Goal: Information Seeking & Learning: Learn about a topic

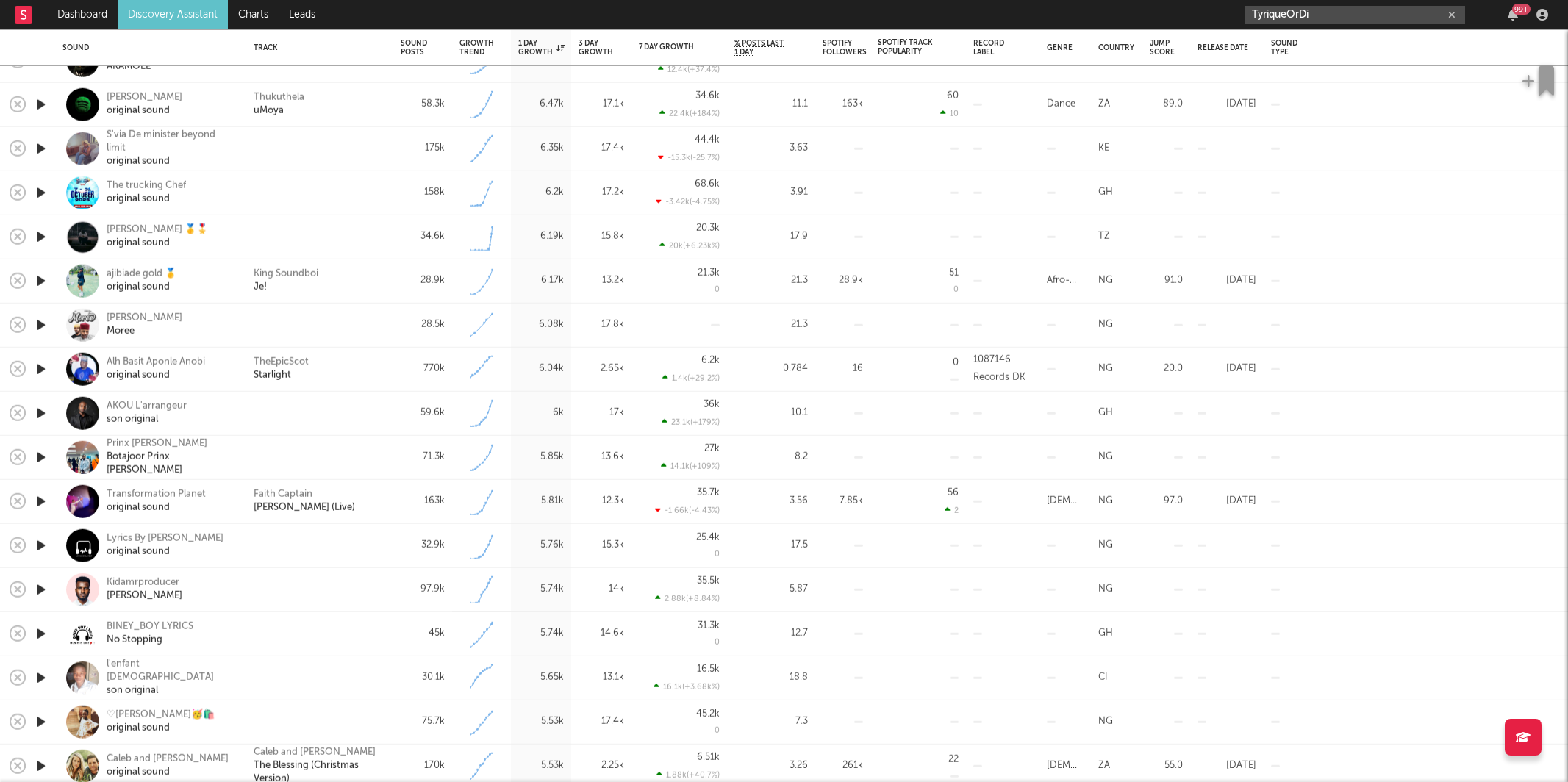
click at [1320, 18] on input "TyriqueOrDi" at bounding box center [1355, 15] width 221 height 18
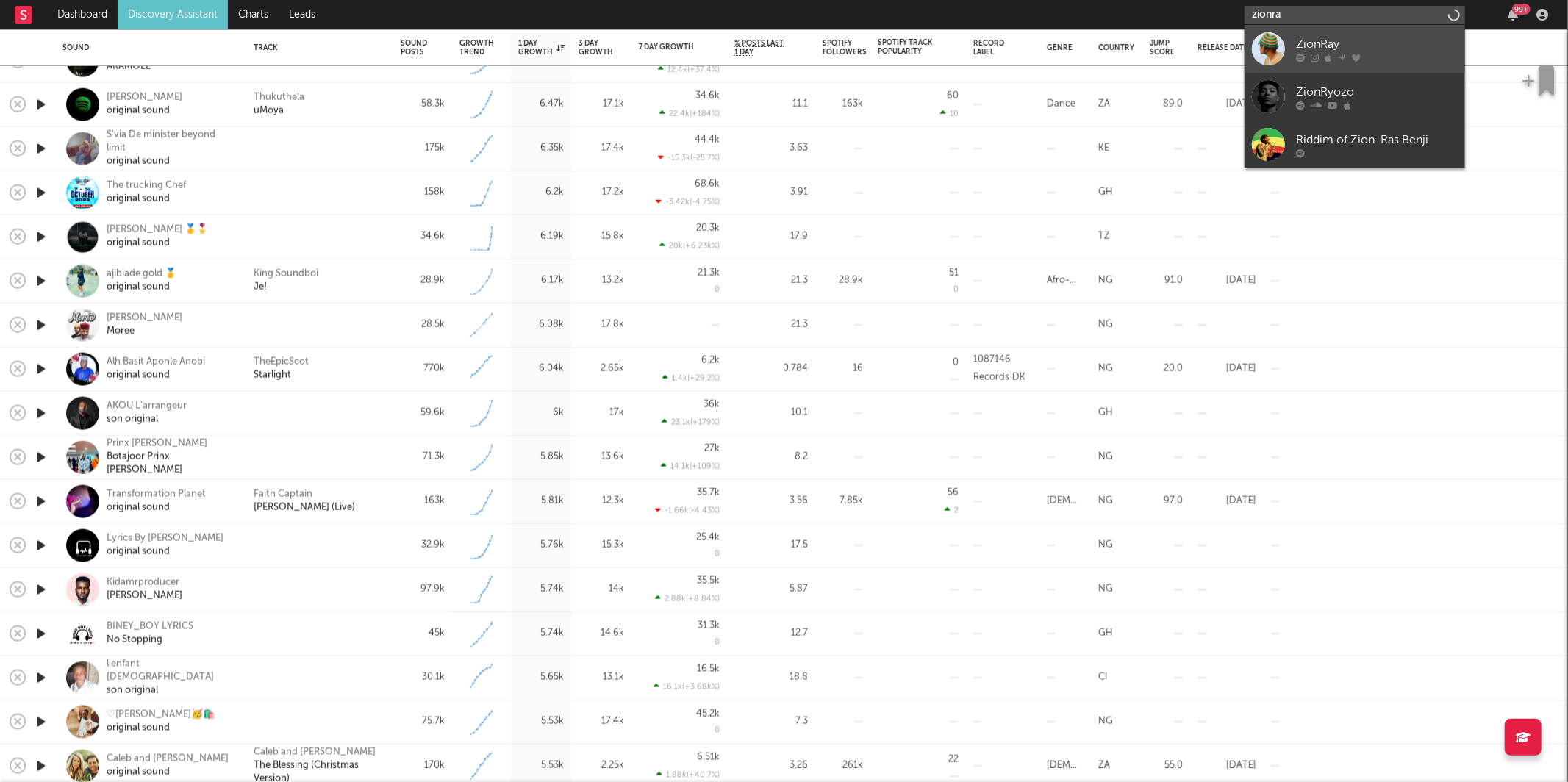
type input "zionra"
click at [1347, 33] on link "ZionRay" at bounding box center [1355, 49] width 221 height 48
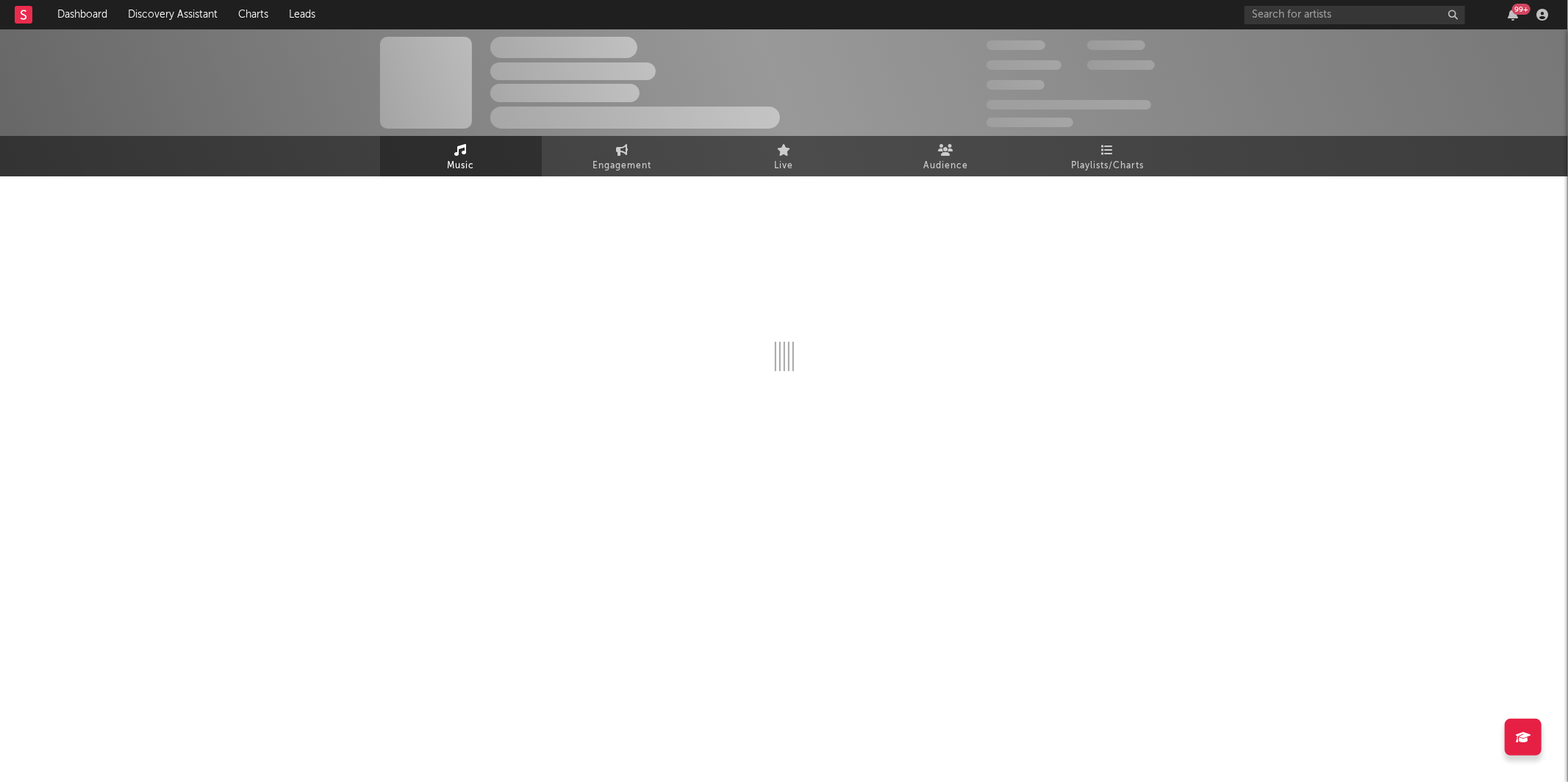
select select "1w"
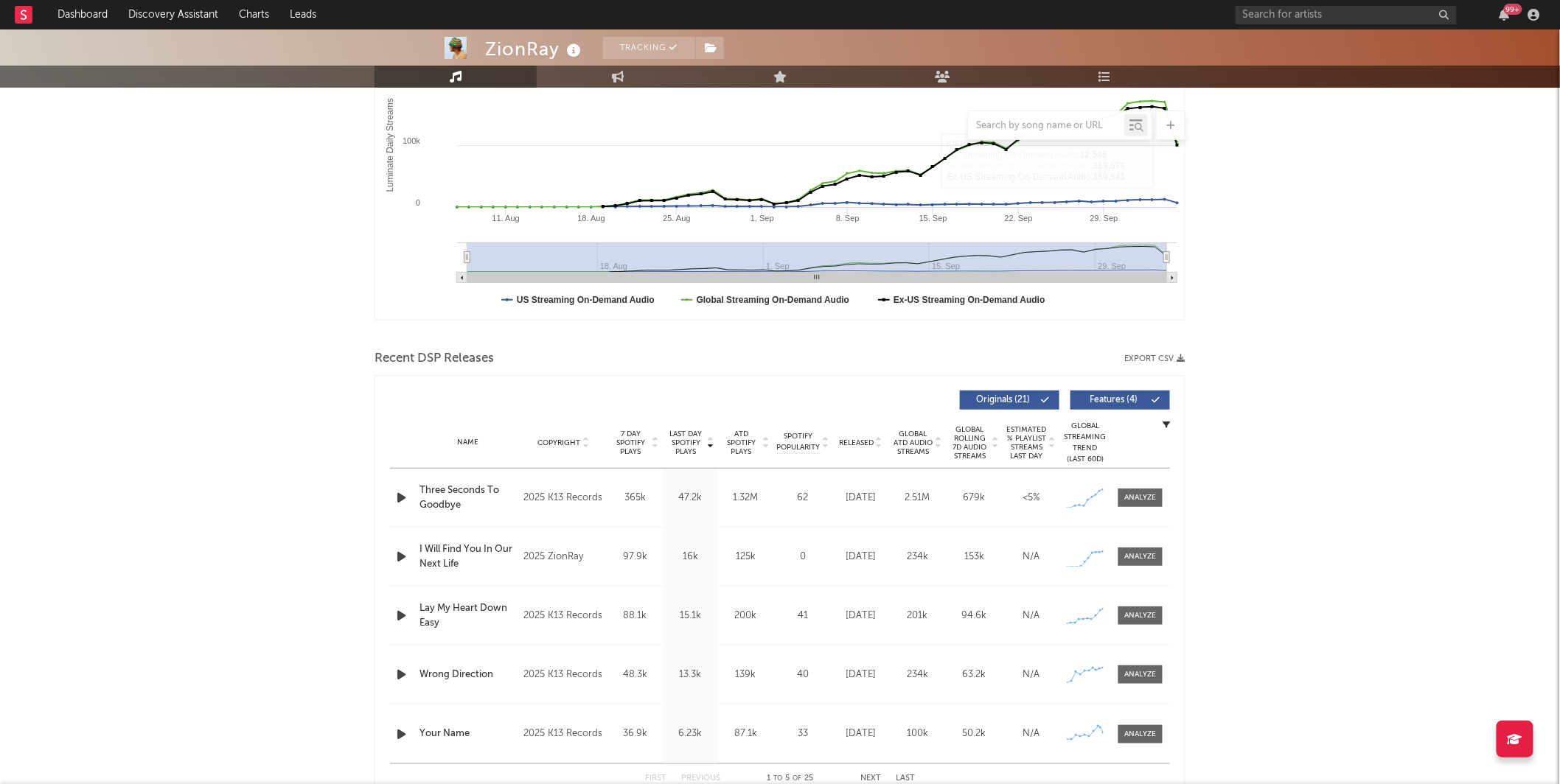
scroll to position [277, 0]
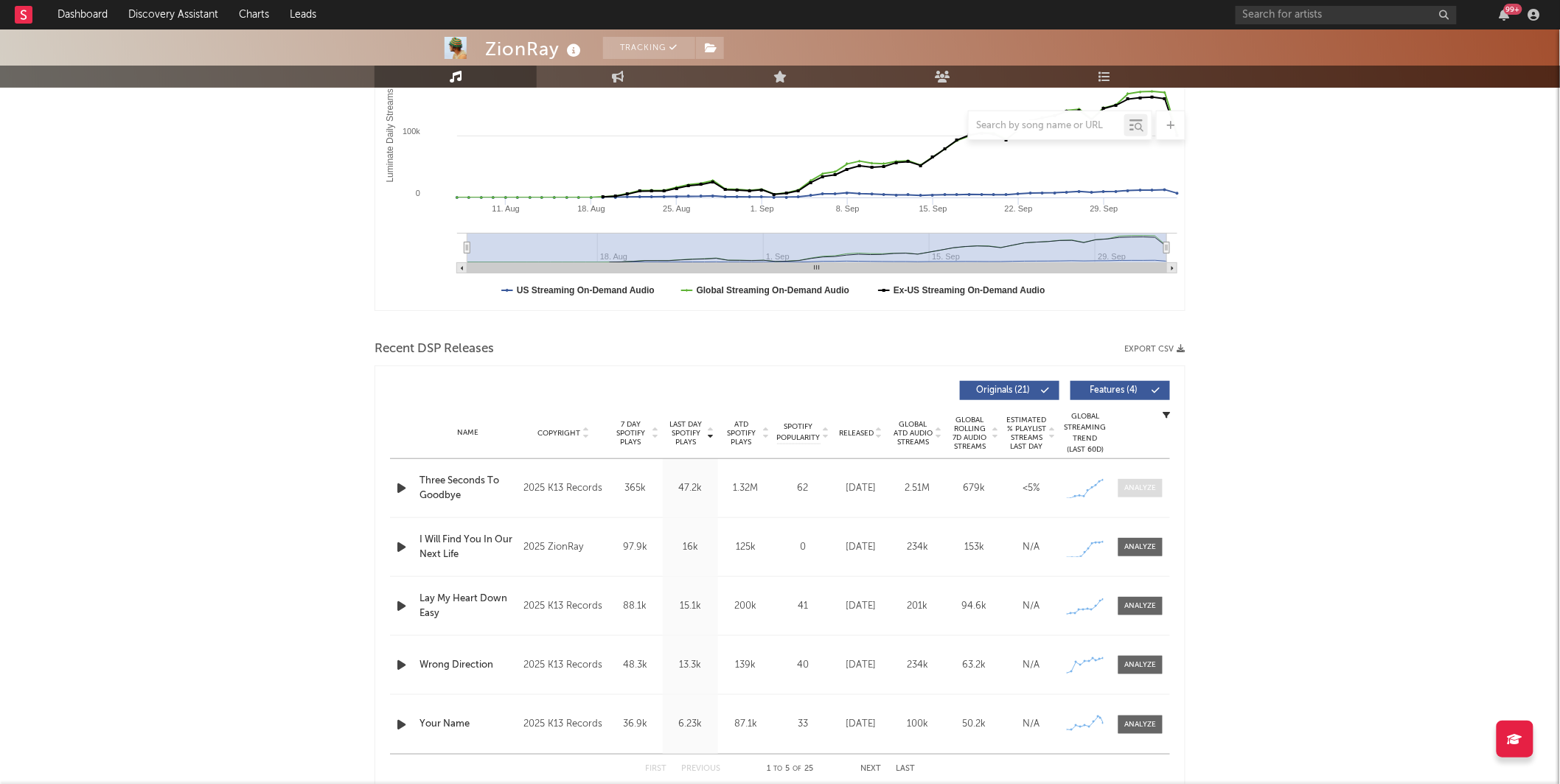
click at [1138, 483] on div at bounding box center [1141, 488] width 32 height 11
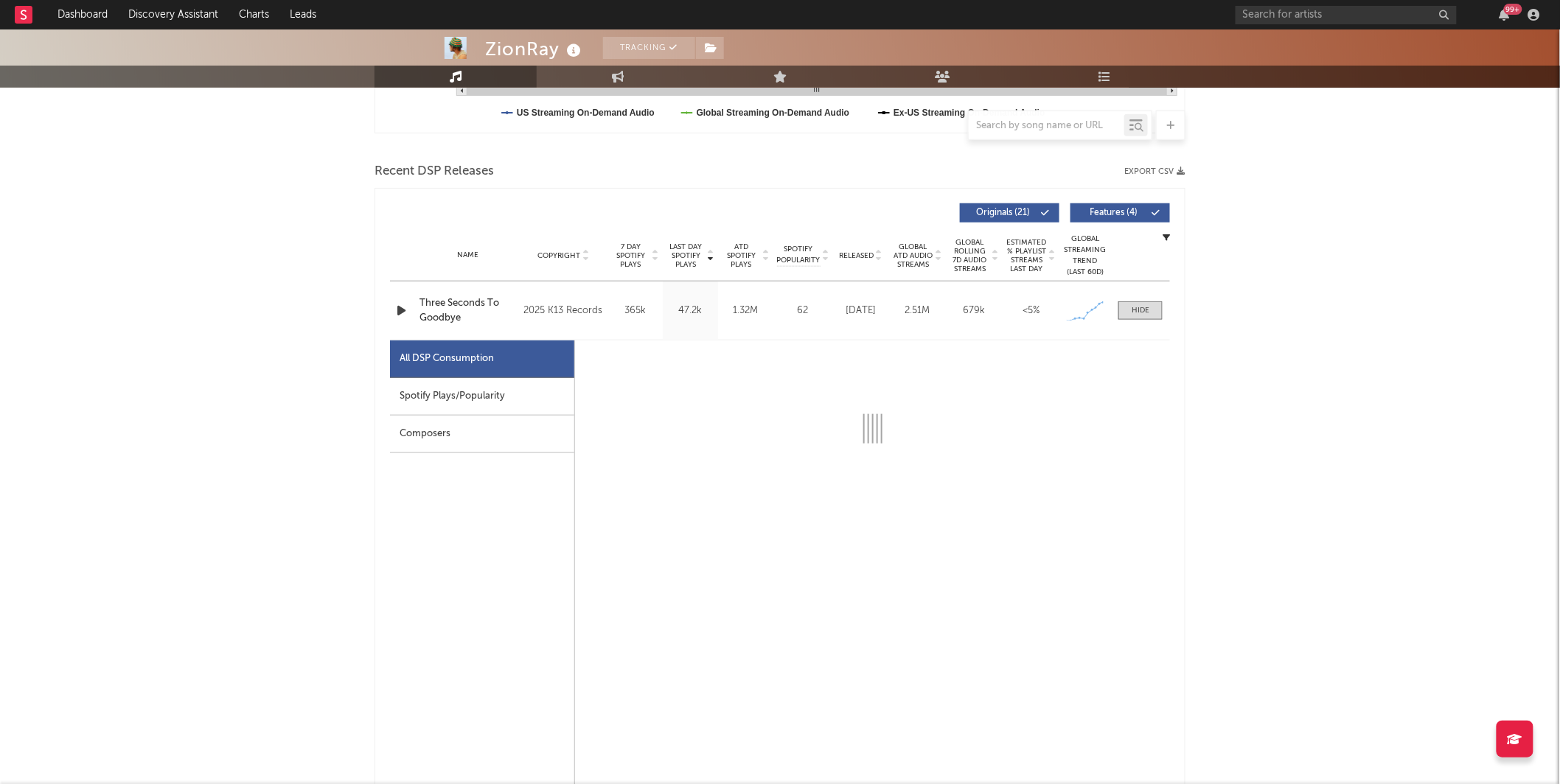
scroll to position [458, 0]
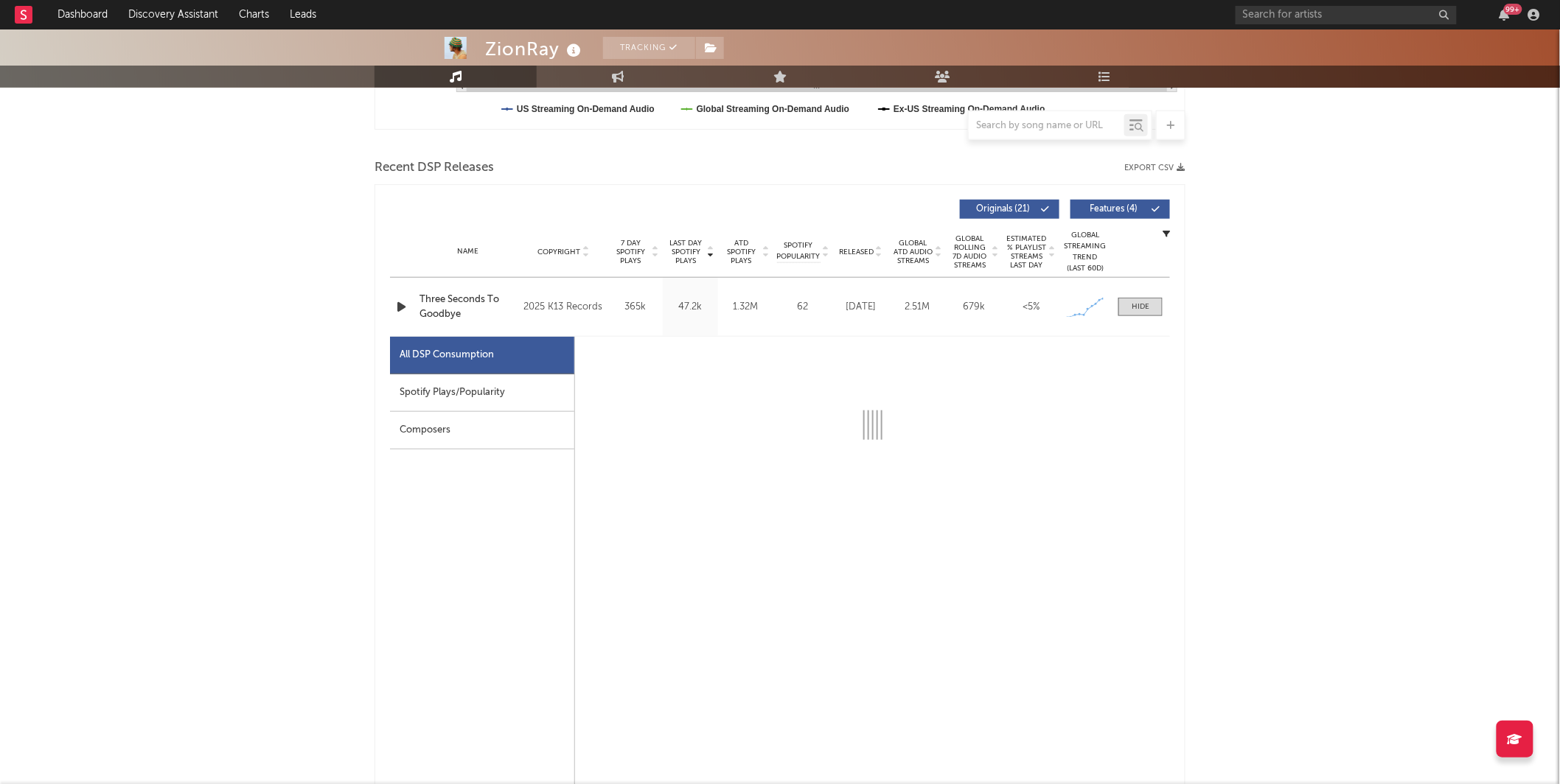
select select "1w"
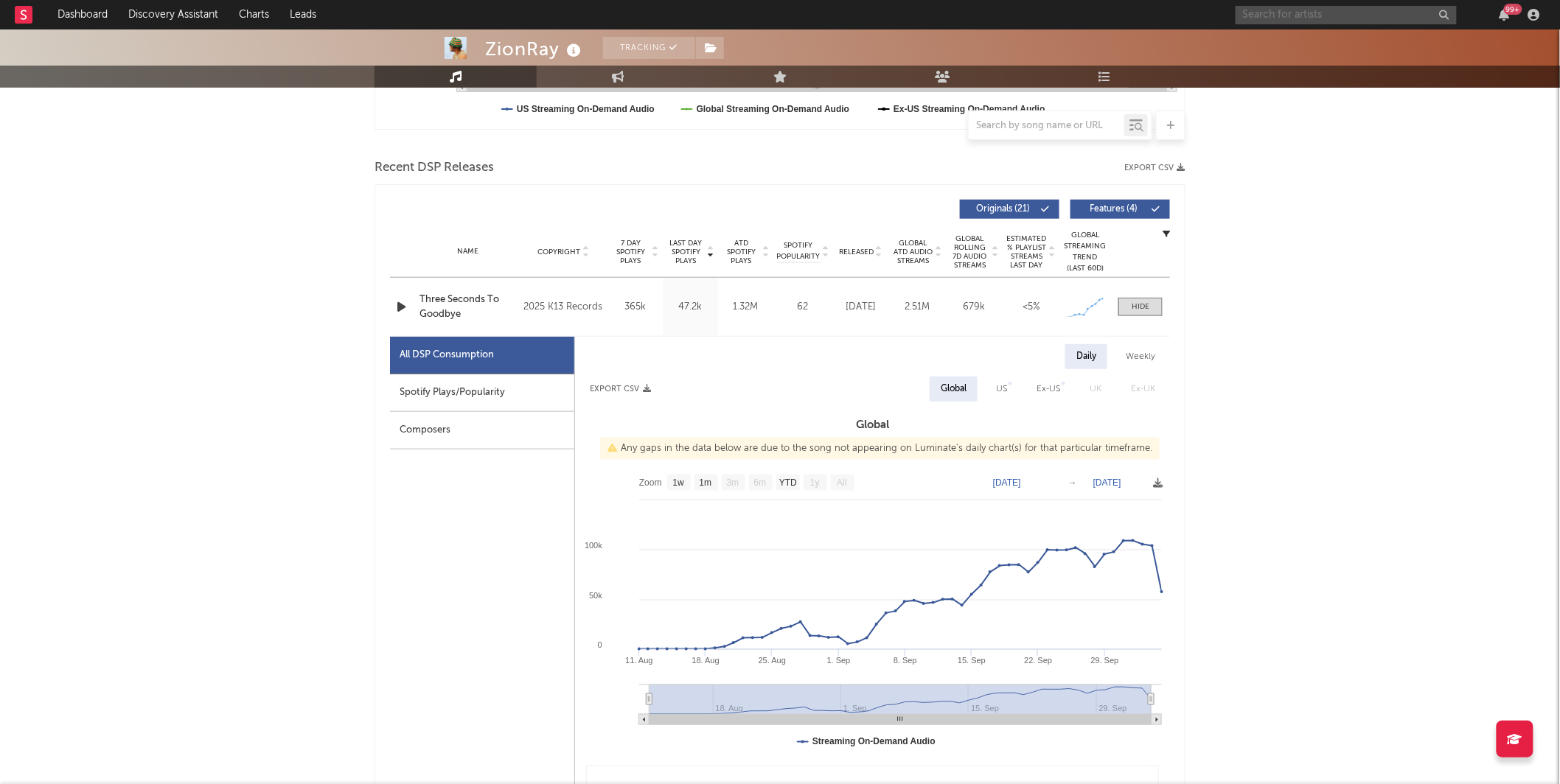
click at [1292, 9] on input "text" at bounding box center [1346, 15] width 221 height 18
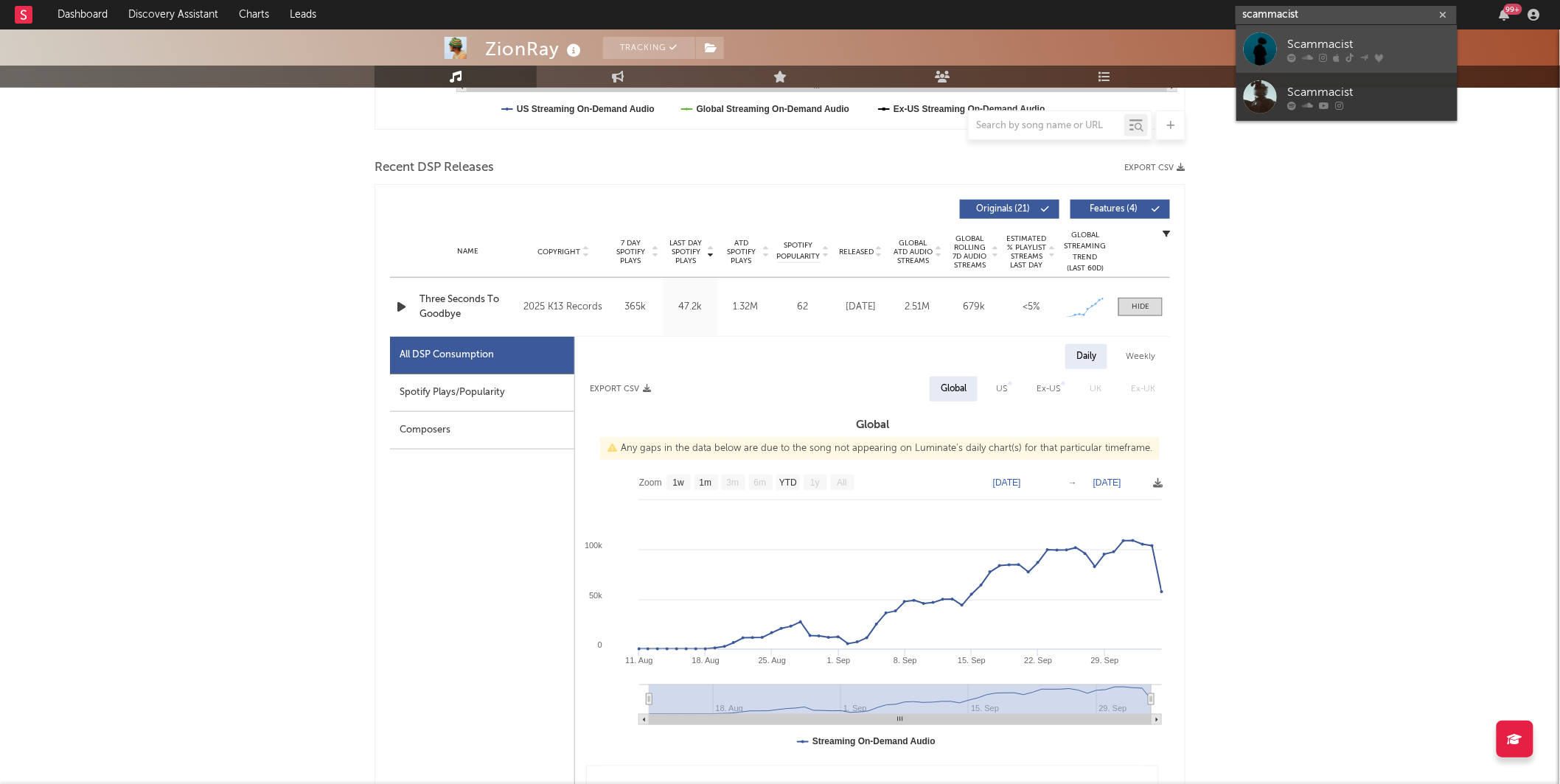
type input "scammacist"
click at [1319, 50] on div "Scammacist" at bounding box center [1369, 44] width 163 height 18
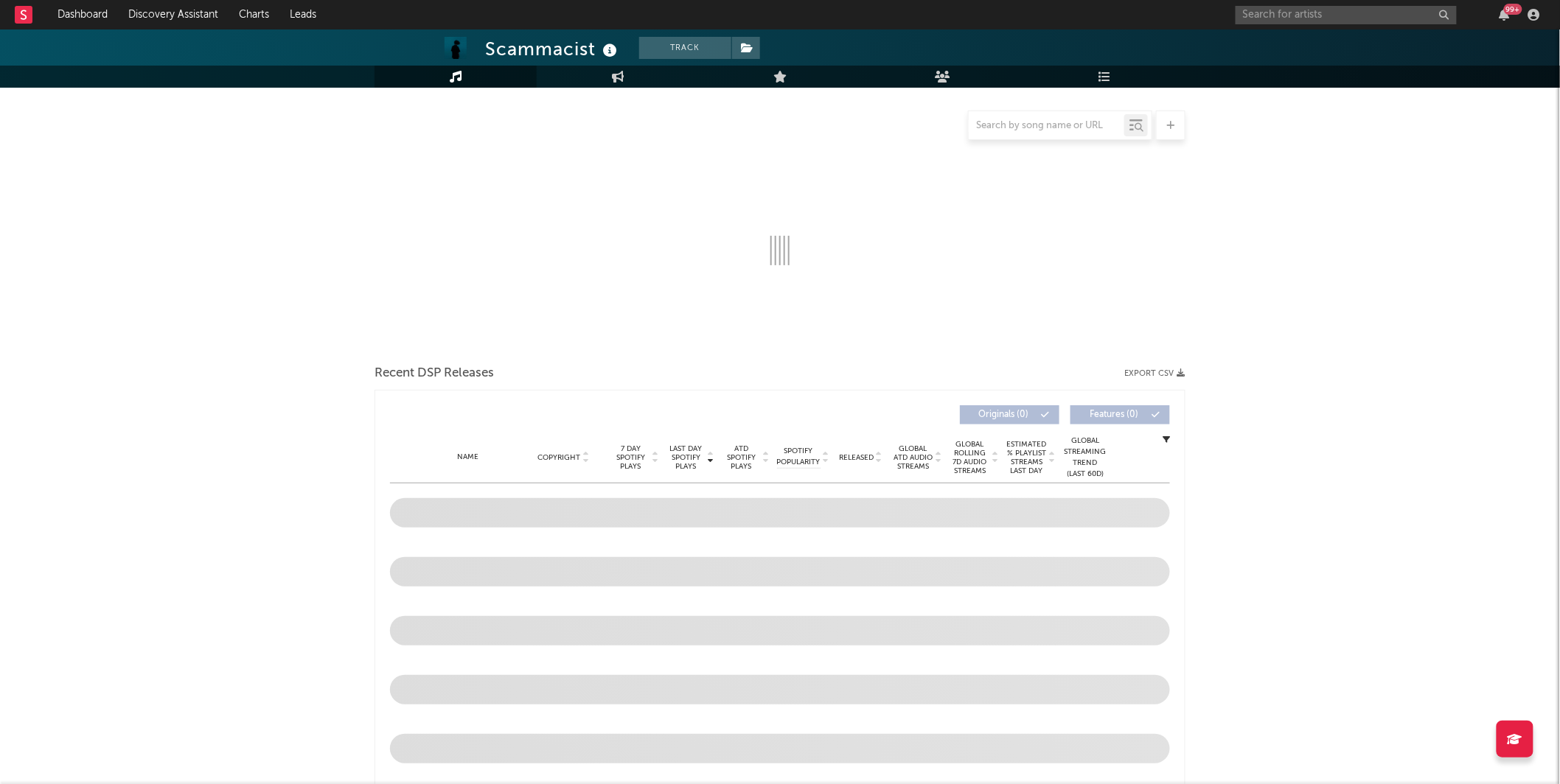
scroll to position [90, 0]
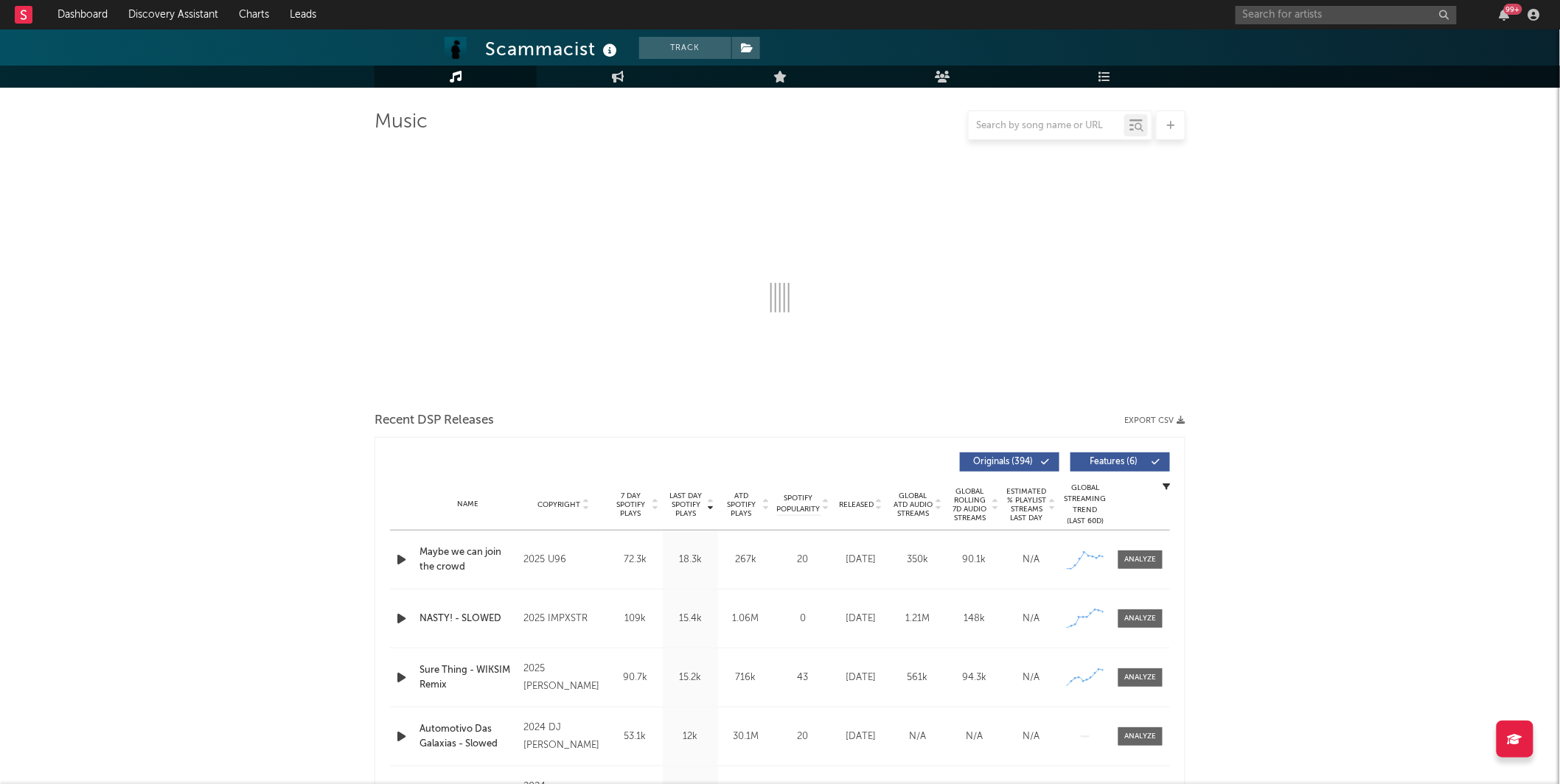
select select "6m"
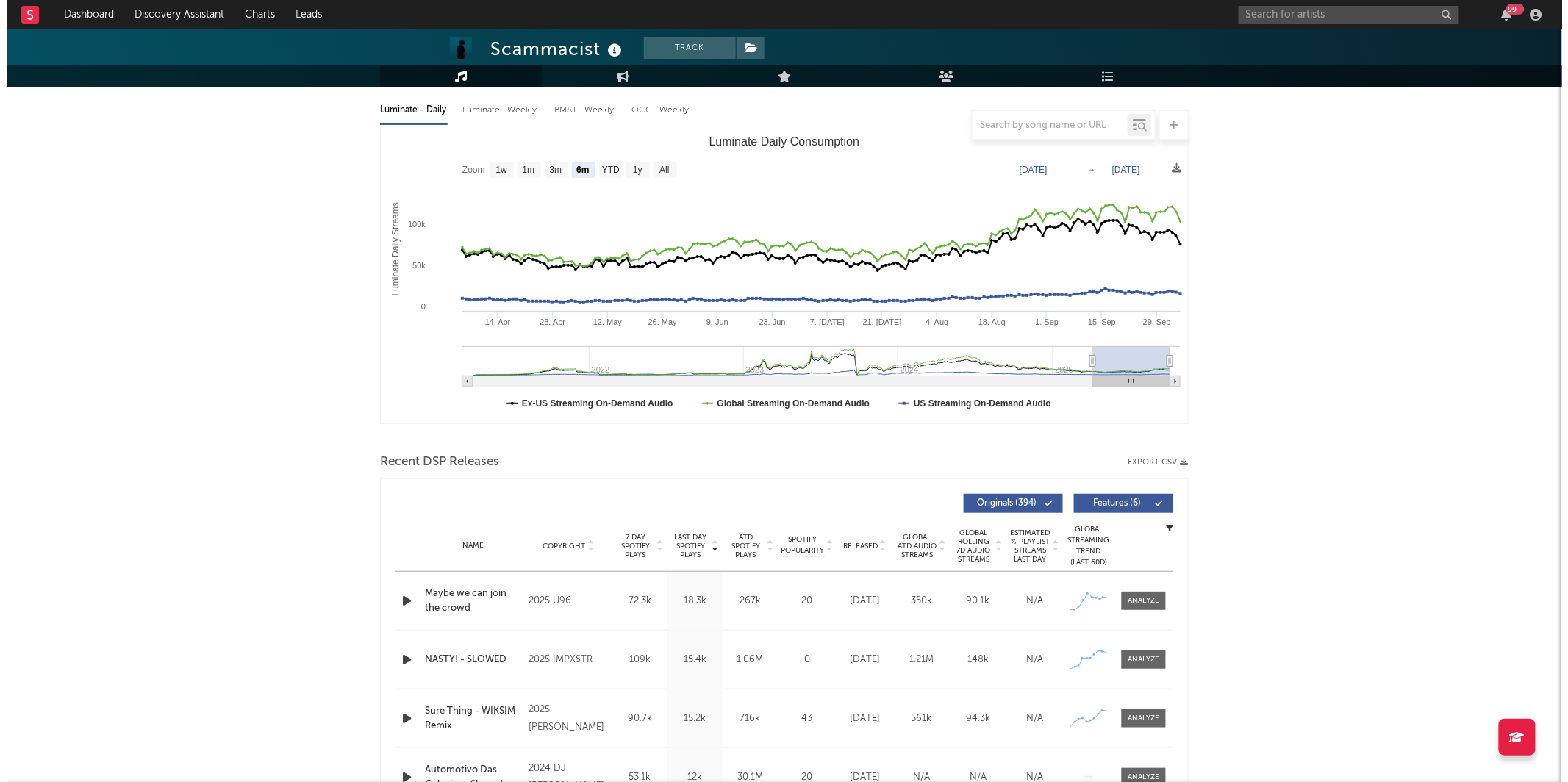
scroll to position [0, 0]
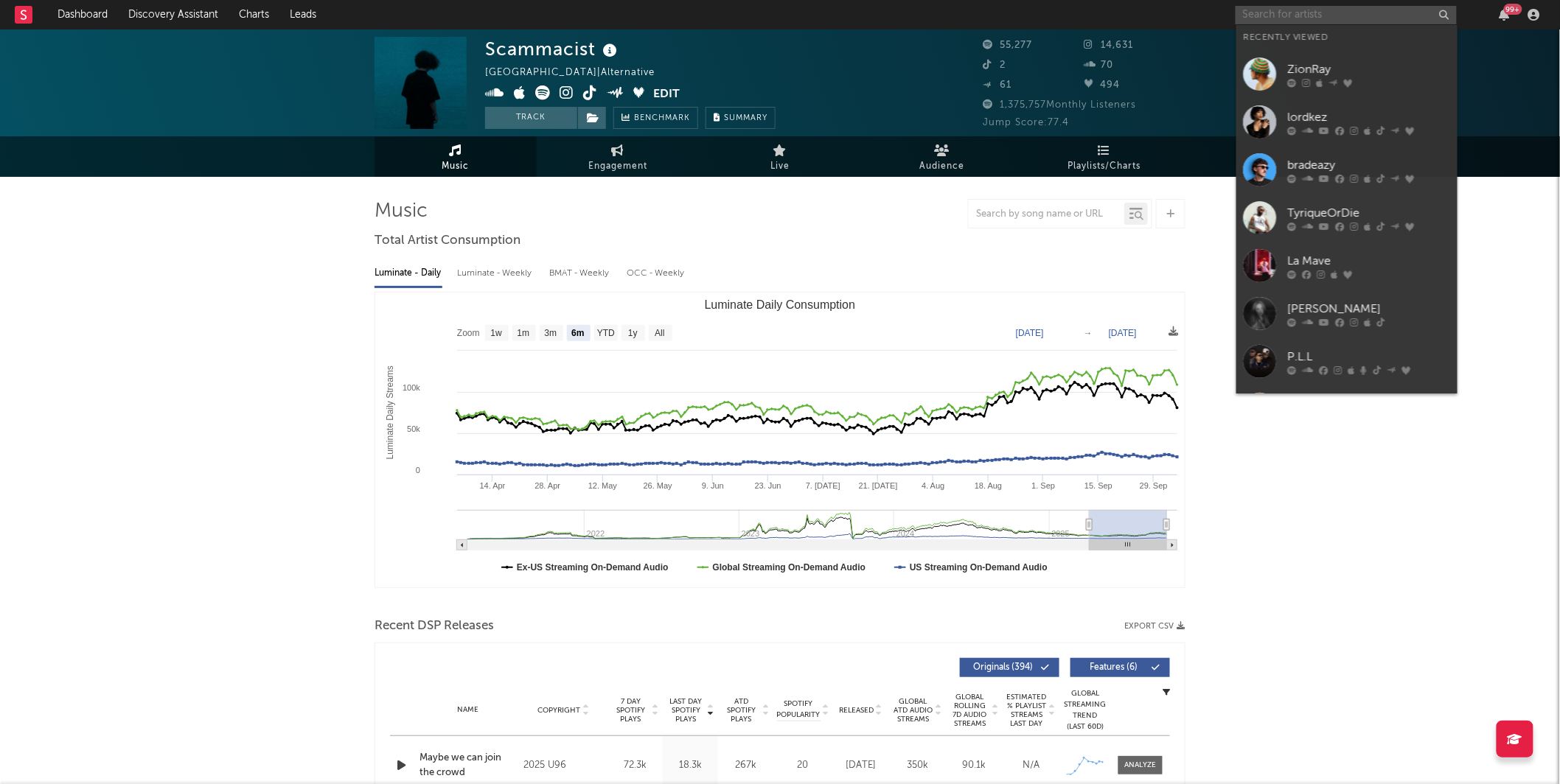
click at [1270, 16] on input "text" at bounding box center [1346, 15] width 221 height 18
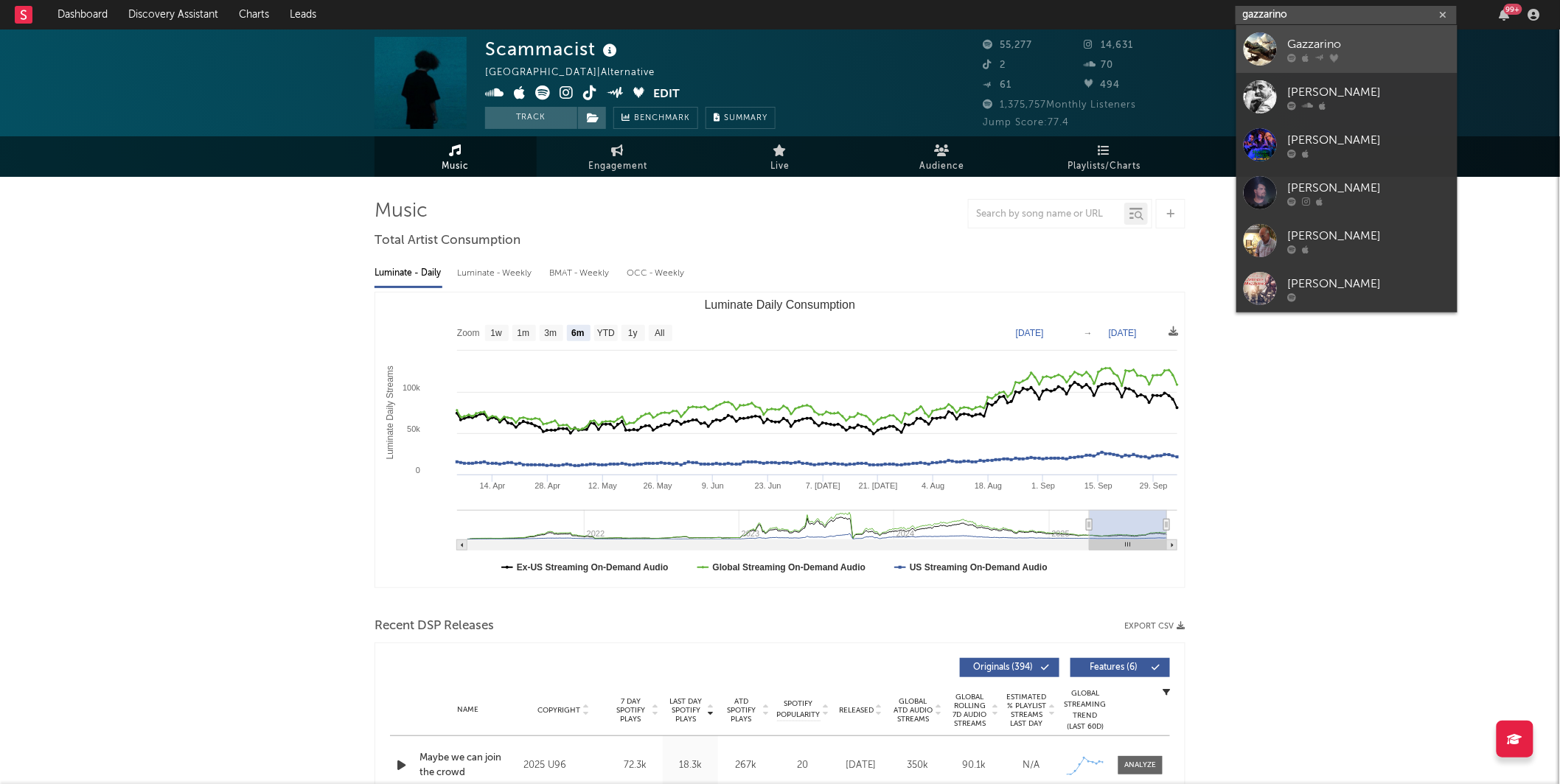
type input "gazzarino"
click at [1333, 38] on div "Gazzarino" at bounding box center [1369, 44] width 163 height 18
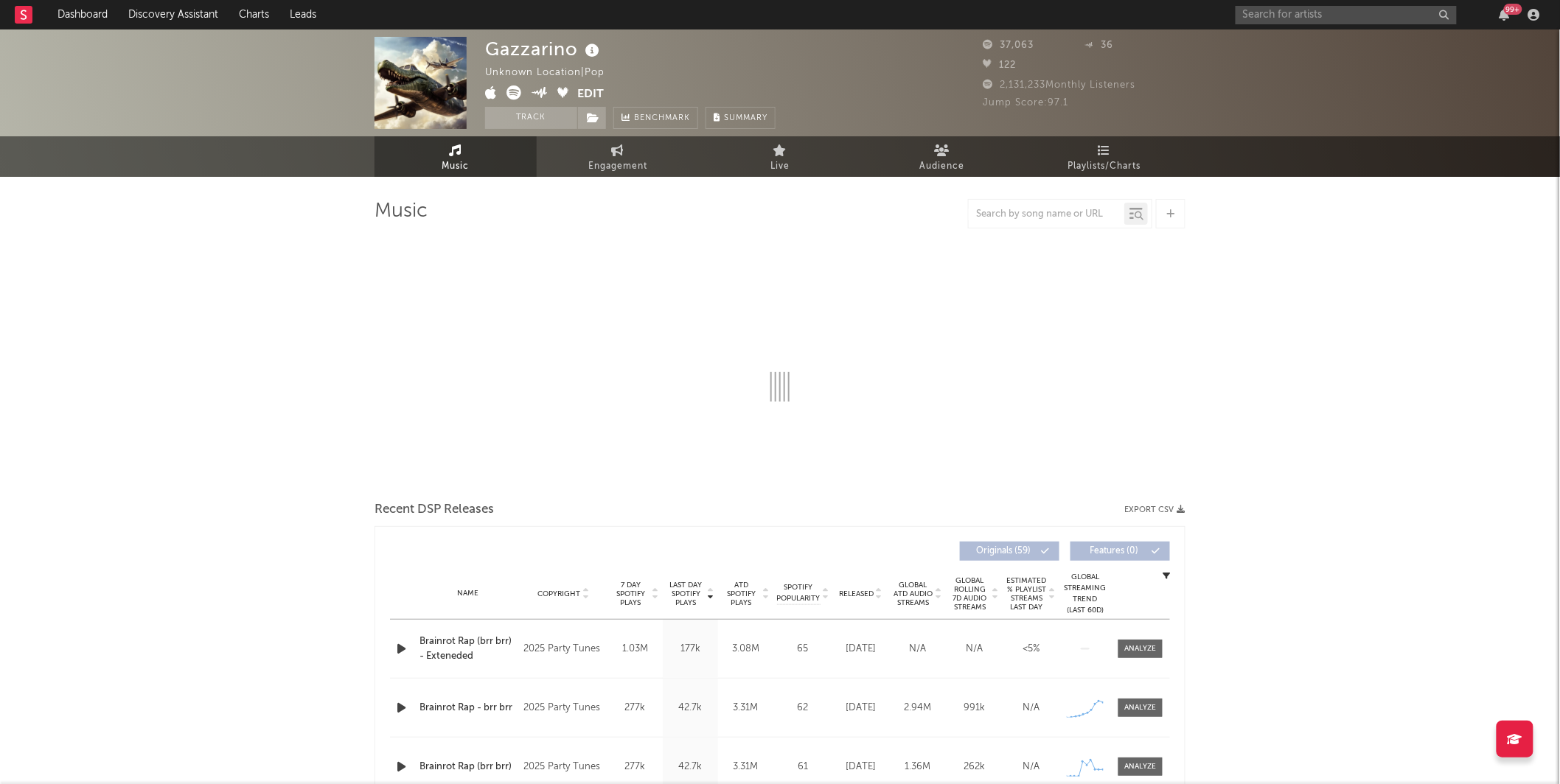
select select "1w"
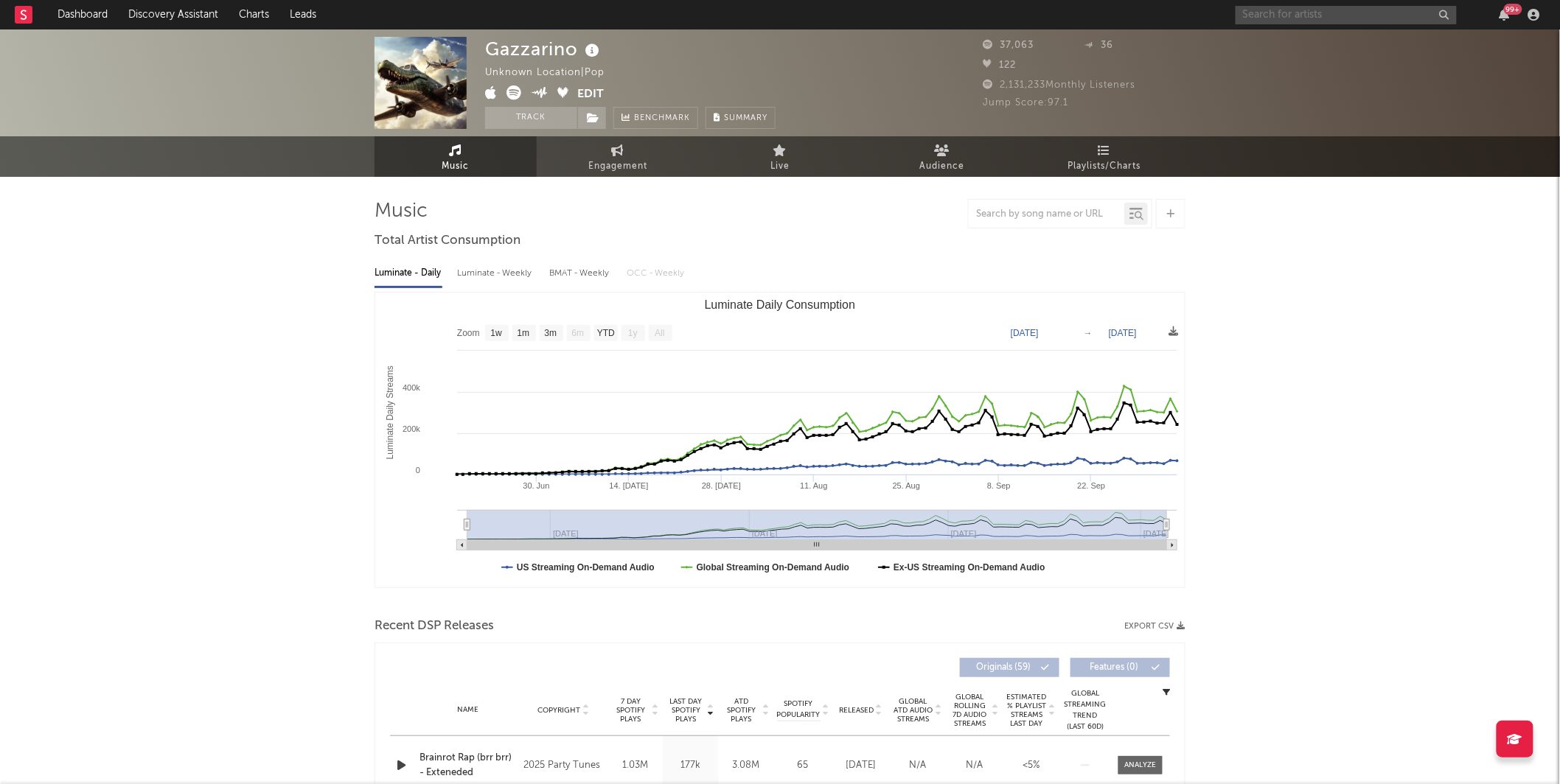
click at [1314, 17] on input "text" at bounding box center [1346, 15] width 221 height 18
type input "alexandra feve"
click at [1352, 55] on div at bounding box center [1369, 58] width 163 height 9
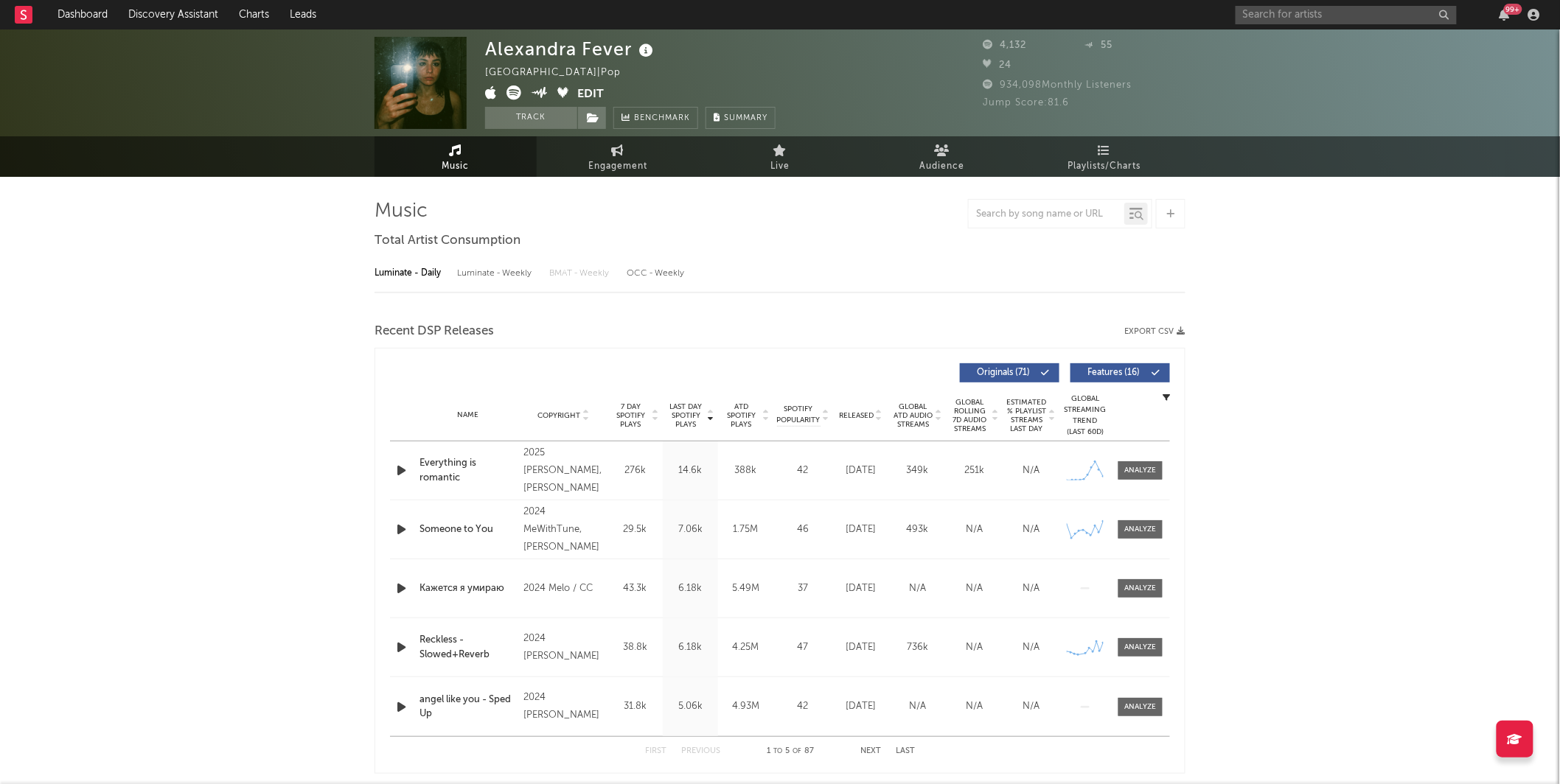
select select "6m"
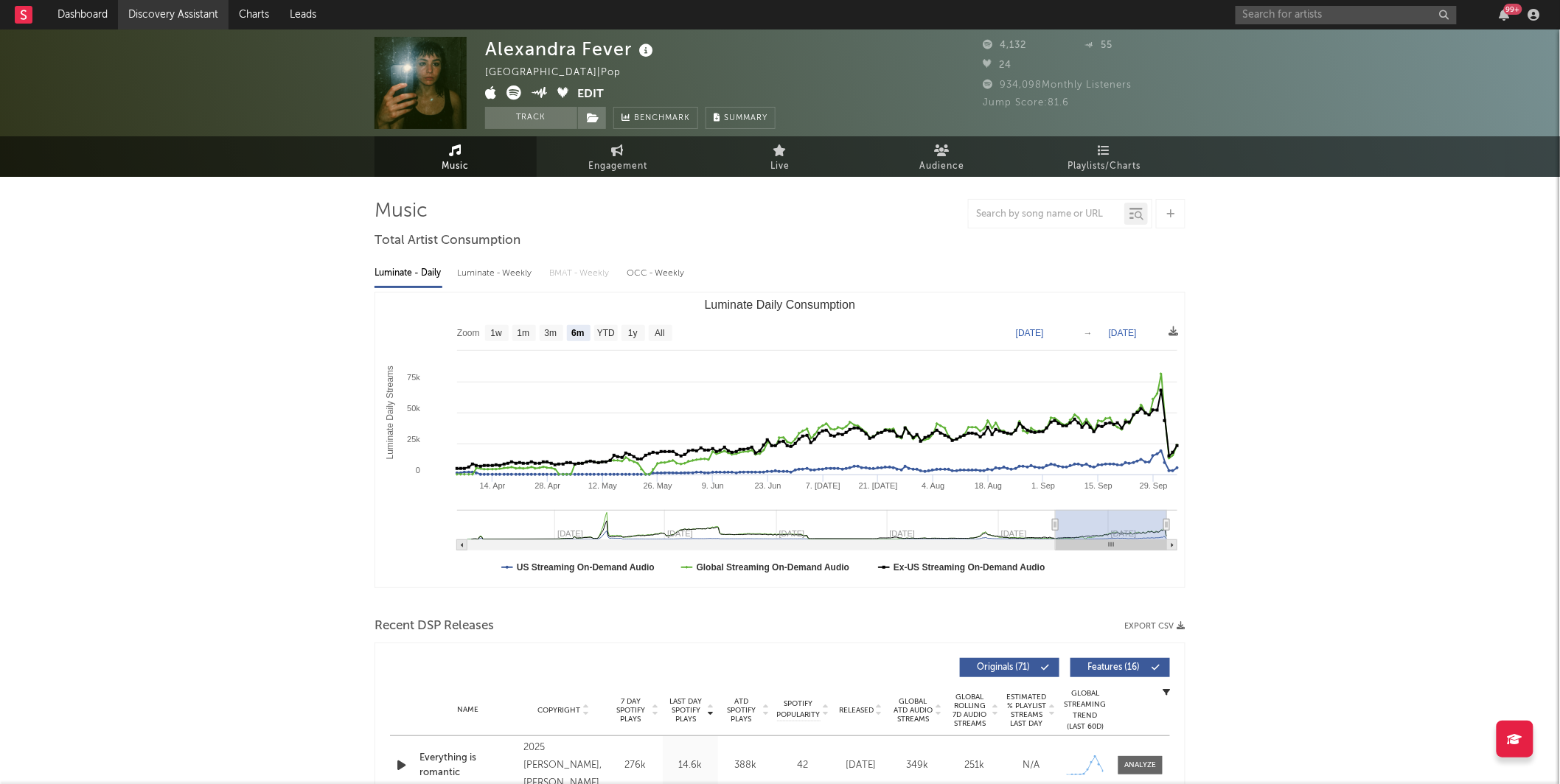
click at [220, 14] on link "Discovery Assistant" at bounding box center [173, 14] width 111 height 29
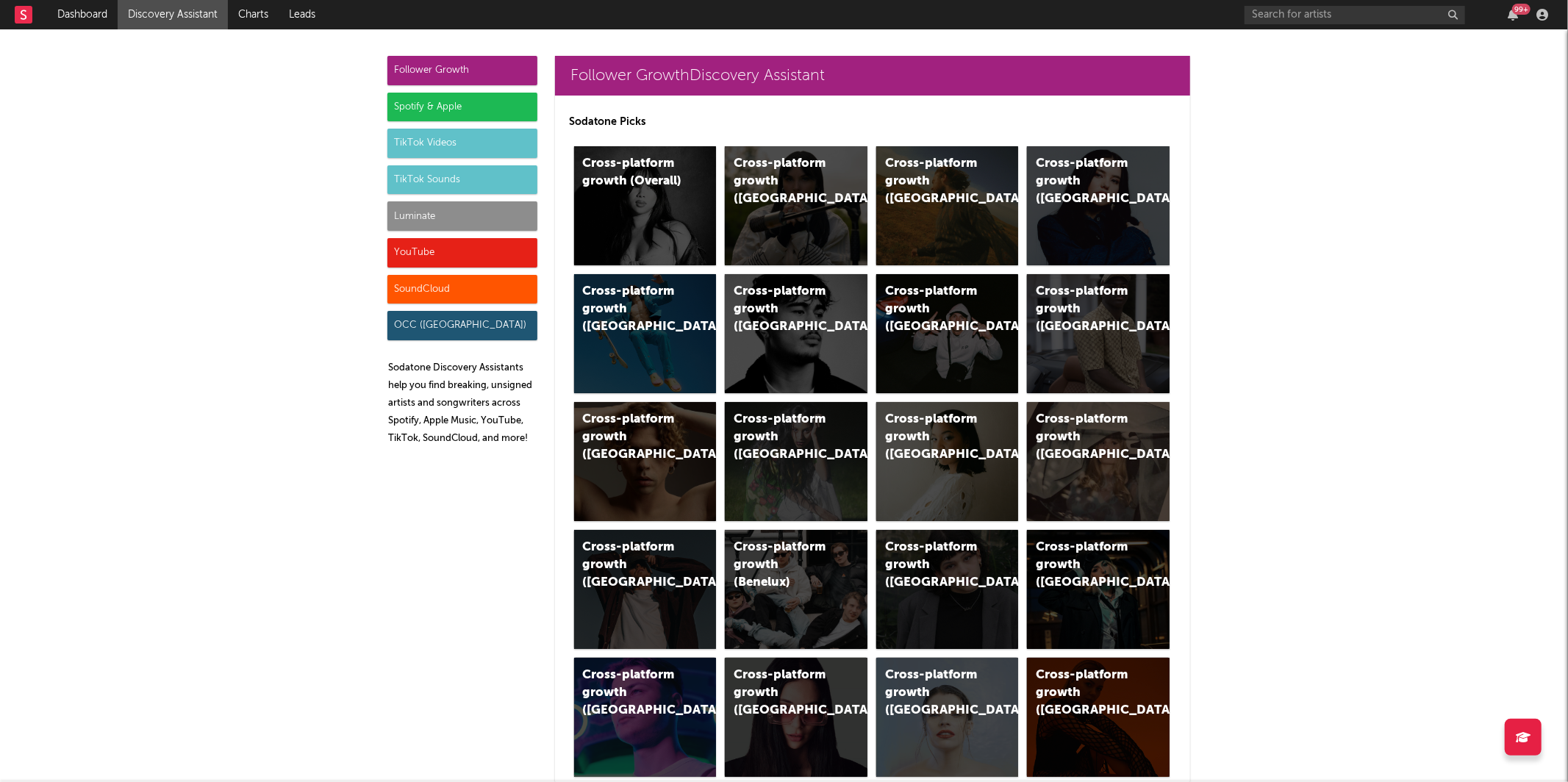
click at [408, 212] on div "Luminate" at bounding box center [462, 215] width 150 height 29
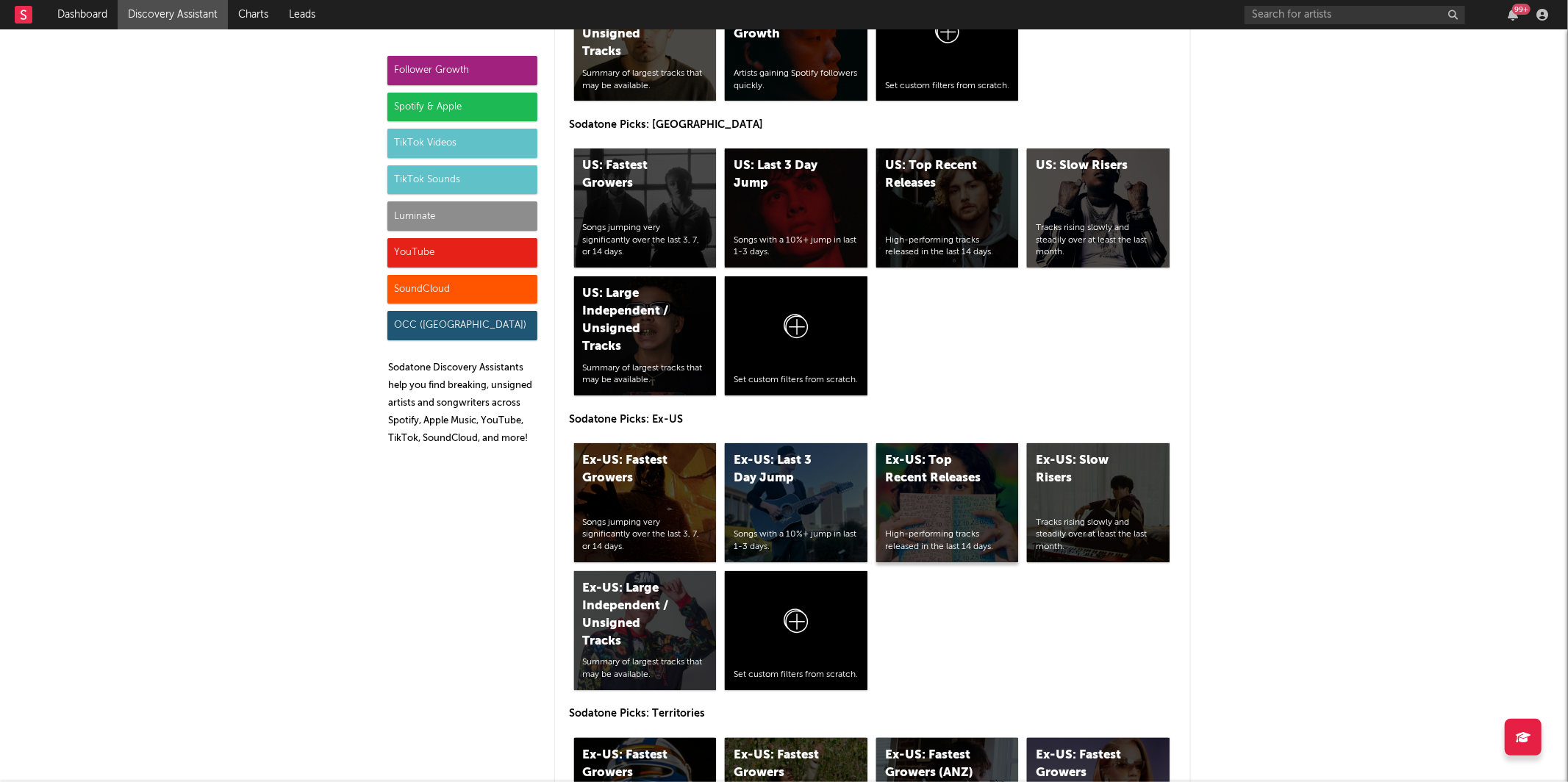
scroll to position [6828, 0]
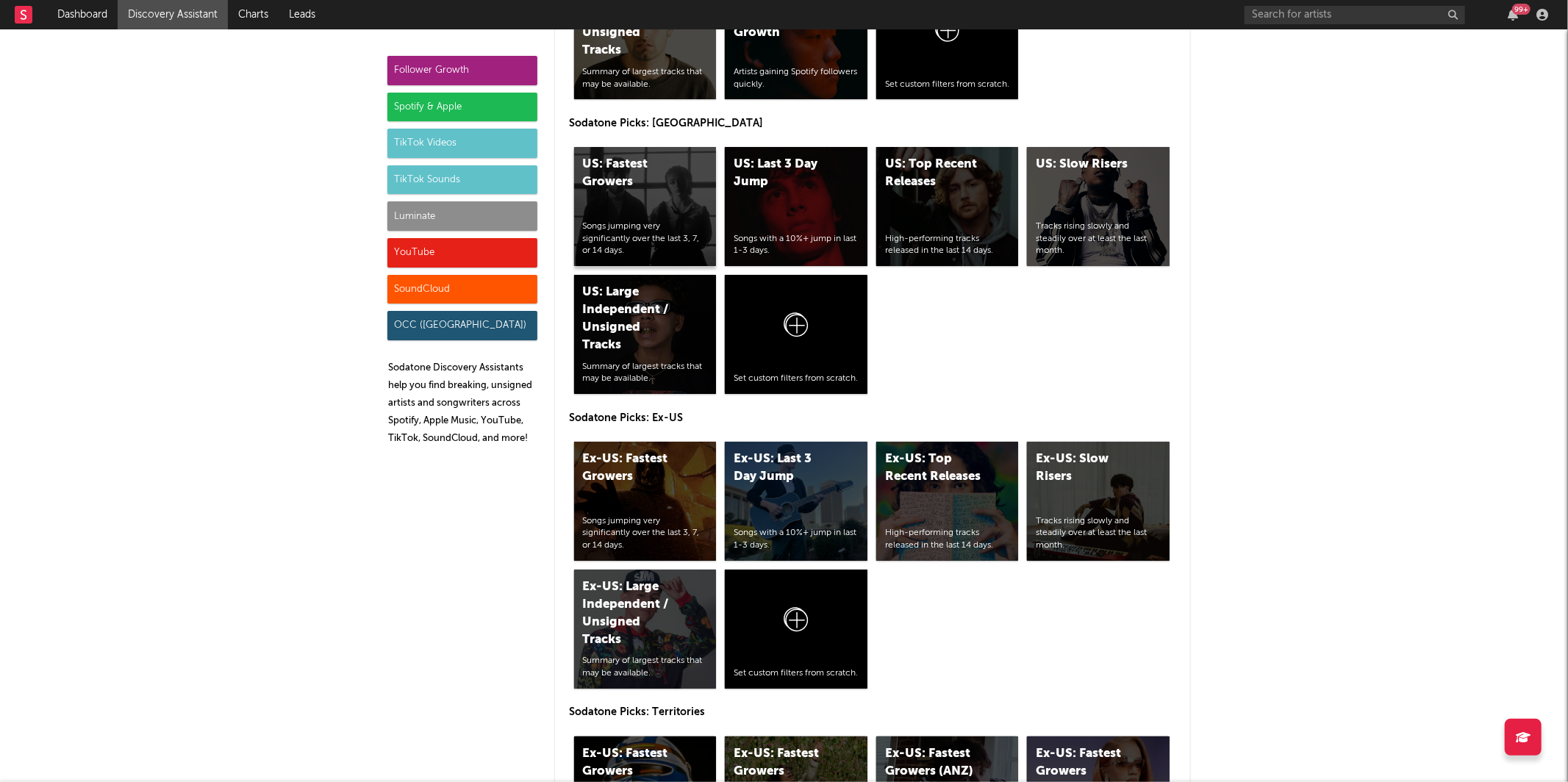
click at [643, 169] on div "US: Fastest Growers" at bounding box center [633, 173] width 100 height 35
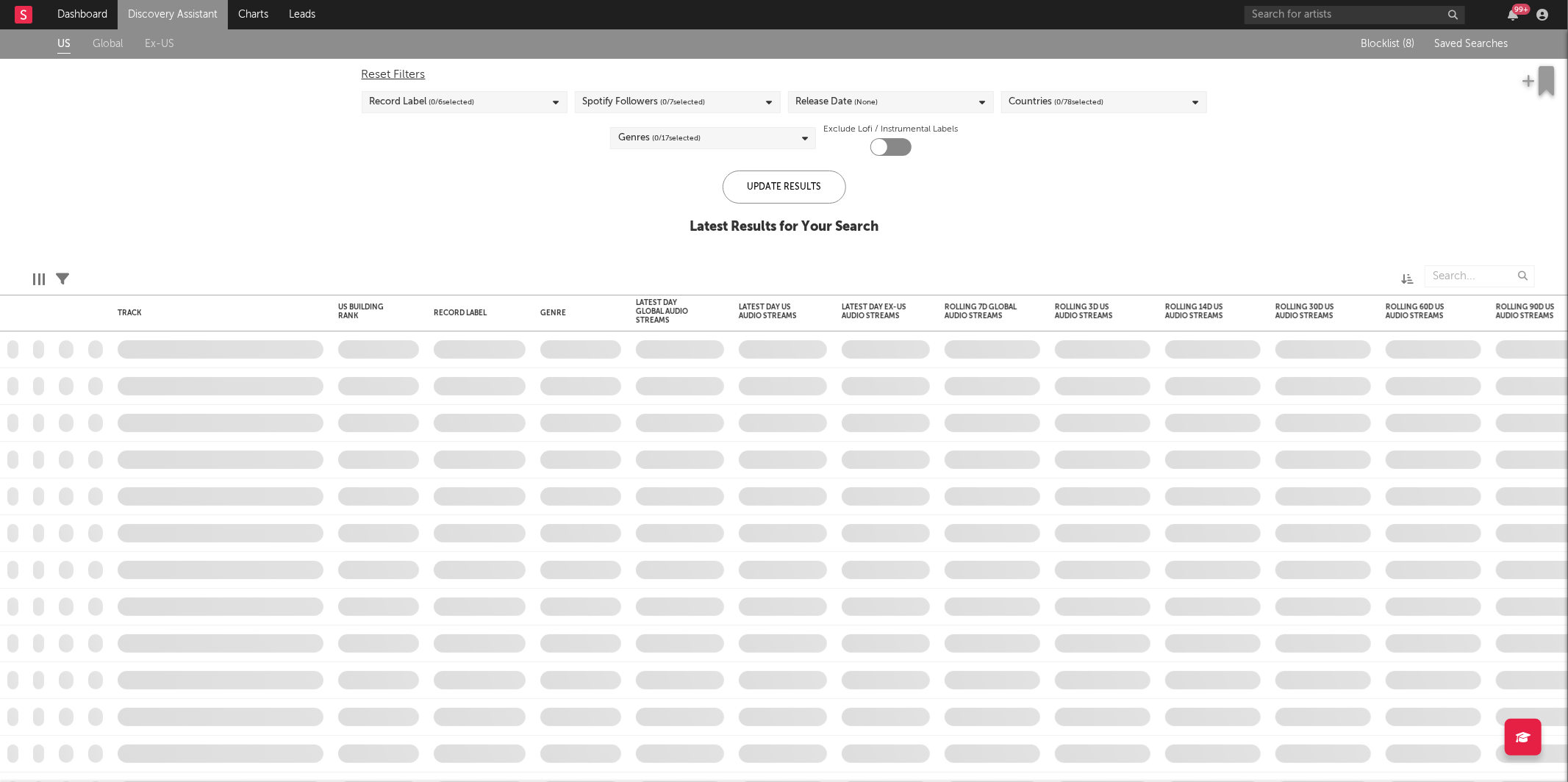
checkbox input "true"
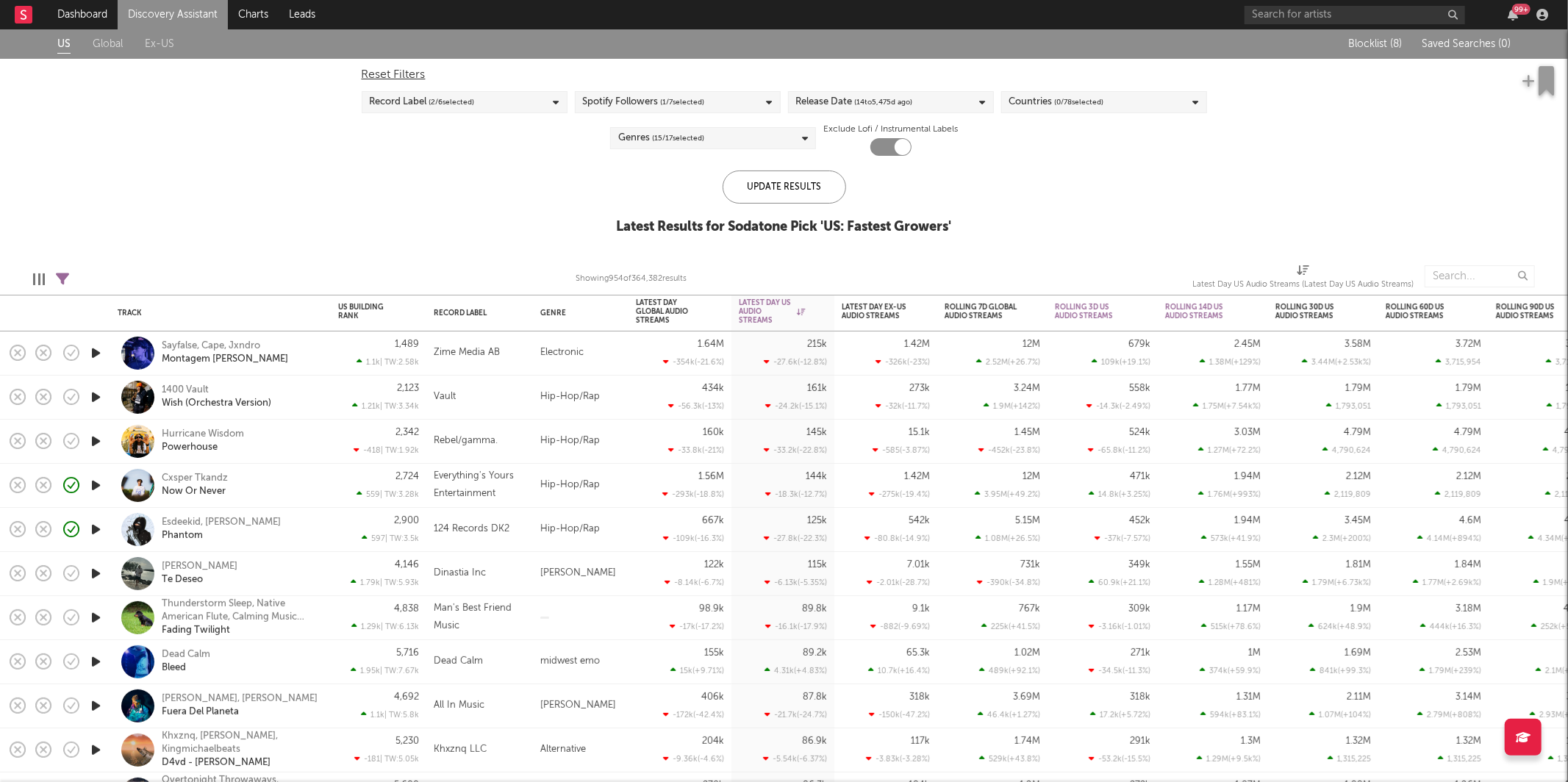
click at [61, 278] on icon at bounding box center [62, 279] width 14 height 14
select select "or"
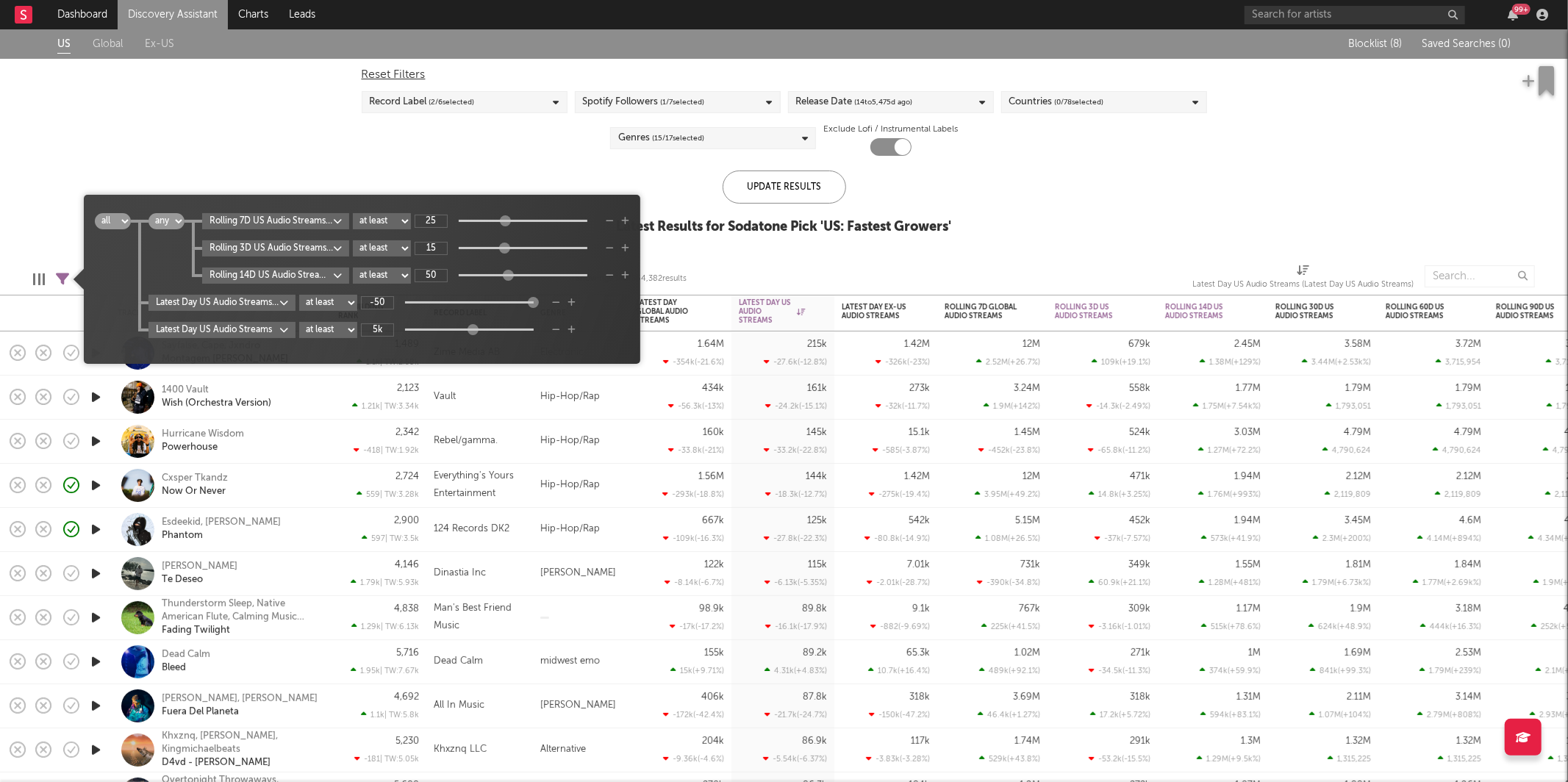
click at [227, 306] on body "Dashboard Discovery Assistant Charts Leads 99 + Notifications Settings Mark all…" at bounding box center [784, 391] width 1568 height 782
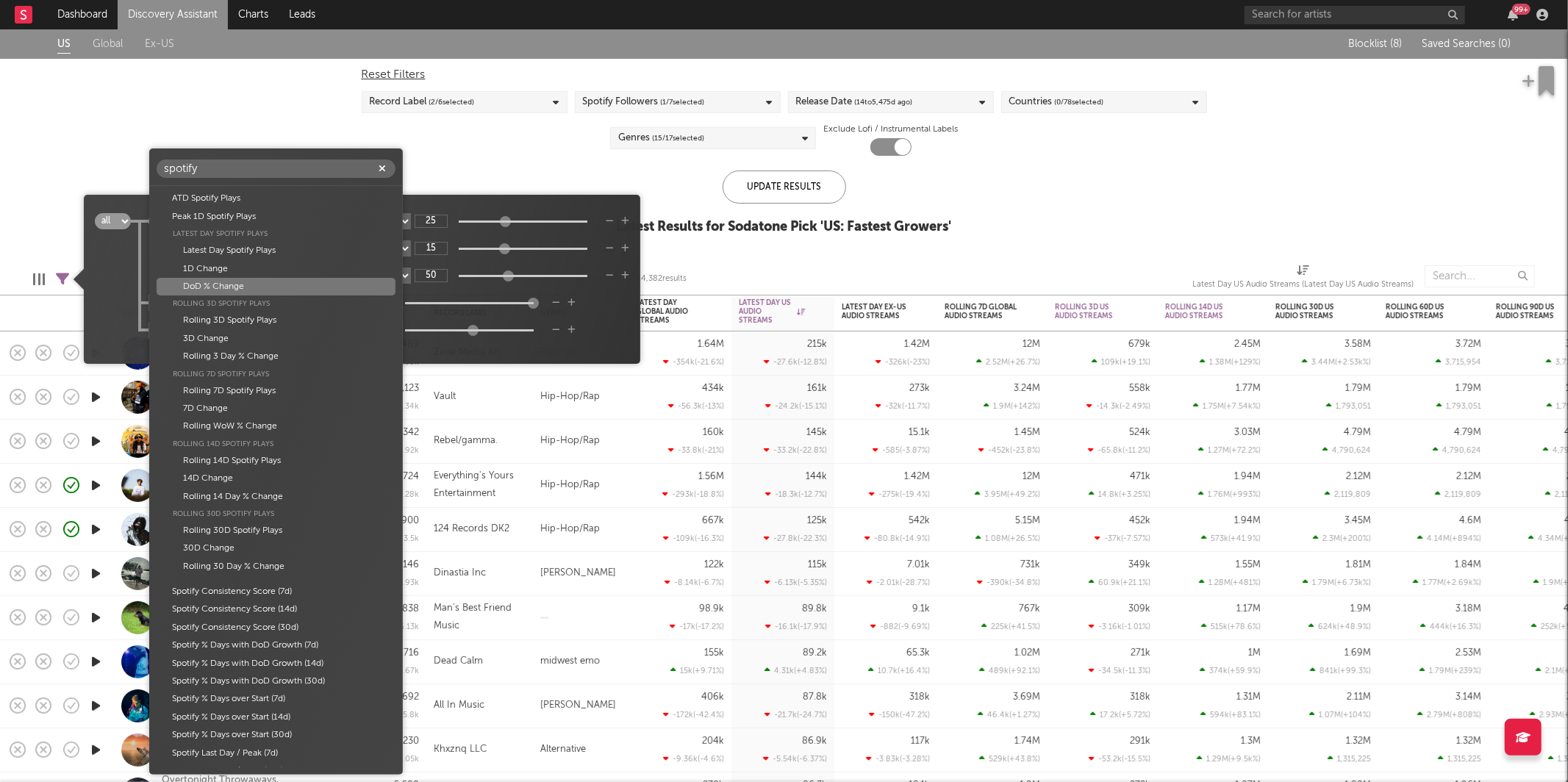
type input "spotify"
click at [295, 281] on div "DoD % Change" at bounding box center [276, 287] width 239 height 18
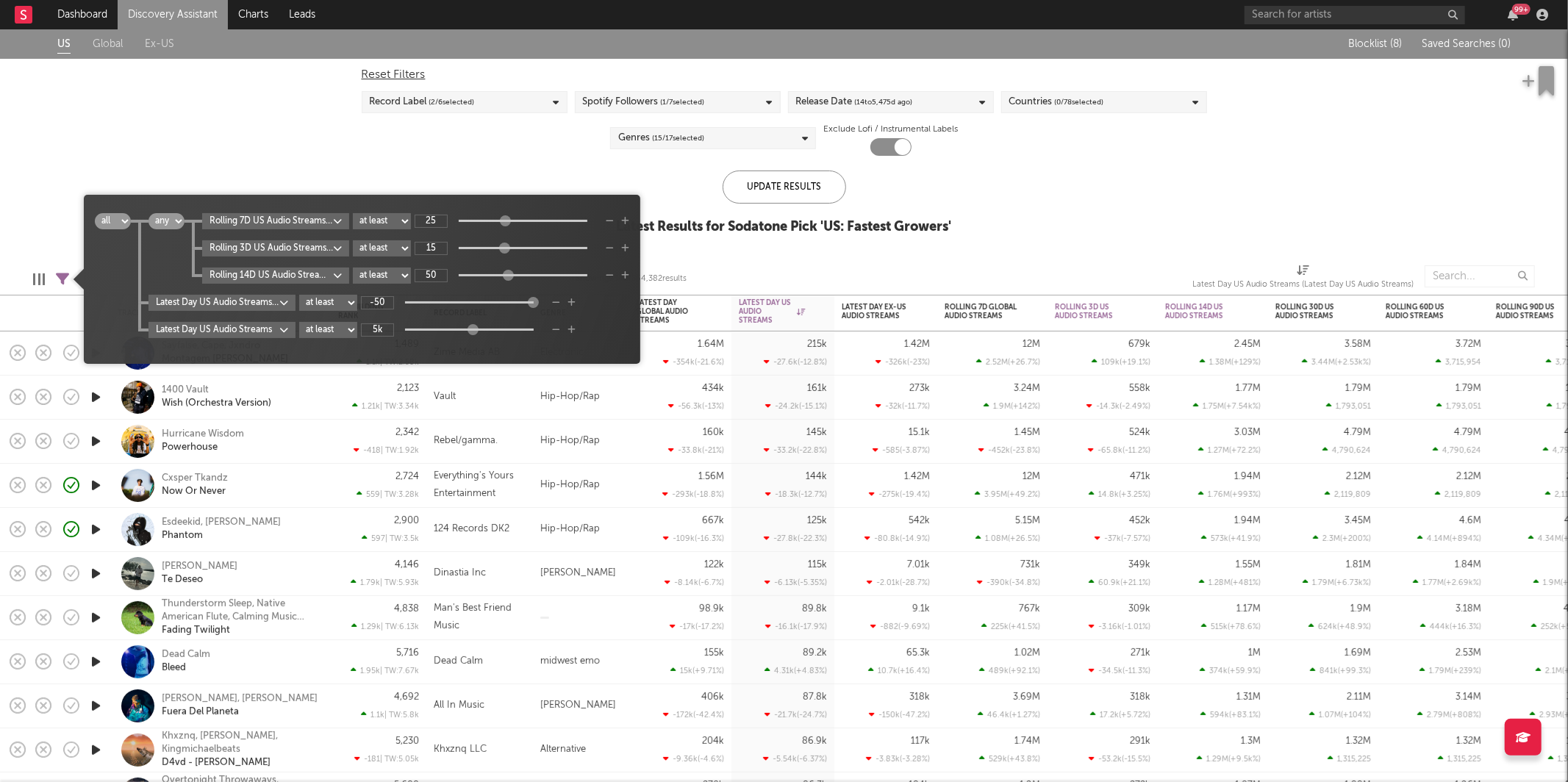
type input "-736k"
click at [269, 143] on div "US Global Ex-US Blocklist ( 8 ) Saved Searches ( 0 ) Reset Filters Record Label…" at bounding box center [784, 140] width 1568 height 221
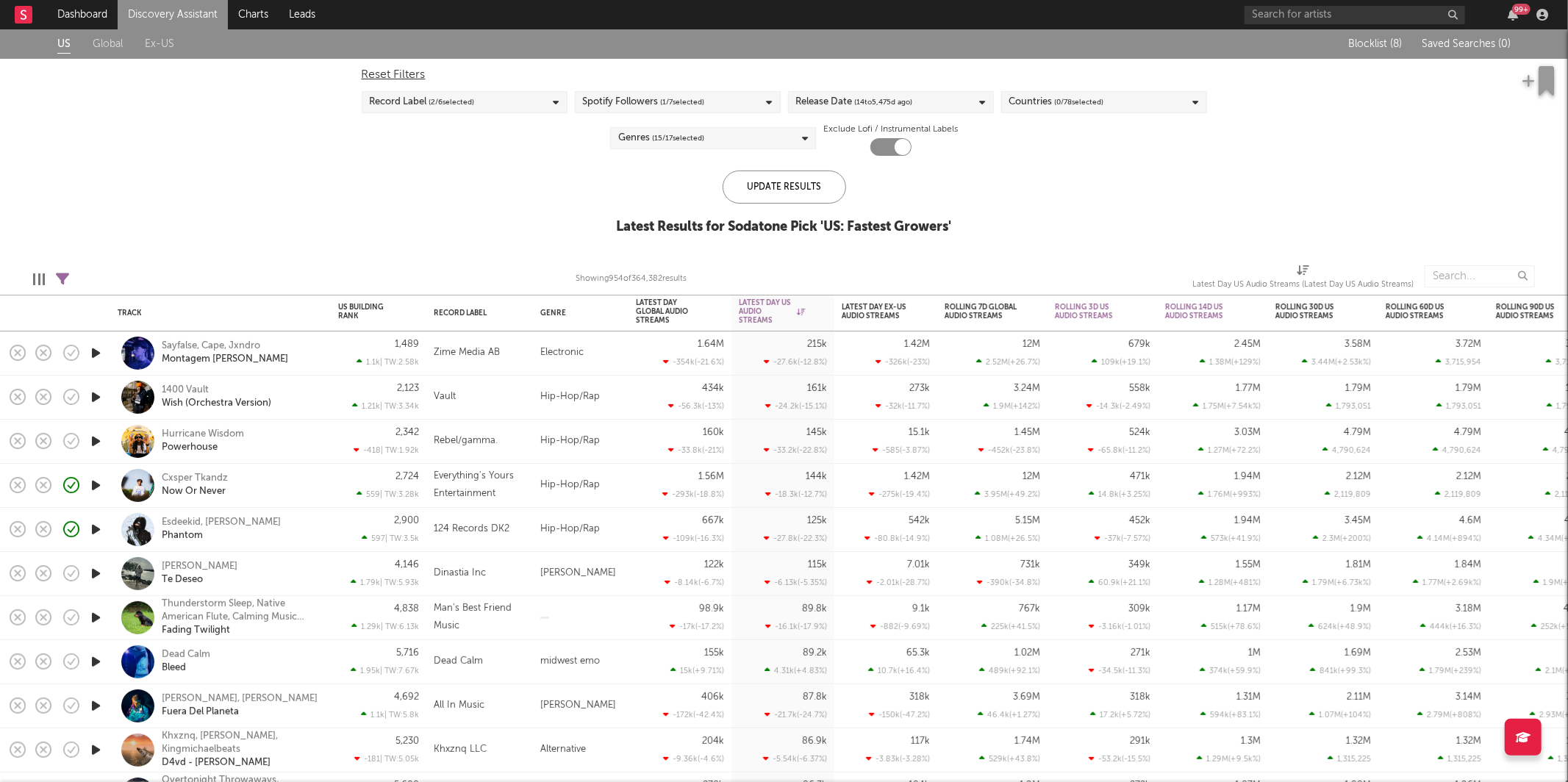
click at [65, 278] on icon at bounding box center [62, 279] width 14 height 14
select select "or"
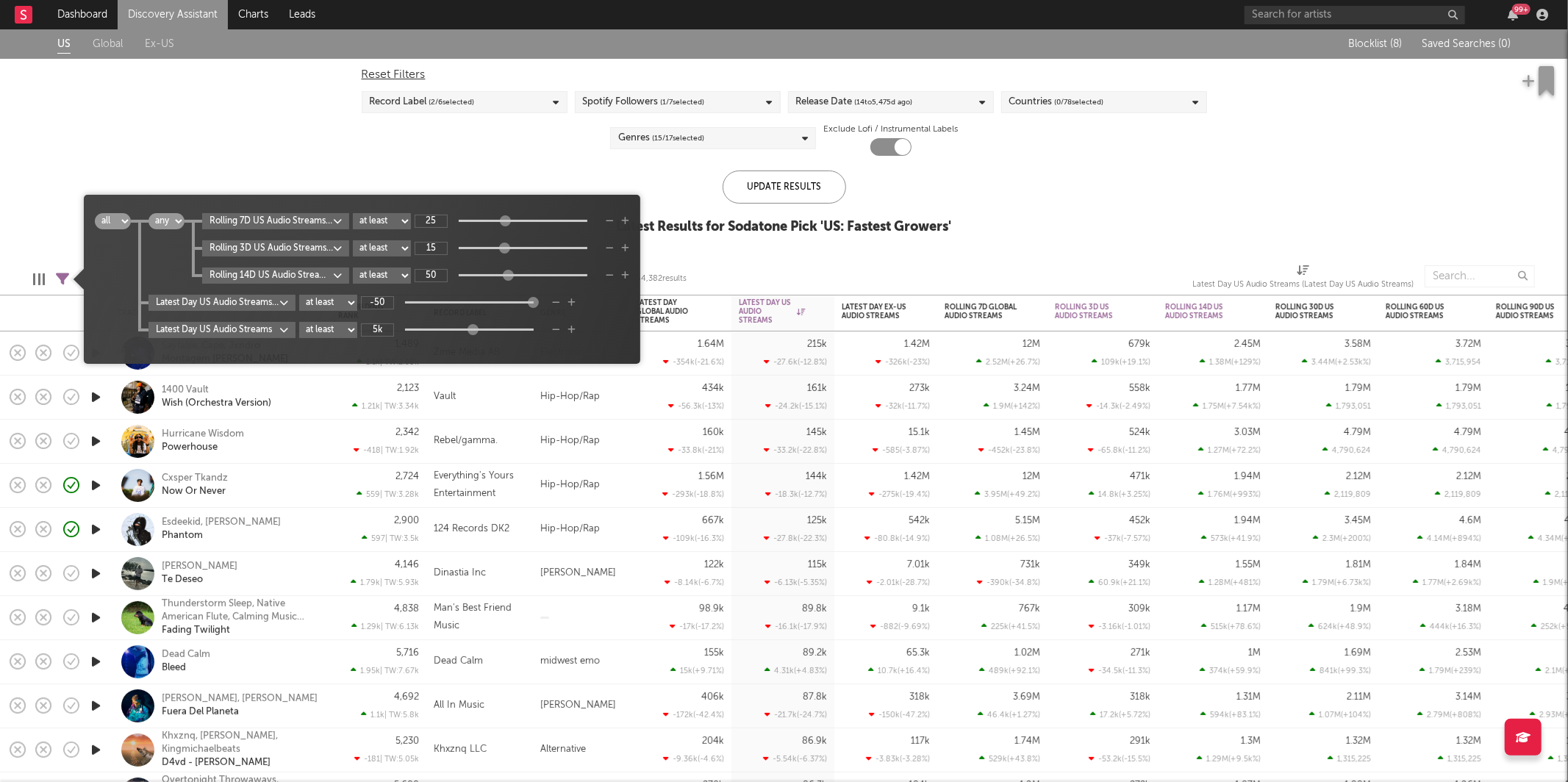
click at [251, 302] on body "Dashboard Discovery Assistant Charts Leads 99 + Notifications Settings Mark all…" at bounding box center [784, 391] width 1568 height 782
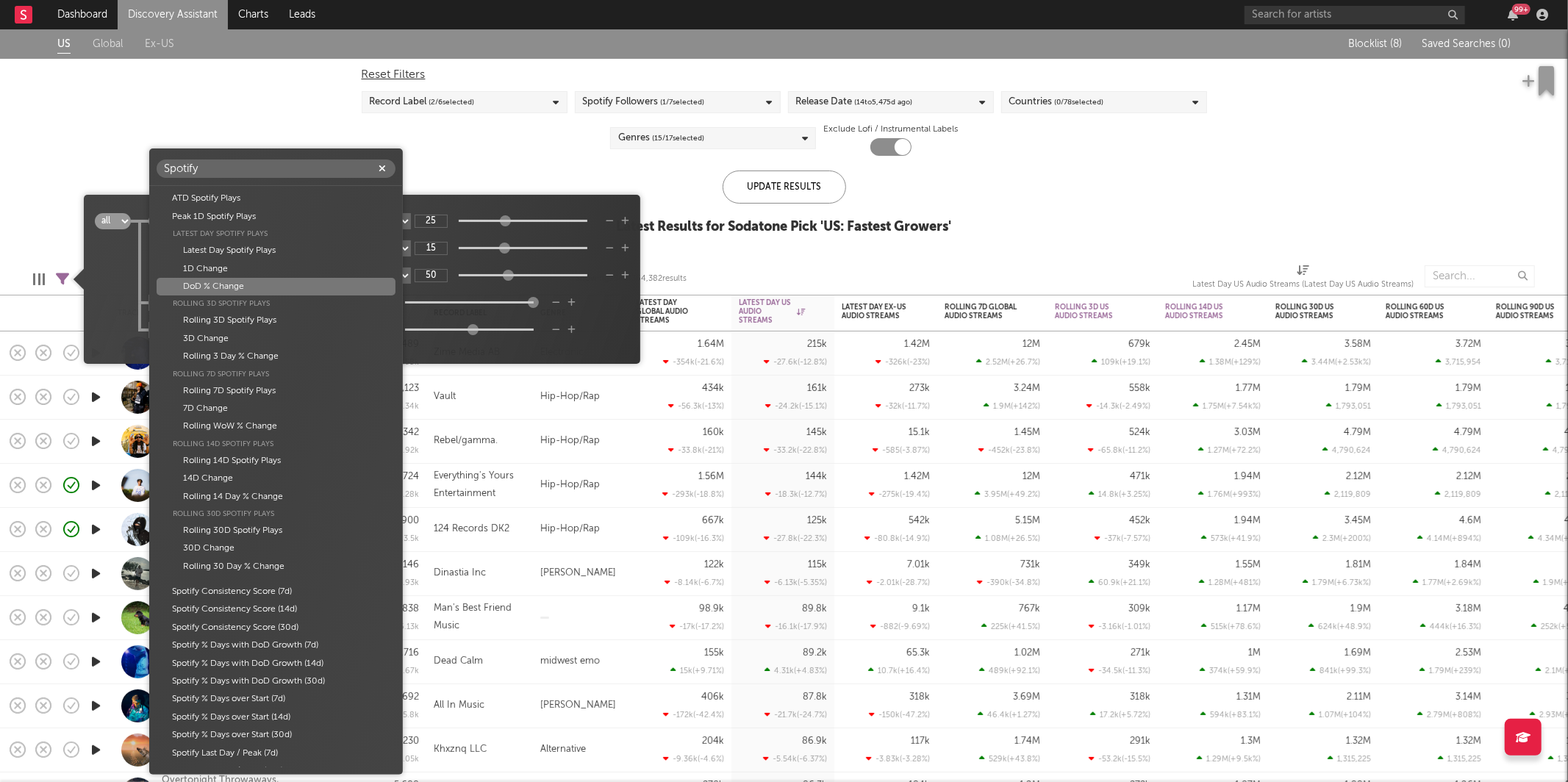
type input "Spotify"
click at [251, 285] on div "DoD % Change" at bounding box center [276, 287] width 239 height 18
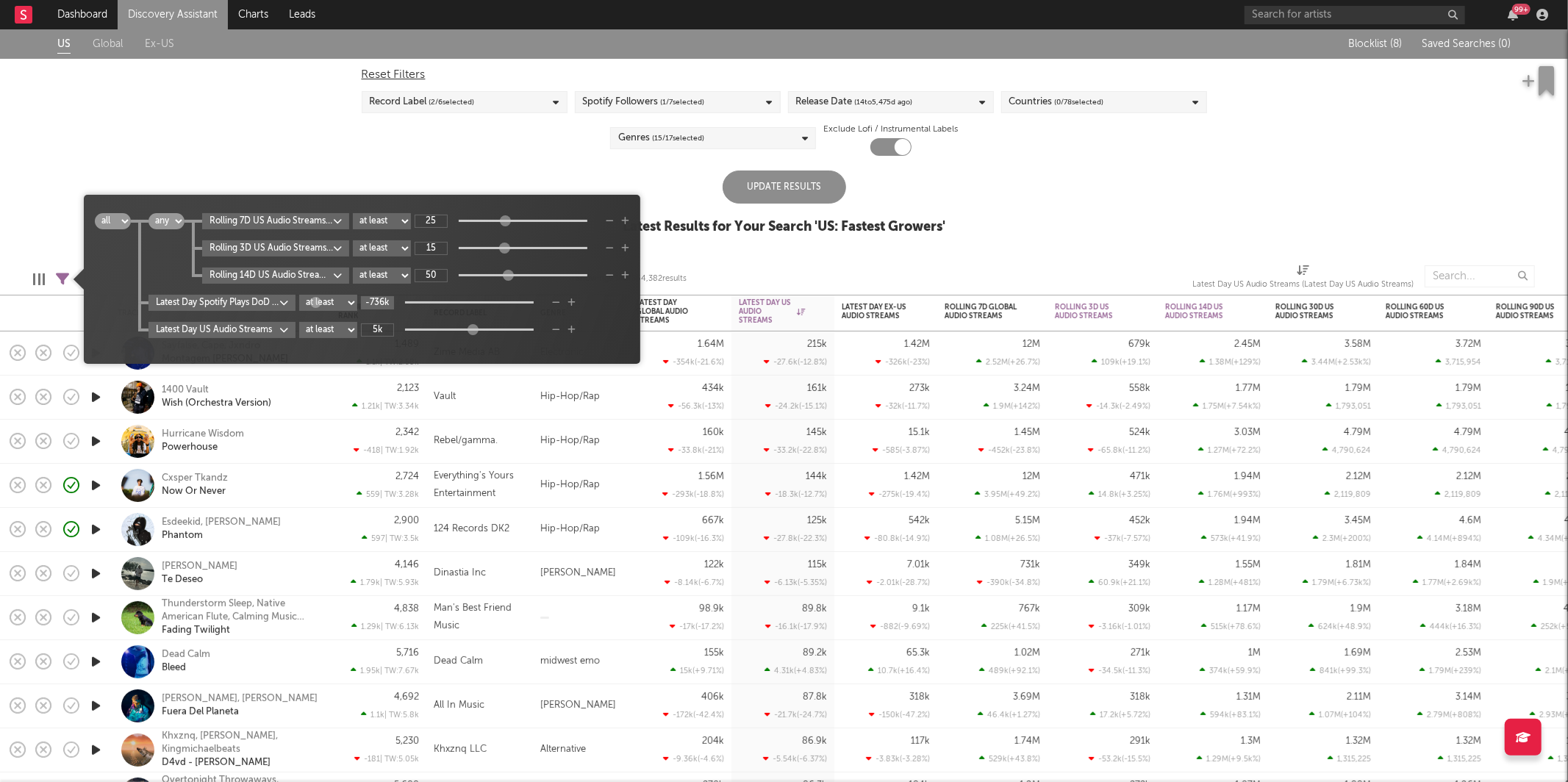
click at [384, 302] on input "-736k" at bounding box center [378, 303] width 33 height 14
type input "-50"
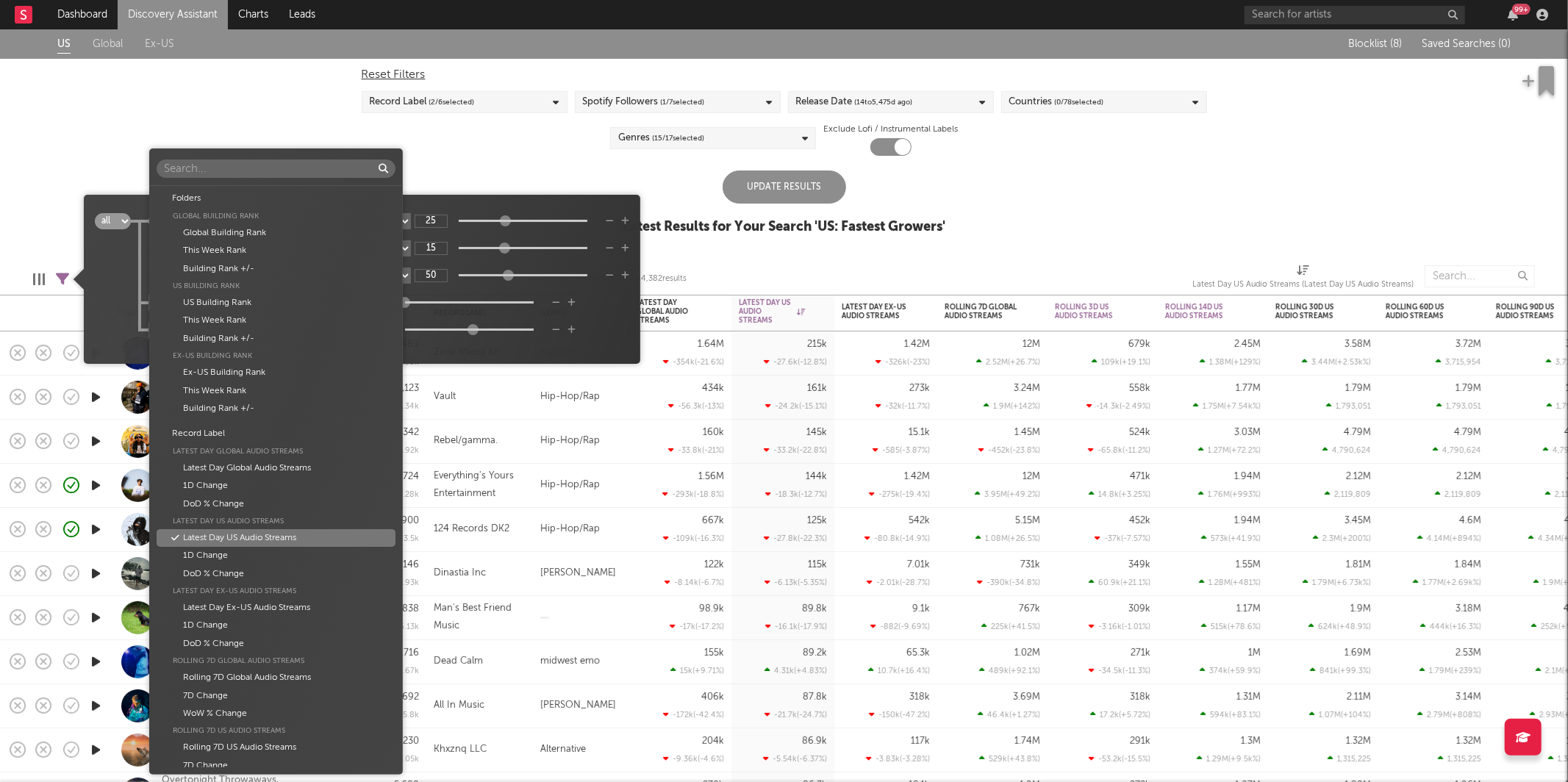
click at [238, 337] on body "Dashboard Discovery Assistant Charts Leads 99 + Notifications Settings Mark all…" at bounding box center [784, 391] width 1568 height 782
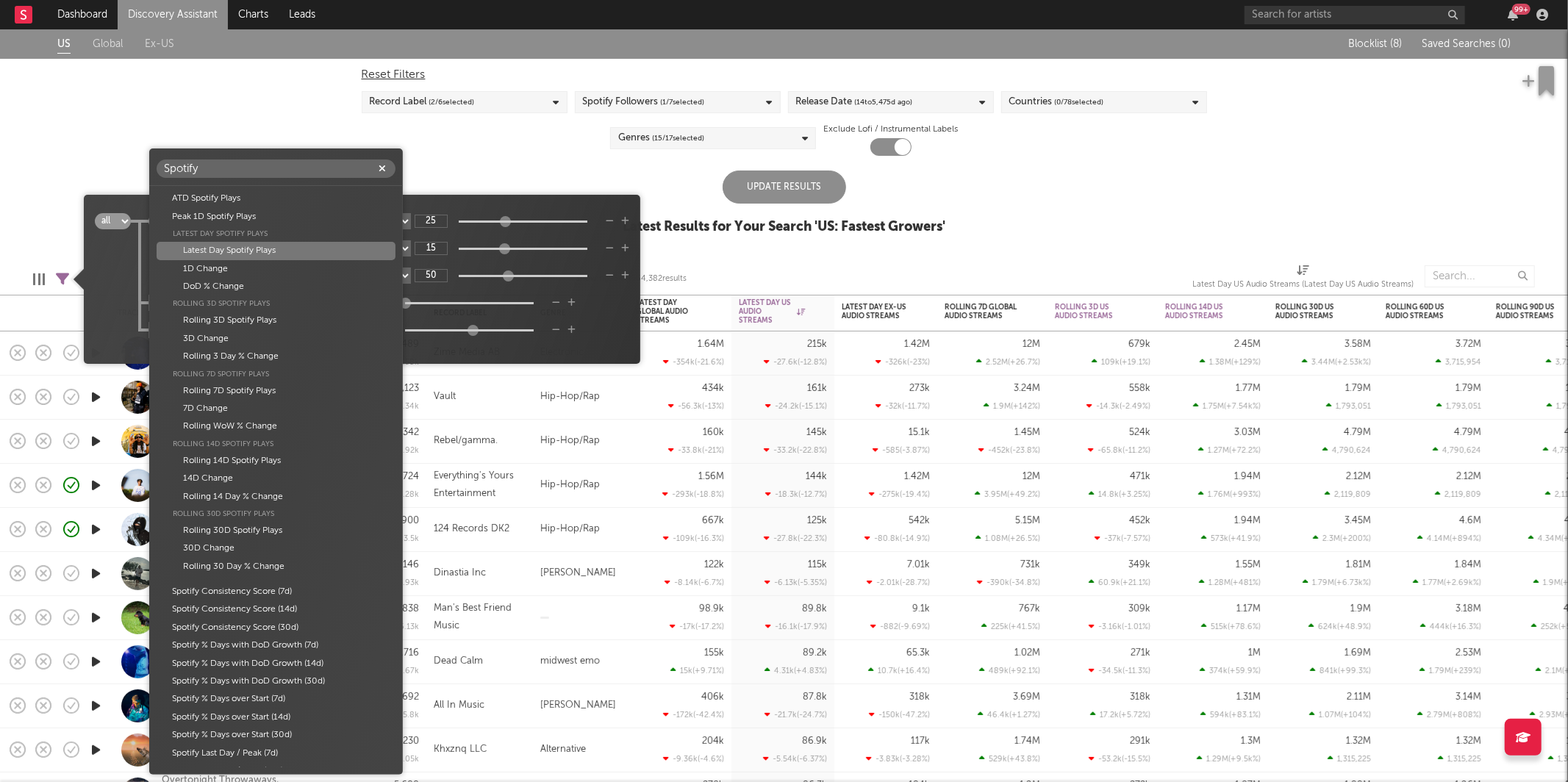
type input "Spotify"
click at [278, 251] on div "Latest Day Spotify Plays" at bounding box center [276, 251] width 239 height 18
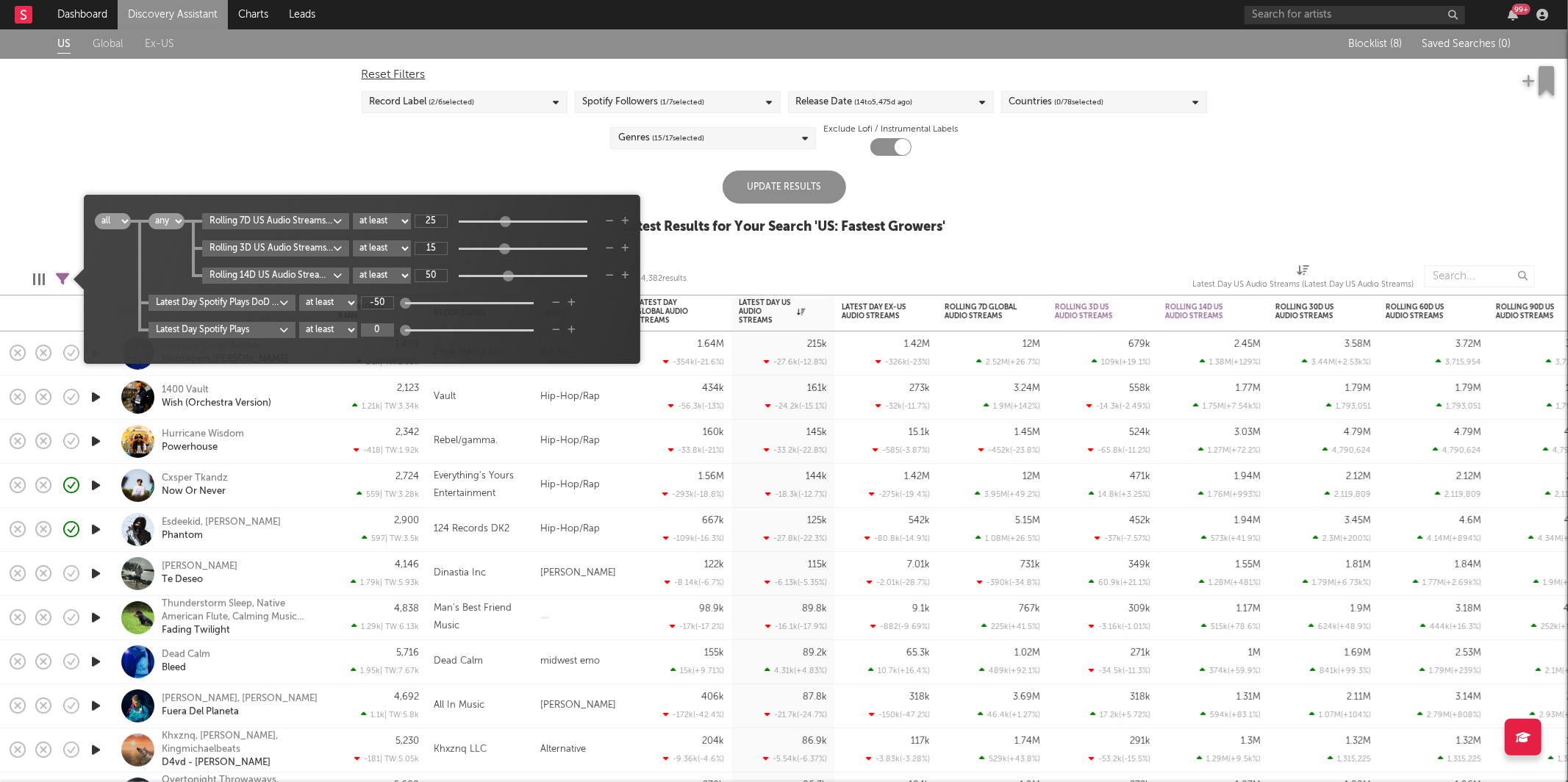
click at [386, 326] on input "0" at bounding box center [378, 330] width 33 height 14
type input "2k"
click at [287, 220] on body "Dashboard Discovery Assistant Charts Leads 99 + Notifications Settings Mark all…" at bounding box center [784, 391] width 1568 height 782
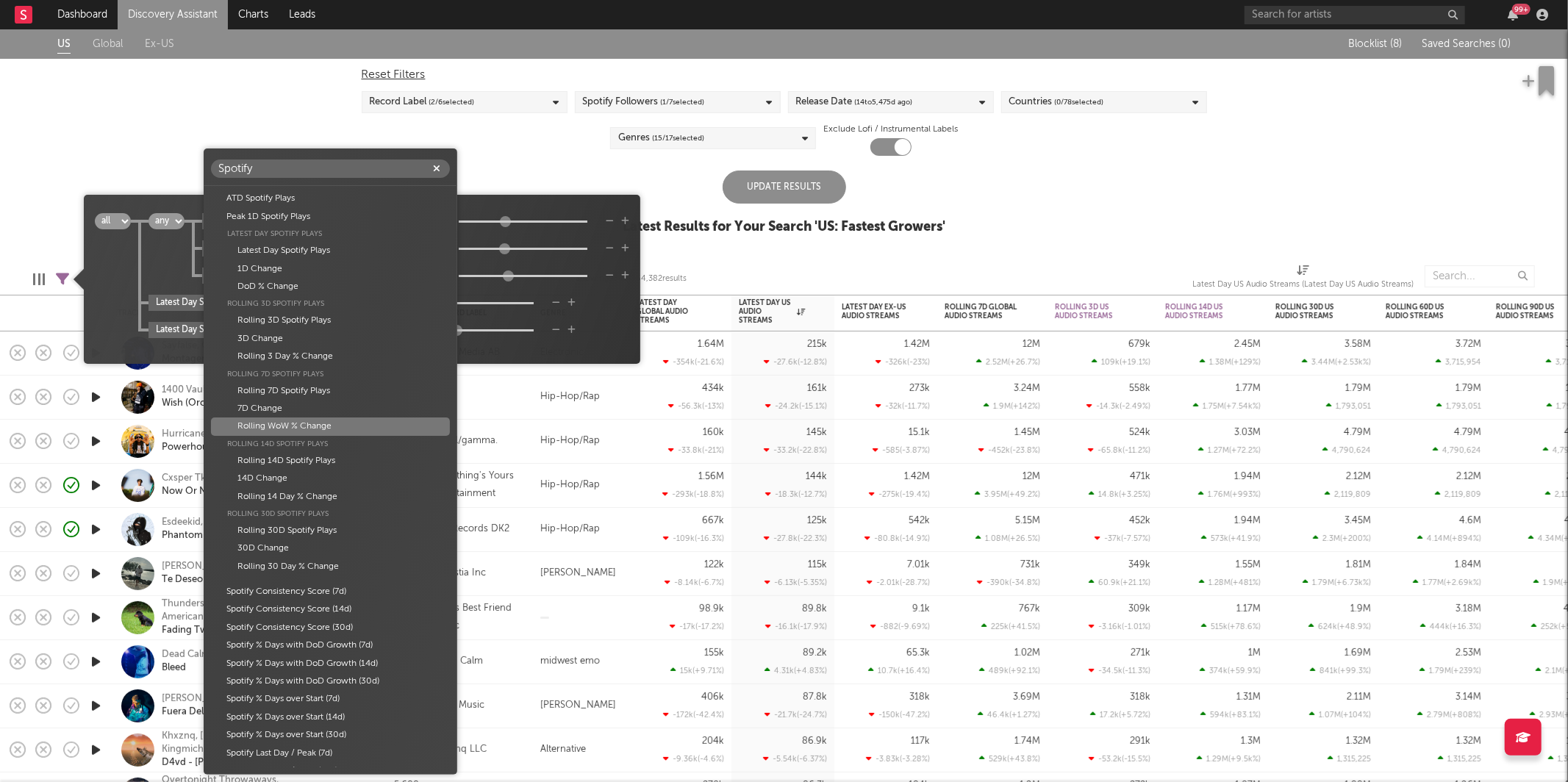
type input "Spotify"
click at [300, 426] on div "Rolling WoW % Change" at bounding box center [330, 426] width 239 height 18
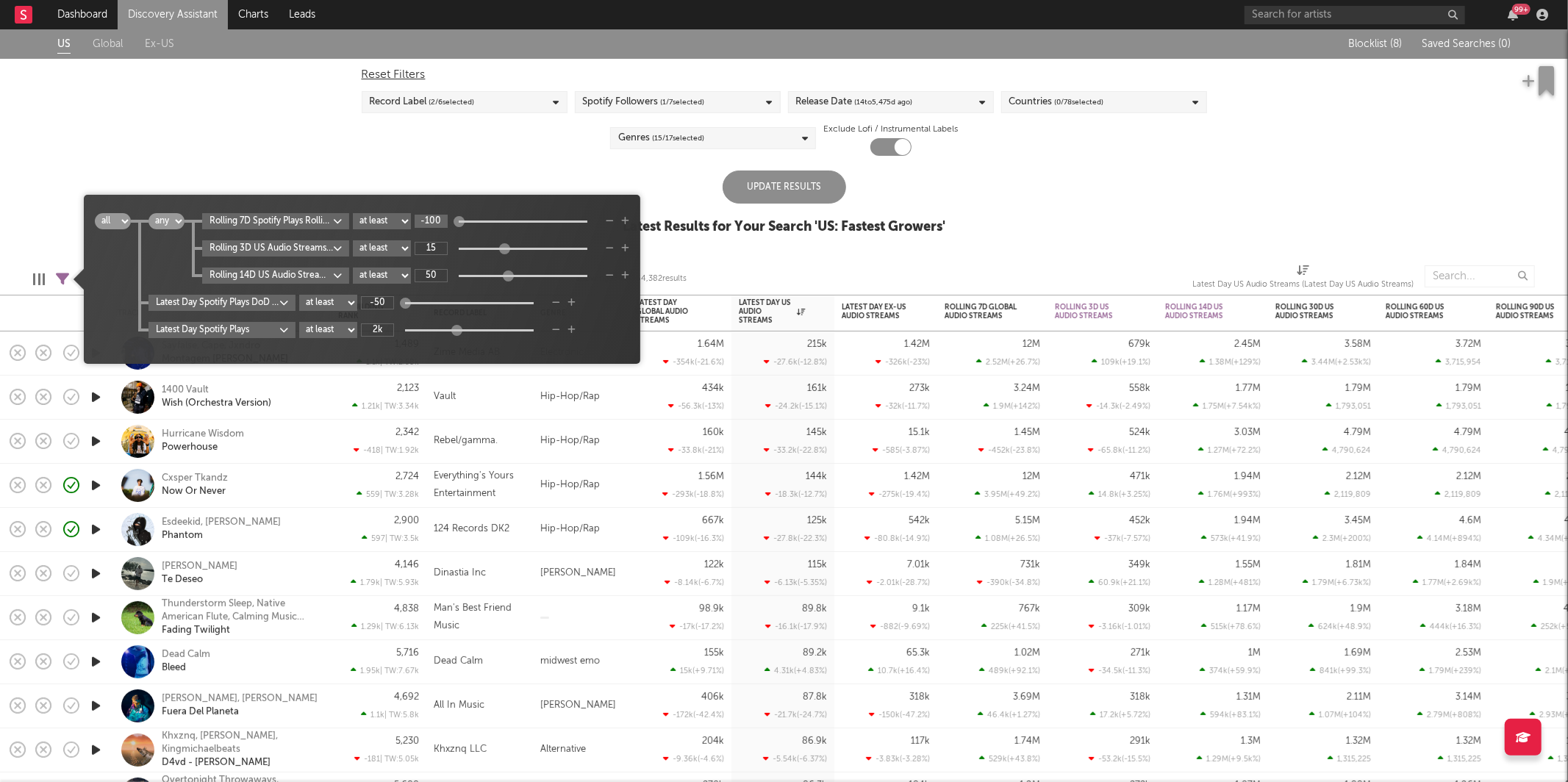
click at [439, 221] on input "-100" at bounding box center [431, 221] width 33 height 14
click at [303, 249] on body "Dashboard Discovery Assistant Charts Leads 99 + Notifications Settings Mark all…" at bounding box center [784, 391] width 1568 height 782
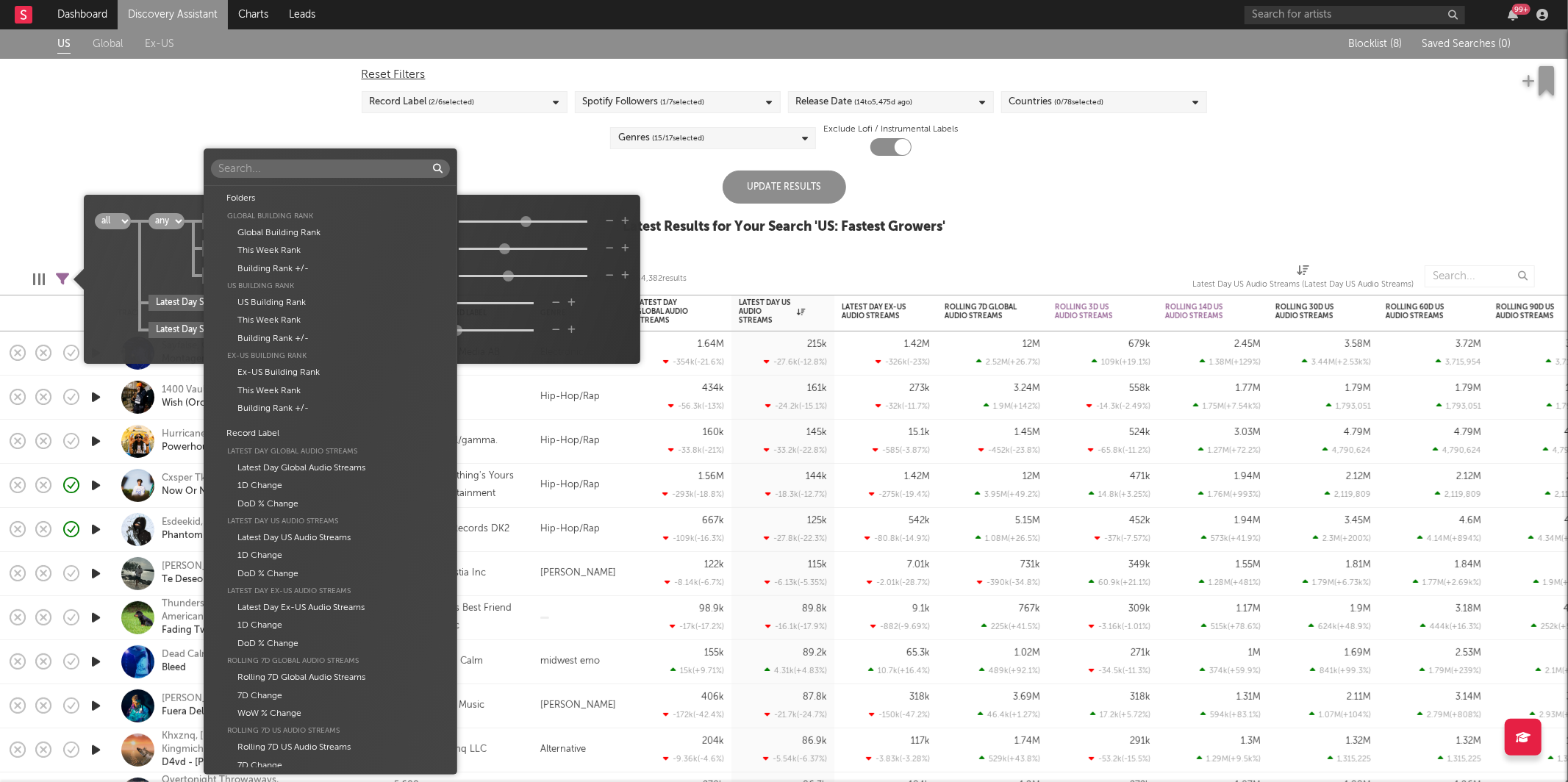
scroll to position [743, 0]
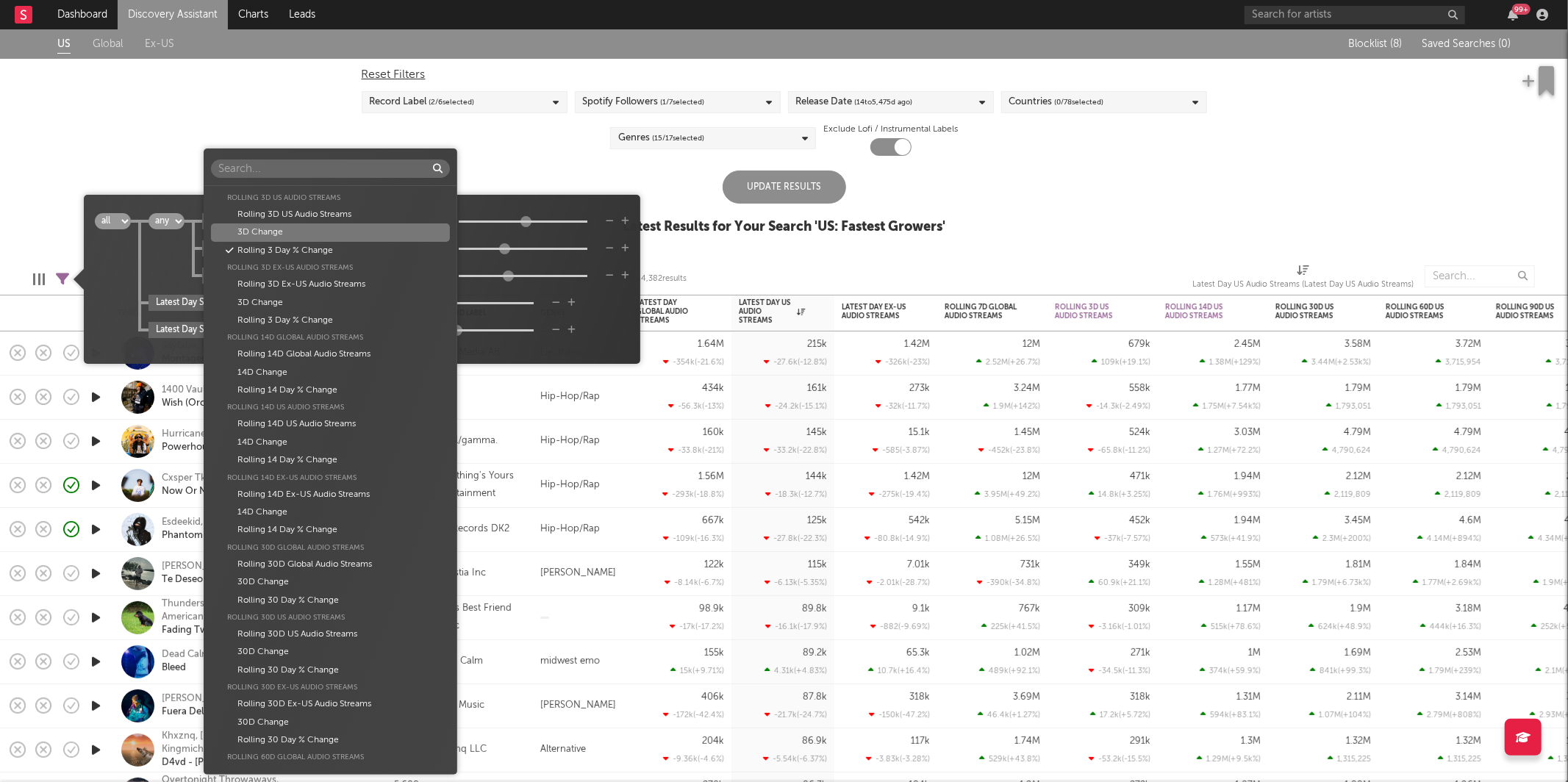
click at [514, 221] on div "Folders Global Building Rank Global Building Rank This Week Rank Building Rank …" at bounding box center [784, 391] width 1568 height 782
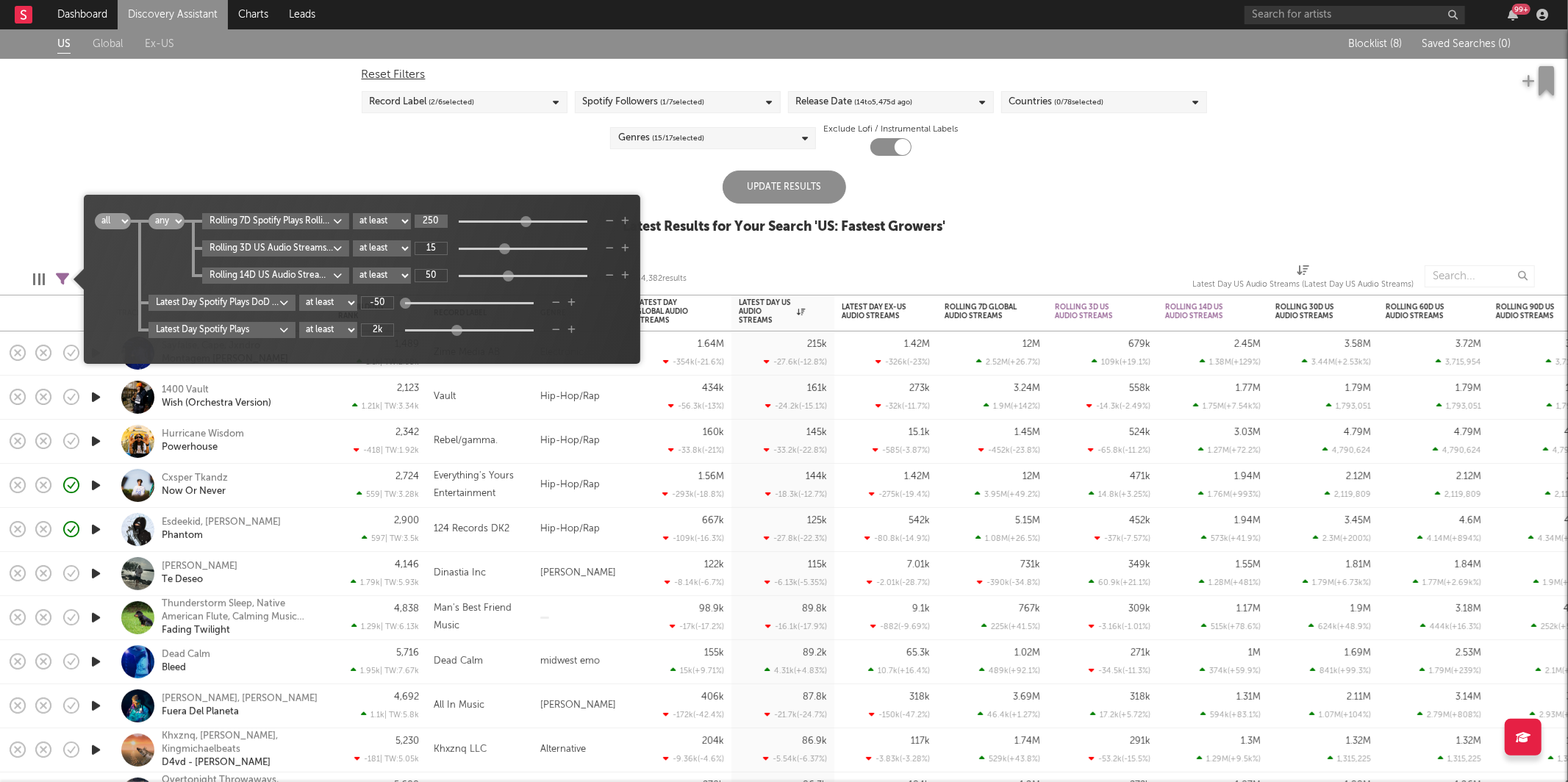
click at [443, 218] on input "250" at bounding box center [431, 221] width 33 height 14
click at [443, 218] on input "250" at bounding box center [431, 221] width 33 height 14
type input "25"
click at [282, 253] on body "Dashboard Discovery Assistant Charts Leads 99 + Notifications Settings Mark all…" at bounding box center [784, 391] width 1568 height 782
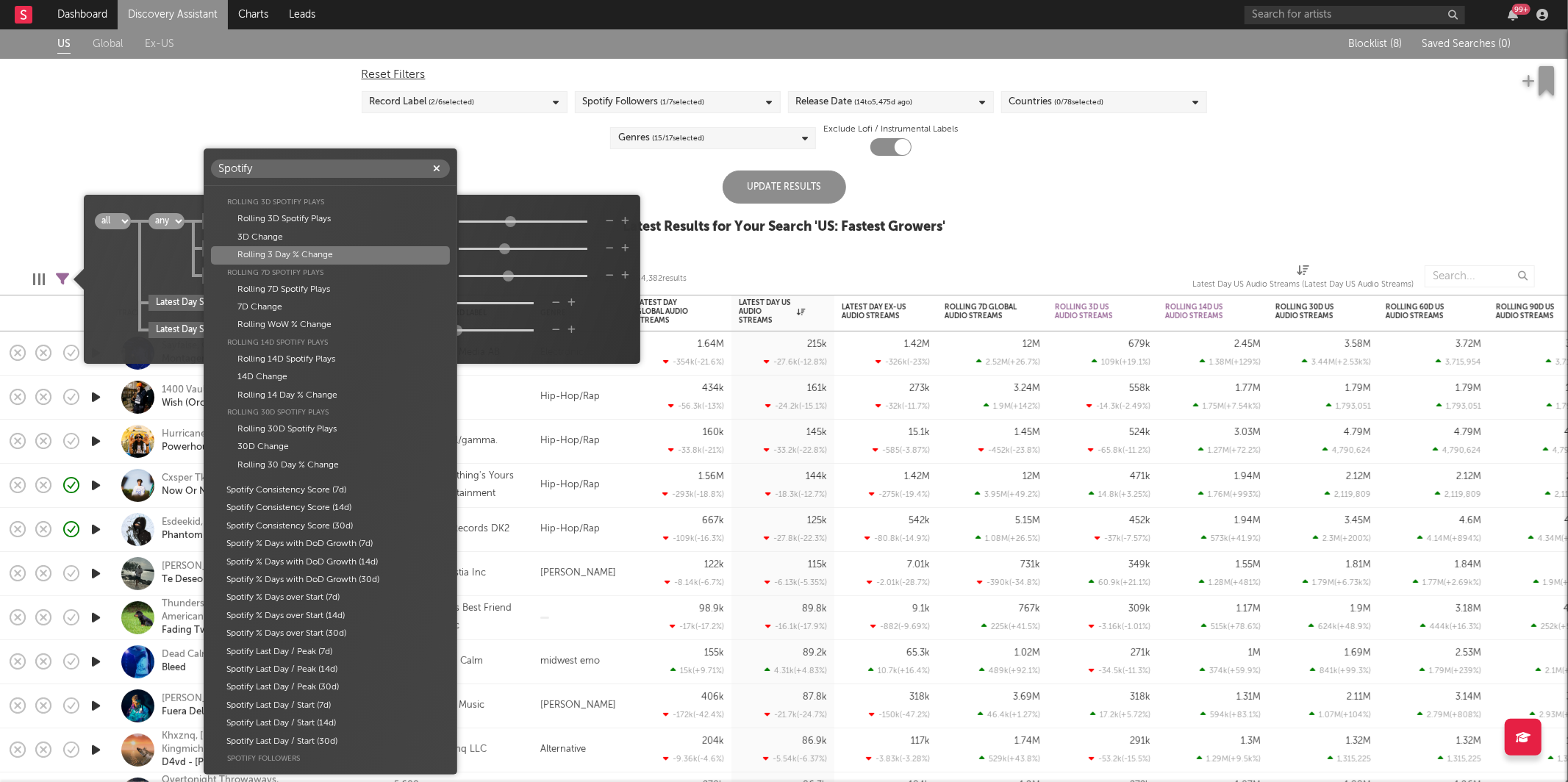
scroll to position [87, 0]
type input "Spotify"
click at [319, 269] on div "Rolling 3 Day % Change" at bounding box center [330, 270] width 239 height 18
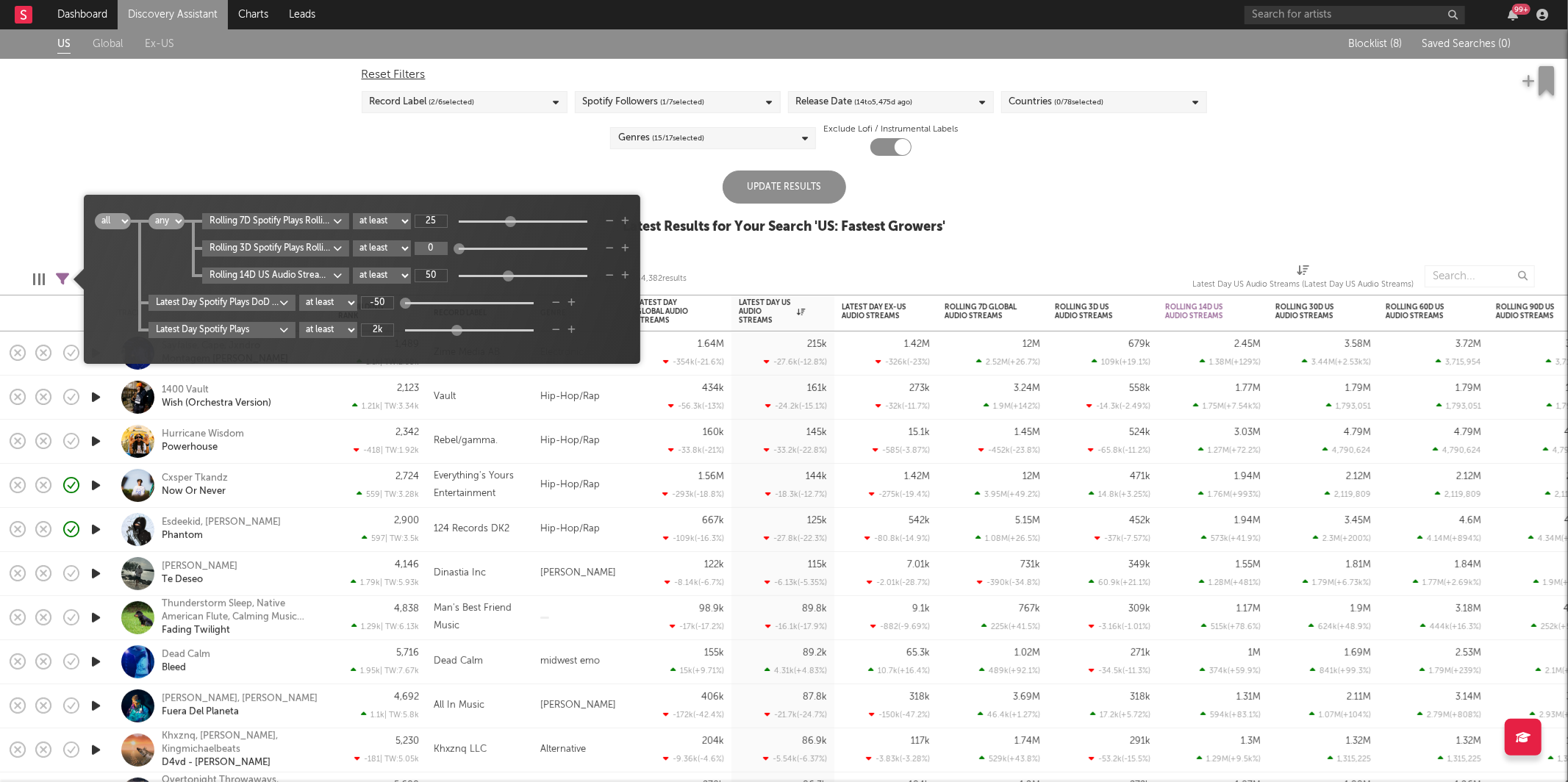
click at [442, 250] on input "0" at bounding box center [431, 248] width 33 height 14
type input "15"
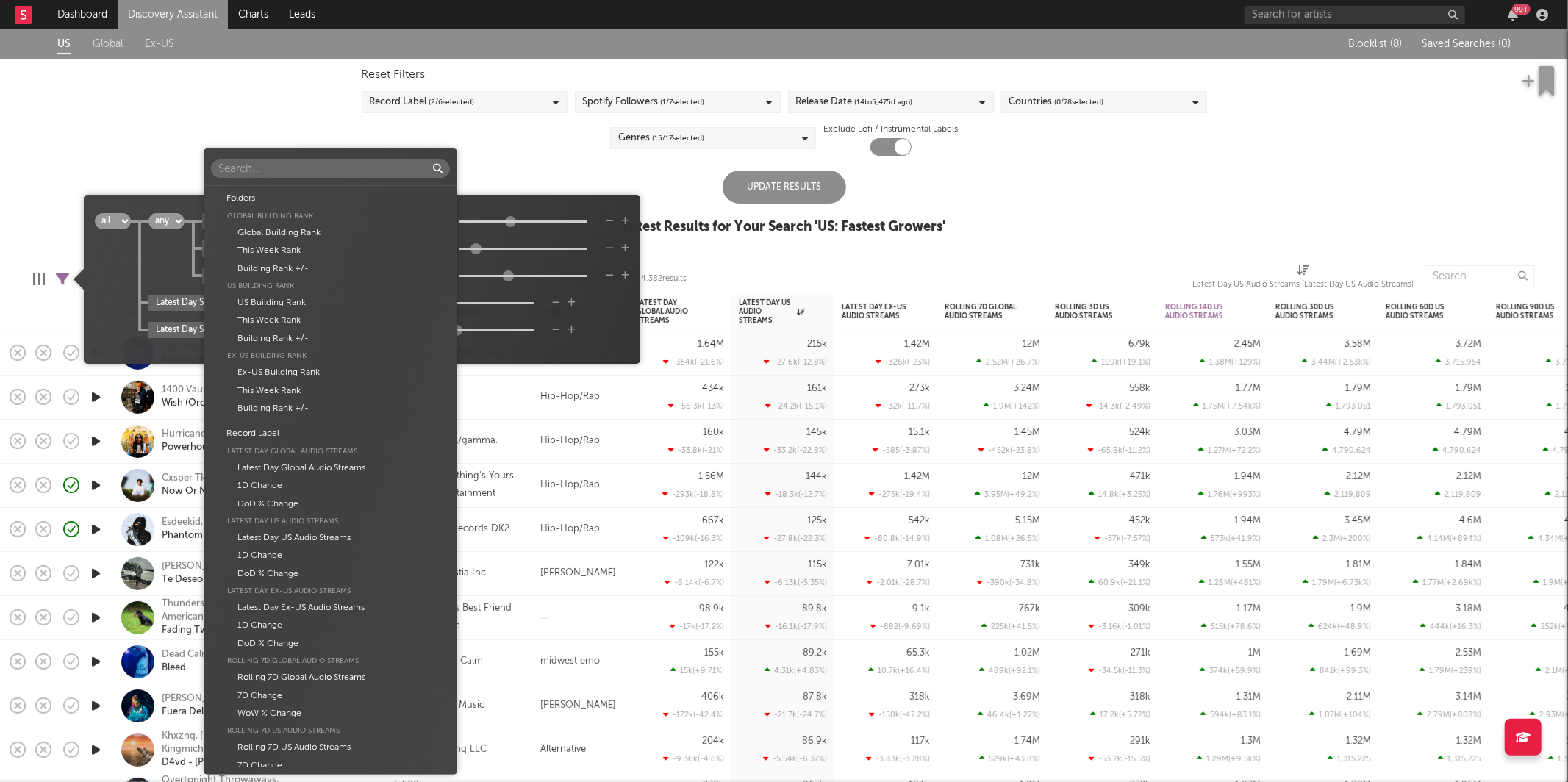
click at [297, 274] on body "Dashboard Discovery Assistant Charts Leads 99 + Notifications Settings Mark all…" at bounding box center [784, 391] width 1568 height 782
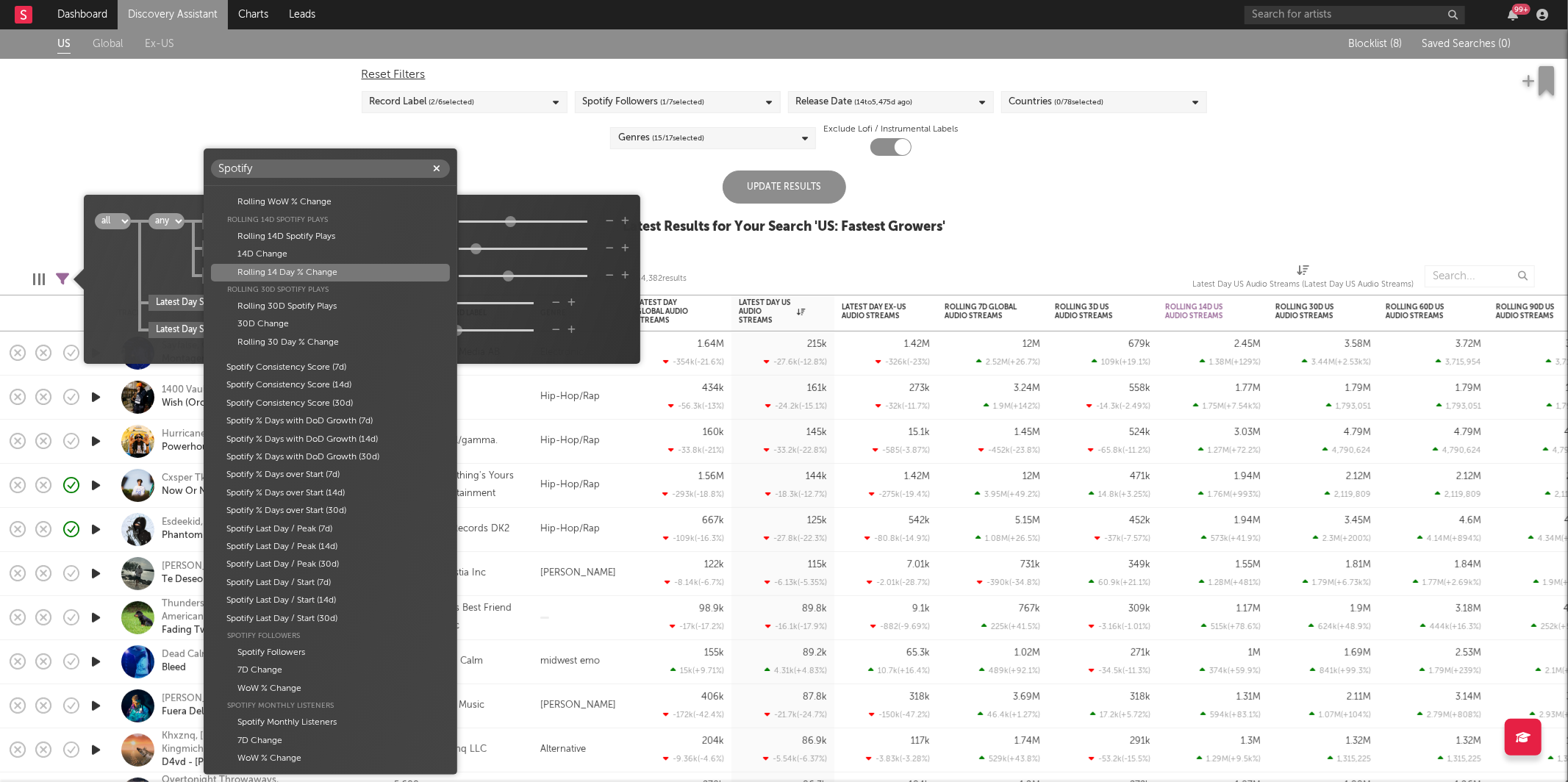
scroll to position [0, 0]
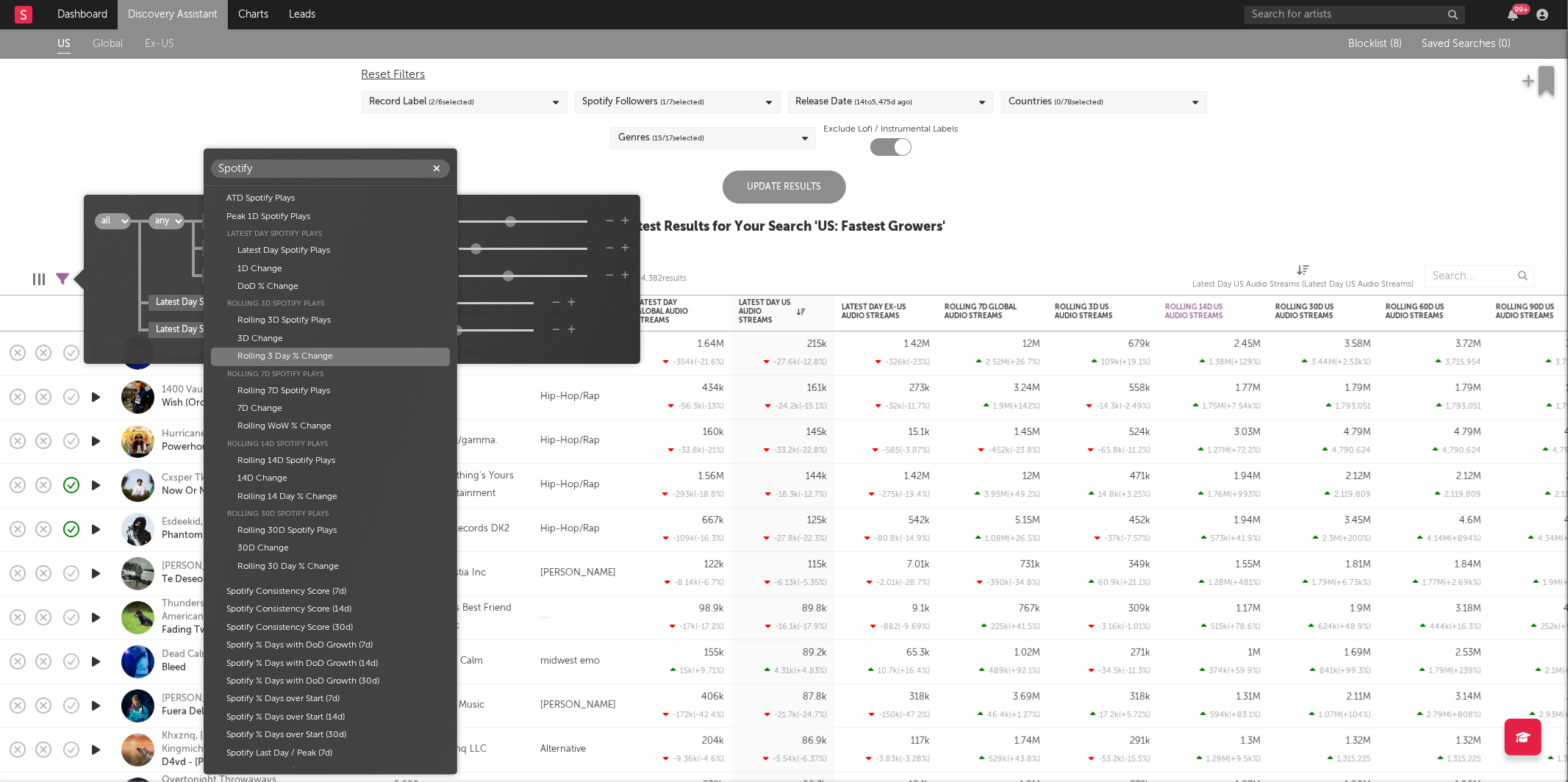
type input "Spotify"
click at [315, 362] on div "Rolling 3 Day % Change" at bounding box center [330, 356] width 239 height 18
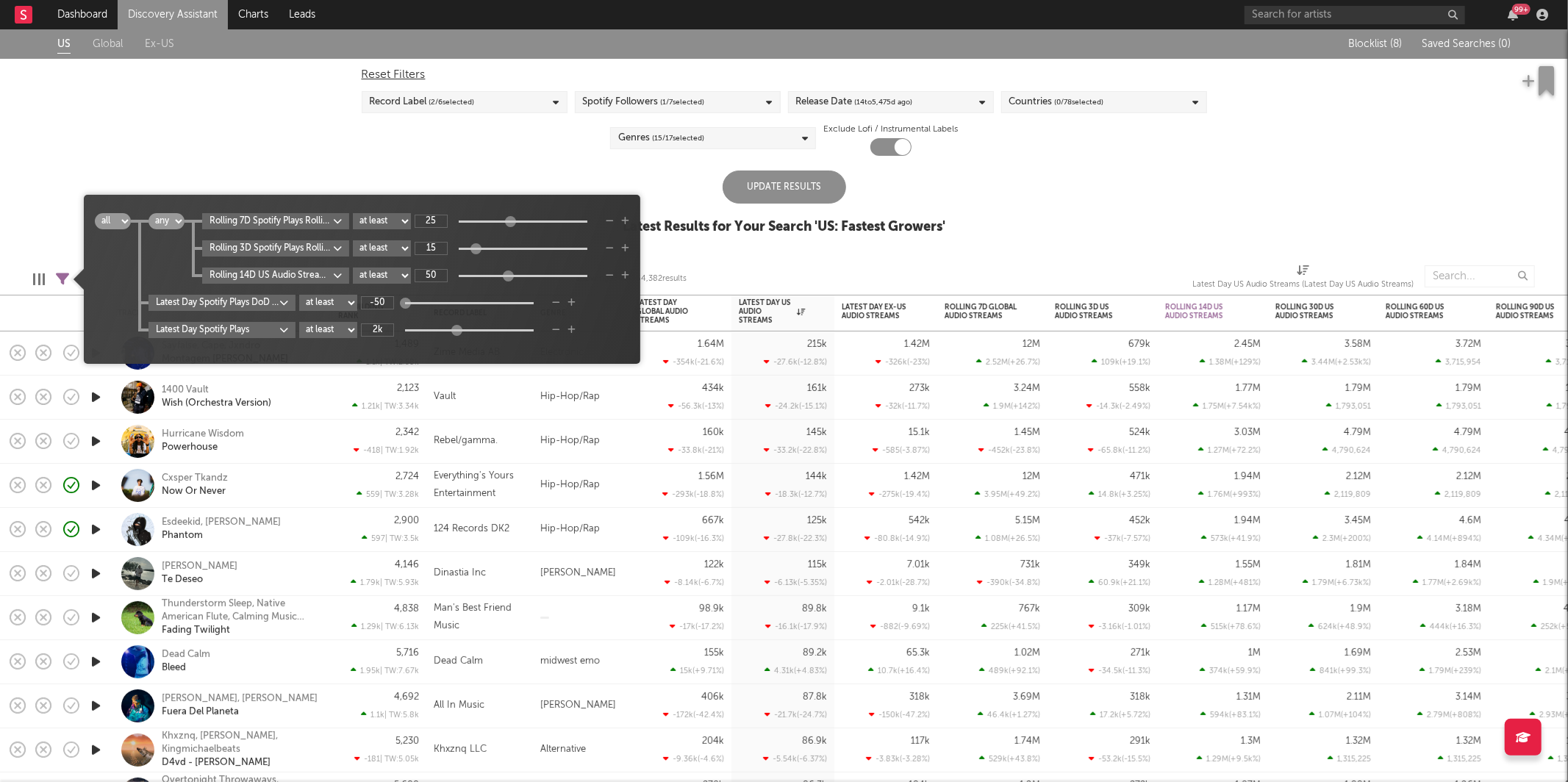
type input "0"
click at [315, 275] on body "Dashboard Discovery Assistant Charts Leads 99 + Notifications Settings Mark all…" at bounding box center [784, 391] width 1568 height 782
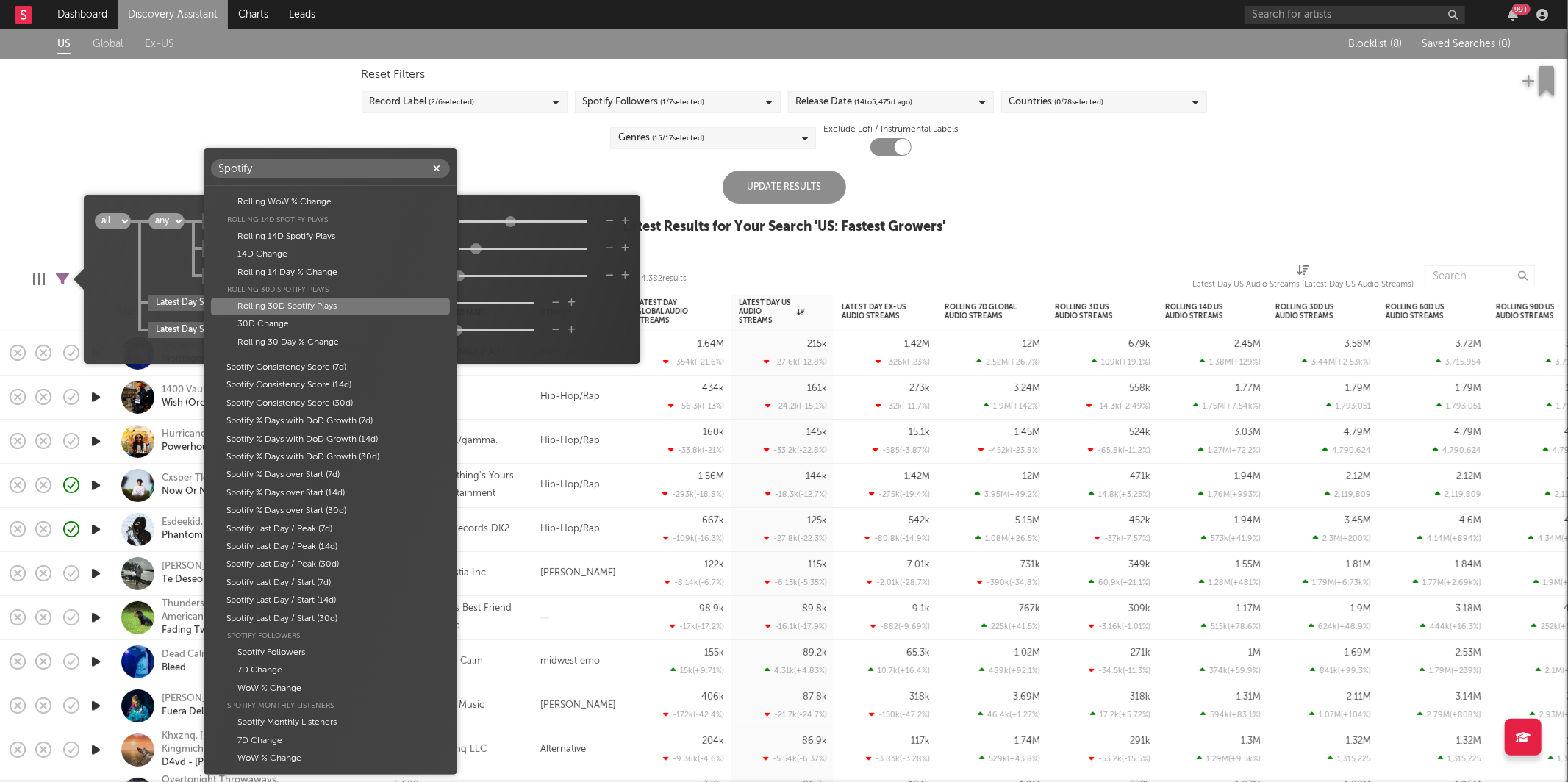
scroll to position [186, 0]
type input "Spotify"
click at [344, 309] on div "Rolling 14 Day % Change" at bounding box center [330, 311] width 239 height 18
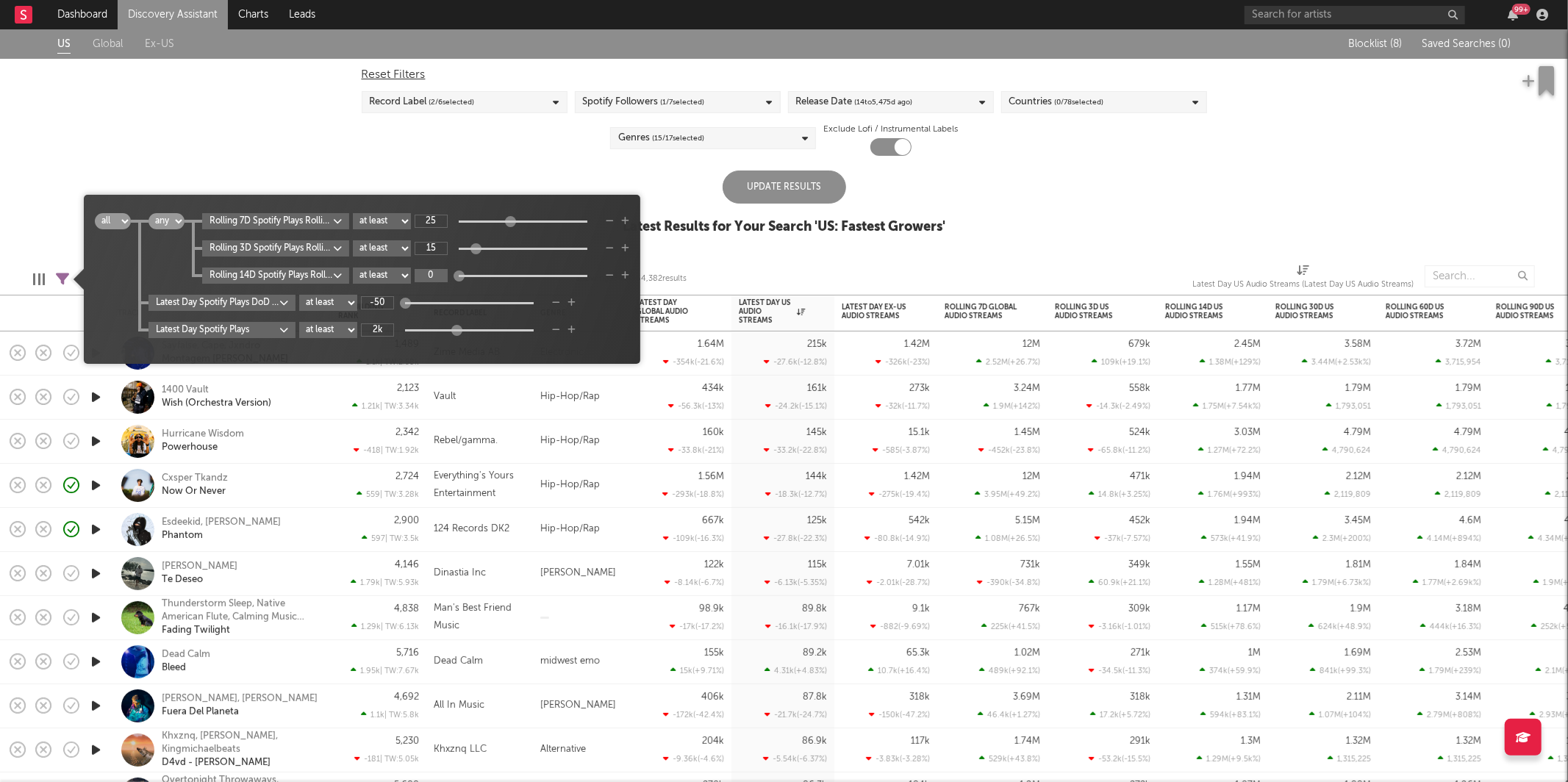
click at [437, 277] on input "0" at bounding box center [431, 276] width 33 height 14
type input "20"
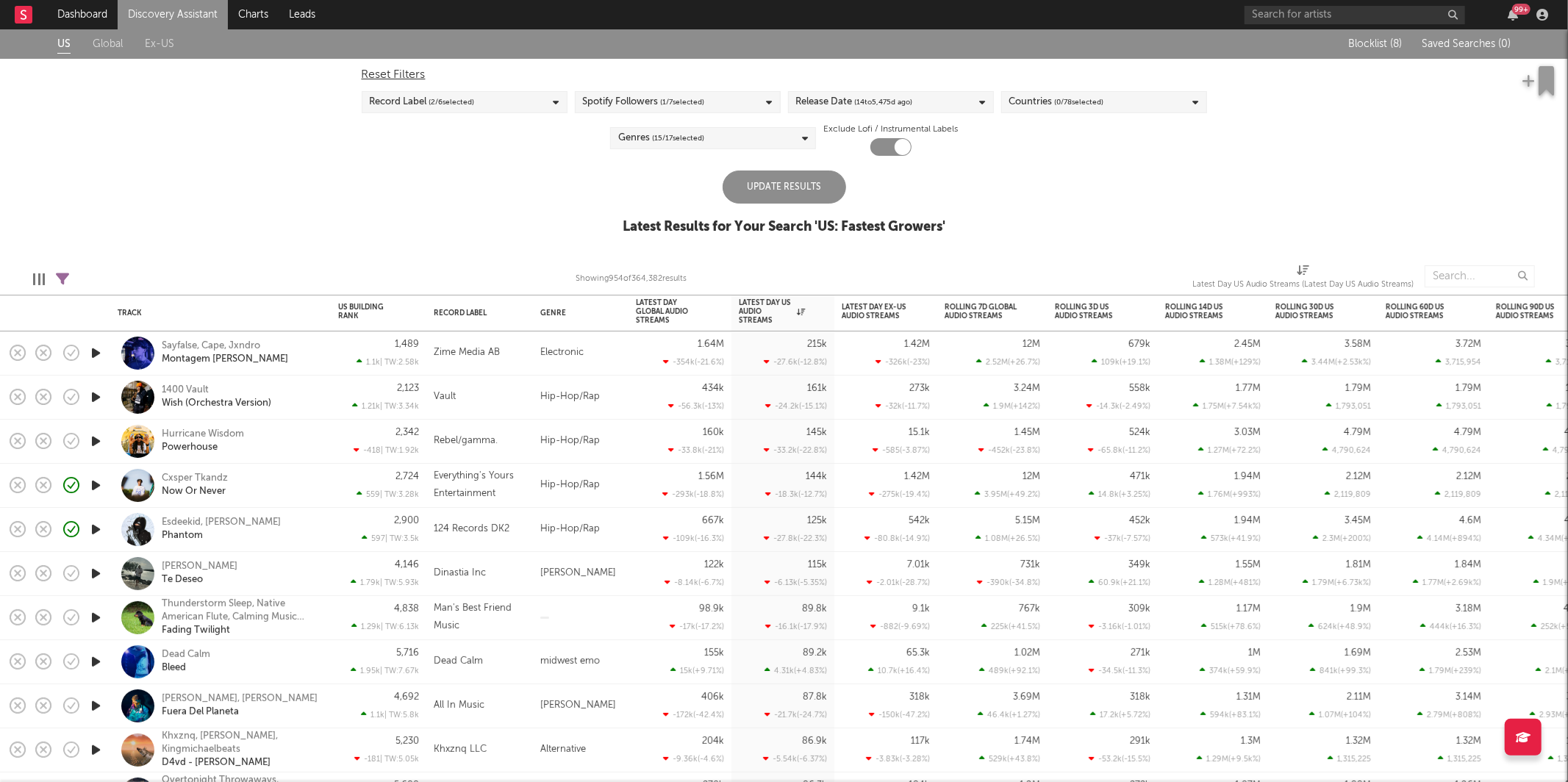
click at [730, 197] on div "Update Results" at bounding box center [784, 187] width 124 height 33
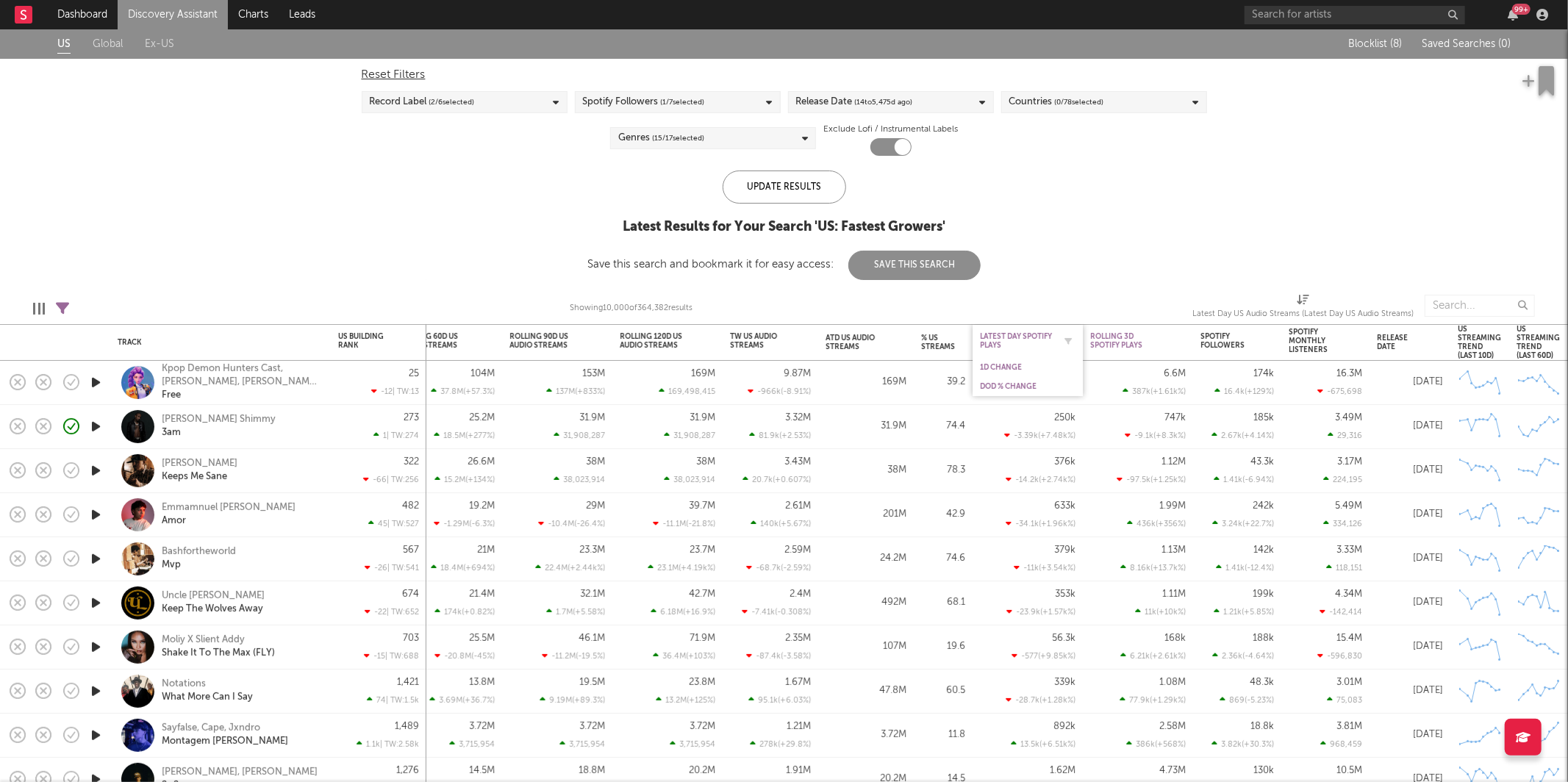
click at [1044, 335] on div "Latest Day Spotify Plays" at bounding box center [1017, 341] width 74 height 18
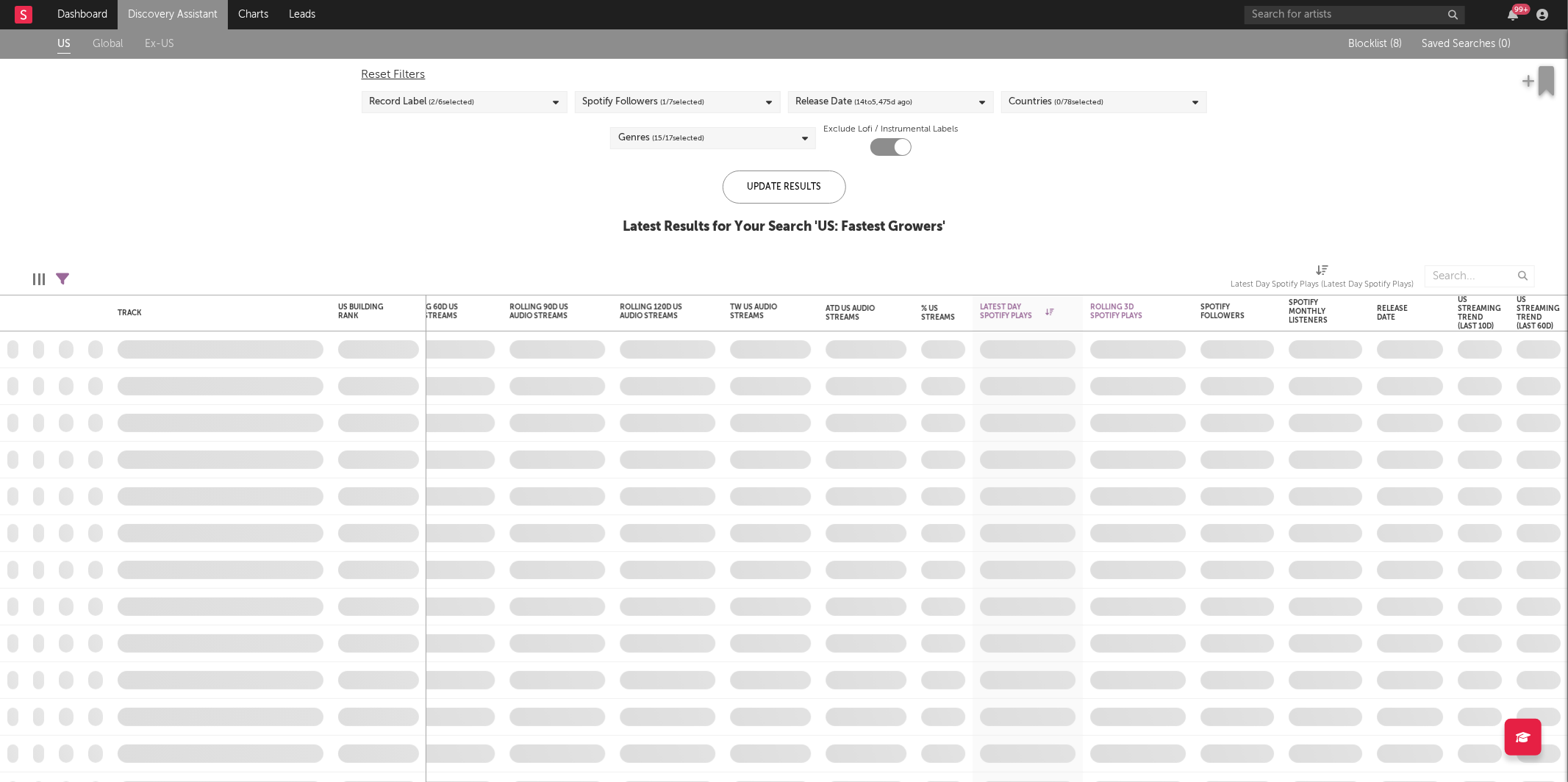
select select "or"
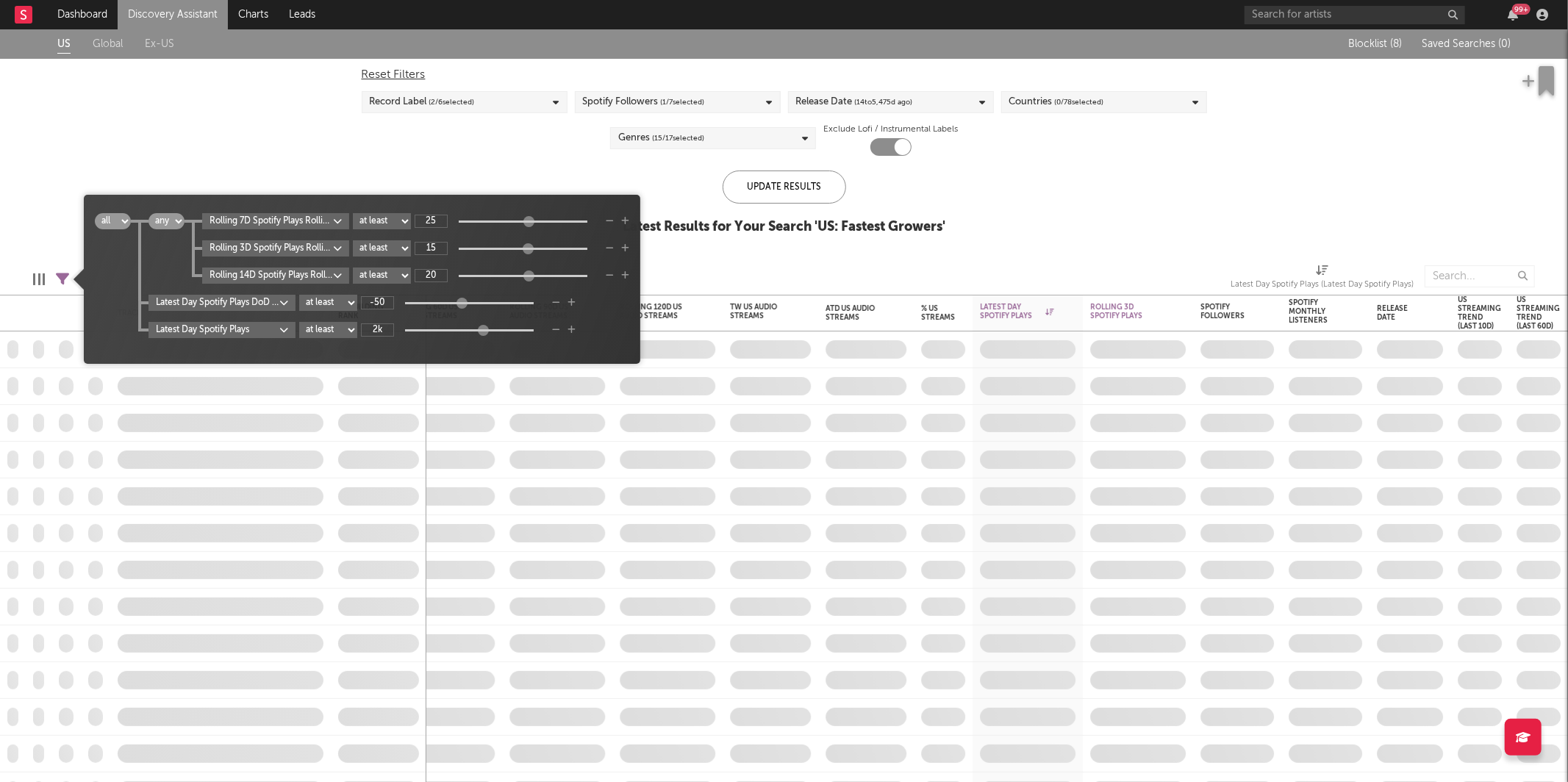
click at [67, 279] on icon at bounding box center [62, 279] width 14 height 14
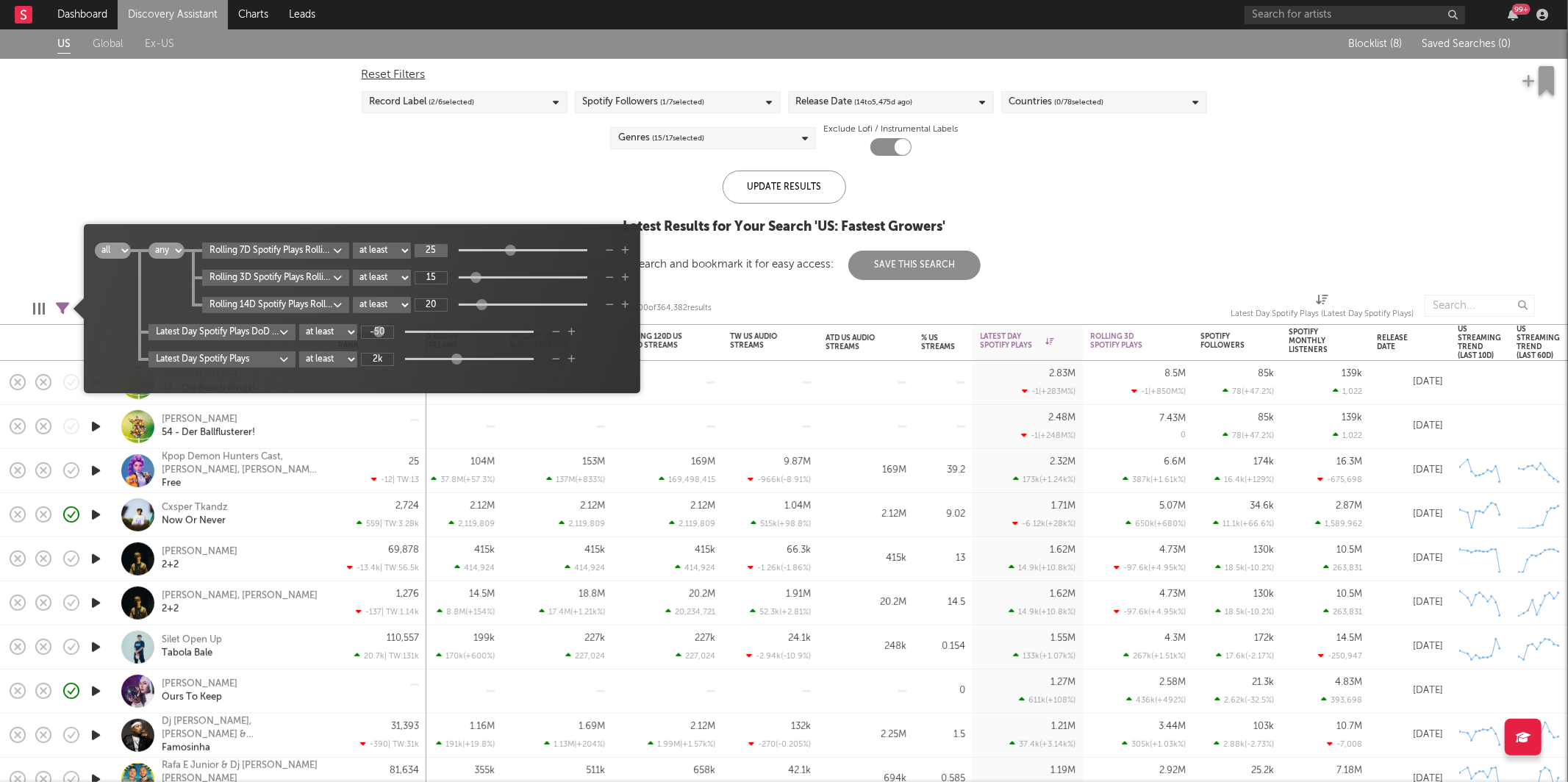
click at [438, 249] on input "25" at bounding box center [431, 251] width 33 height 14
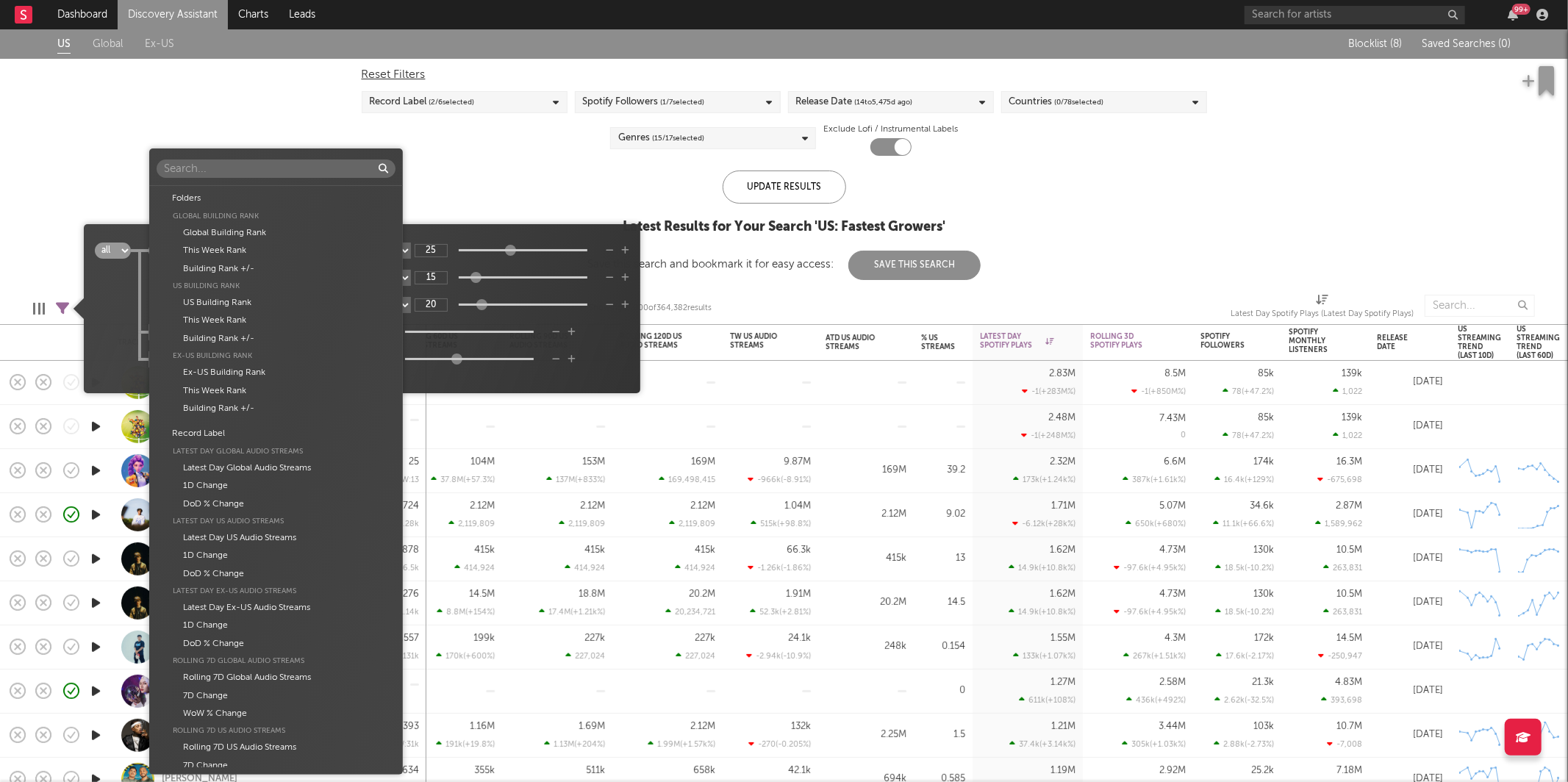
click at [262, 334] on body "Dashboard Discovery Assistant Charts Leads 99 + Notifications Settings Mark all…" at bounding box center [784, 391] width 1568 height 782
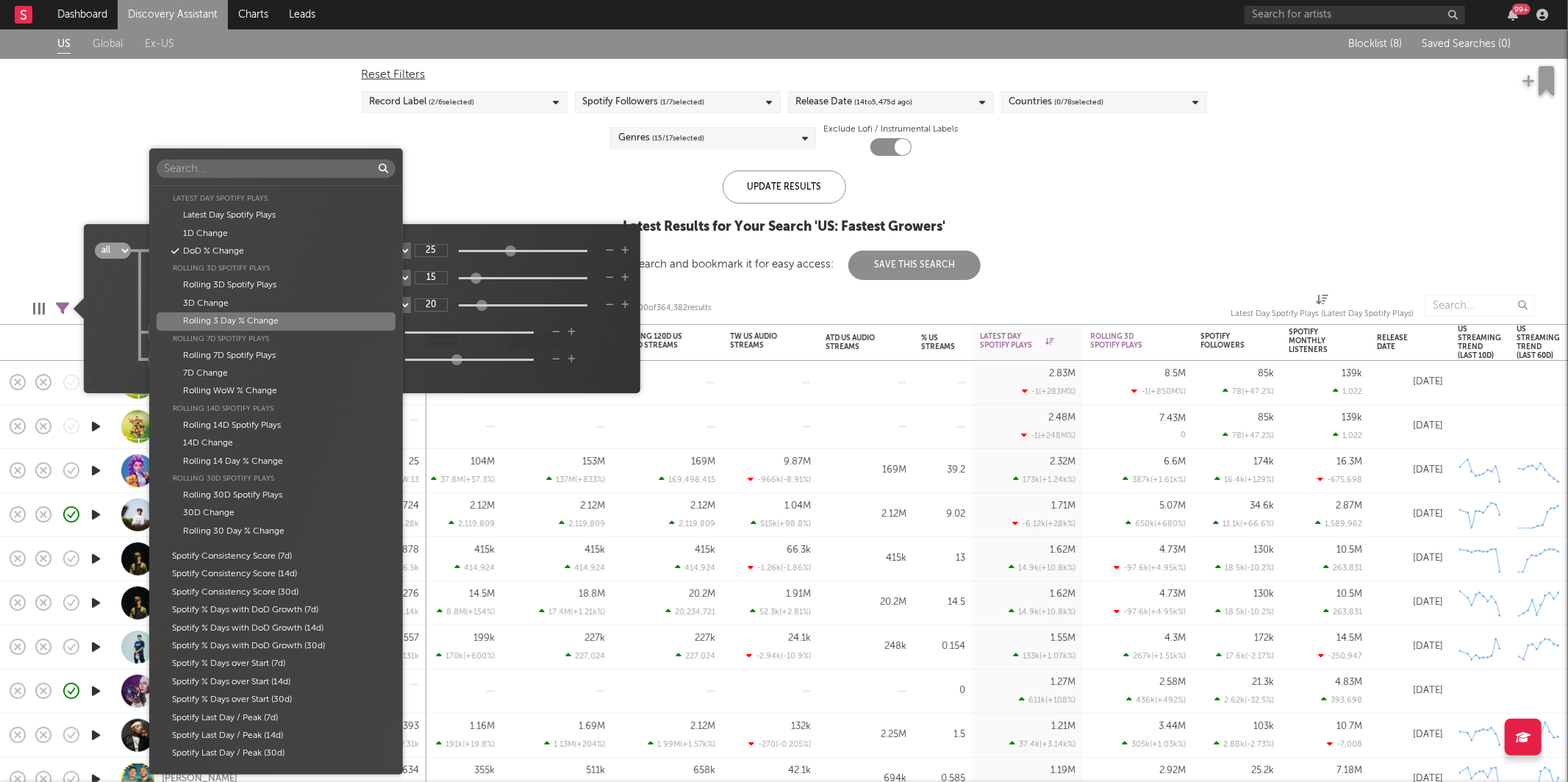
click at [581, 357] on div "Folders Global Building Rank Global Building Rank This Week Rank Building Rank …" at bounding box center [784, 391] width 1568 height 782
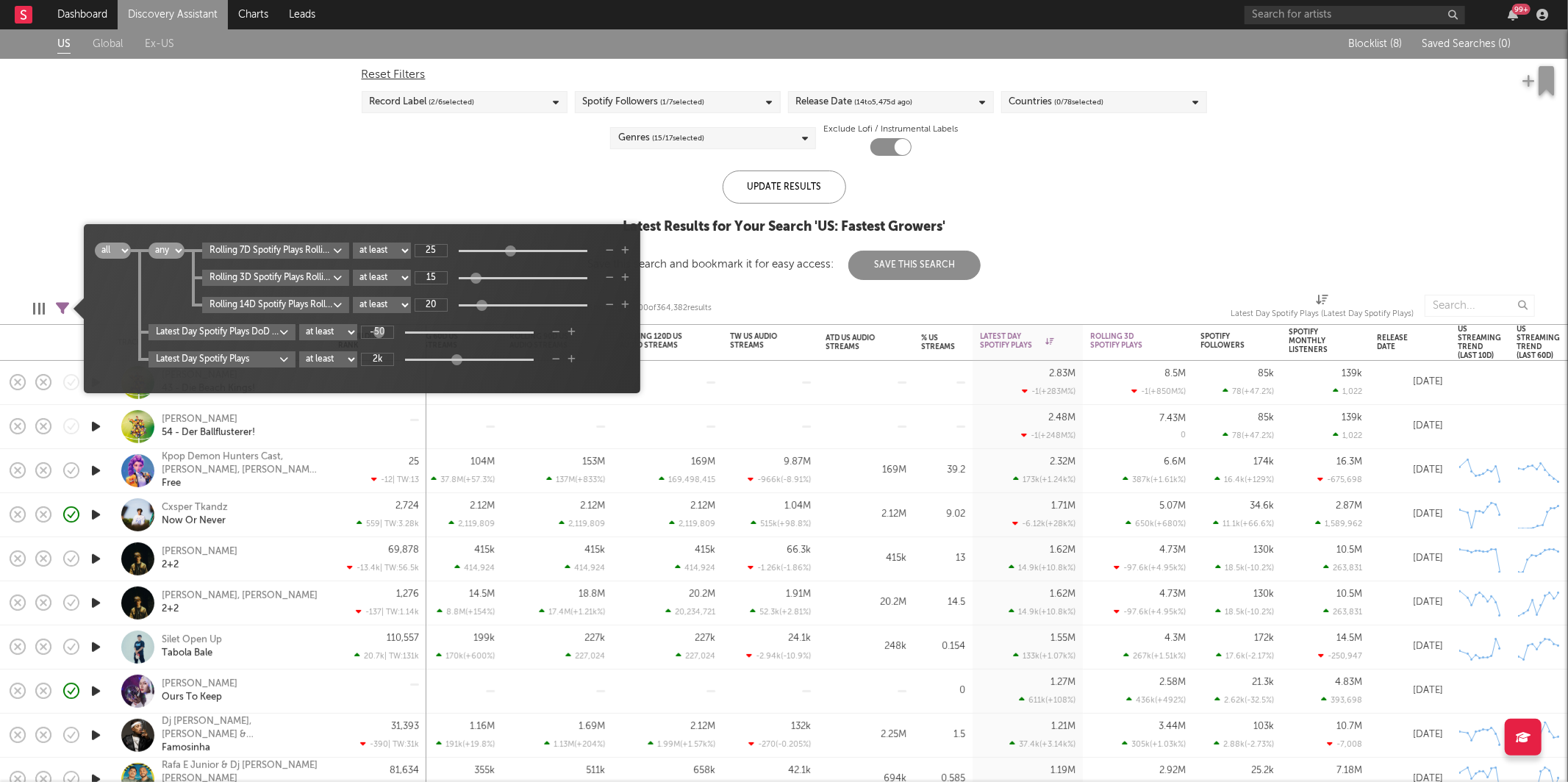
click at [267, 338] on body "Dashboard Discovery Assistant Charts Leads 99 + Notifications Settings Mark all…" at bounding box center [784, 391] width 1568 height 782
click at [603, 370] on div "Folders Global Building Rank Global Building Rank This Week Rank Building Rank …" at bounding box center [784, 391] width 1568 height 782
click at [305, 155] on div "US Global Ex-US Blocklist ( 8 ) Saved Searches ( 0 ) Reset Filters Record Label…" at bounding box center [784, 155] width 1568 height 251
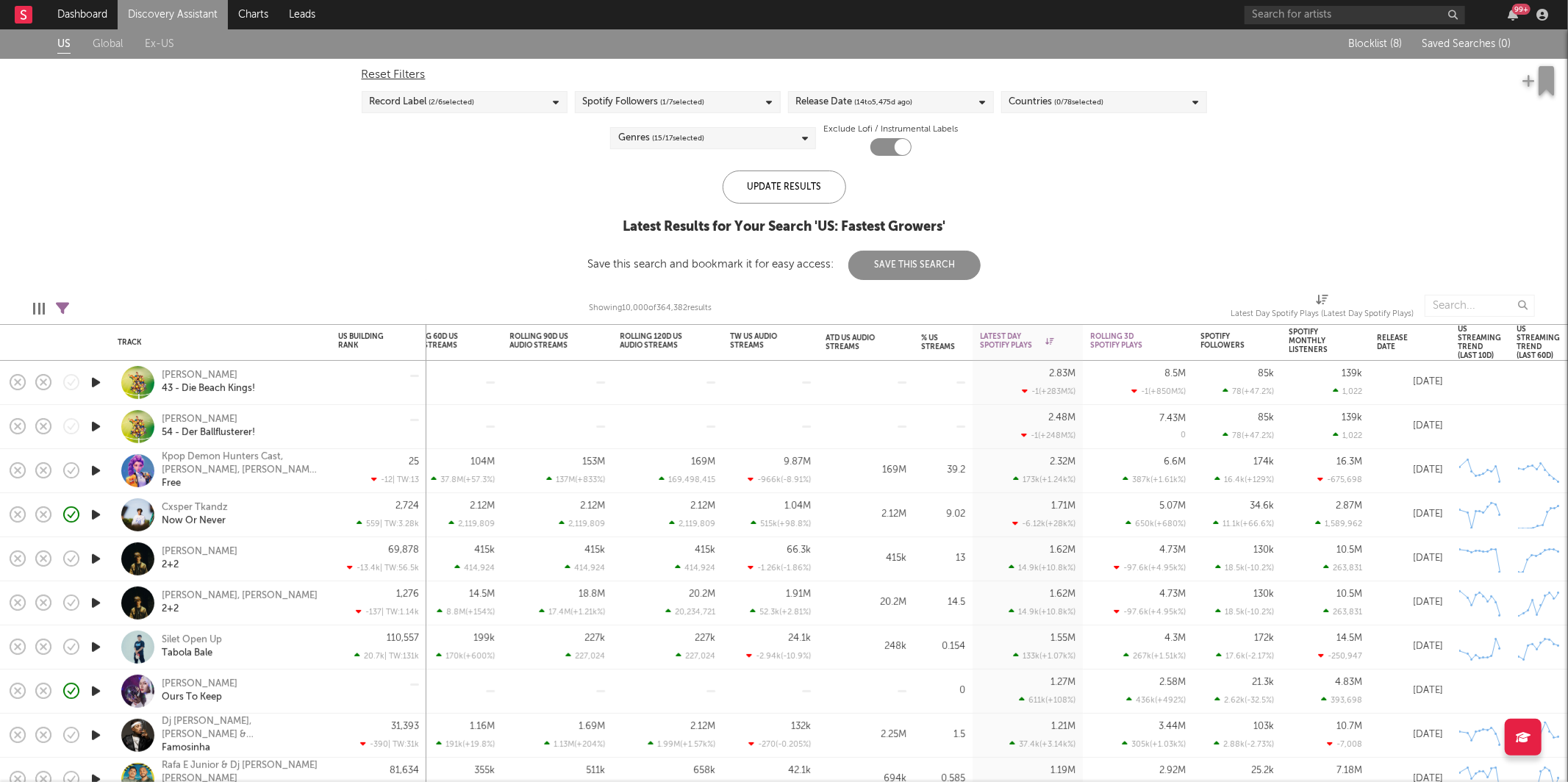
click at [1079, 104] on span "( 0 / 78 selected)" at bounding box center [1080, 102] width 50 height 18
type input "united"
click at [1061, 182] on div "[GEOGRAPHIC_DATA]" at bounding box center [1113, 183] width 170 height 18
click at [1010, 182] on input "[GEOGRAPHIC_DATA]" at bounding box center [1010, 183] width 0 height 18
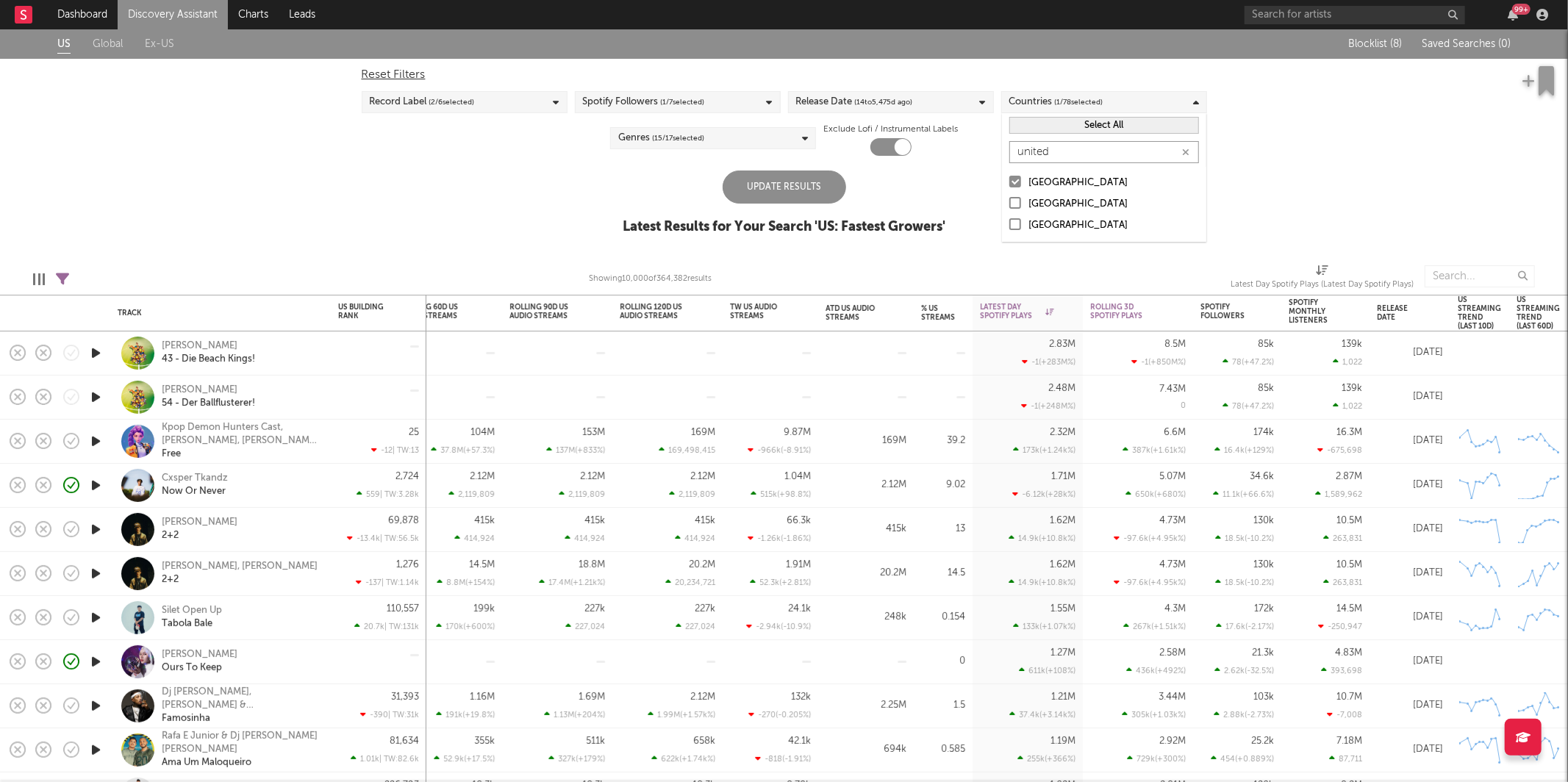
click at [1073, 146] on input "united" at bounding box center [1104, 152] width 190 height 22
click at [966, 174] on div "US Global Ex-US Blocklist ( 8 ) Saved Searches ( 0 ) Reset Filters Record Label…" at bounding box center [784, 140] width 1568 height 221
click at [1067, 100] on span "( 1 / 78 selected)" at bounding box center [1079, 102] width 49 height 18
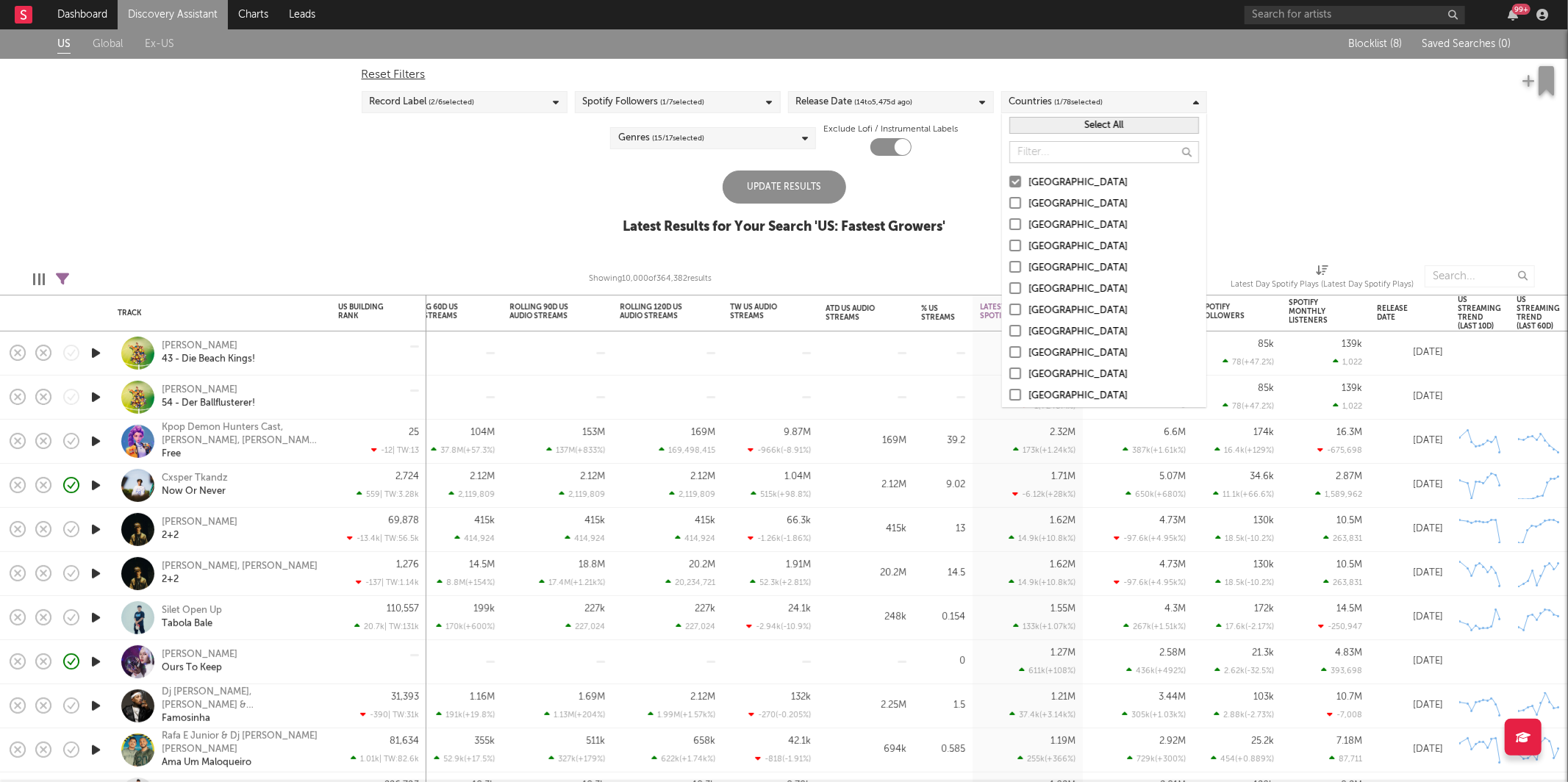
click at [1016, 250] on div at bounding box center [1016, 245] width 12 height 12
click at [1010, 250] on input "[GEOGRAPHIC_DATA]" at bounding box center [1010, 247] width 0 height 18
click at [1015, 222] on div at bounding box center [1016, 224] width 12 height 12
click at [1010, 222] on input "[GEOGRAPHIC_DATA]" at bounding box center [1010, 226] width 0 height 18
click at [1015, 202] on div at bounding box center [1016, 203] width 12 height 12
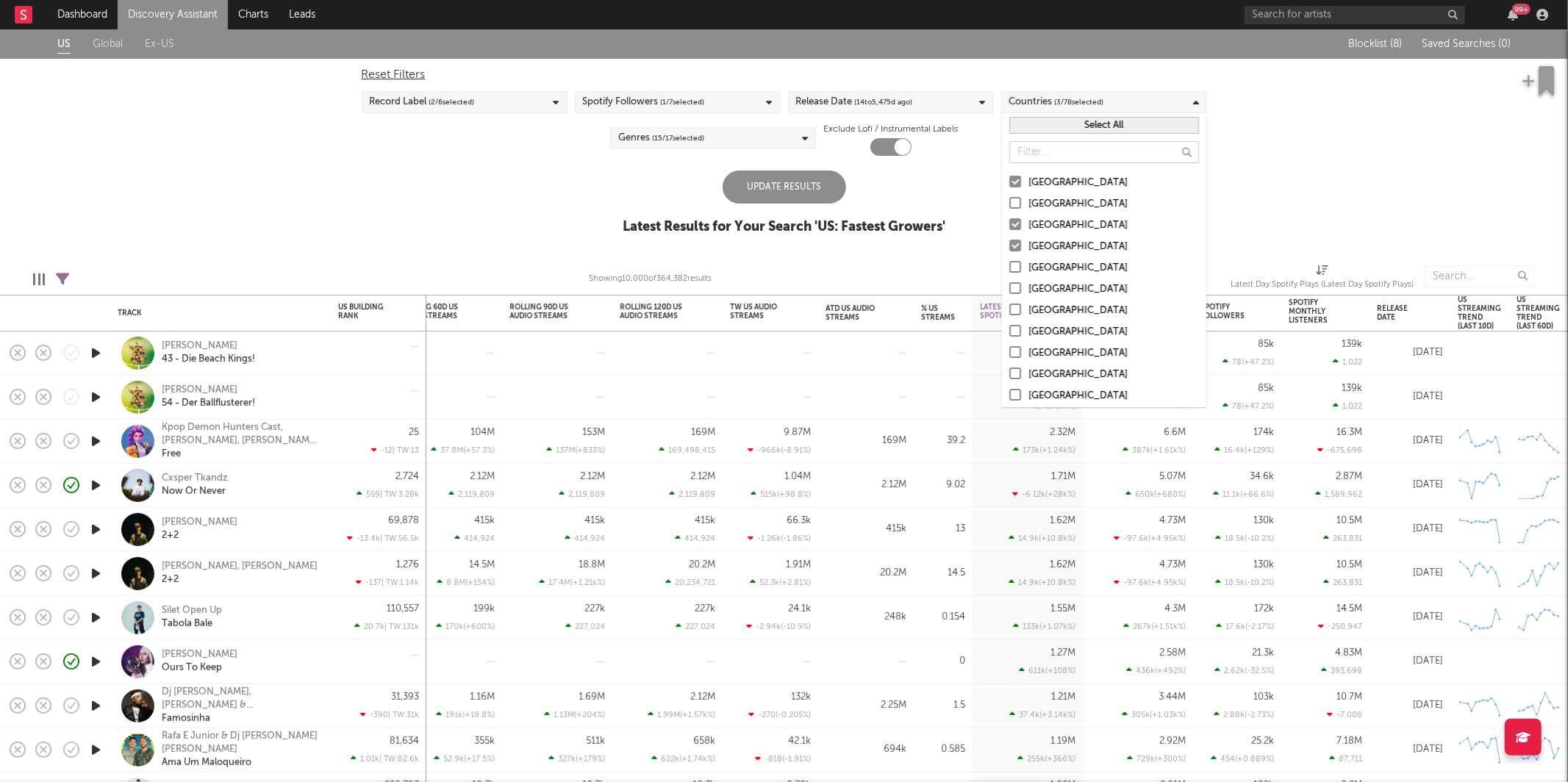
click at [1010, 202] on input "Australia" at bounding box center [1010, 205] width 0 height 18
click at [1017, 269] on div at bounding box center [1016, 267] width 12 height 12
click at [1010, 269] on input "[GEOGRAPHIC_DATA]" at bounding box center [1010, 269] width 0 height 18
click at [571, 170] on div "US Global Ex-US Blocklist ( 8 ) Saved Searches ( 0 ) Reset Filters Record Label…" at bounding box center [784, 140] width 1568 height 221
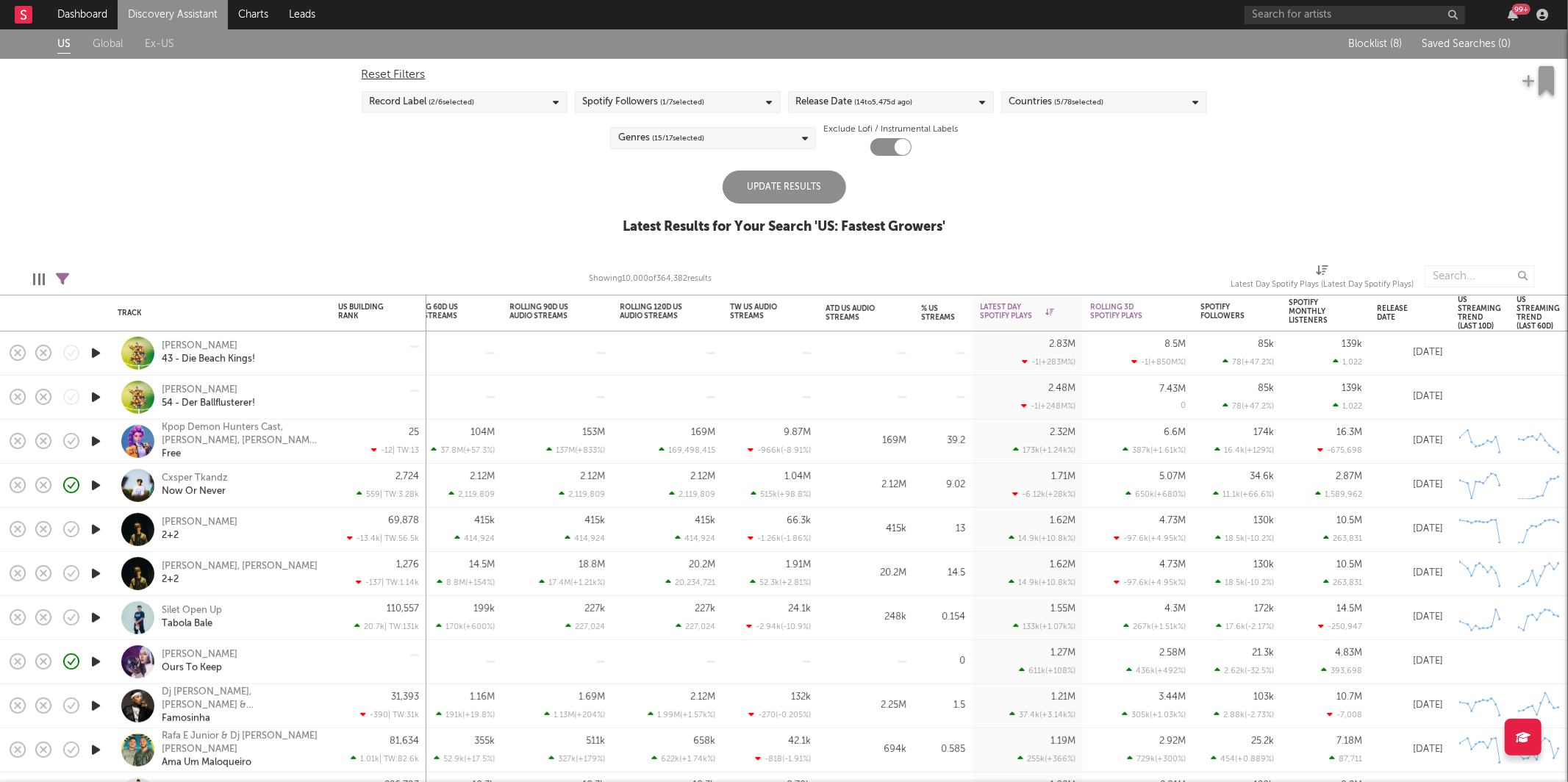
click at [764, 176] on div "Update Results" at bounding box center [784, 187] width 124 height 33
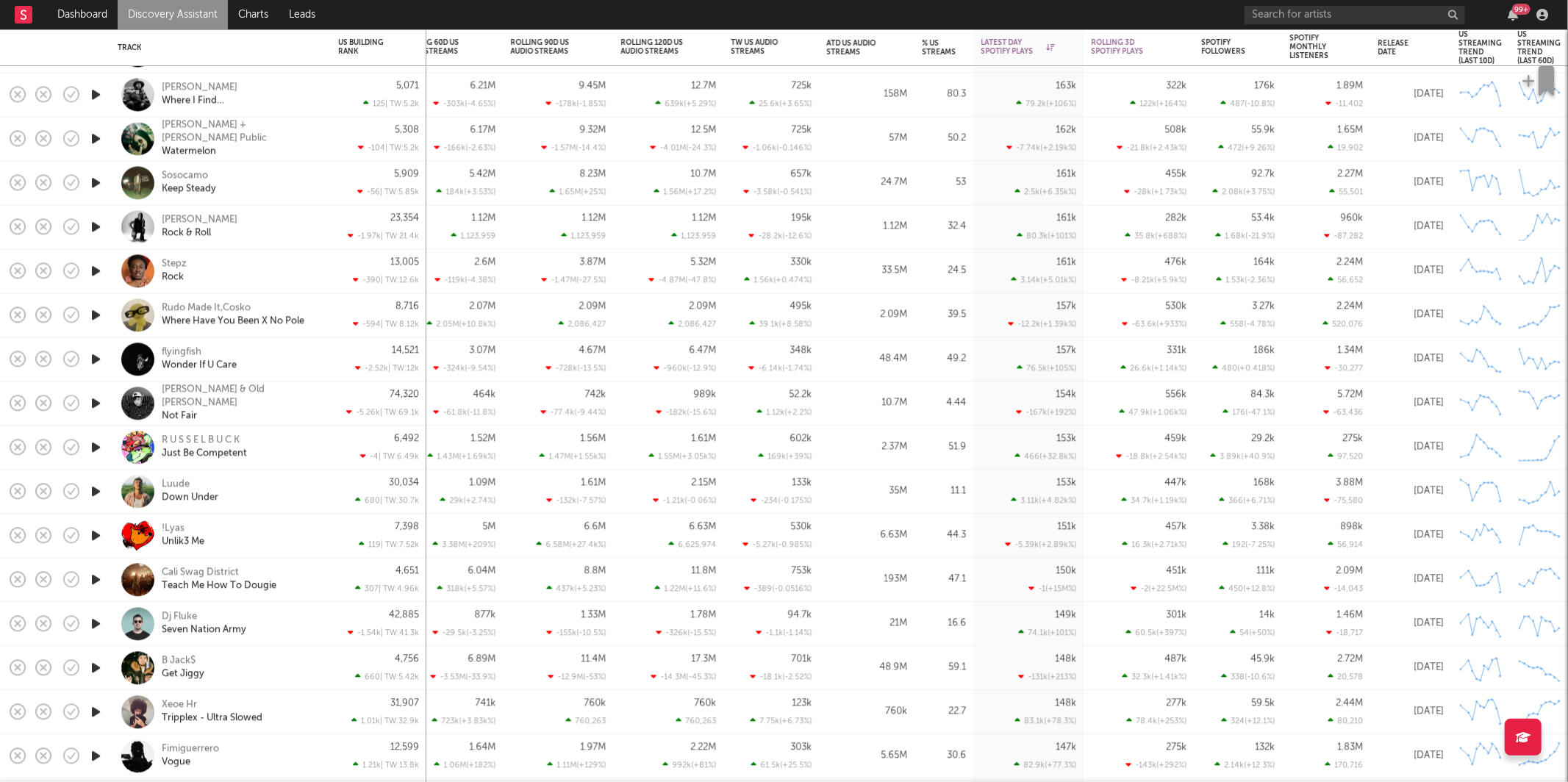
click at [288, 355] on div "flyingfish Wonder If U Care" at bounding box center [241, 359] width 158 height 26
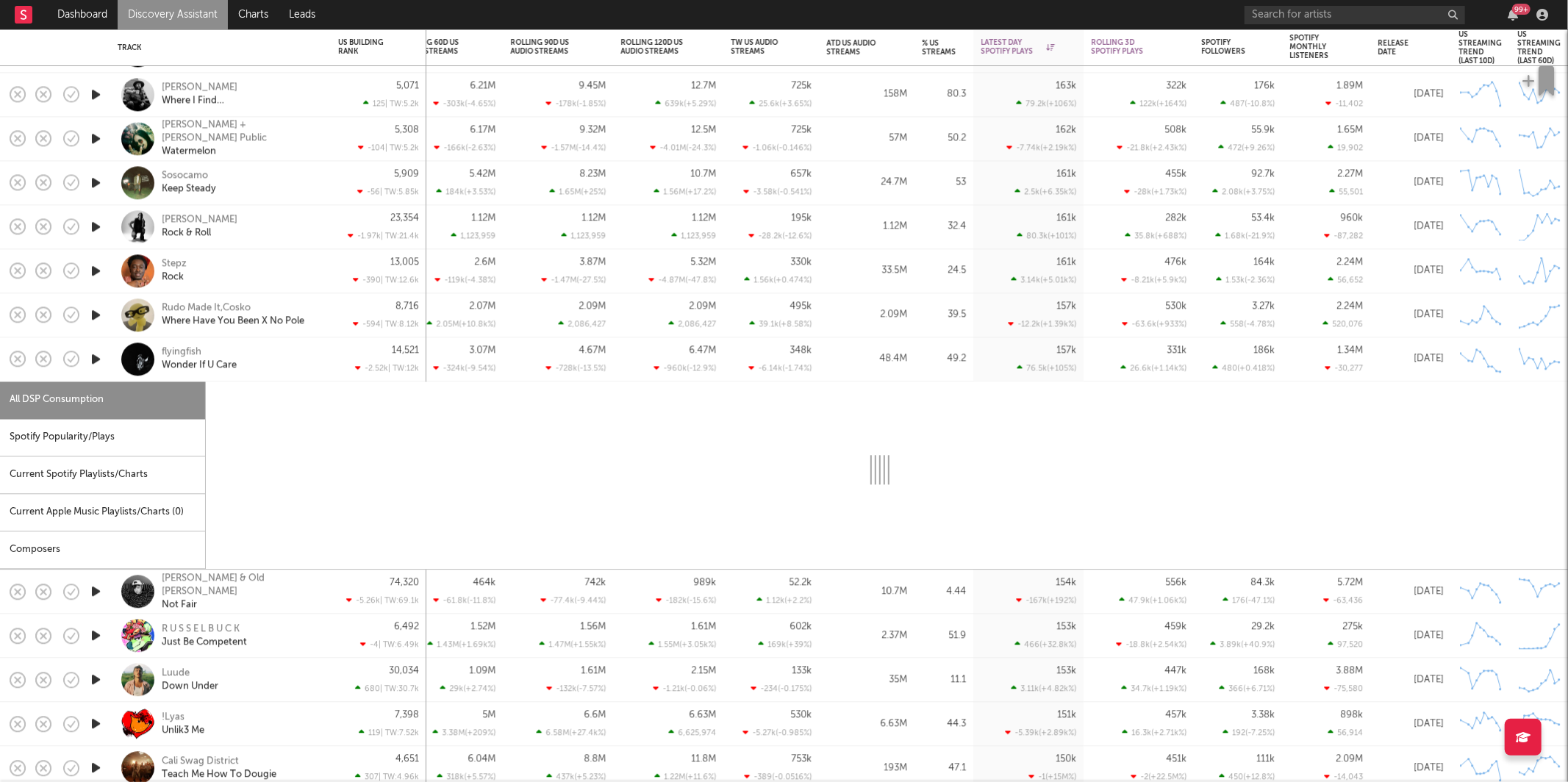
click at [280, 267] on div "Stepz Rock" at bounding box center [241, 271] width 158 height 26
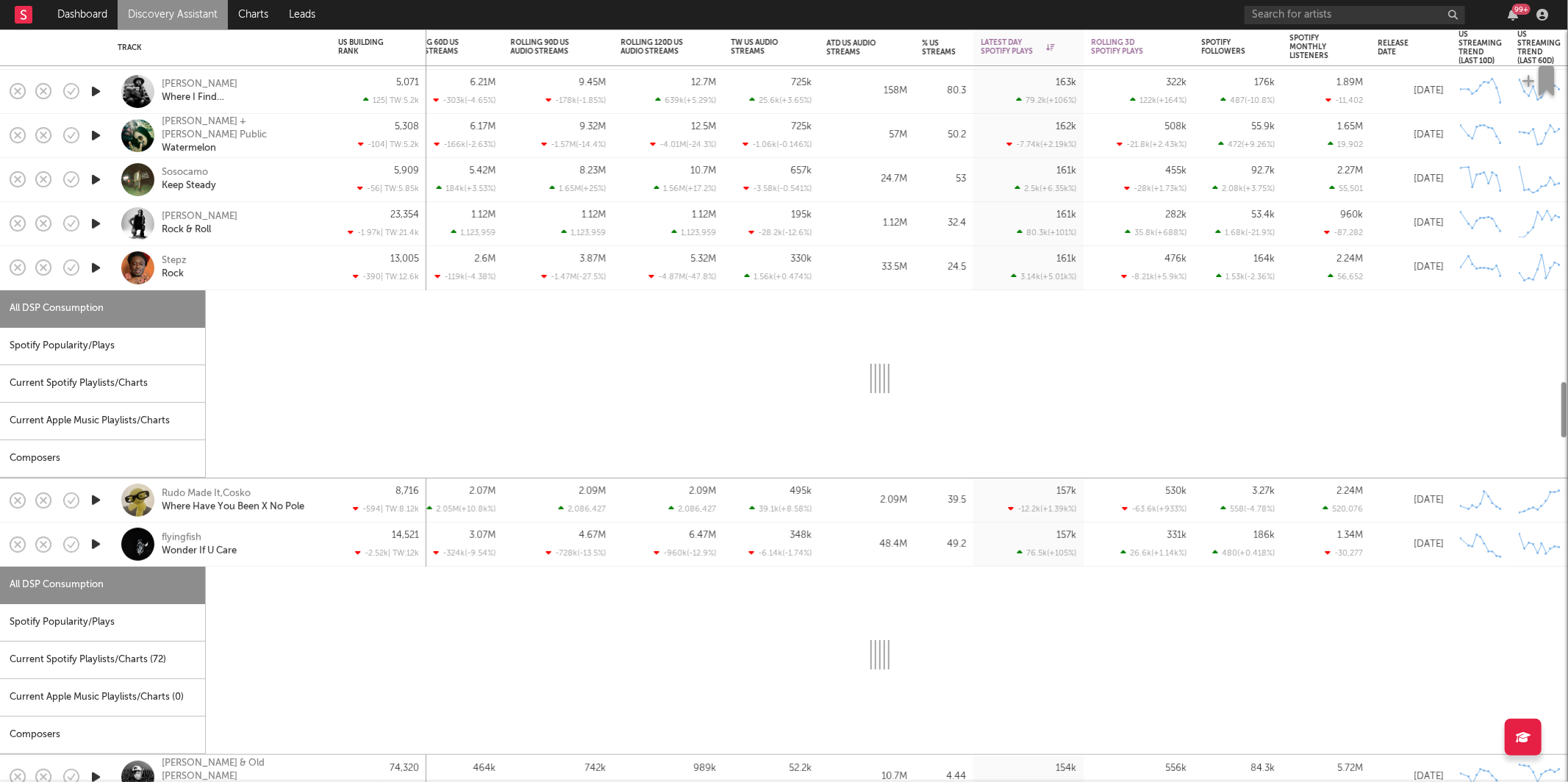
select select "6m"
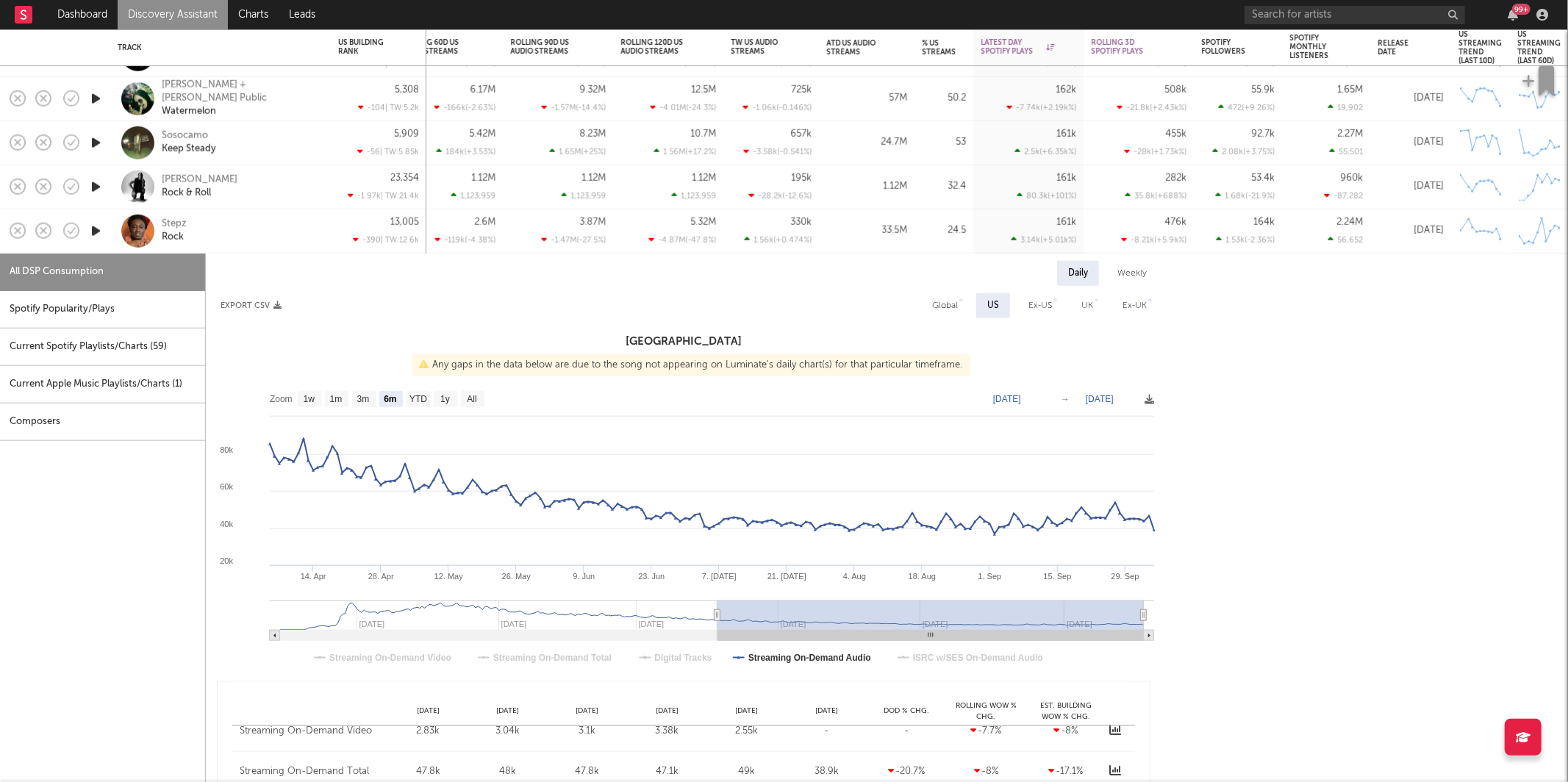
click at [161, 301] on div "Spotify Popularity/Plays" at bounding box center [102, 310] width 205 height 38
select select "1w"
select select "6m"
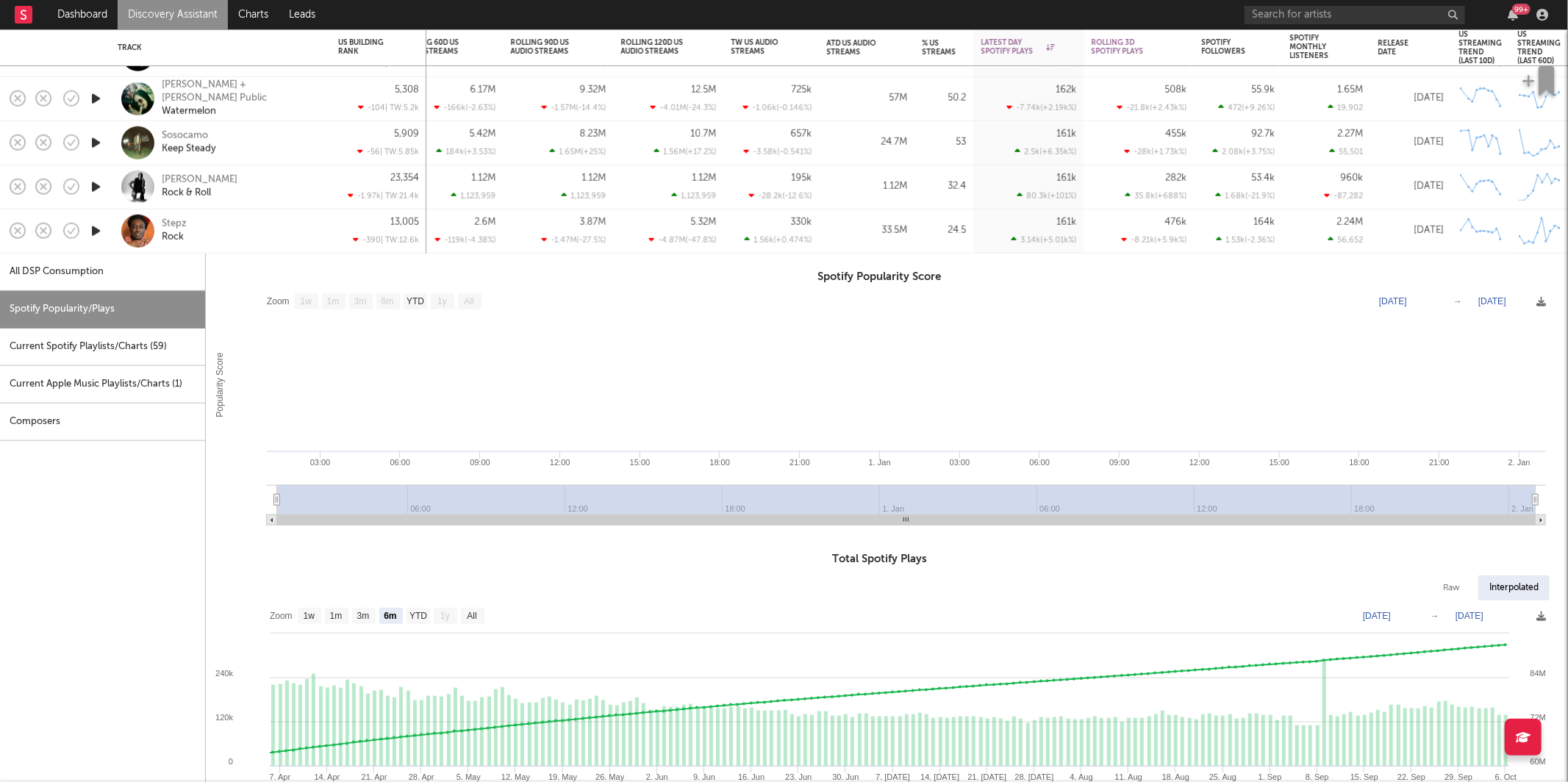
click at [266, 231] on div "Stepz Rock" at bounding box center [241, 230] width 158 height 26
select select "6m"
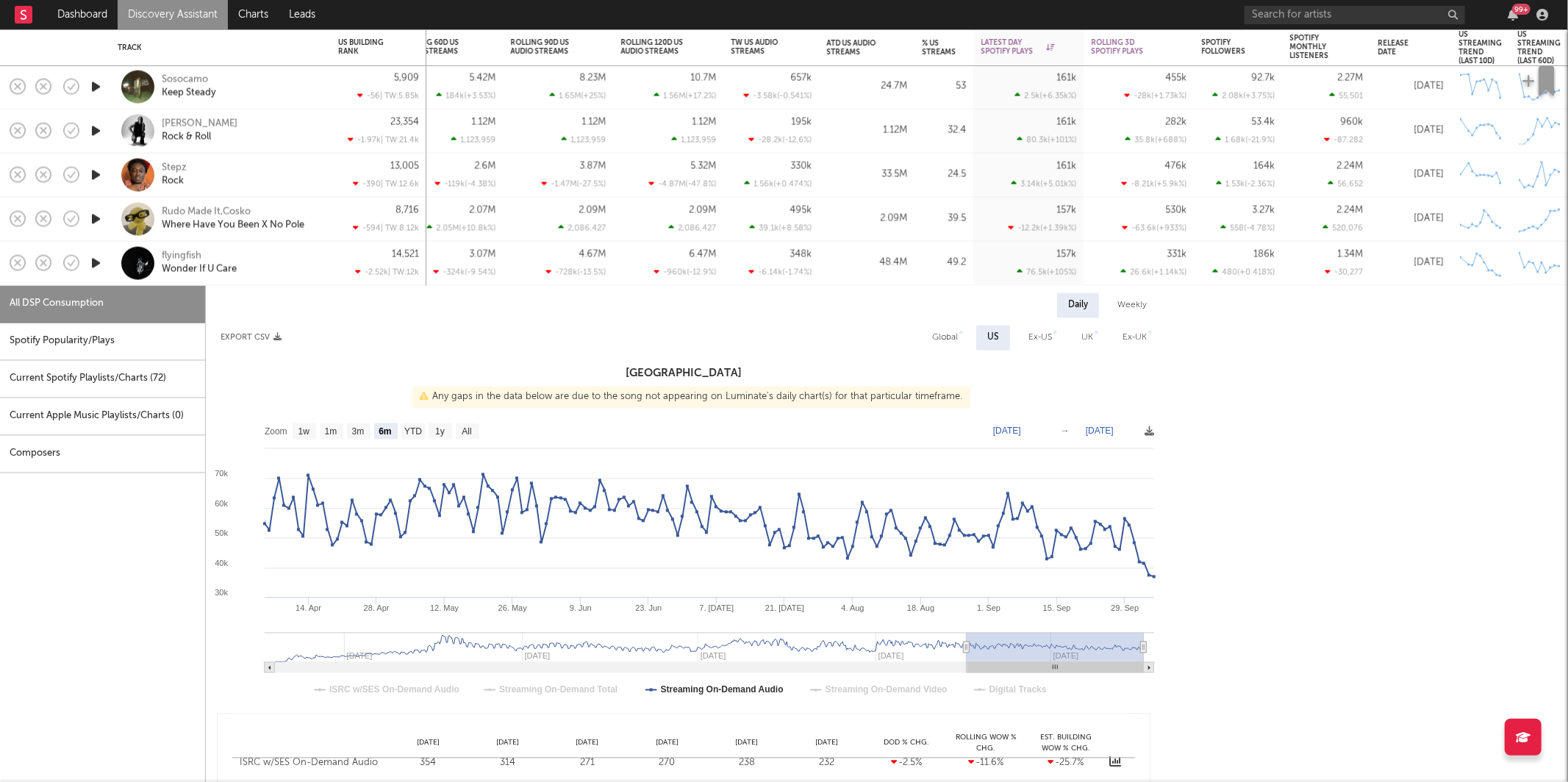
click at [272, 270] on div "flyingfish Wonder If U Care" at bounding box center [241, 263] width 158 height 26
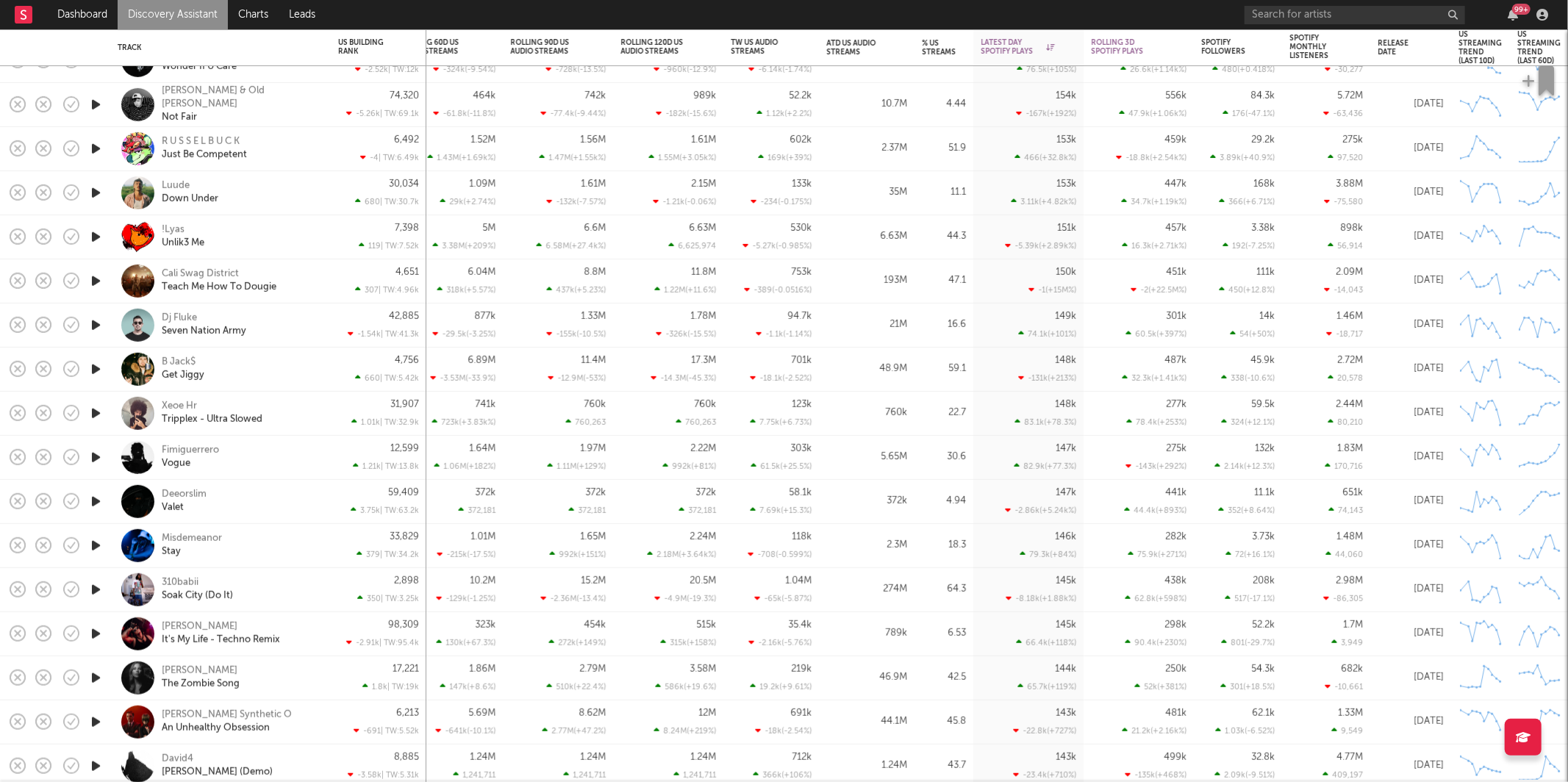
click at [284, 248] on div "!Lyas Unlik3 Me" at bounding box center [241, 236] width 158 height 26
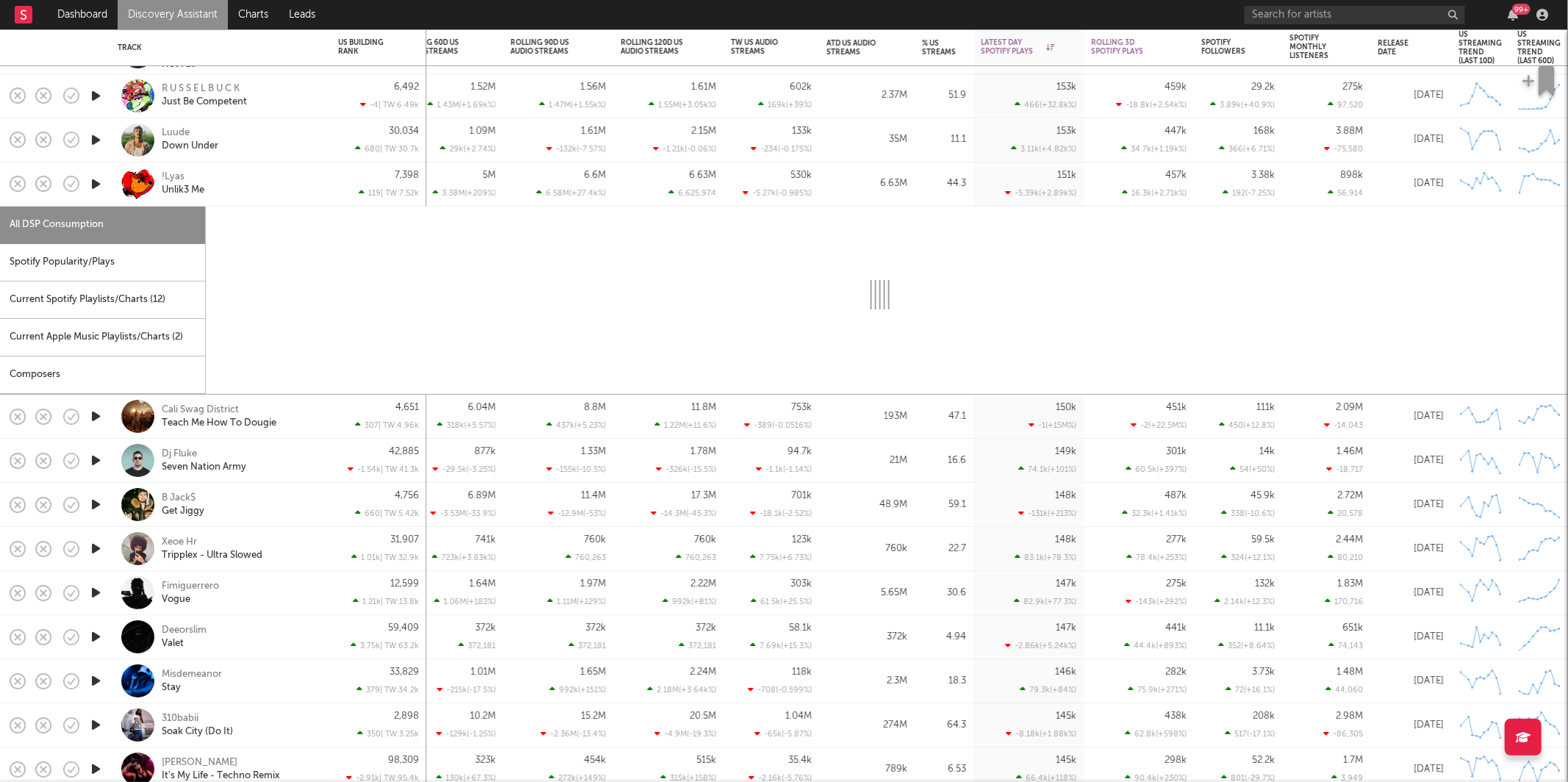
click at [149, 264] on div "Spotify Popularity/Plays" at bounding box center [102, 263] width 205 height 38
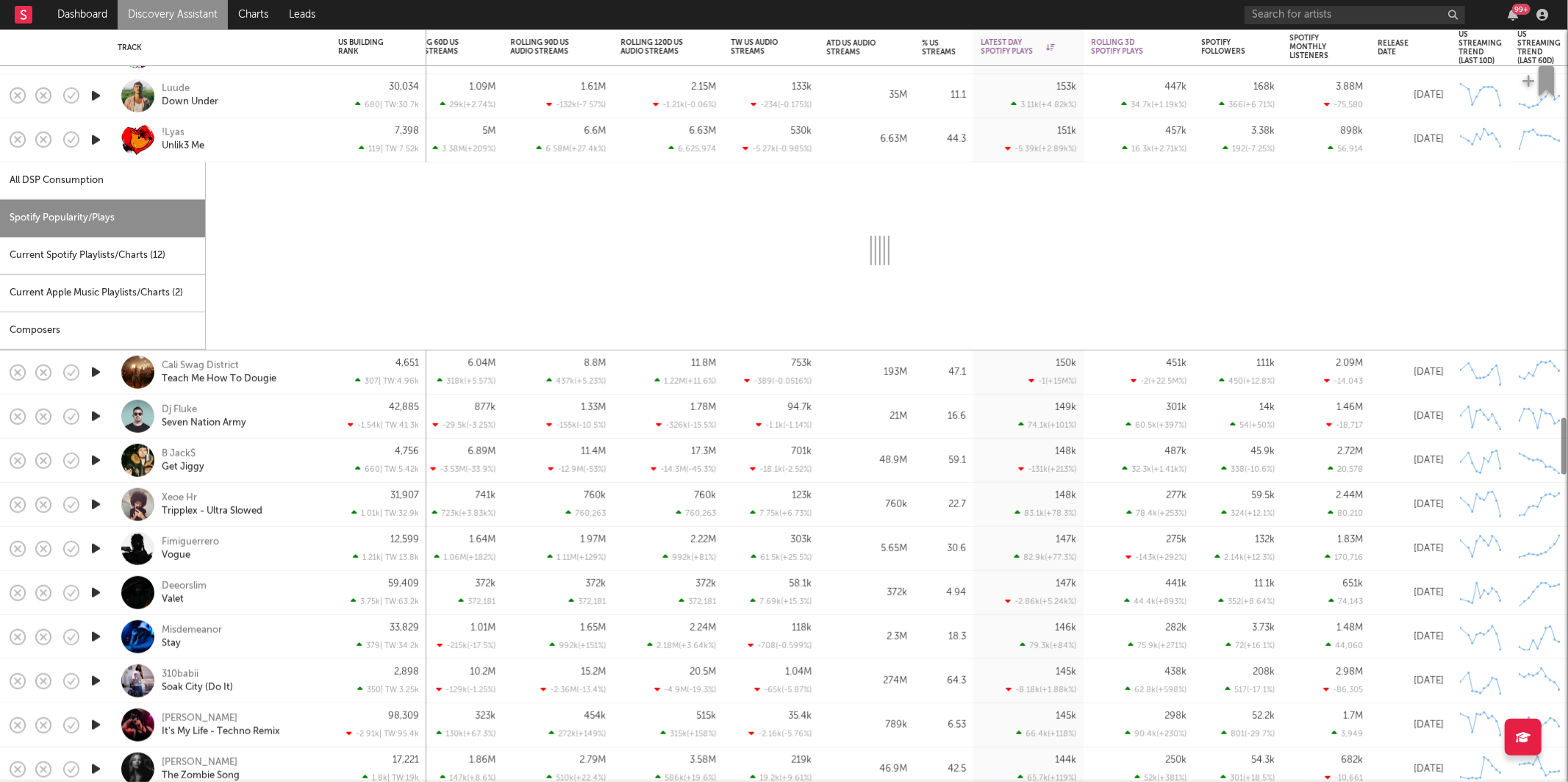
select select "1w"
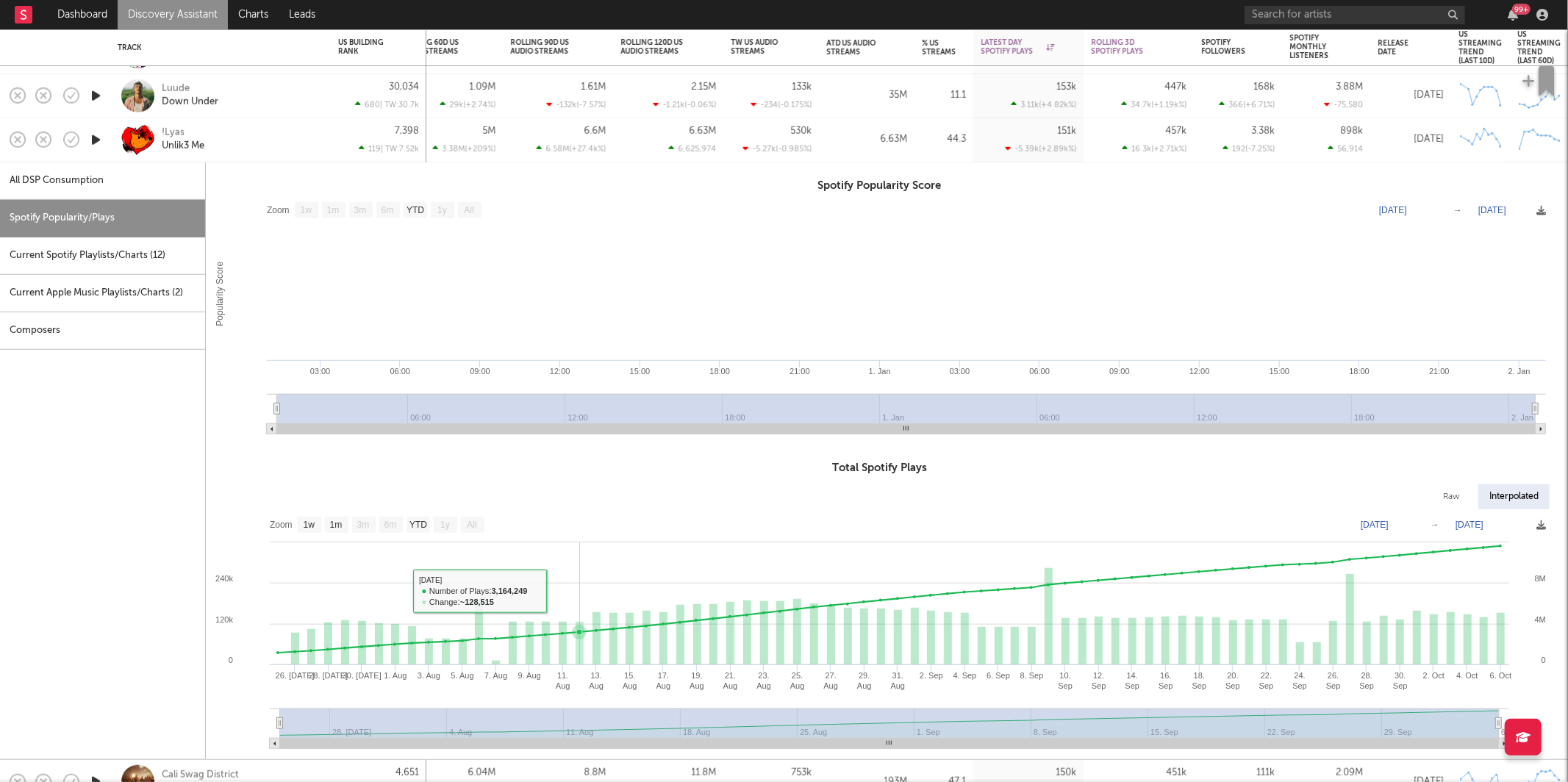
click at [620, 591] on rect at bounding box center [880, 634] width 1348 height 250
type input "2025-08-12"
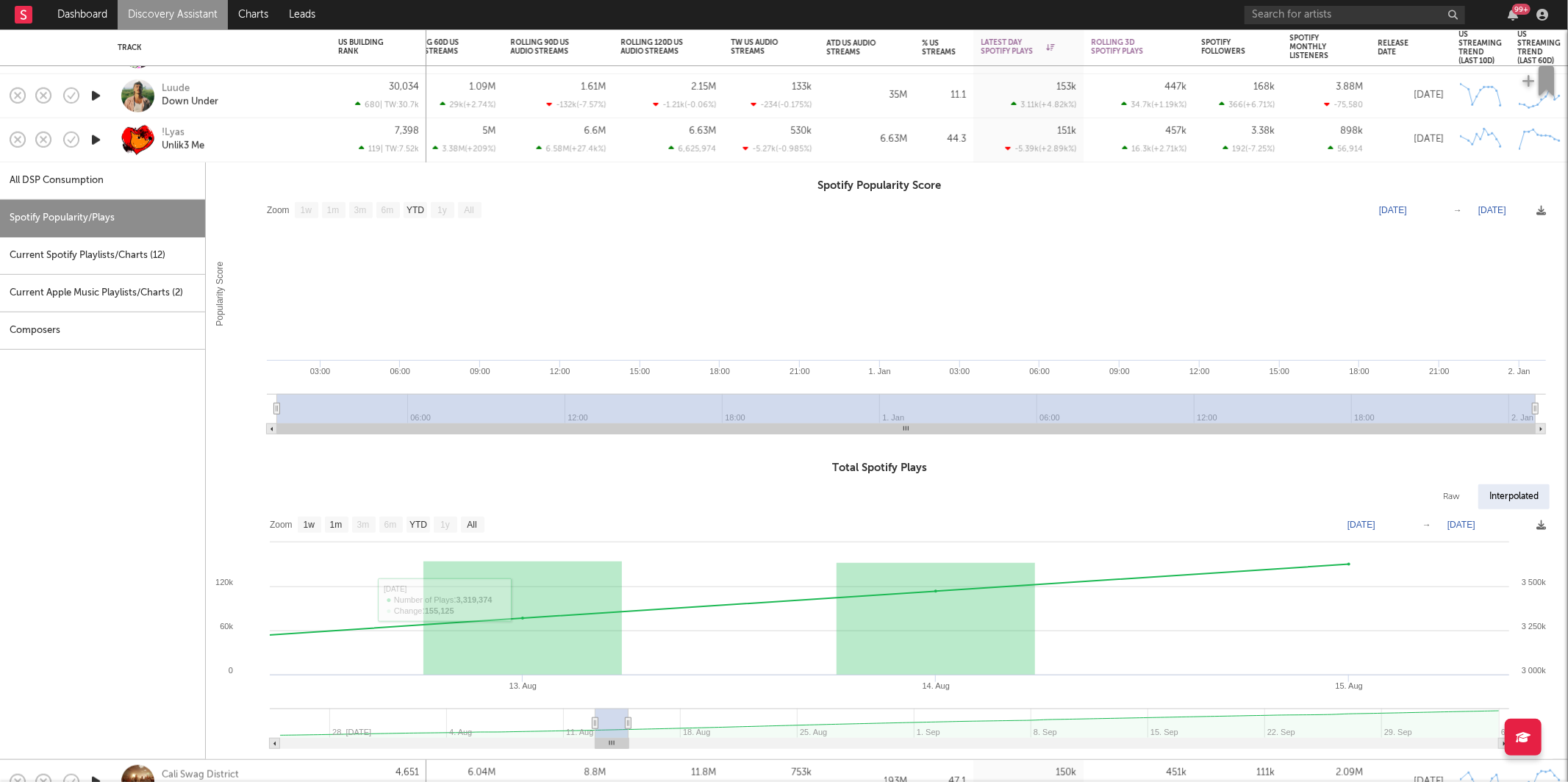
click at [629, 722] on icon at bounding box center [629, 723] width 6 height 11
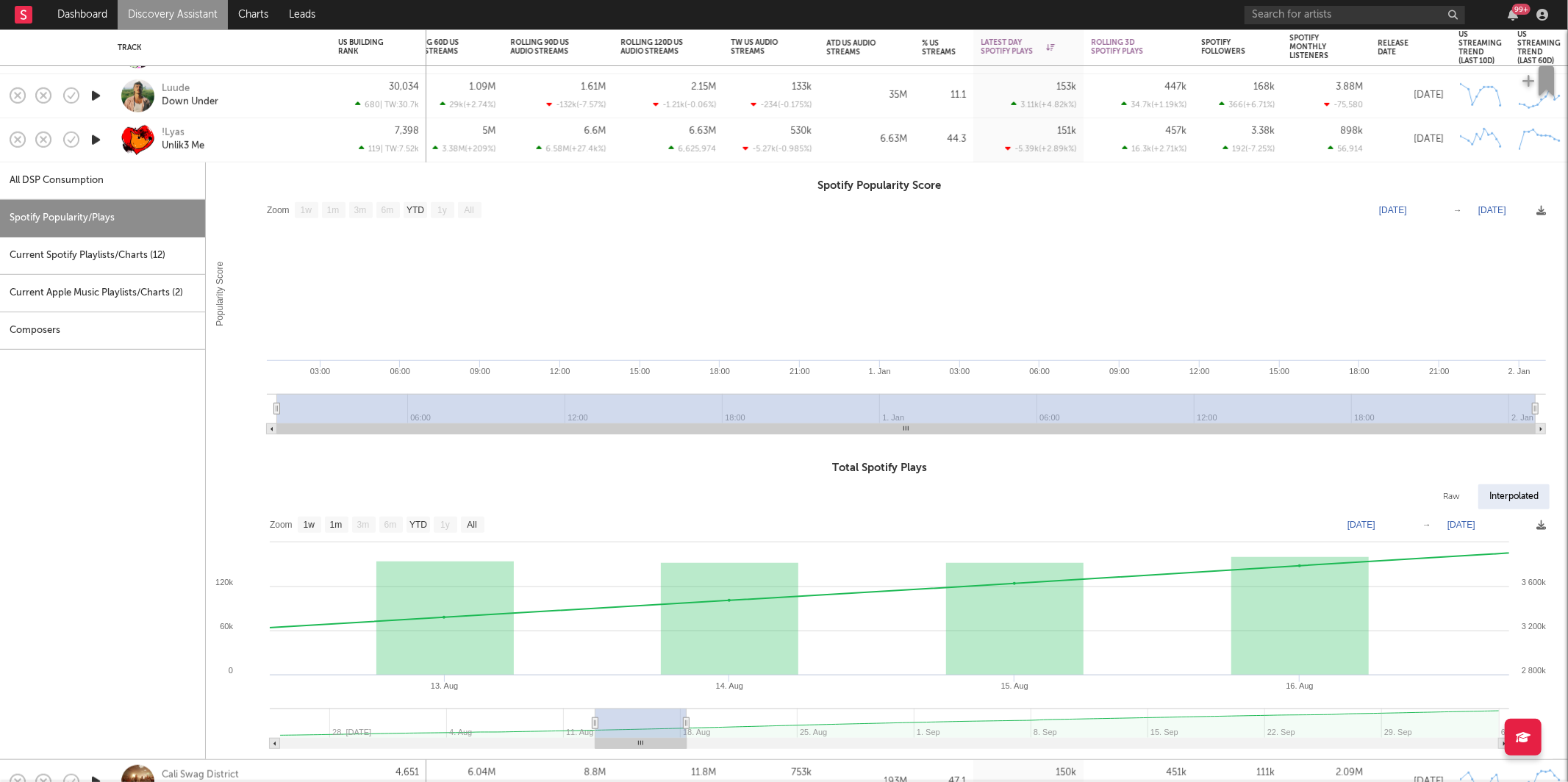
type input "2025-10-01"
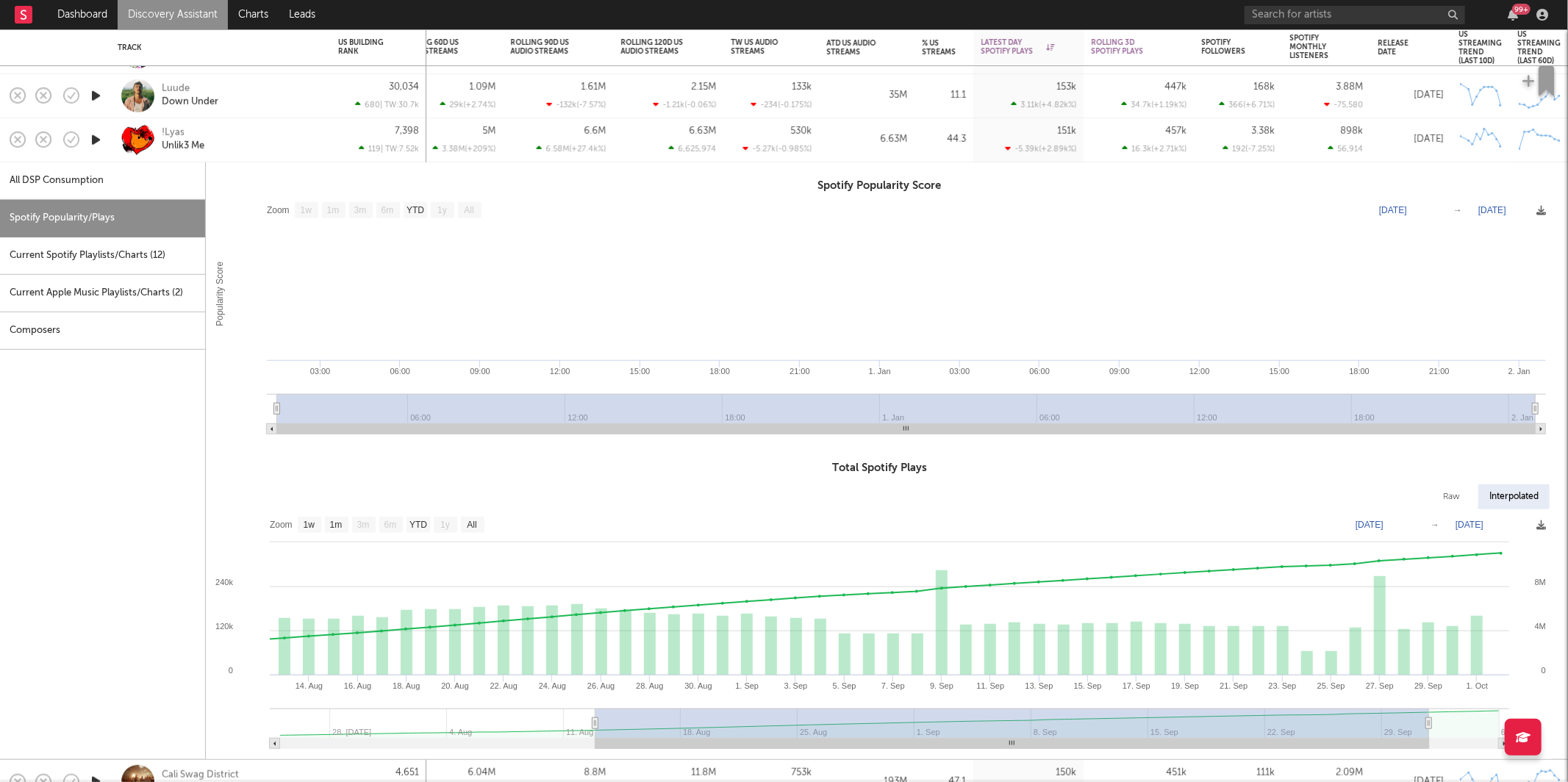
drag, startPoint x: 629, startPoint y: 722, endPoint x: 1709, endPoint y: 666, distance: 1081.5
click at [1567, 666] on html "Dashboard Discovery Assistant Charts Leads 99 + Notifications Settings Mark all…" at bounding box center [784, 391] width 1568 height 782
click at [226, 125] on div "!Lyas Unlik3 Me" at bounding box center [221, 140] width 206 height 44
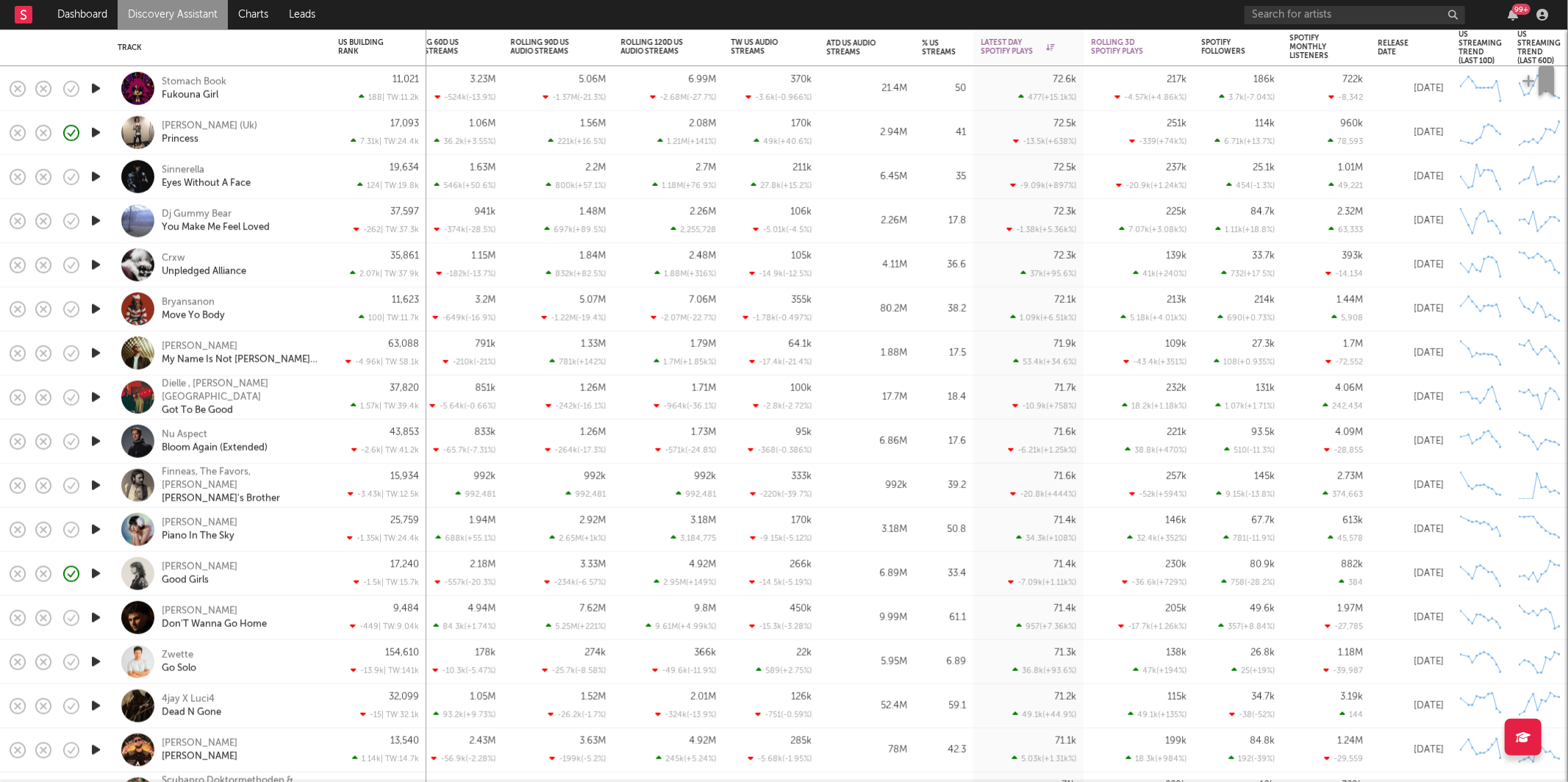
drag, startPoint x: 100, startPoint y: 263, endPoint x: 109, endPoint y: 266, distance: 9.5
click at [101, 264] on icon "button" at bounding box center [96, 265] width 16 height 18
click at [267, 260] on div "Crxw Unpledged Alliance" at bounding box center [241, 264] width 158 height 26
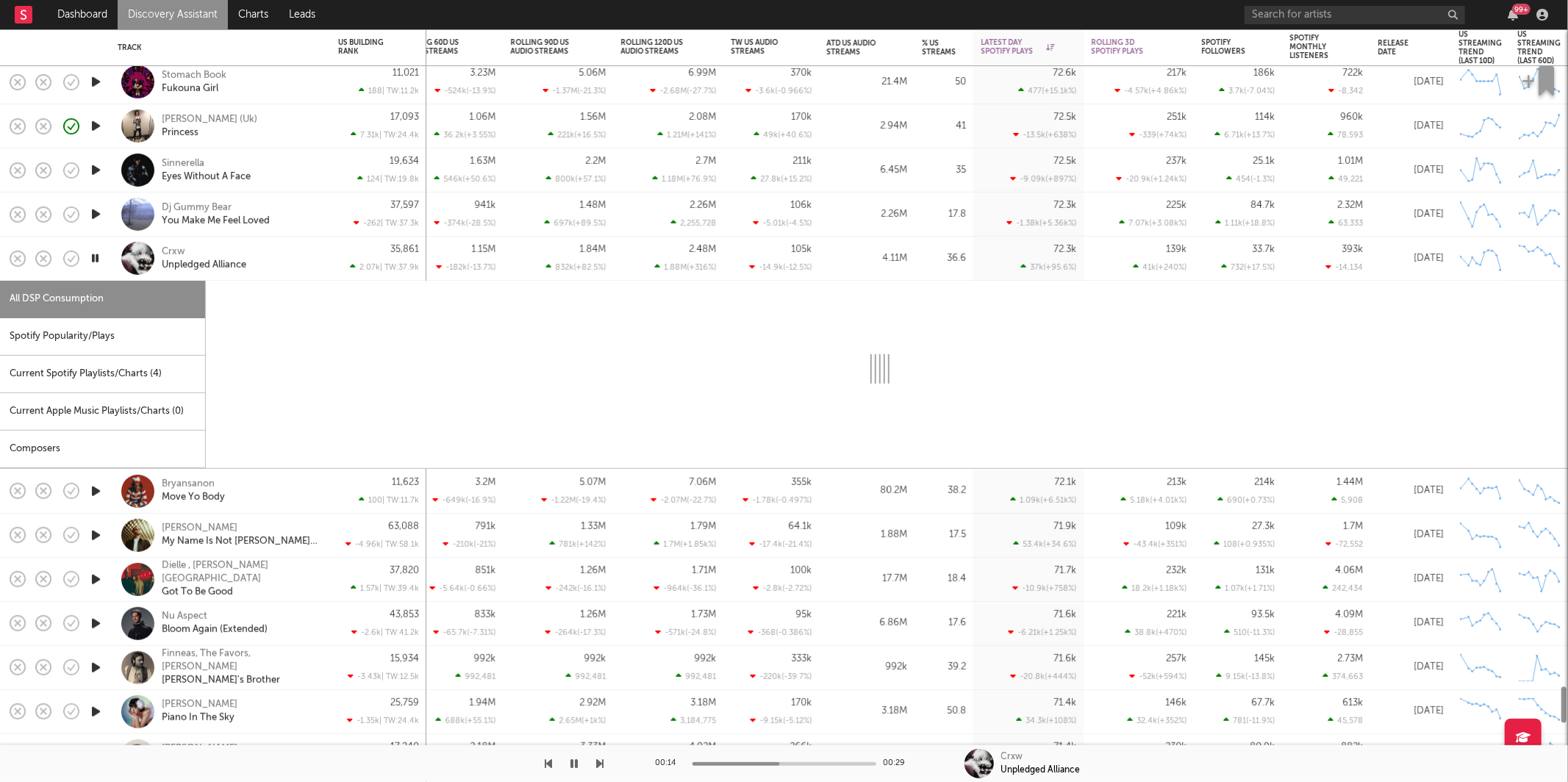
select select "6m"
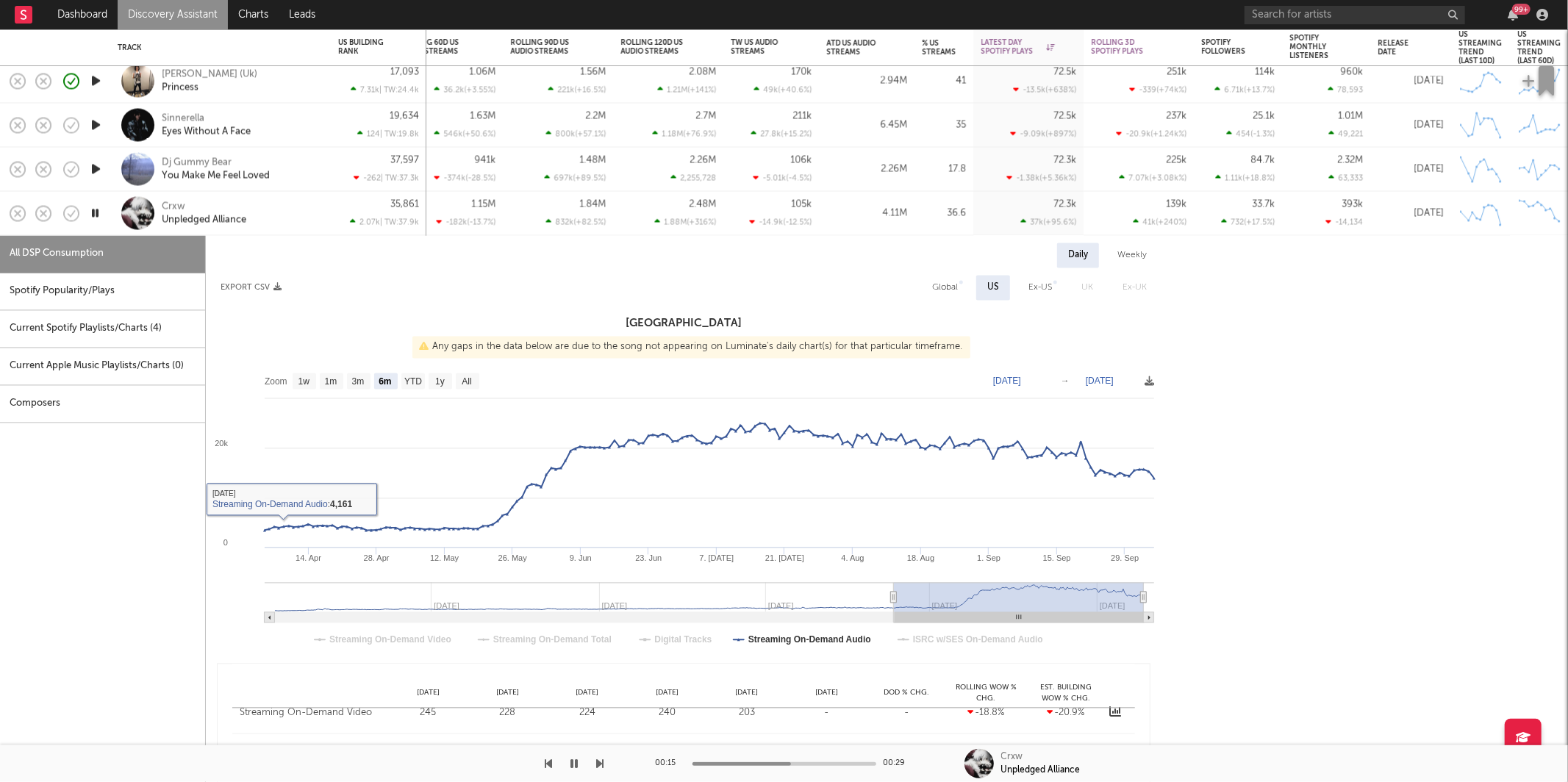
click at [77, 297] on div "Spotify Popularity/Plays" at bounding box center [102, 292] width 205 height 38
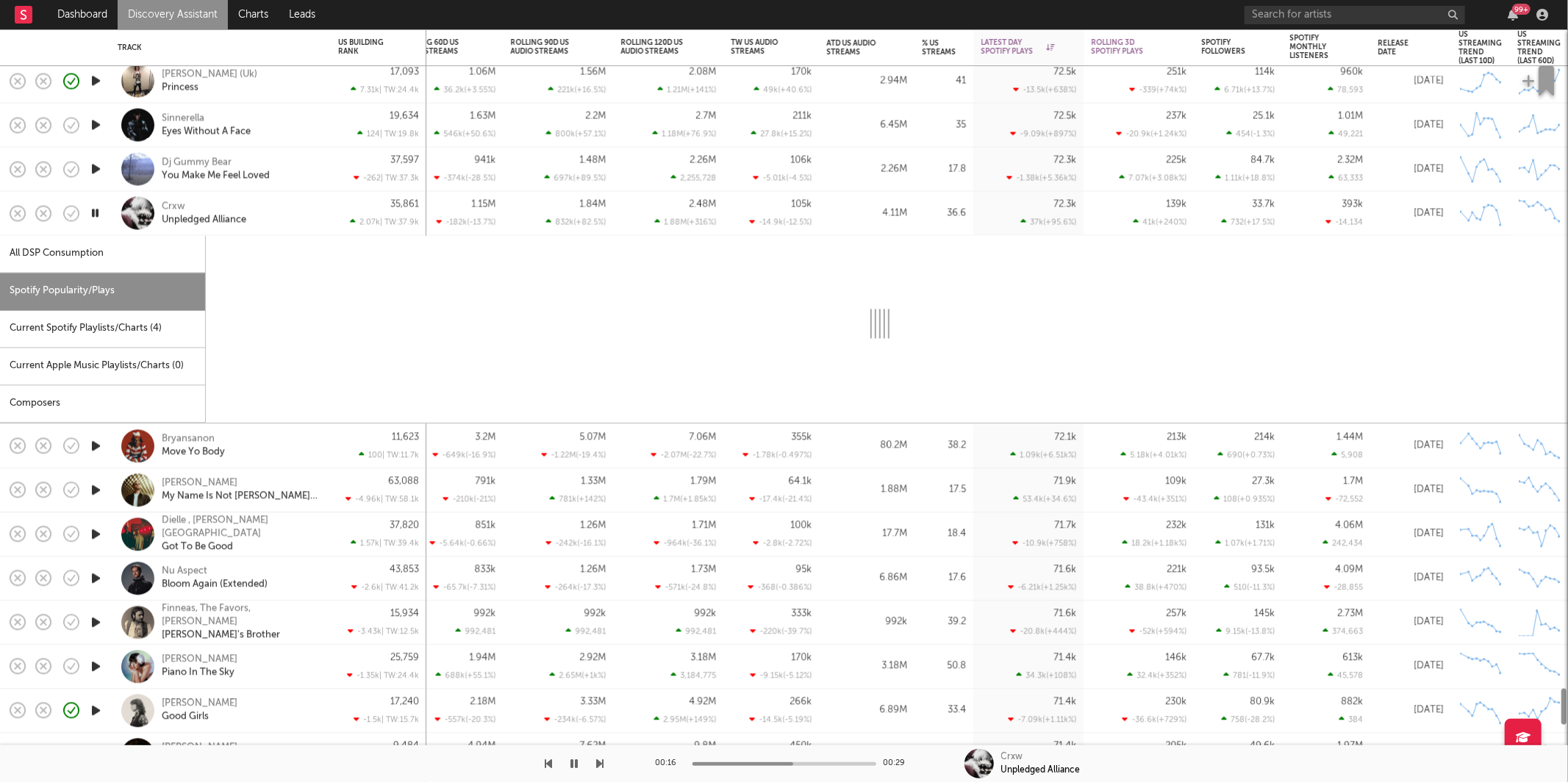
select select "1w"
select select "6m"
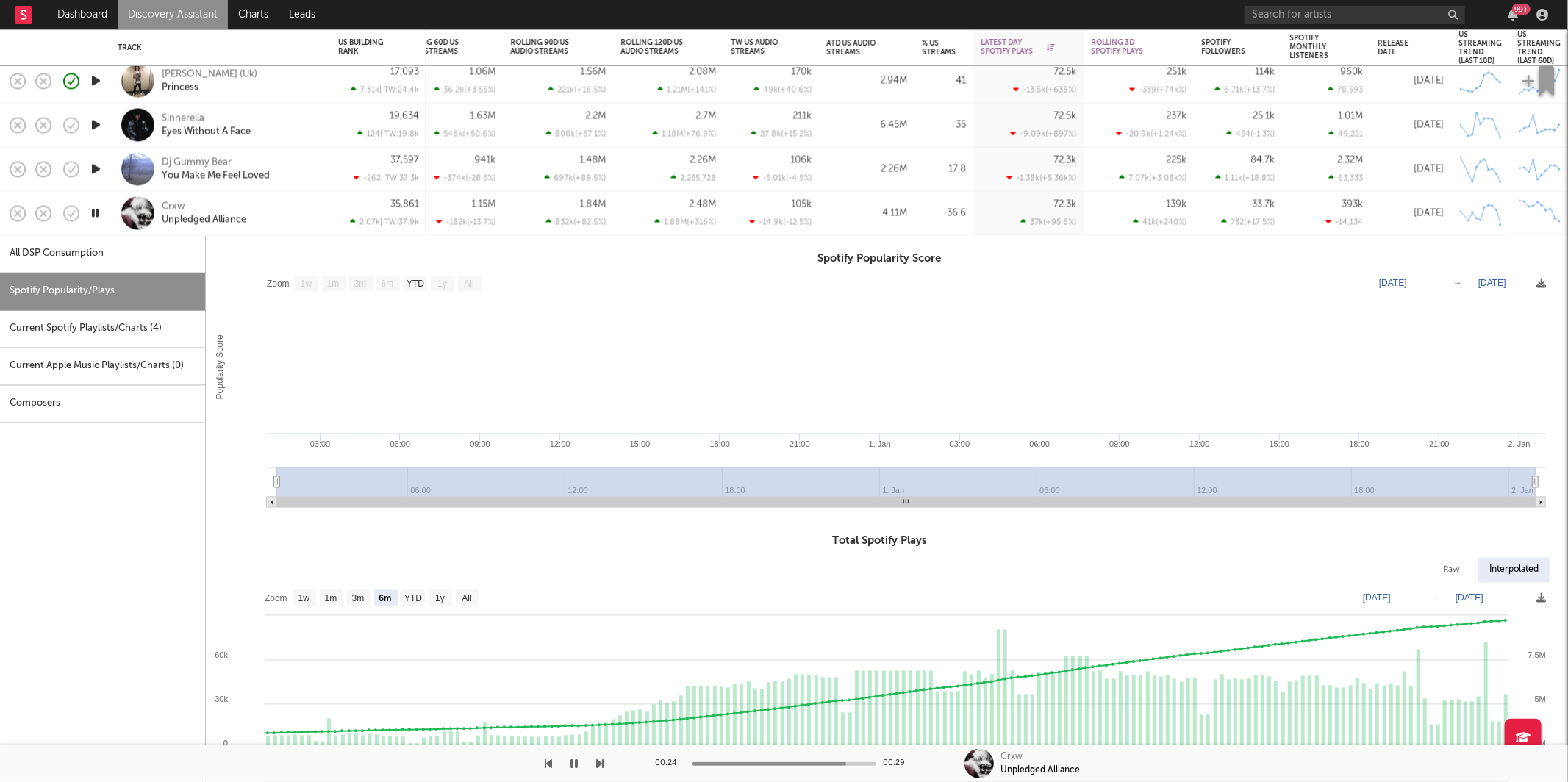
click at [283, 205] on div "Crxw Unpledged Alliance" at bounding box center [241, 212] width 158 height 26
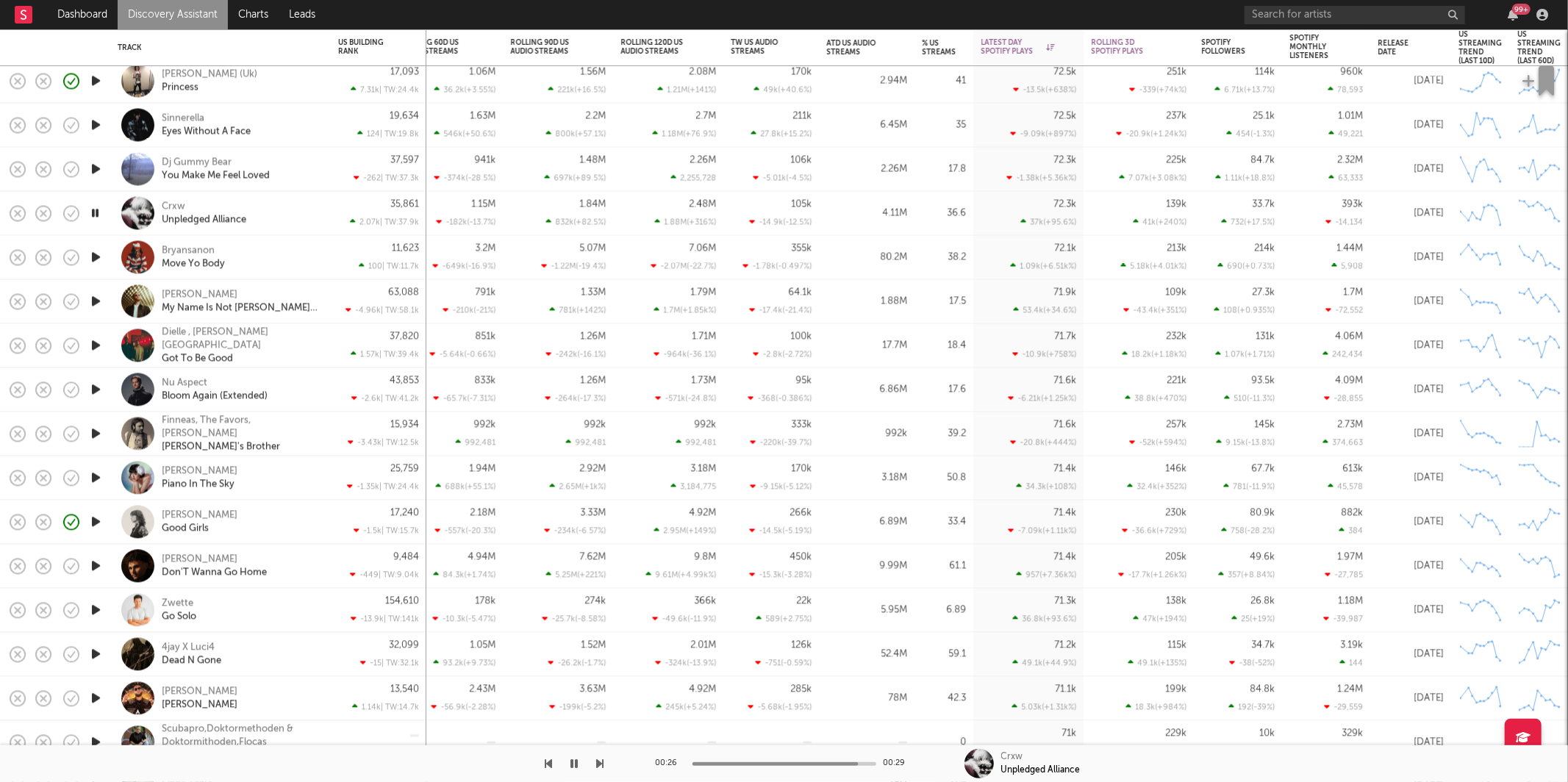
click at [101, 209] on icon "button" at bounding box center [95, 213] width 14 height 18
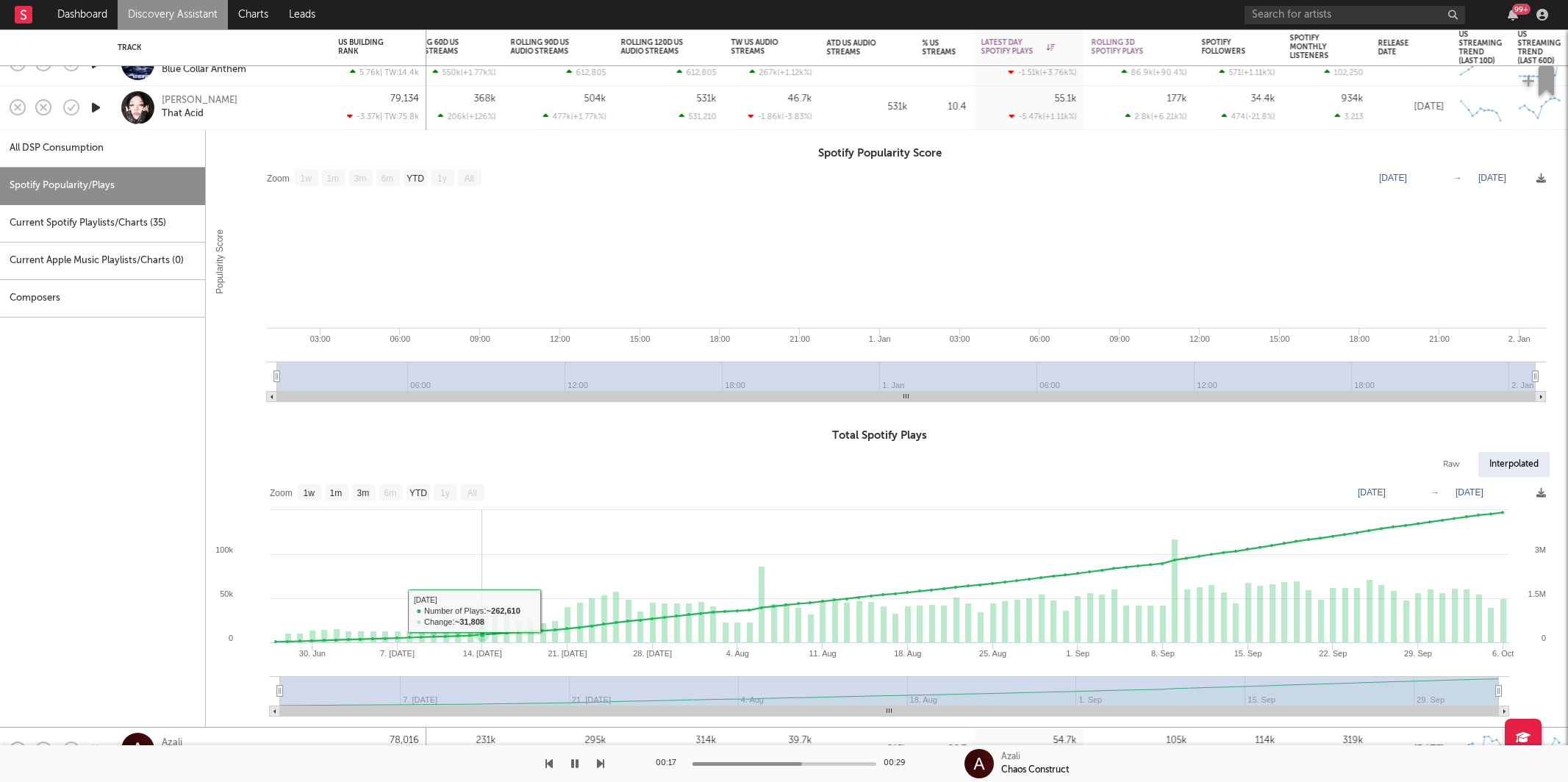
select select "1w"
click at [581, 766] on button "button" at bounding box center [575, 763] width 15 height 37
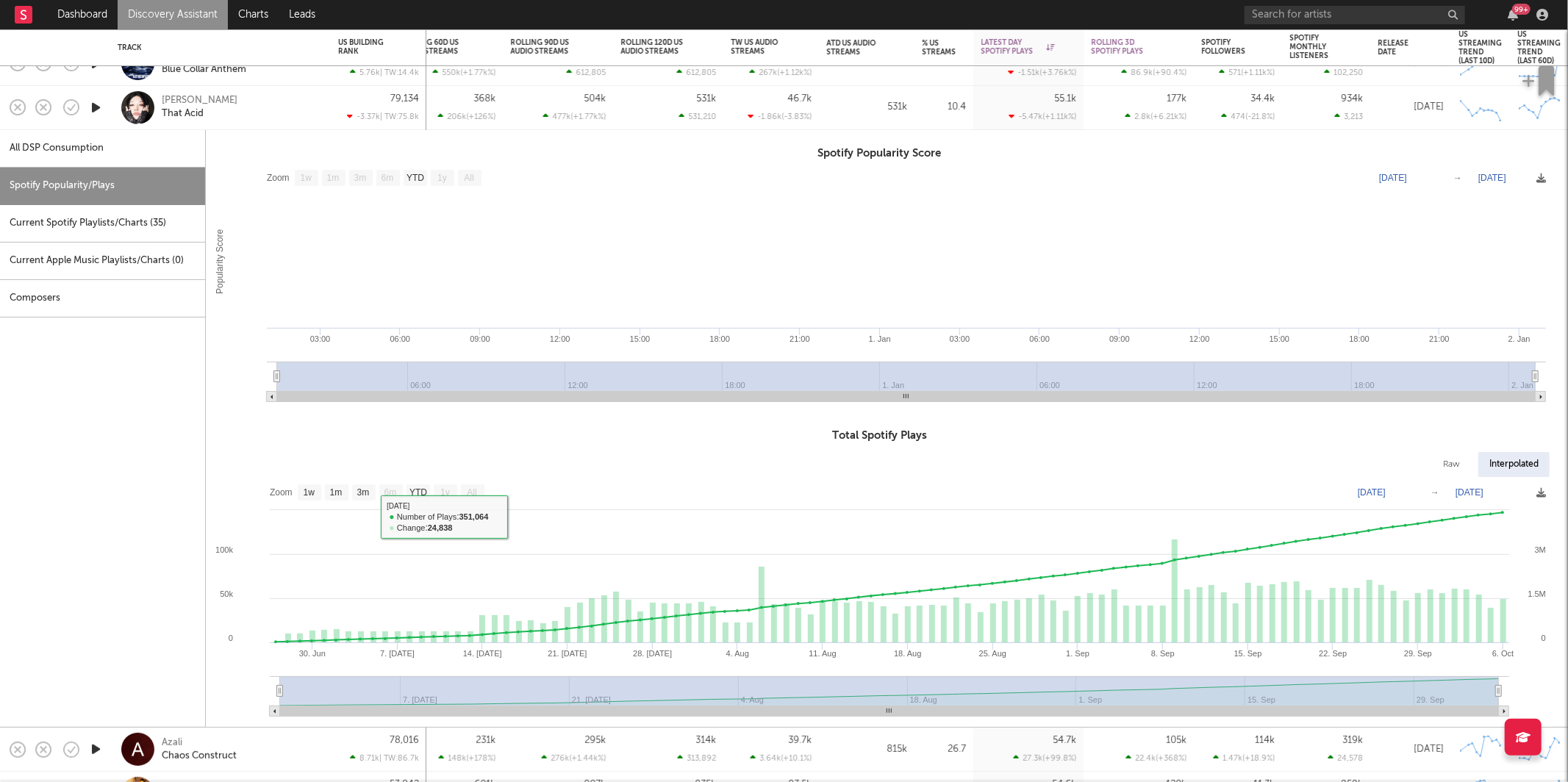
drag, startPoint x: 260, startPoint y: 104, endPoint x: 175, endPoint y: 176, distance: 111.4
click at [260, 104] on div "Marie Vaunt That Acid" at bounding box center [241, 107] width 158 height 26
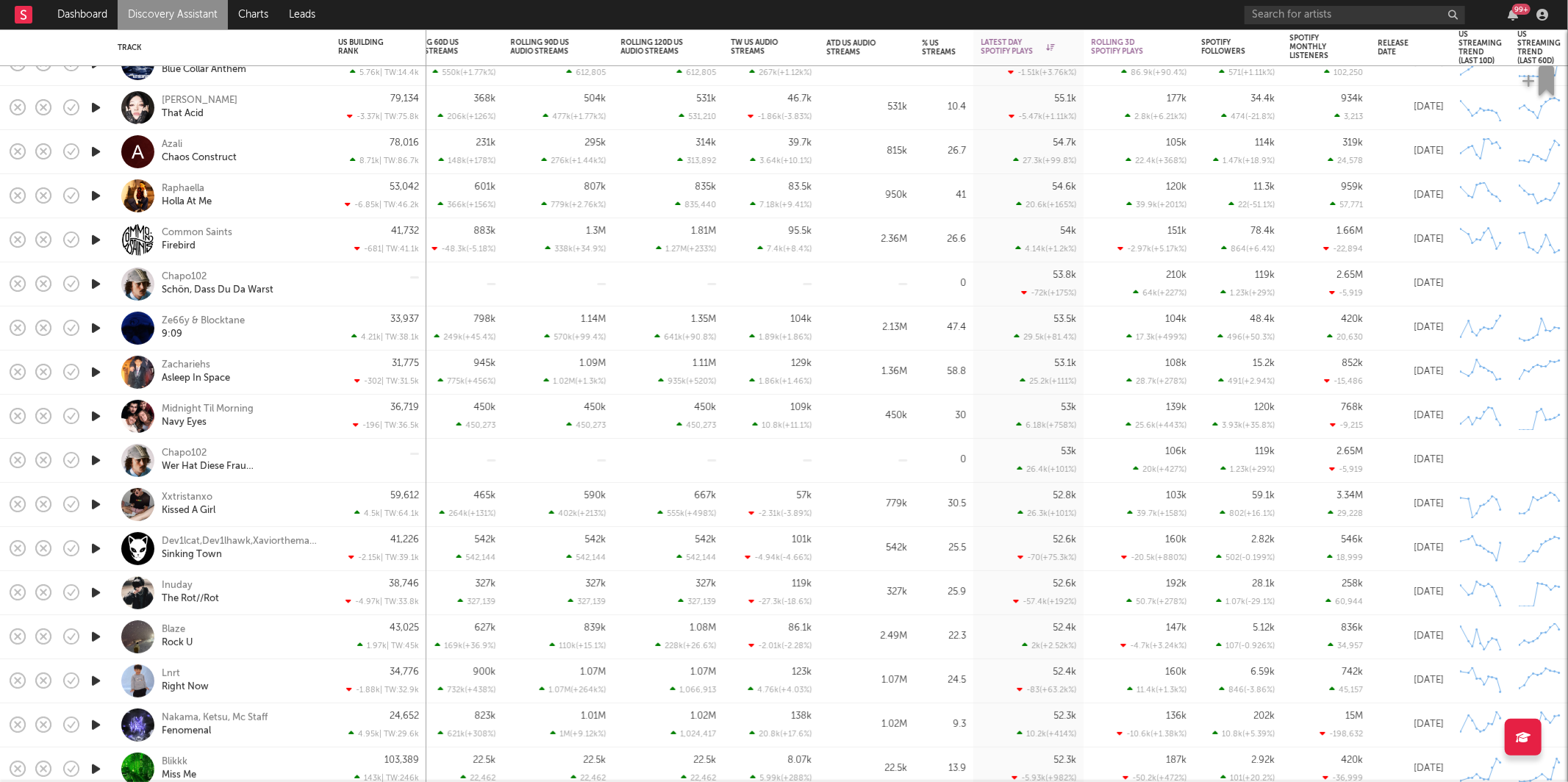
click at [286, 154] on div "Azali Chaos Construct" at bounding box center [241, 151] width 158 height 26
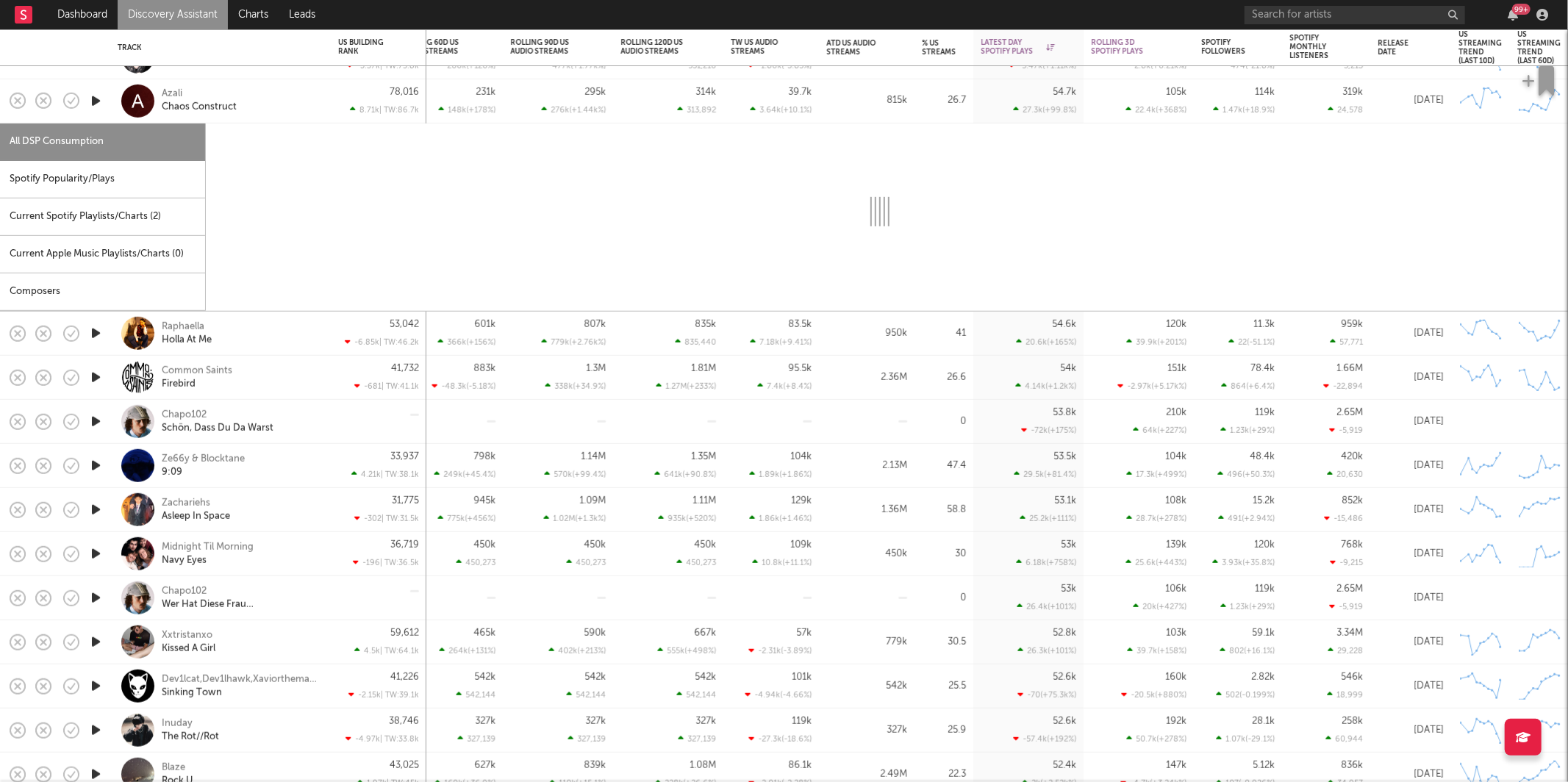
select select "6m"
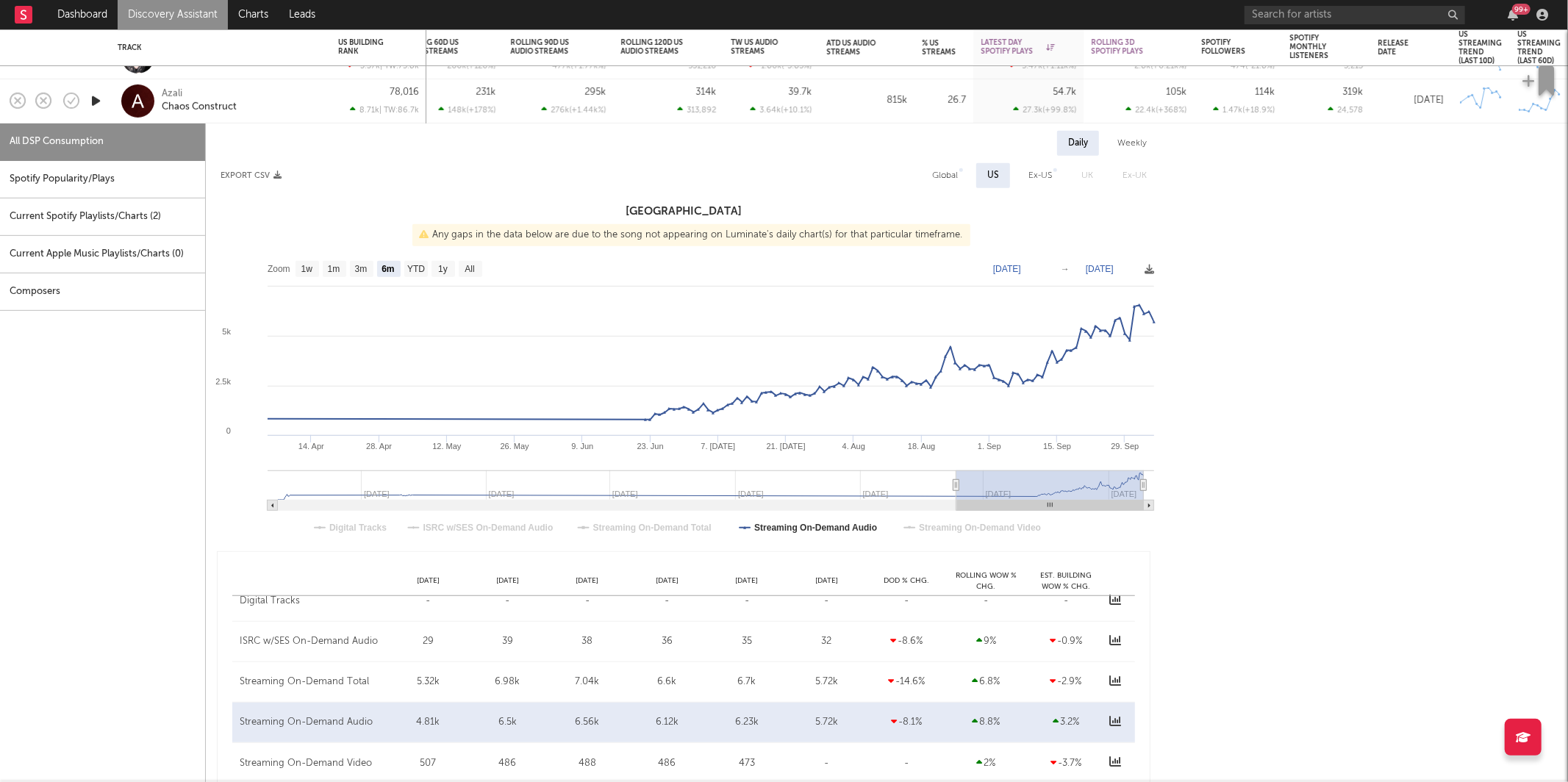
click at [102, 182] on div "Spotify Popularity/Plays" at bounding box center [102, 180] width 205 height 38
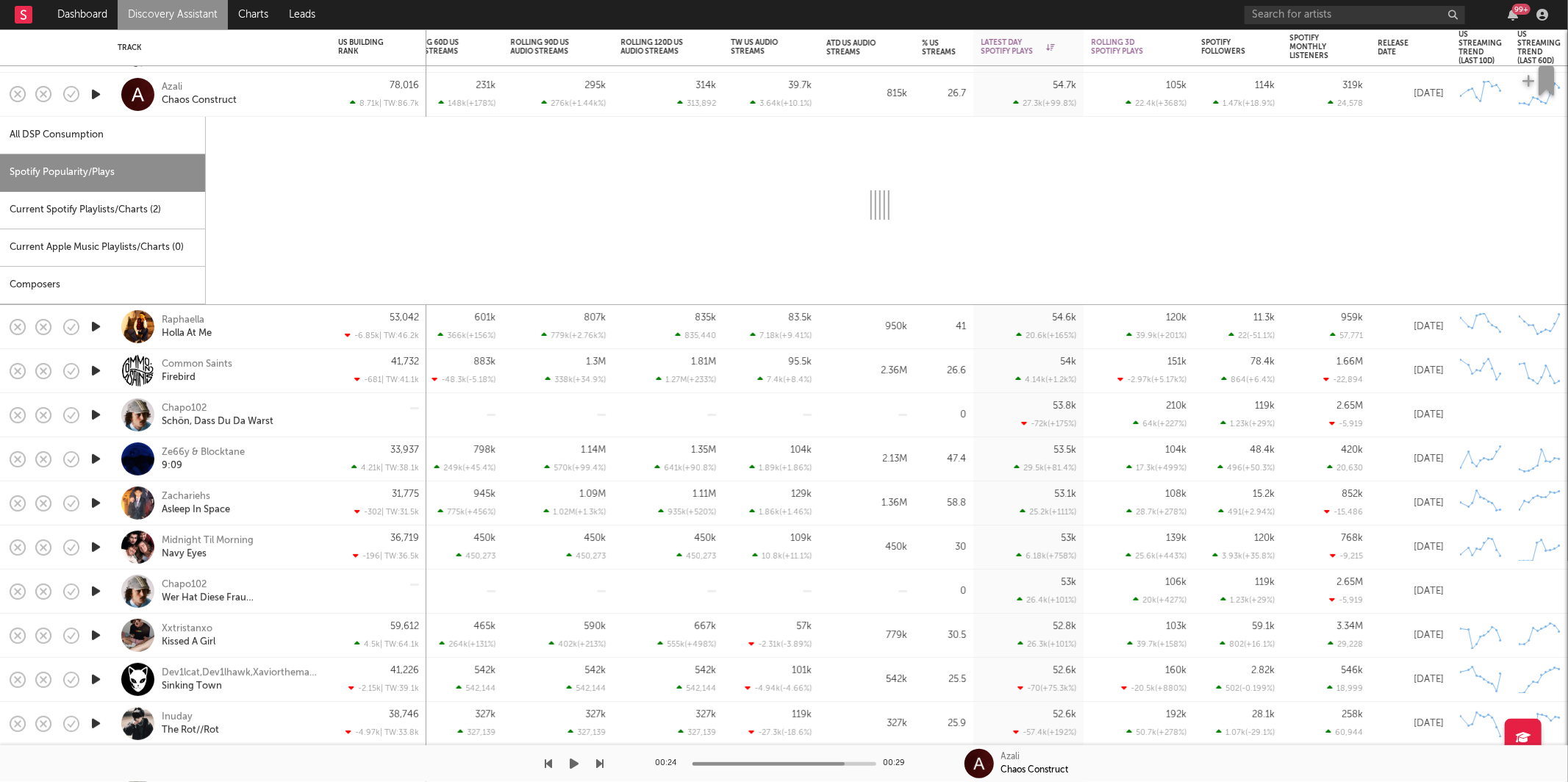
select select "1w"
select select "6m"
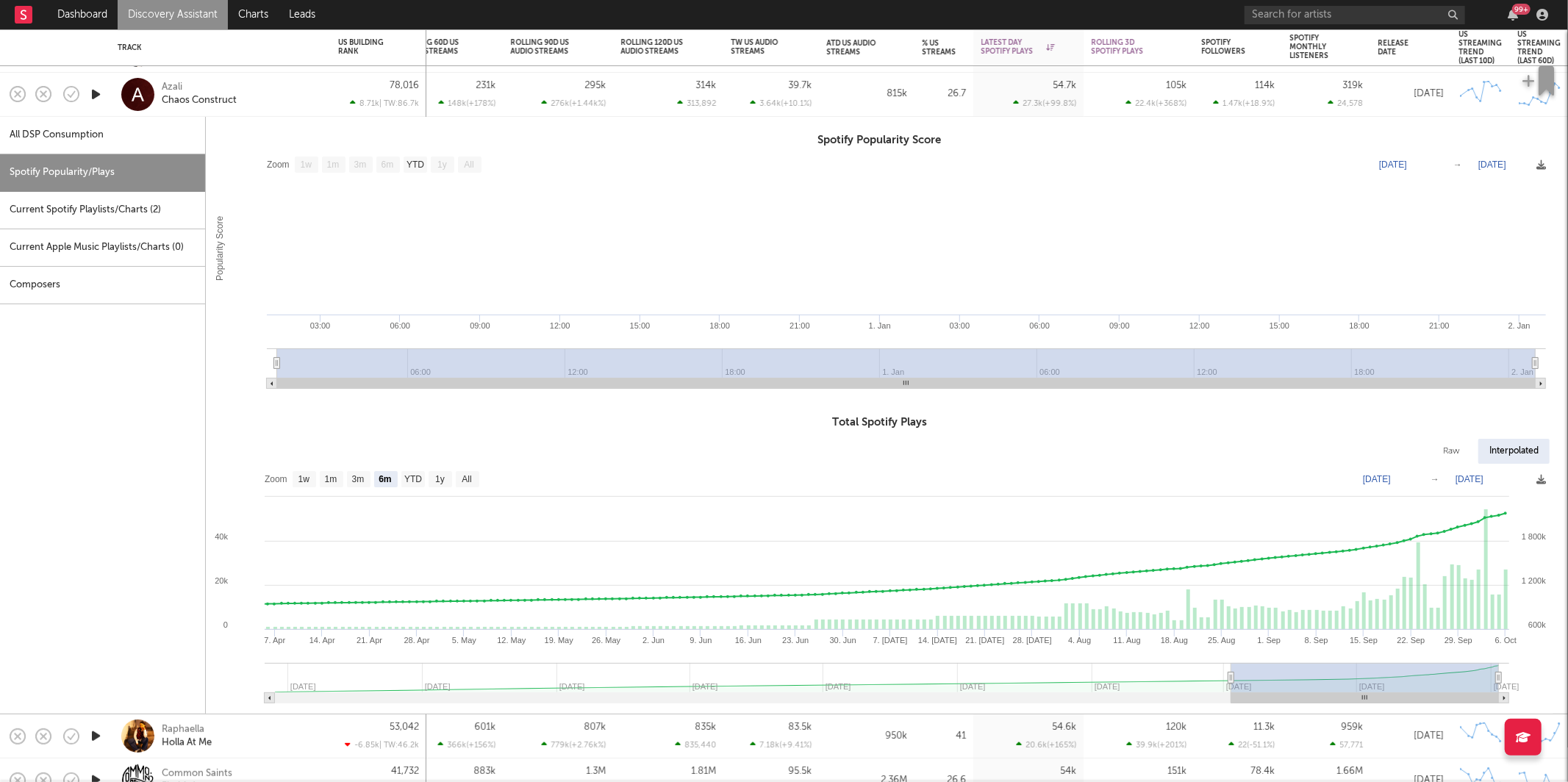
click at [269, 89] on div "Azali Chaos Construct" at bounding box center [241, 94] width 158 height 26
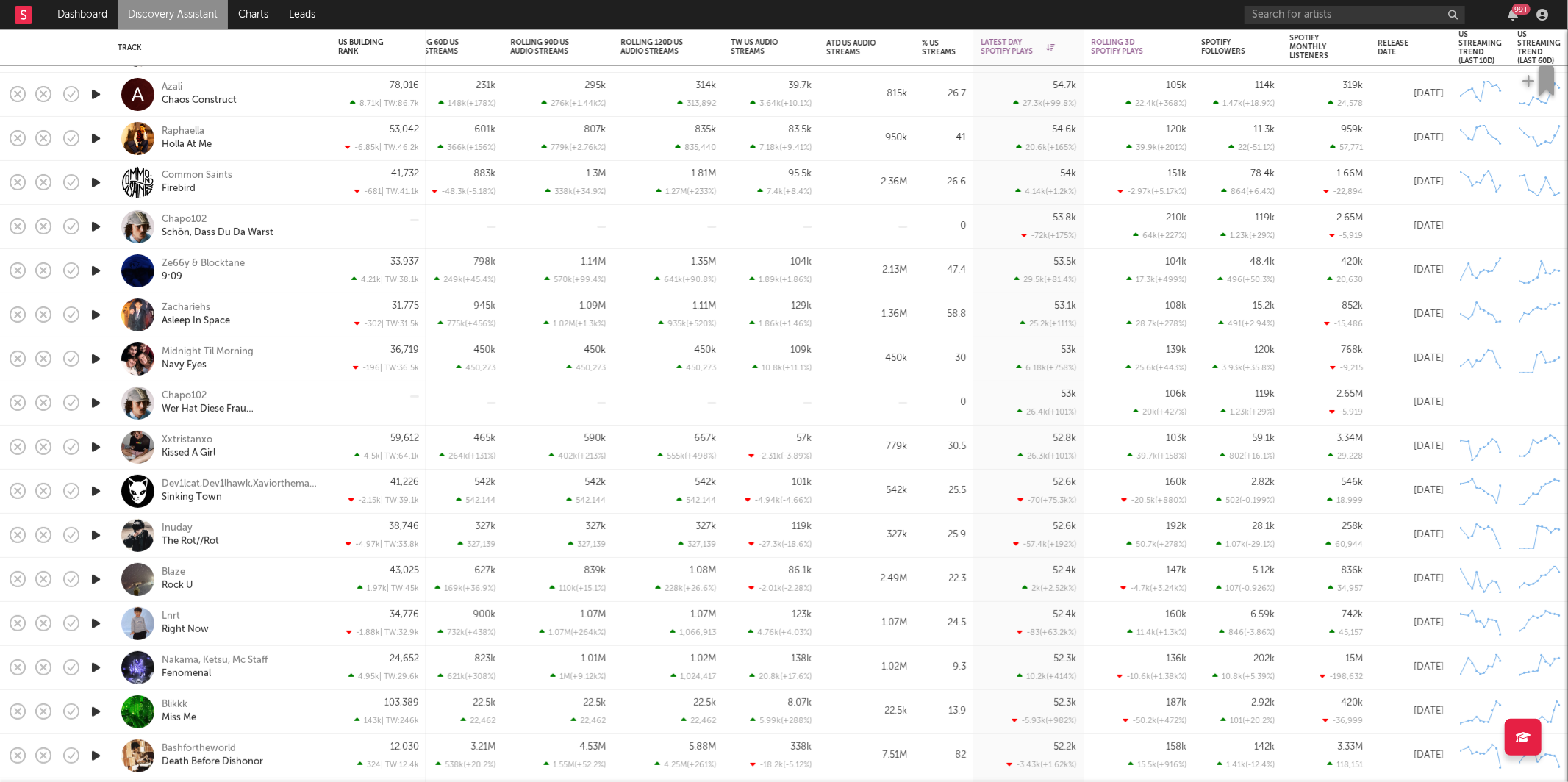
click at [95, 187] on icon "button" at bounding box center [96, 182] width 16 height 18
click at [600, 762] on icon "button" at bounding box center [600, 764] width 8 height 12
click at [290, 258] on div "Ze66y & Blocktane 9:09" at bounding box center [241, 270] width 158 height 26
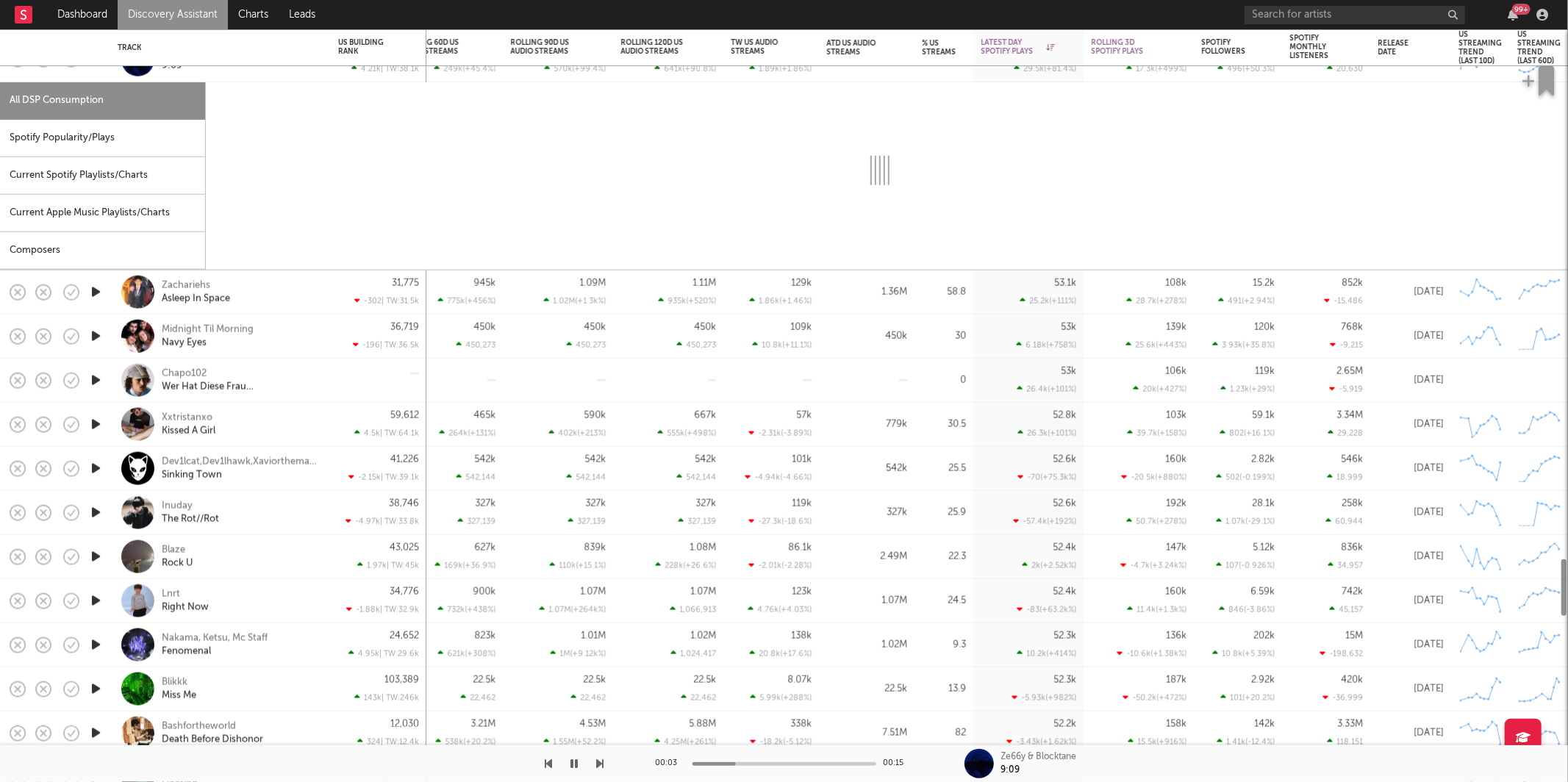
select select "6m"
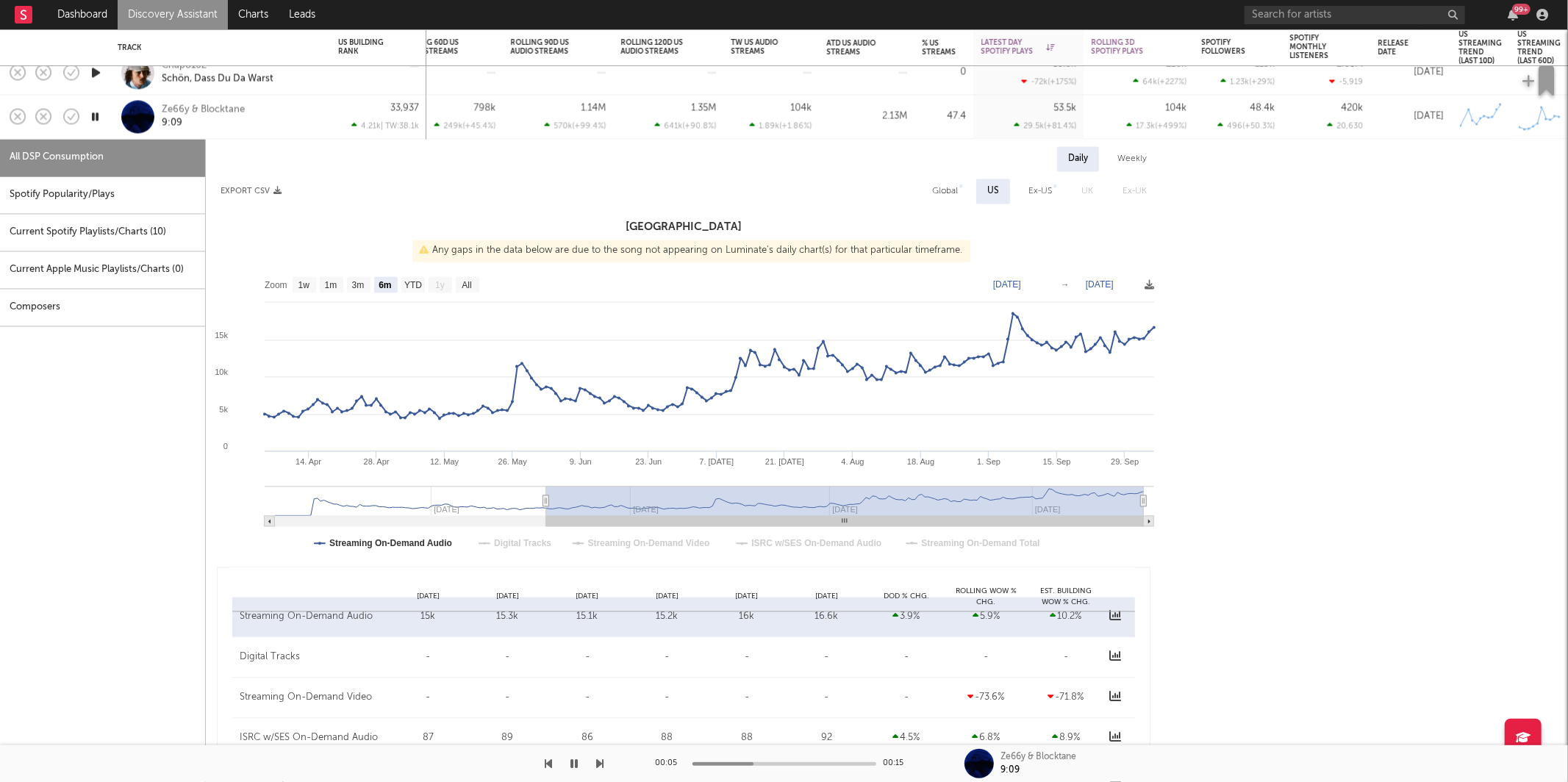
click at [98, 188] on div "Spotify Popularity/Plays" at bounding box center [102, 195] width 205 height 38
select select "1w"
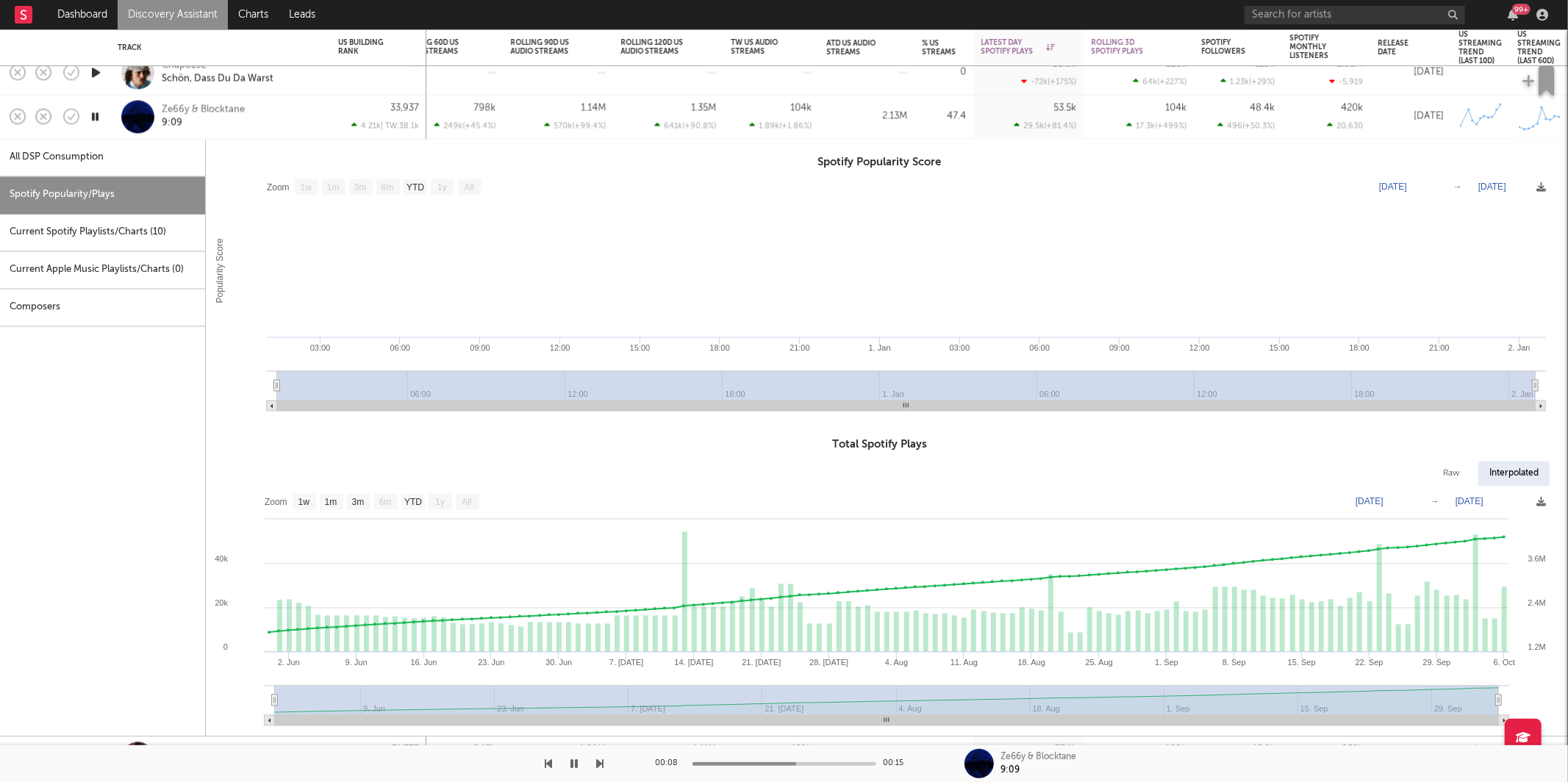
click at [274, 118] on div "Ze66y & Blocktane 9:09" at bounding box center [241, 116] width 158 height 26
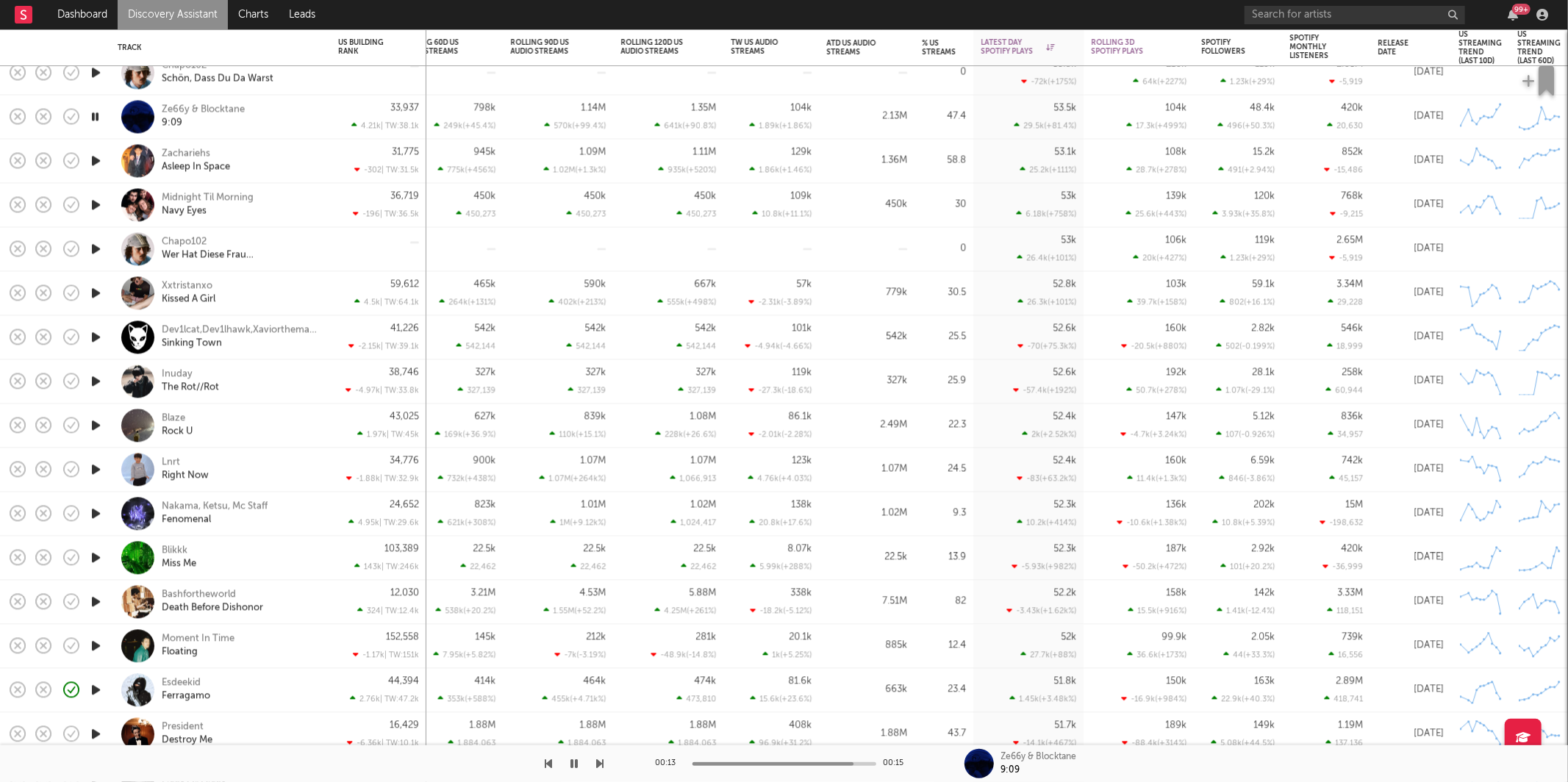
click at [307, 110] on div "Ze66y & Blocktane 9:09" at bounding box center [241, 116] width 158 height 26
select select "6m"
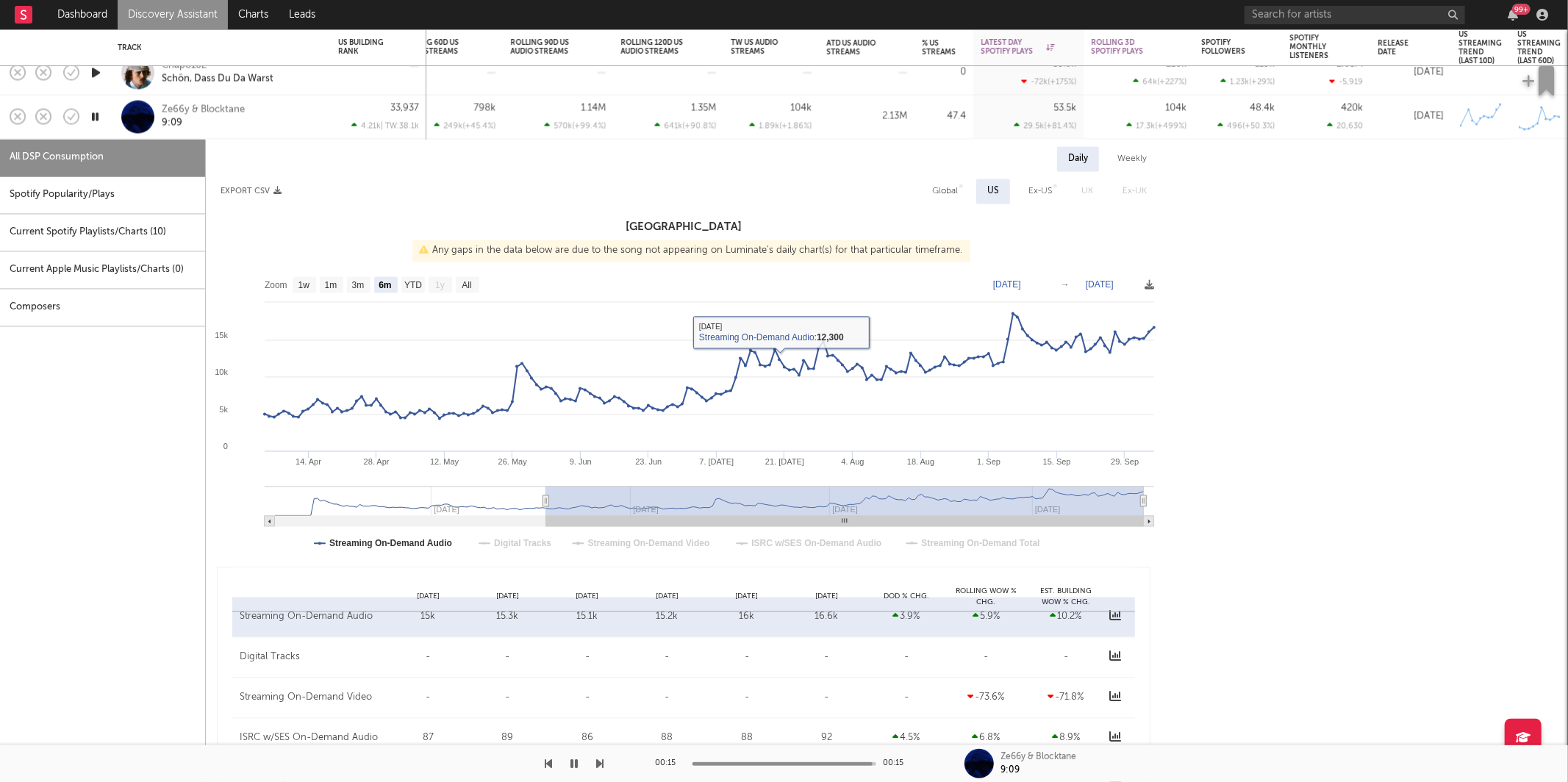
drag, startPoint x: 123, startPoint y: 189, endPoint x: 172, endPoint y: 190, distance: 49.0
click at [125, 189] on div "Spotify Popularity/Plays" at bounding box center [102, 195] width 205 height 38
select select "1w"
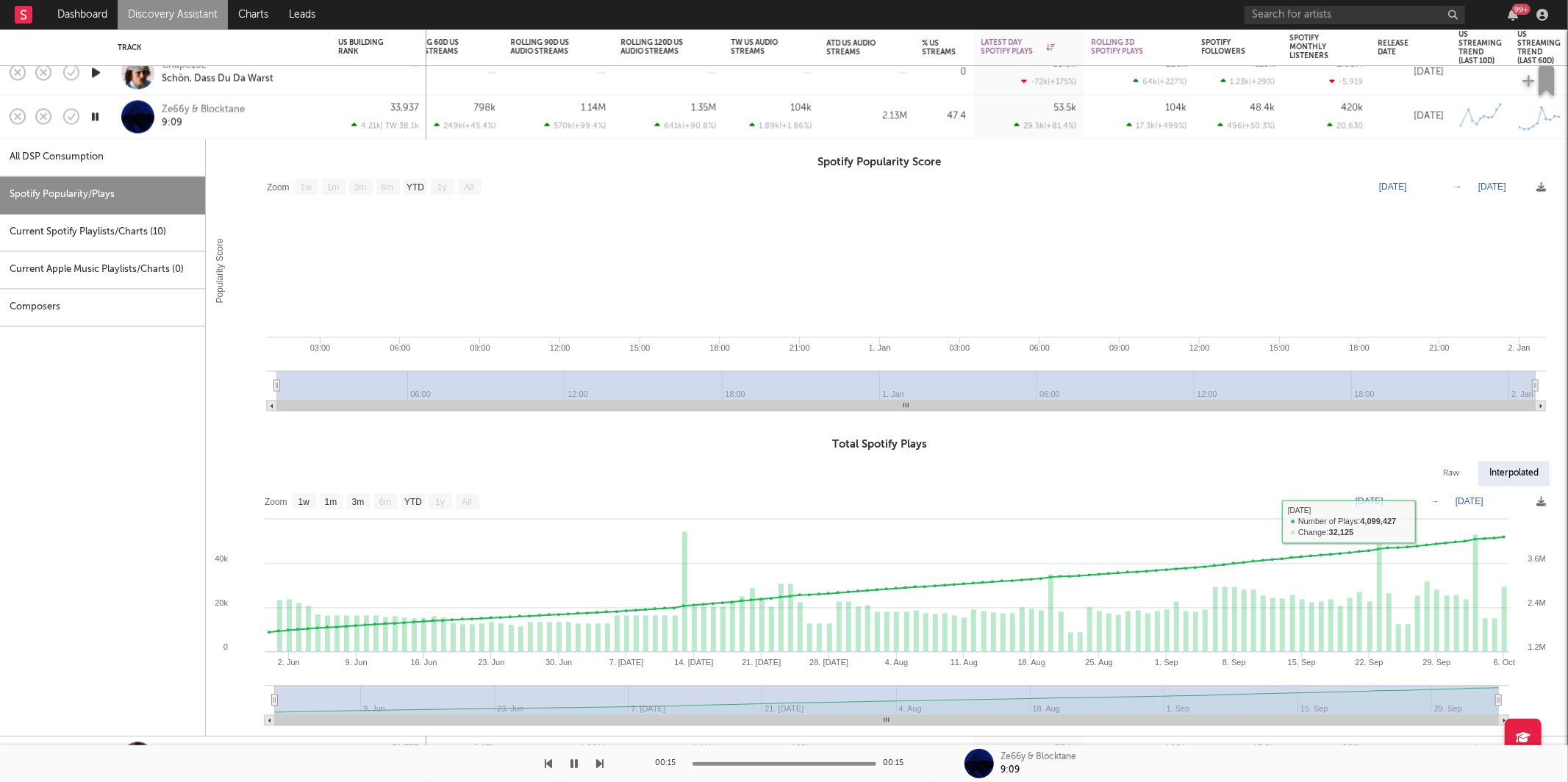
click at [290, 111] on div "Ze66y & Blocktane 9:09" at bounding box center [241, 116] width 158 height 26
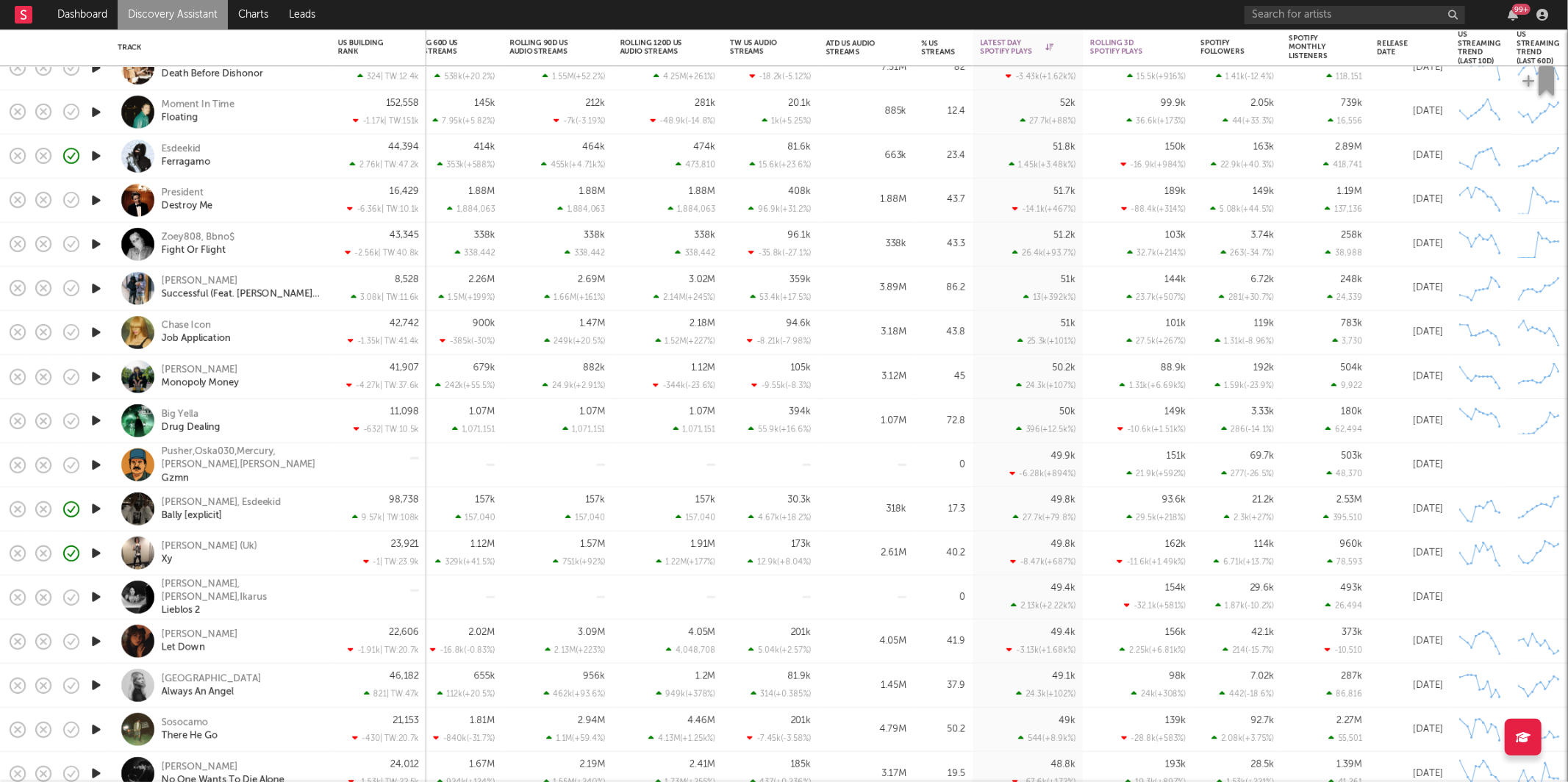
click at [92, 116] on icon "button" at bounding box center [96, 112] width 16 height 18
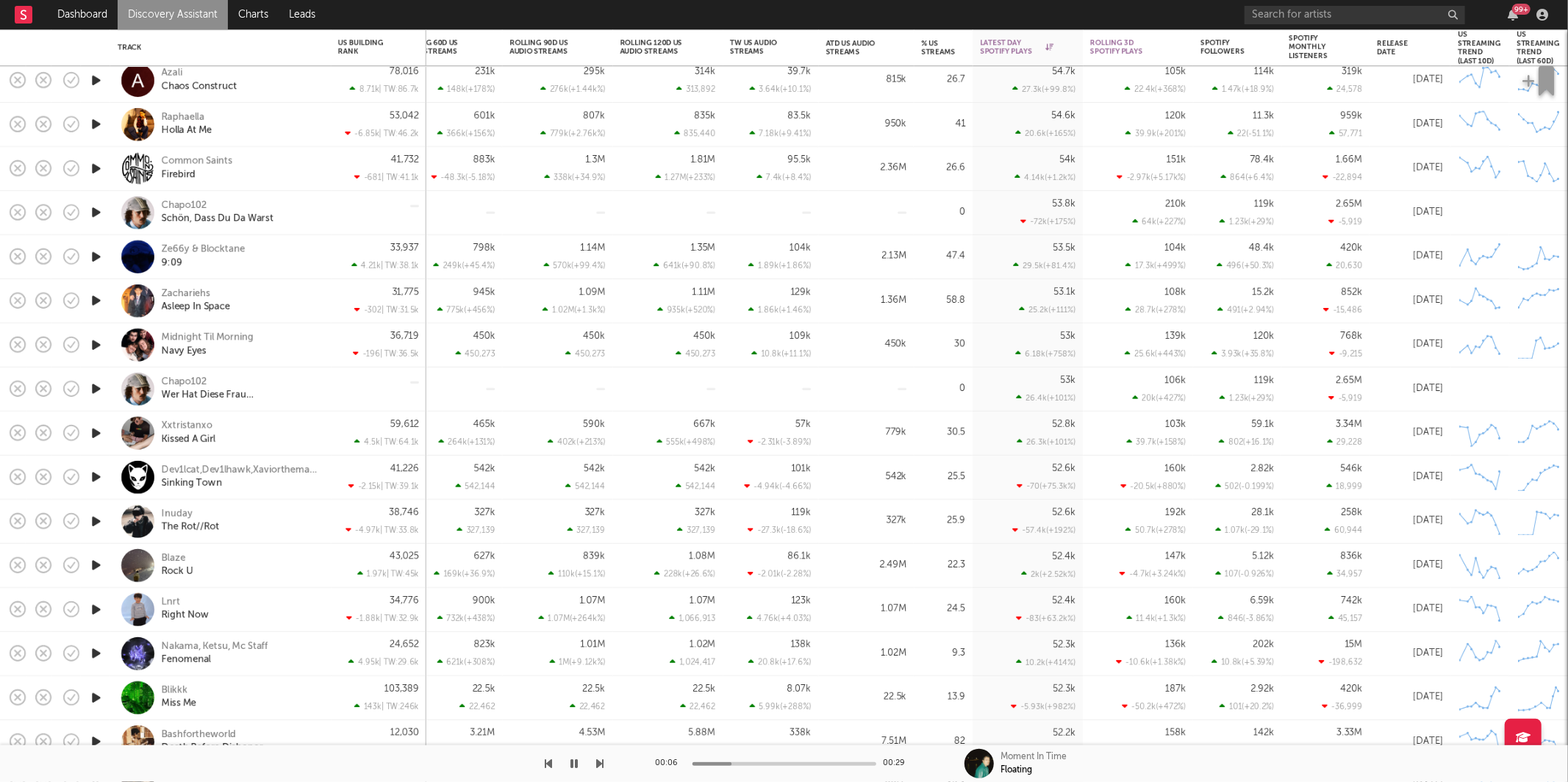
click at [96, 299] on icon "button" at bounding box center [96, 301] width 16 height 18
click at [281, 305] on div "[PERSON_NAME] In Space" at bounding box center [241, 300] width 158 height 26
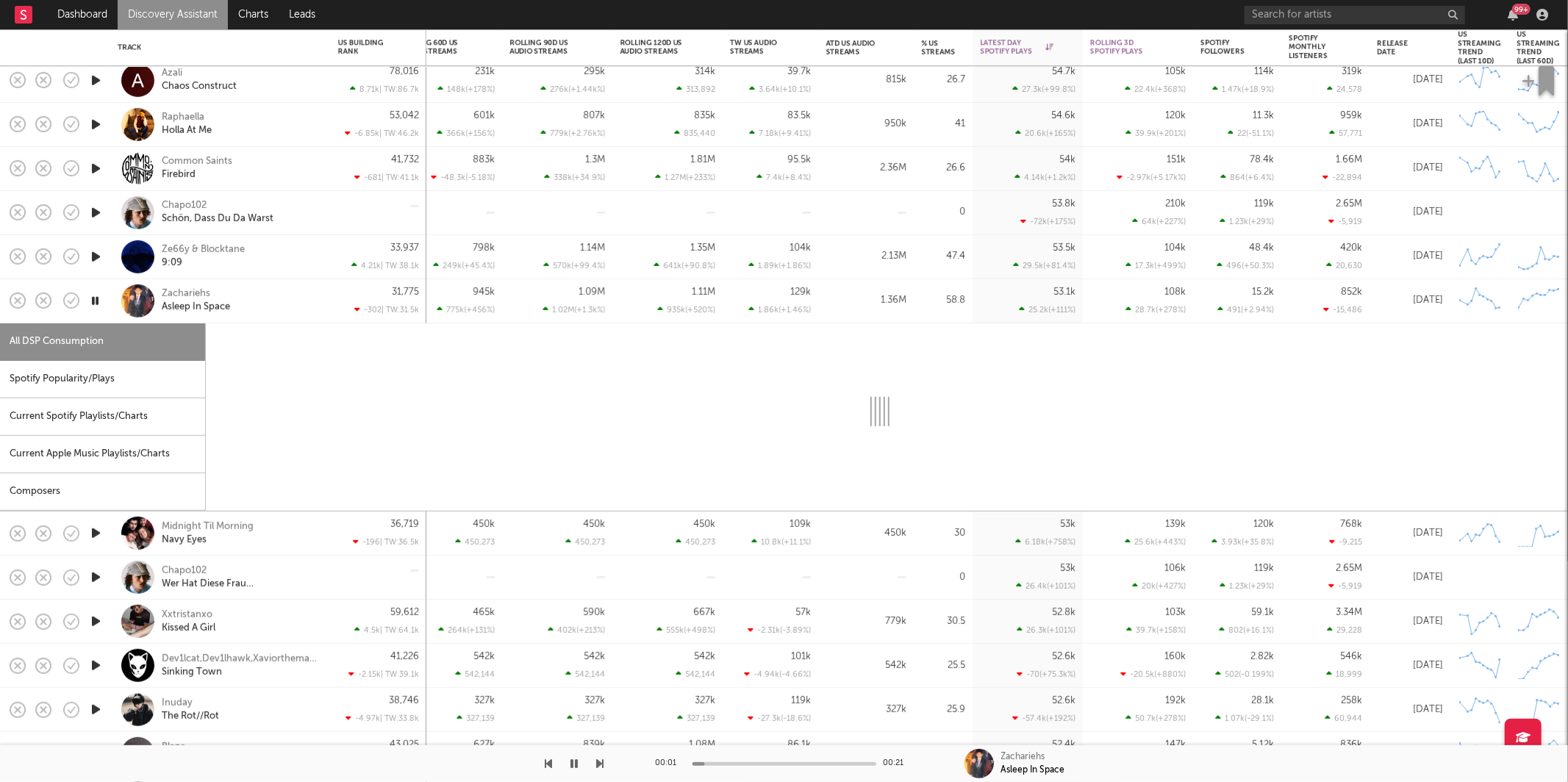
click at [119, 386] on div "Spotify Popularity/Plays" at bounding box center [102, 380] width 205 height 38
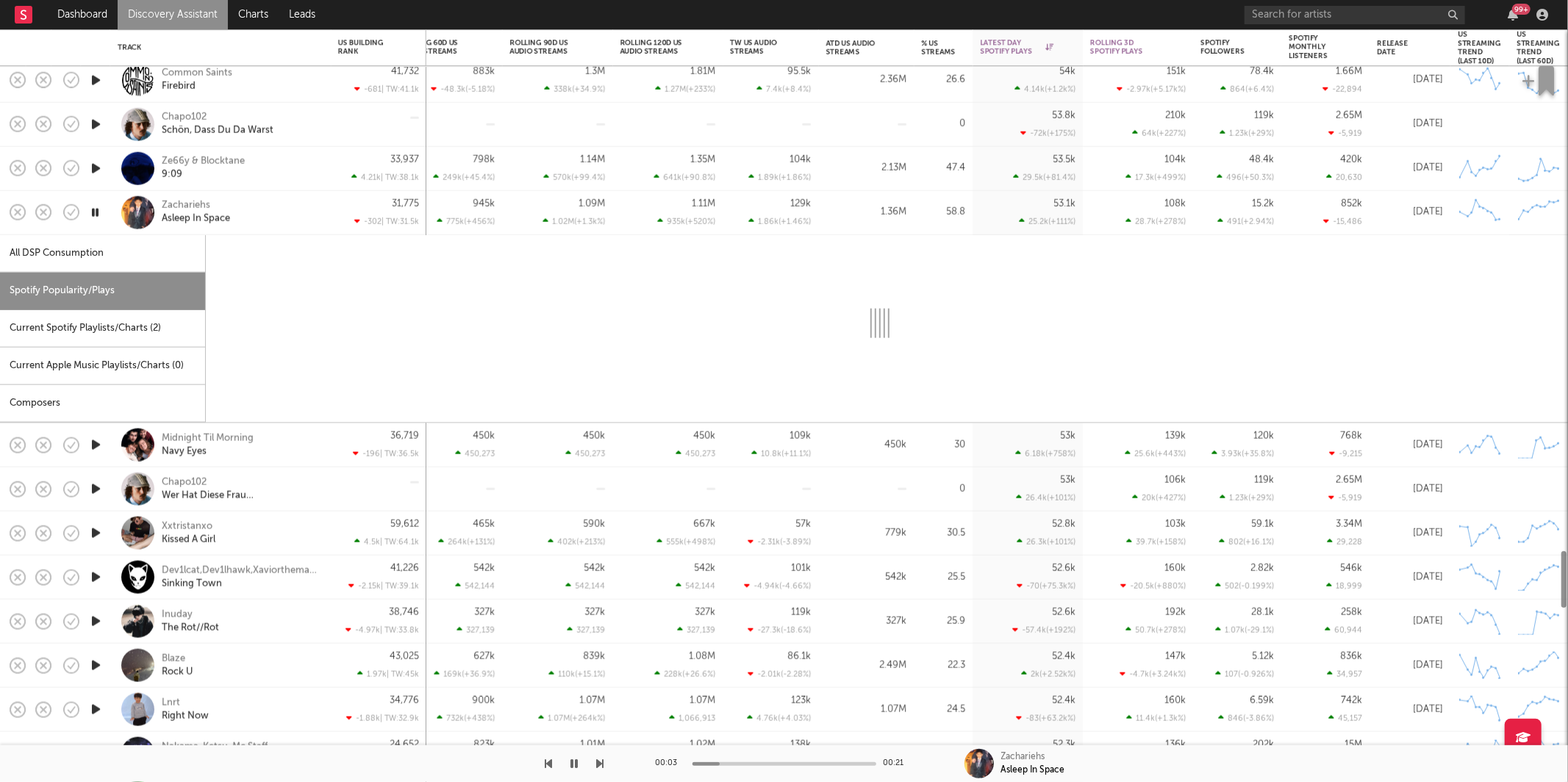
select select "1w"
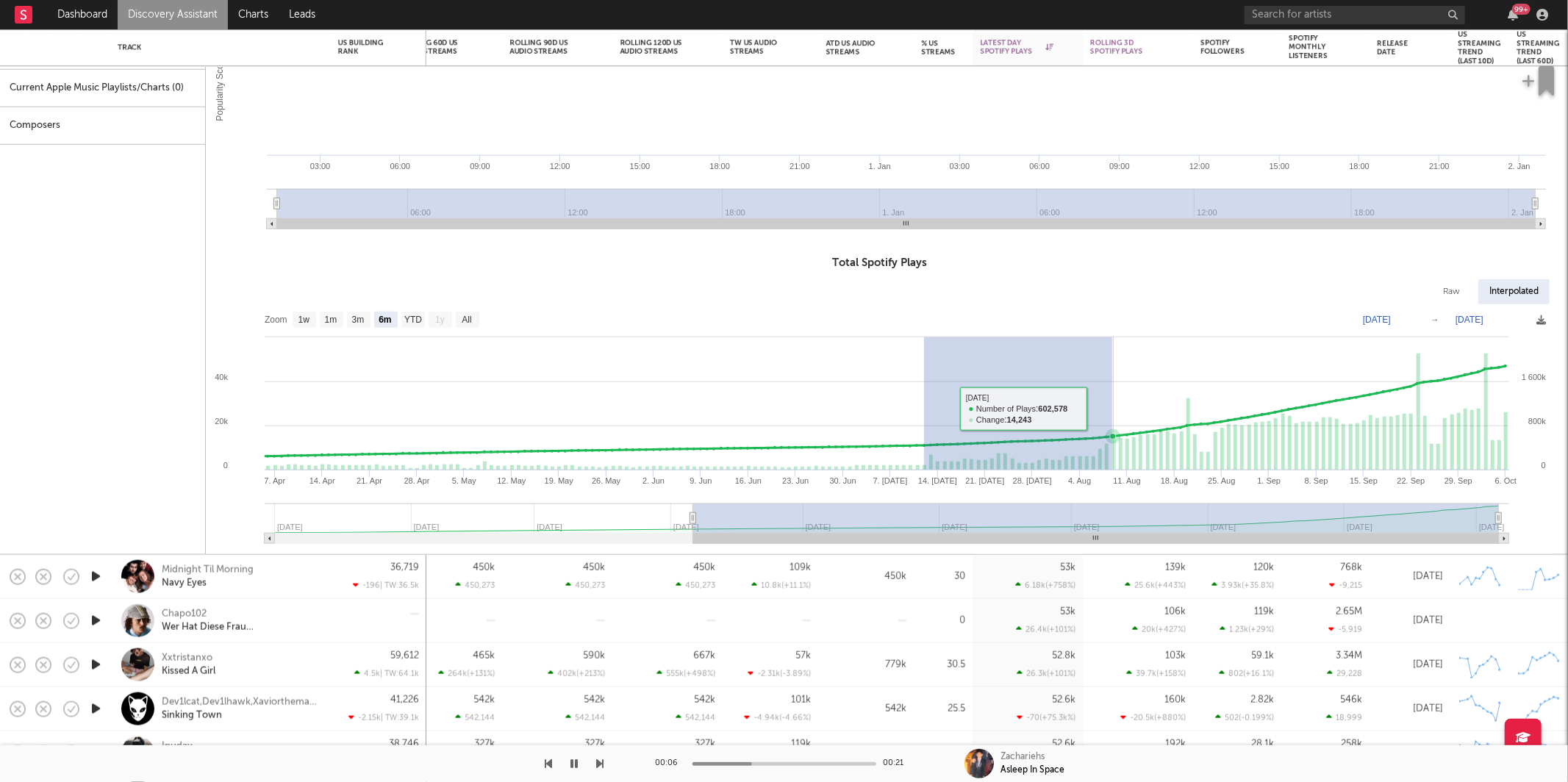
drag, startPoint x: 924, startPoint y: 426, endPoint x: 1129, endPoint y: 407, distance: 205.9
click at [1127, 408] on rect at bounding box center [880, 429] width 1348 height 250
select select "1m"
type input "2025-07-11"
type input "2025-08-10"
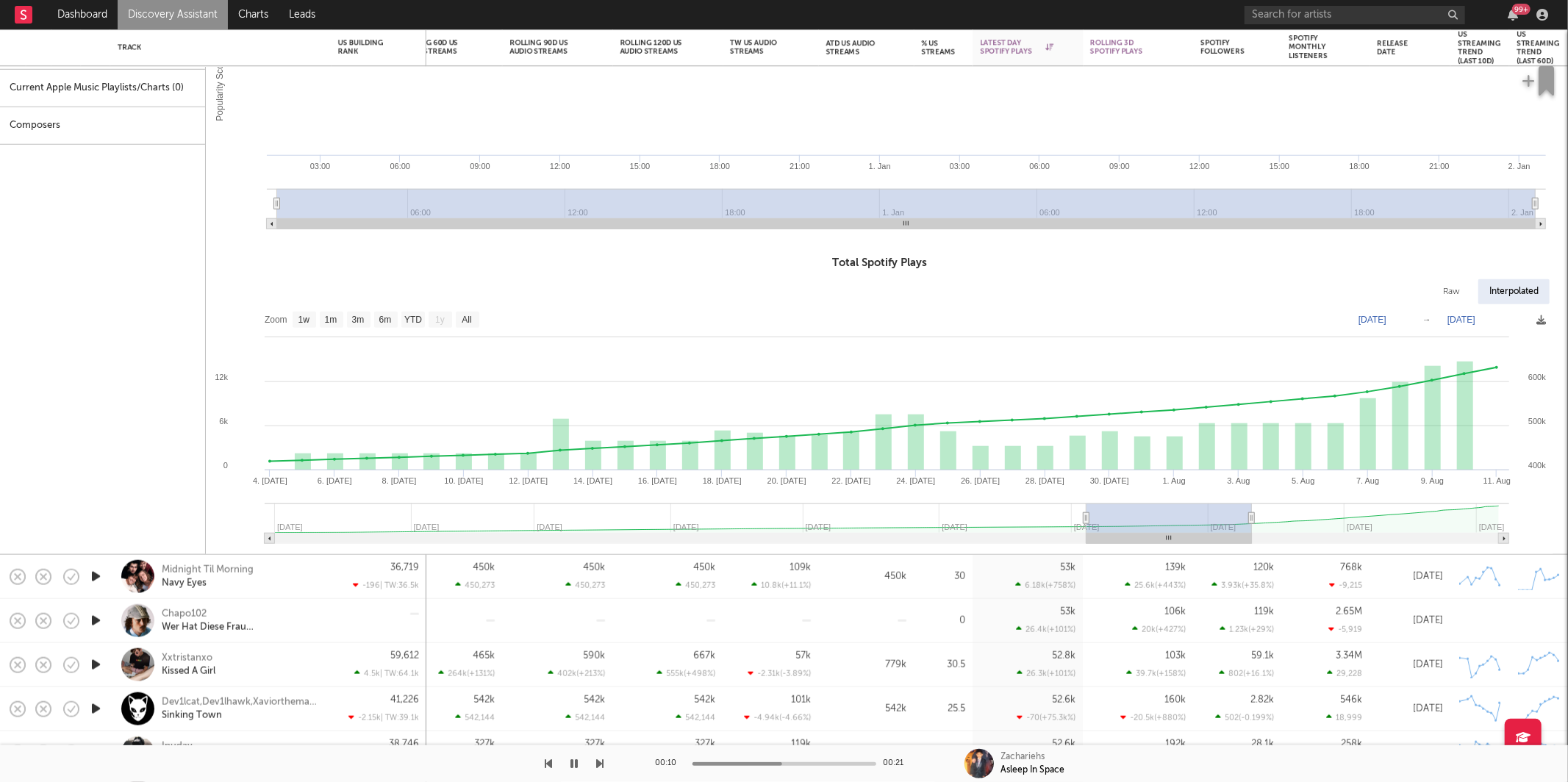
type input "2025-06-26"
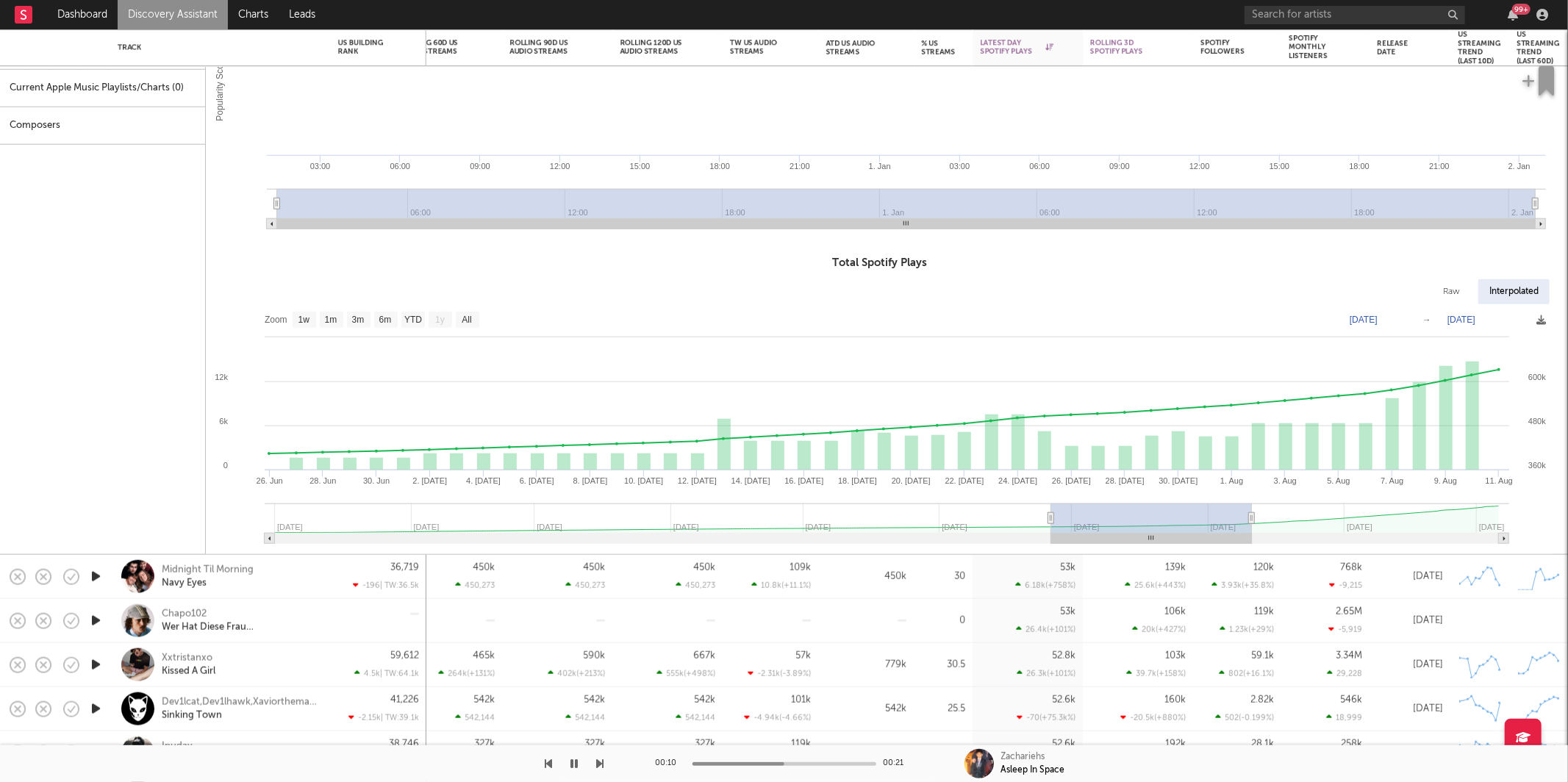
drag, startPoint x: 1121, startPoint y: 519, endPoint x: 1052, endPoint y: 519, distance: 69.0
click at [1052, 519] on icon at bounding box center [1052, 518] width 6 height 11
type input "2025-09-01"
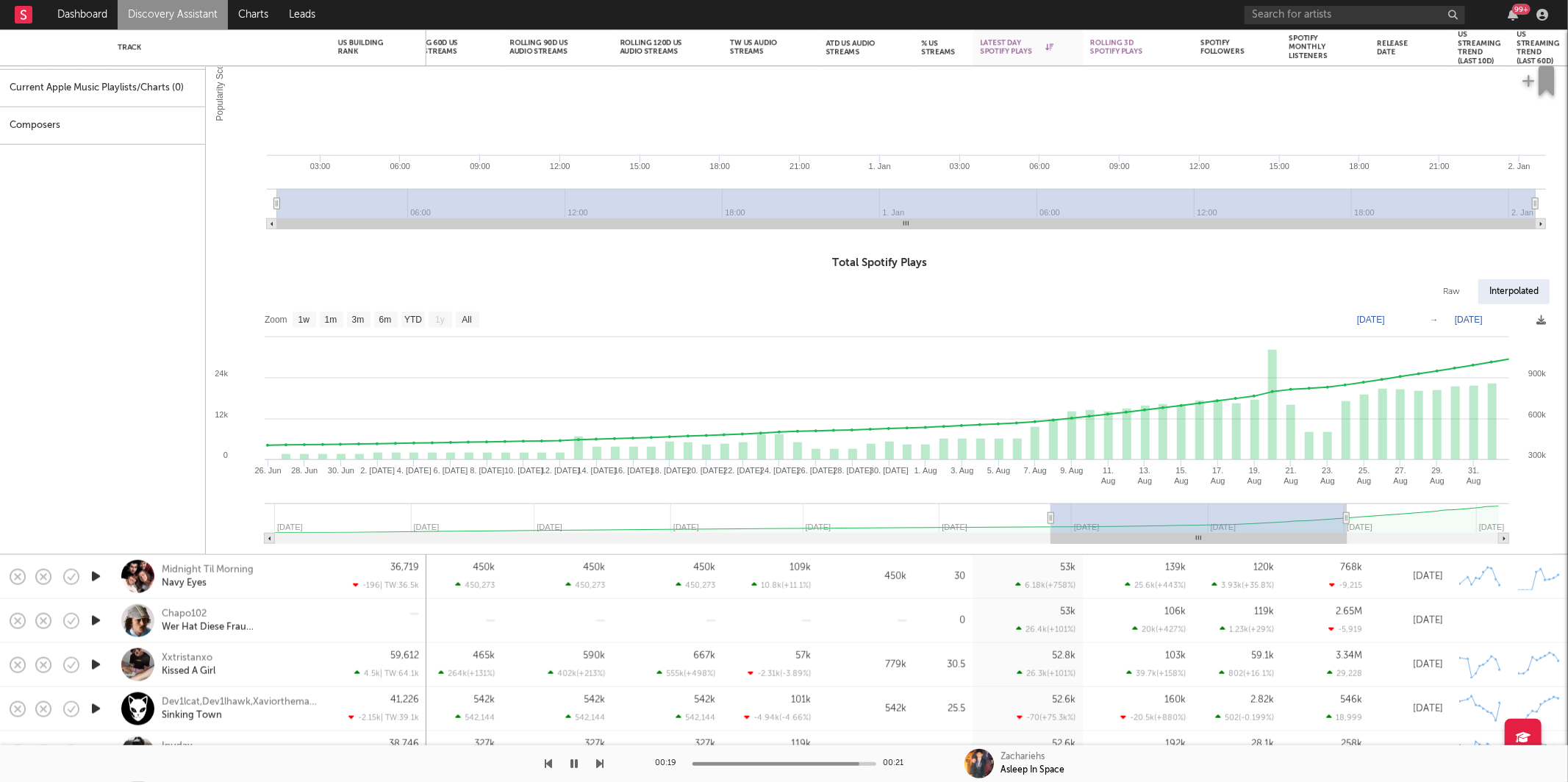
drag, startPoint x: 1252, startPoint y: 516, endPoint x: 1347, endPoint y: 509, distance: 95.3
click at [1347, 509] on g at bounding box center [887, 524] width 1244 height 41
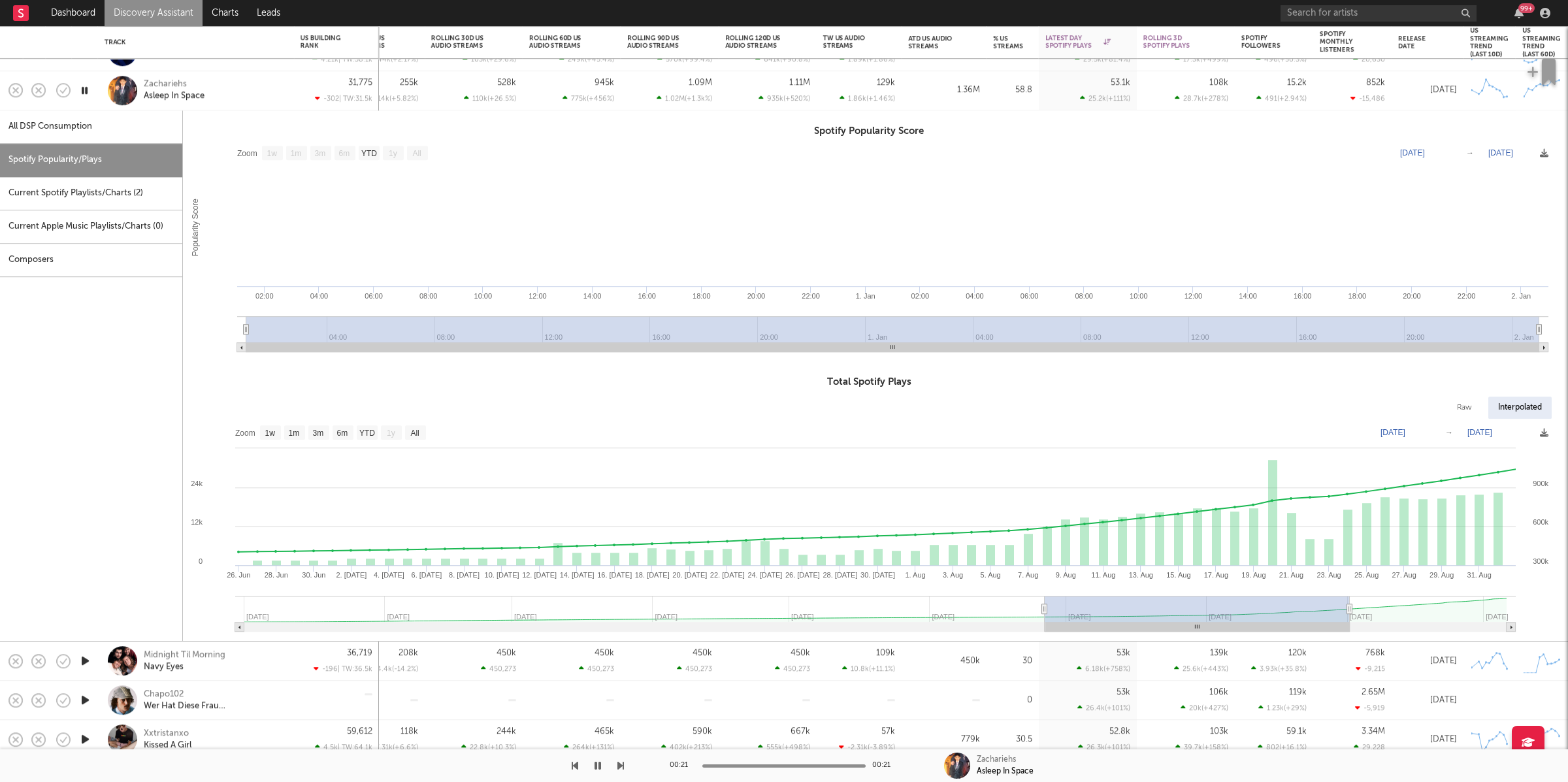
click at [250, 97] on div "Zachariehs Asleep In Space" at bounding box center [214, 91] width 141 height 23
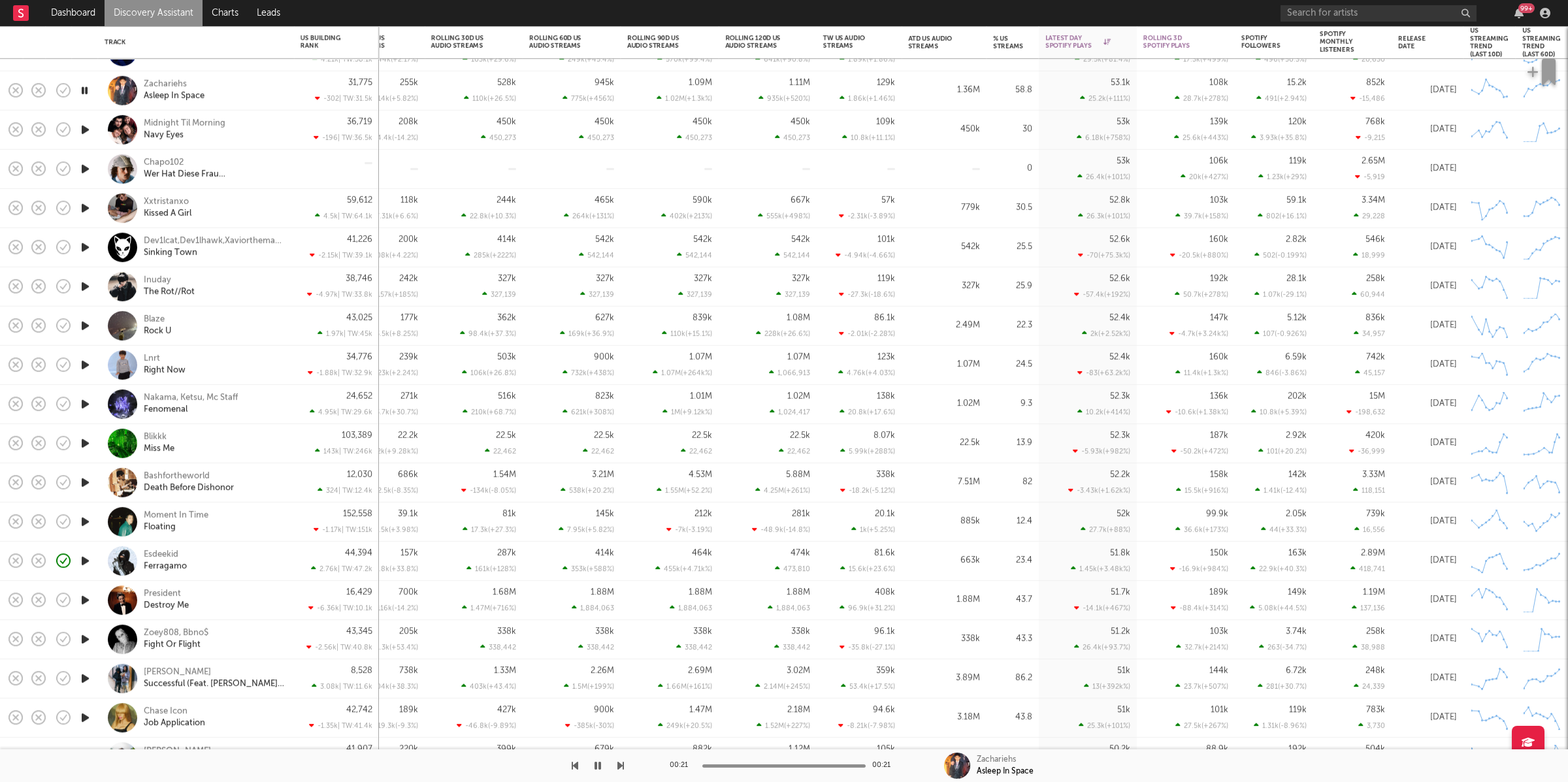
click at [86, 129] on icon "button" at bounding box center [85, 129] width 14 height 16
click at [624, 694] on div "00:01 00:28 Midnight Til Morning Navy Eyes" at bounding box center [784, 765] width 1568 height 33
click at [621, 694] on icon "button" at bounding box center [621, 765] width 7 height 11
click at [620, 694] on icon "button" at bounding box center [621, 765] width 7 height 11
click at [620, 694] on icon "button" at bounding box center [621, 765] width 7 height 11
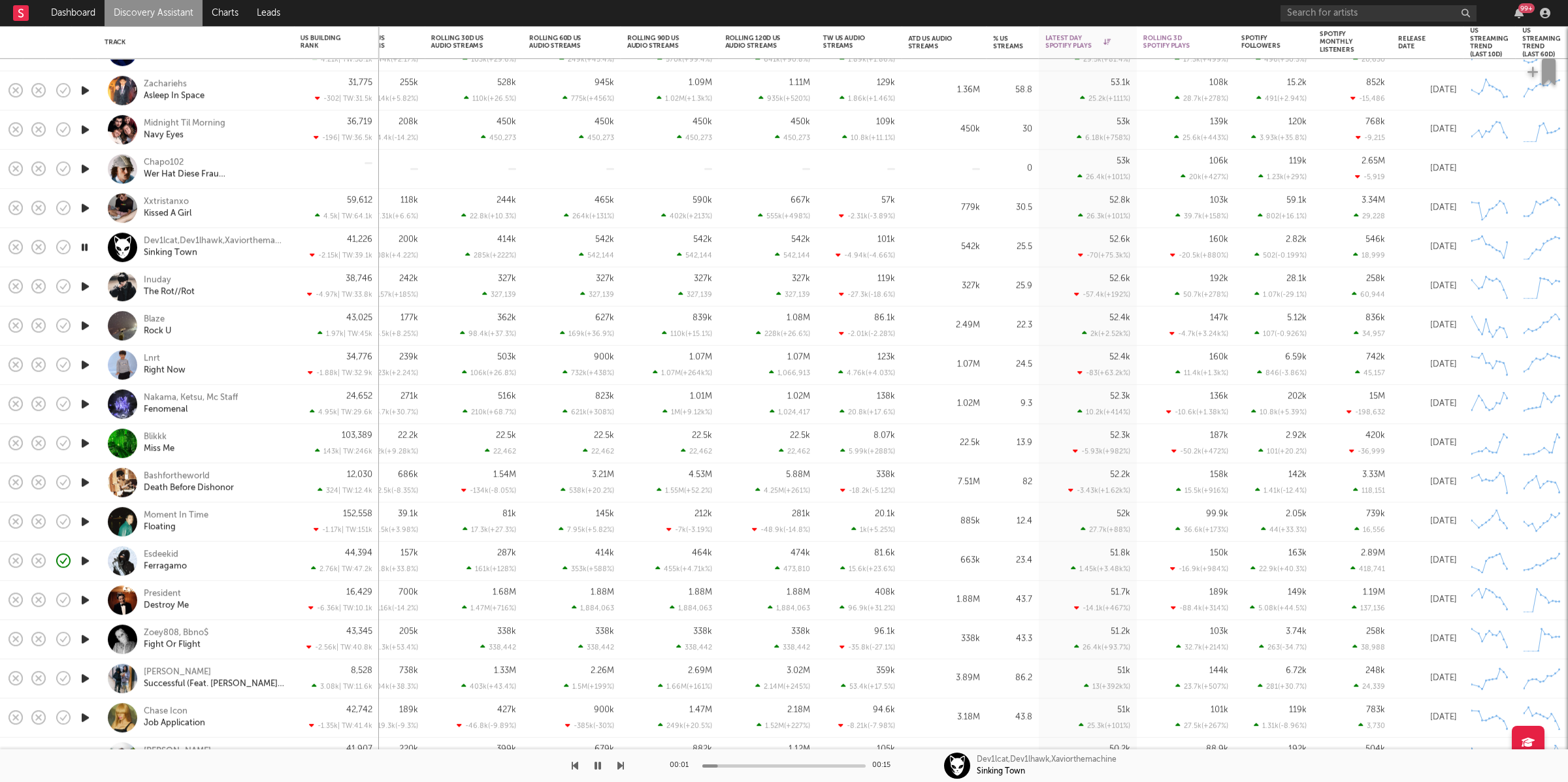
click at [618, 694] on icon "button" at bounding box center [621, 765] width 7 height 11
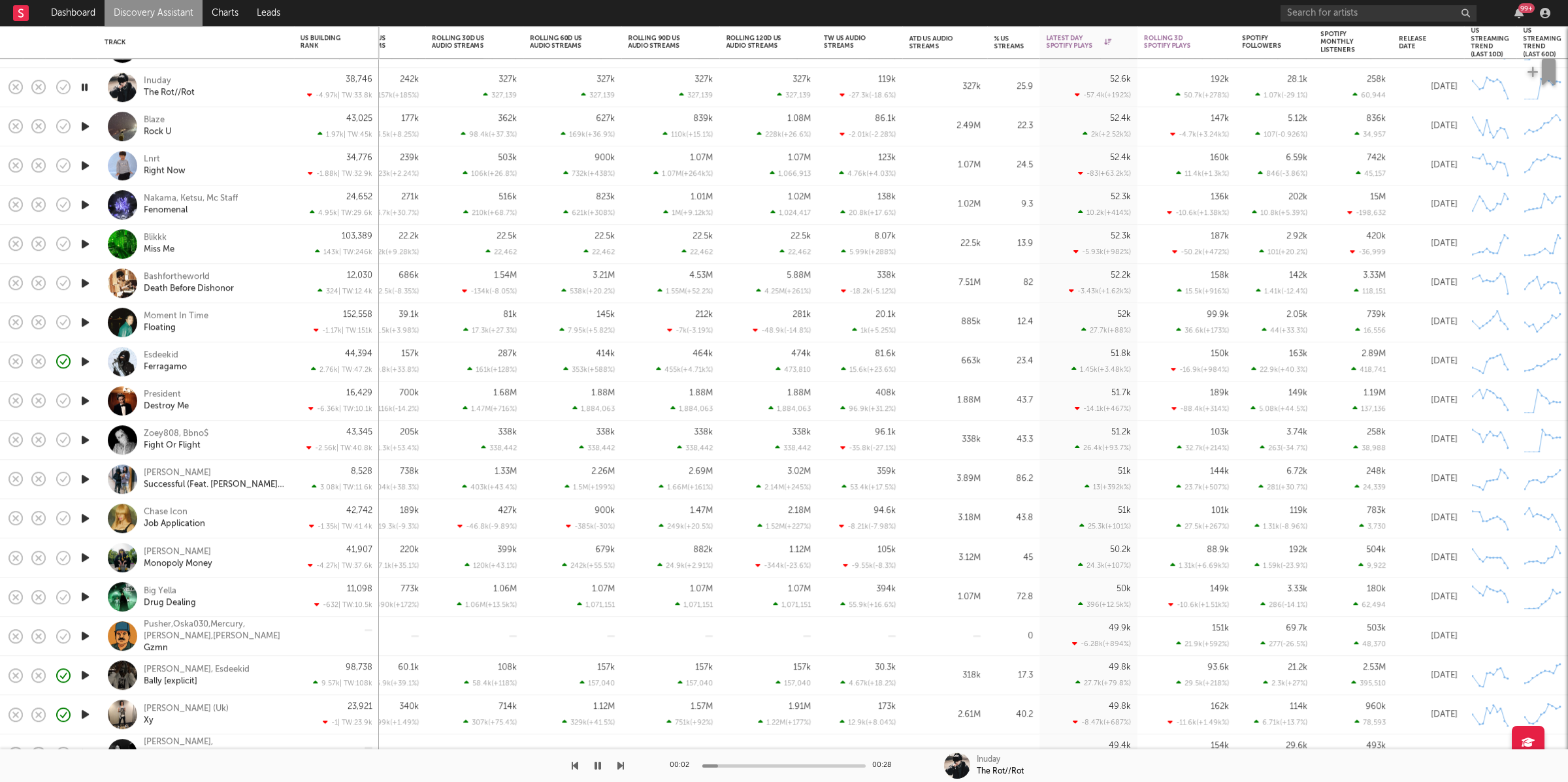
click at [231, 80] on div "Inuday The Rot//Rot" at bounding box center [214, 87] width 141 height 23
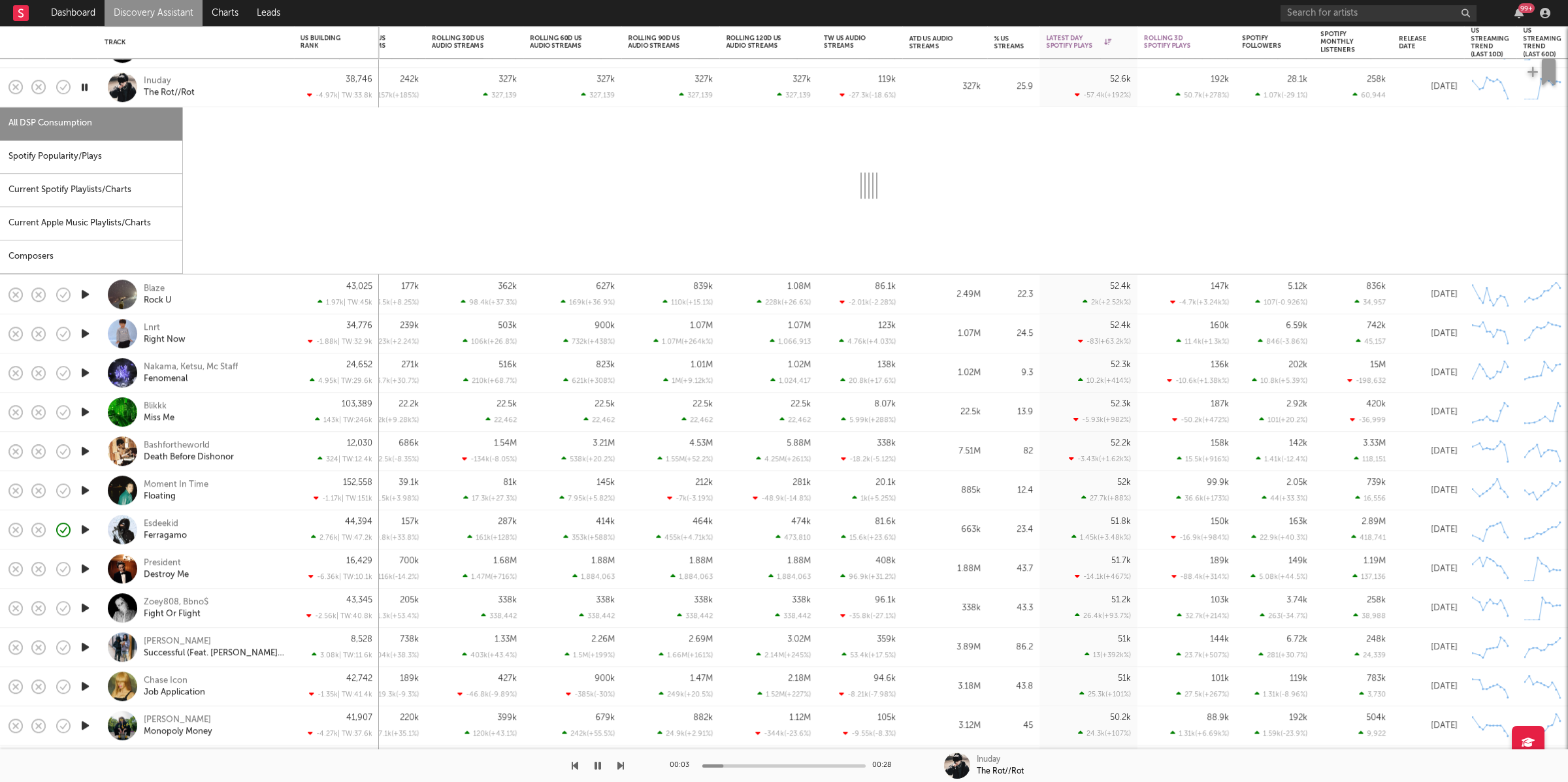
click at [87, 149] on div "Spotify Popularity/Plays" at bounding box center [91, 157] width 182 height 33
select select "1w"
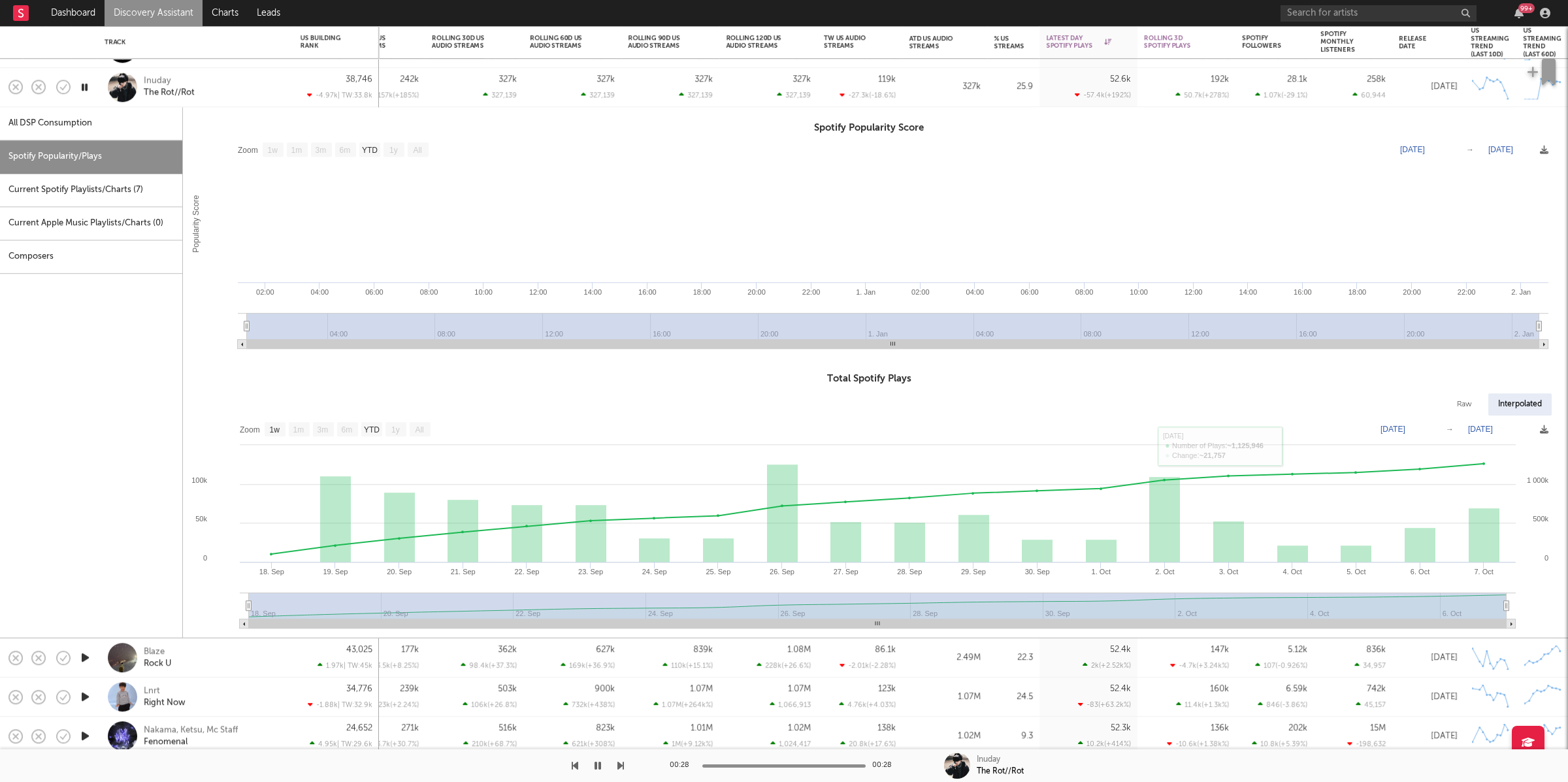
click at [227, 78] on div "Inuday The Rot//Rot" at bounding box center [214, 87] width 141 height 23
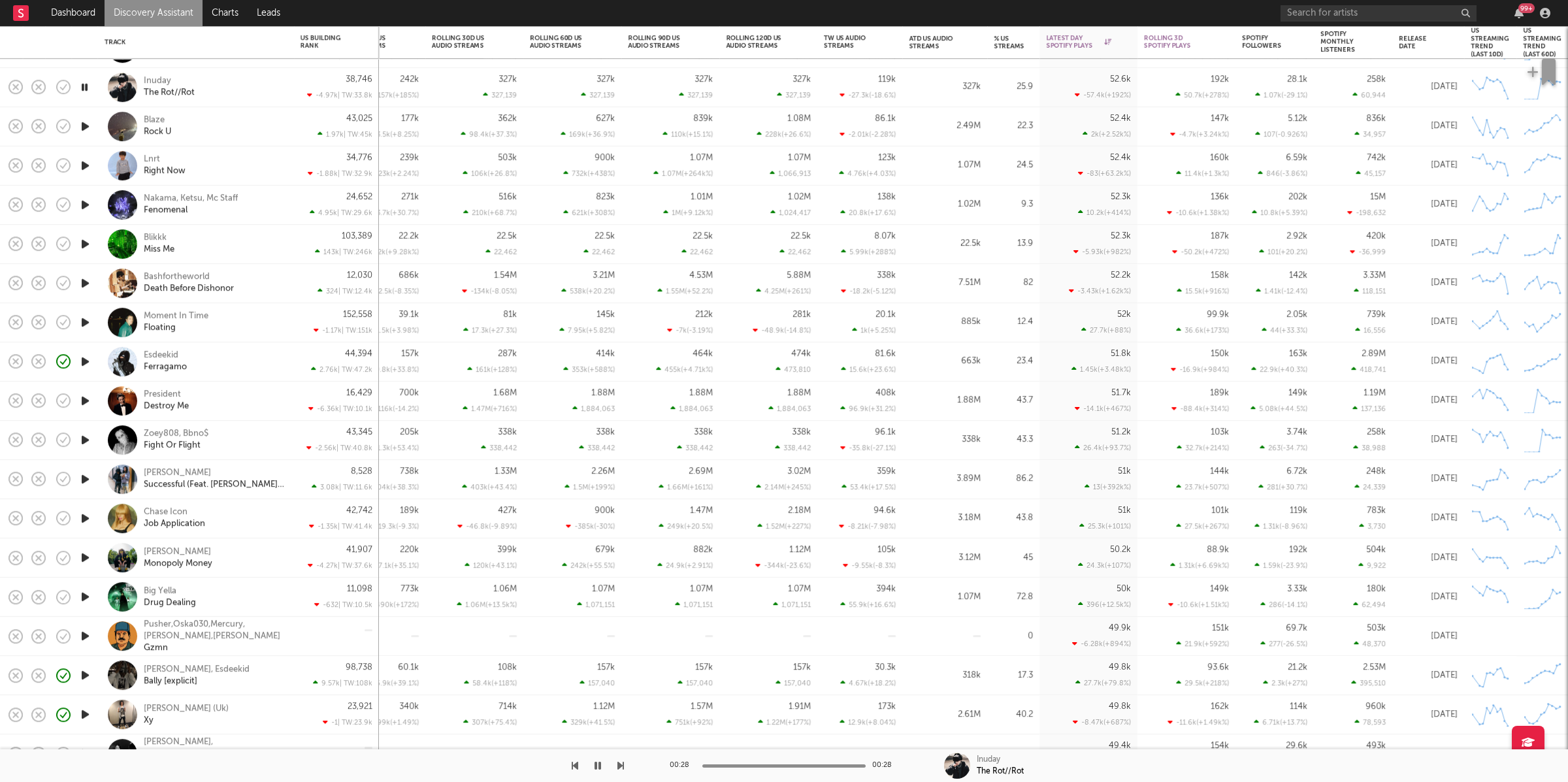
click at [81, 127] on icon "button" at bounding box center [85, 126] width 14 height 16
click at [239, 135] on div "Blaze Rock U" at bounding box center [214, 126] width 141 height 23
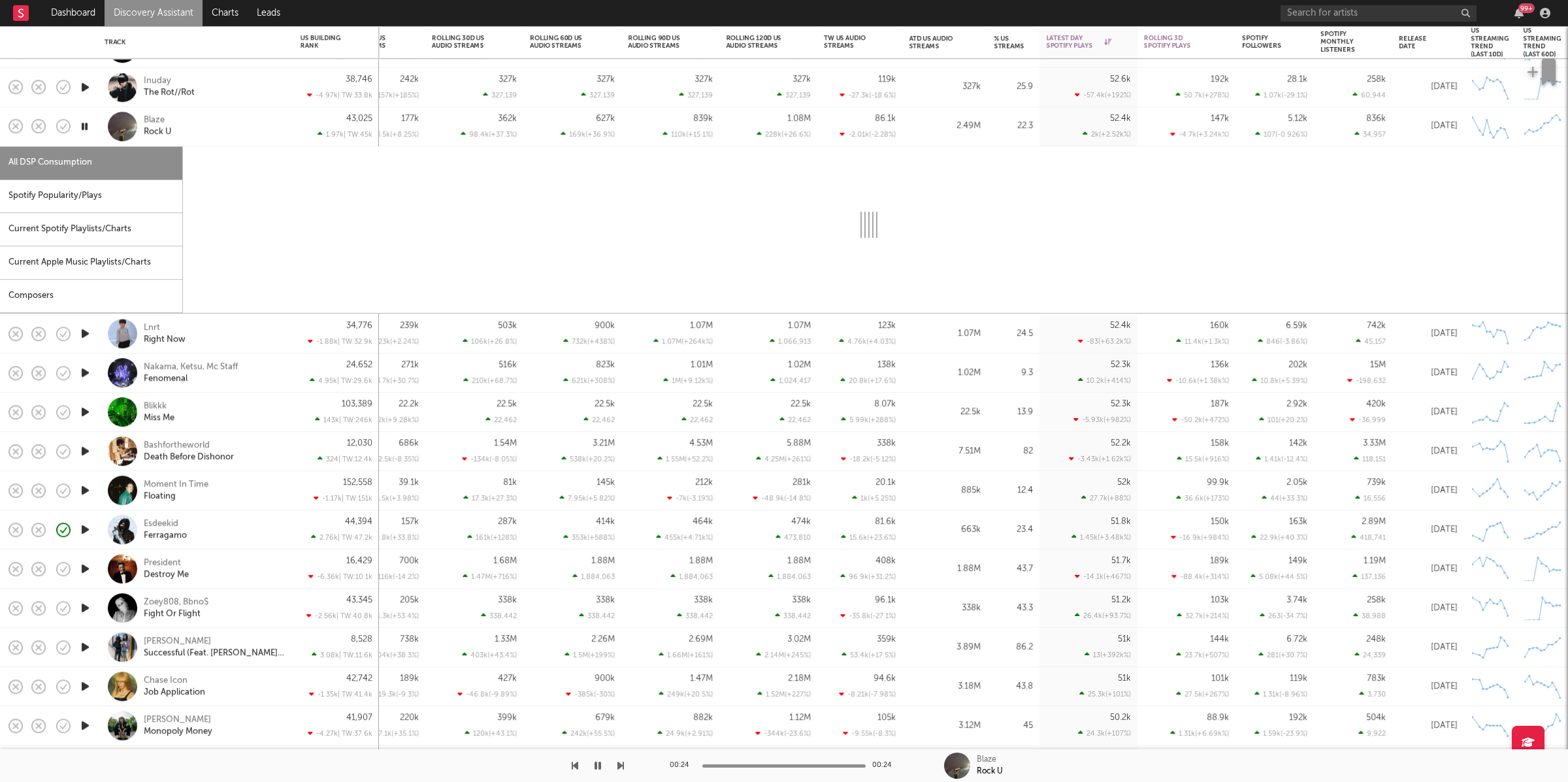
click at [113, 199] on div "Spotify Popularity/Plays" at bounding box center [91, 196] width 182 height 33
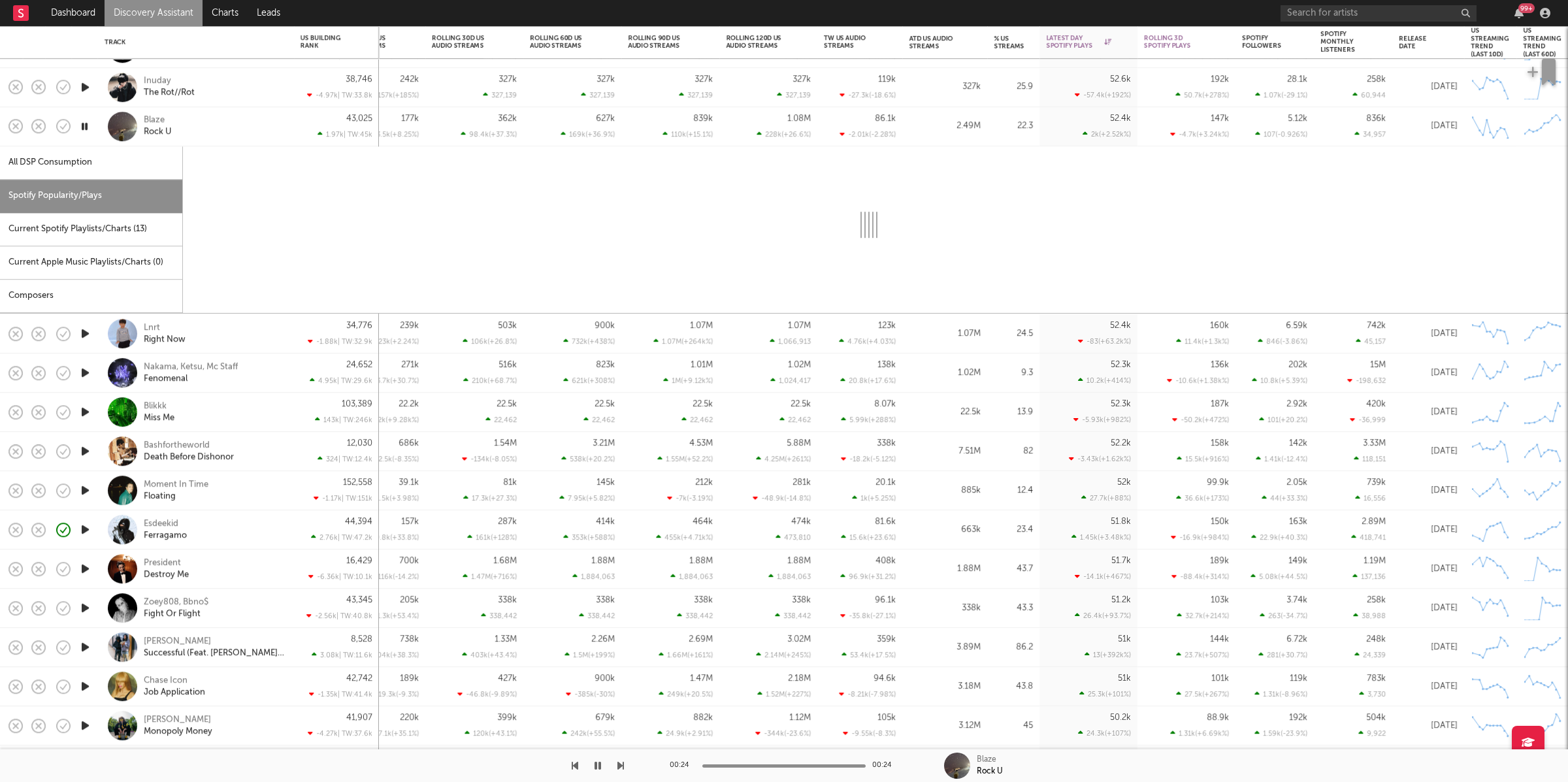
select select "1w"
select select "6m"
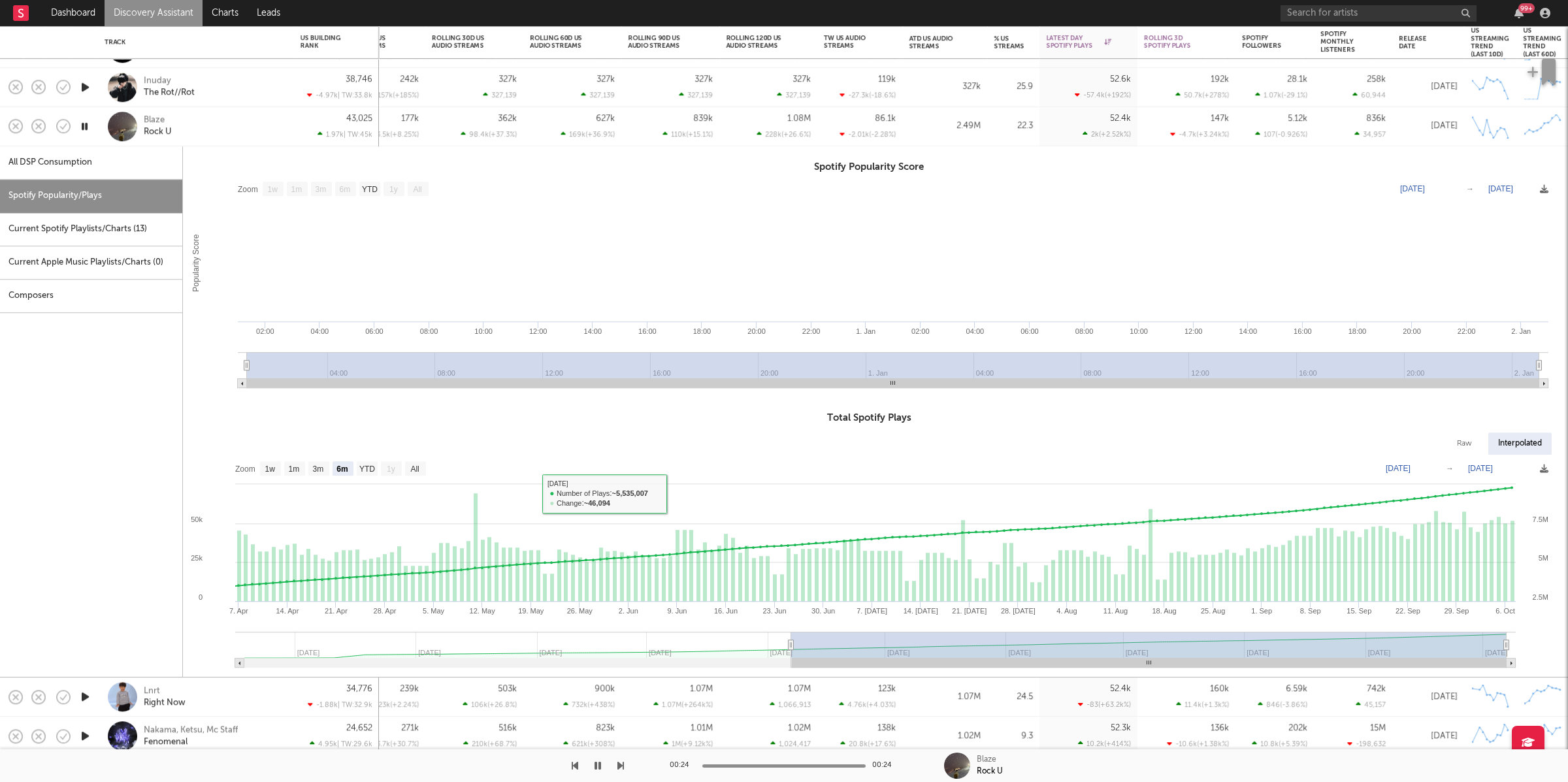
click at [265, 128] on div "Blaze Rock U" at bounding box center [214, 126] width 141 height 23
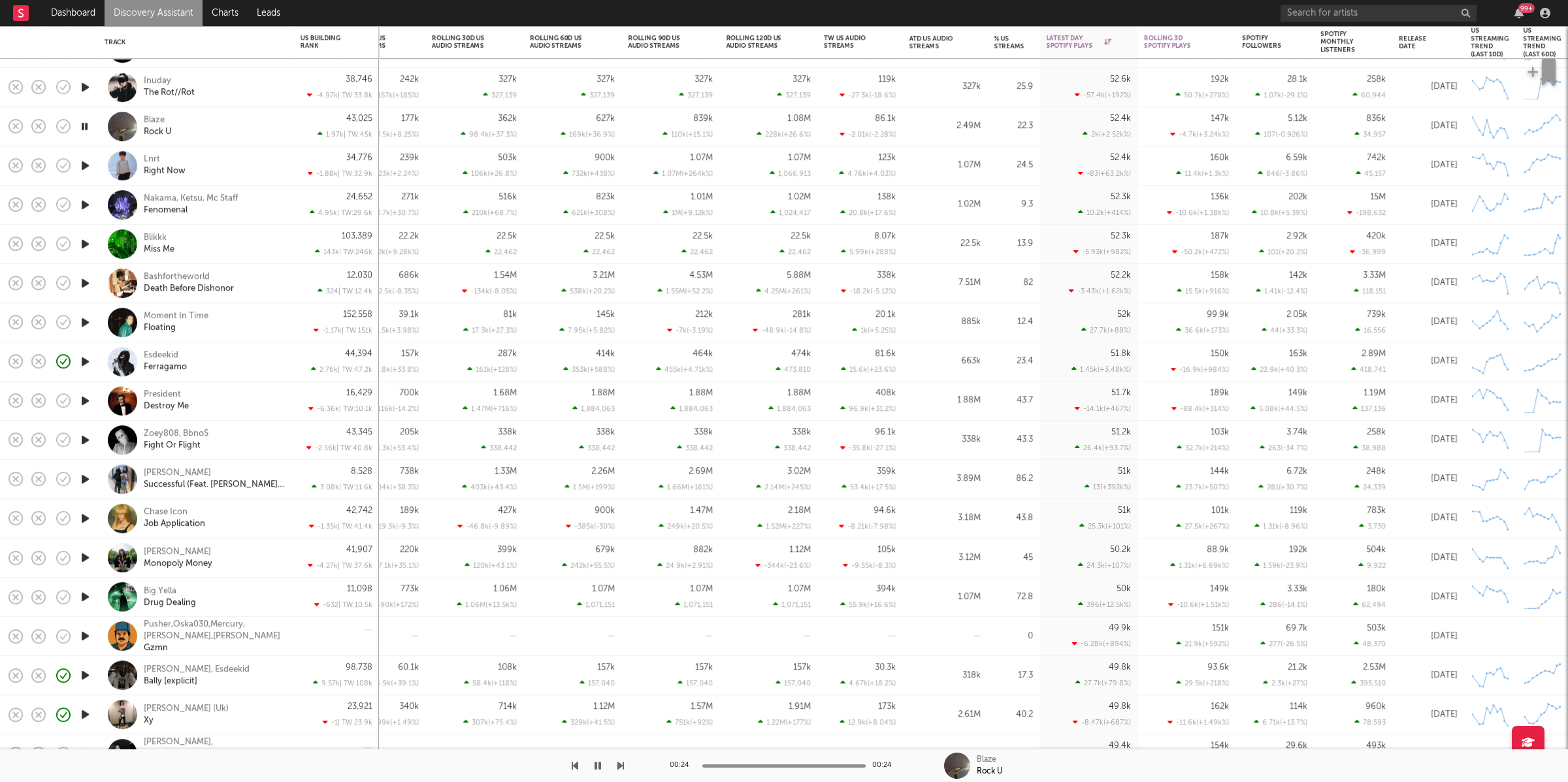
click at [94, 163] on div at bounding box center [85, 165] width 26 height 39
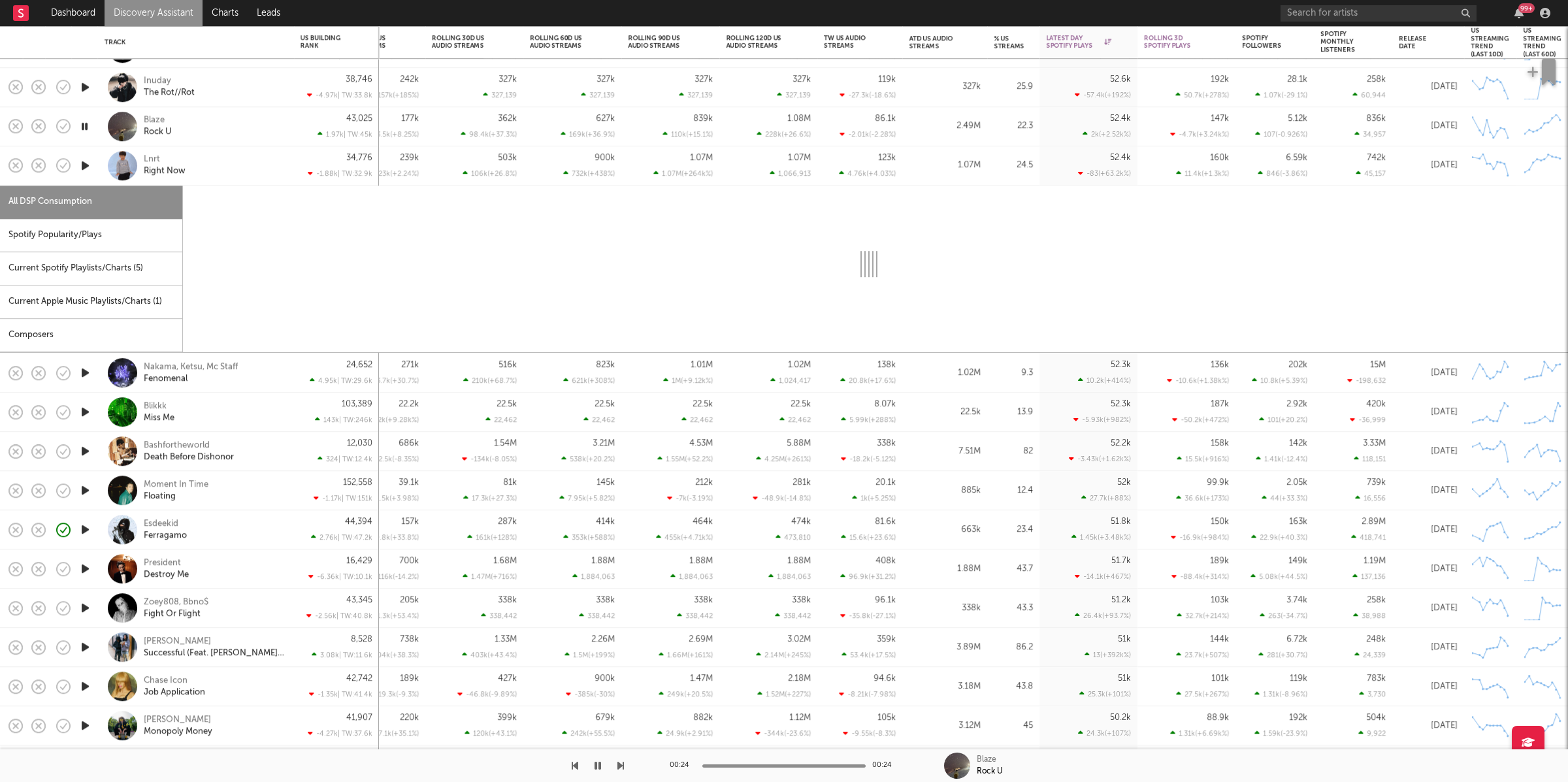
click at [215, 163] on div "Lnrt Right Now" at bounding box center [214, 165] width 141 height 23
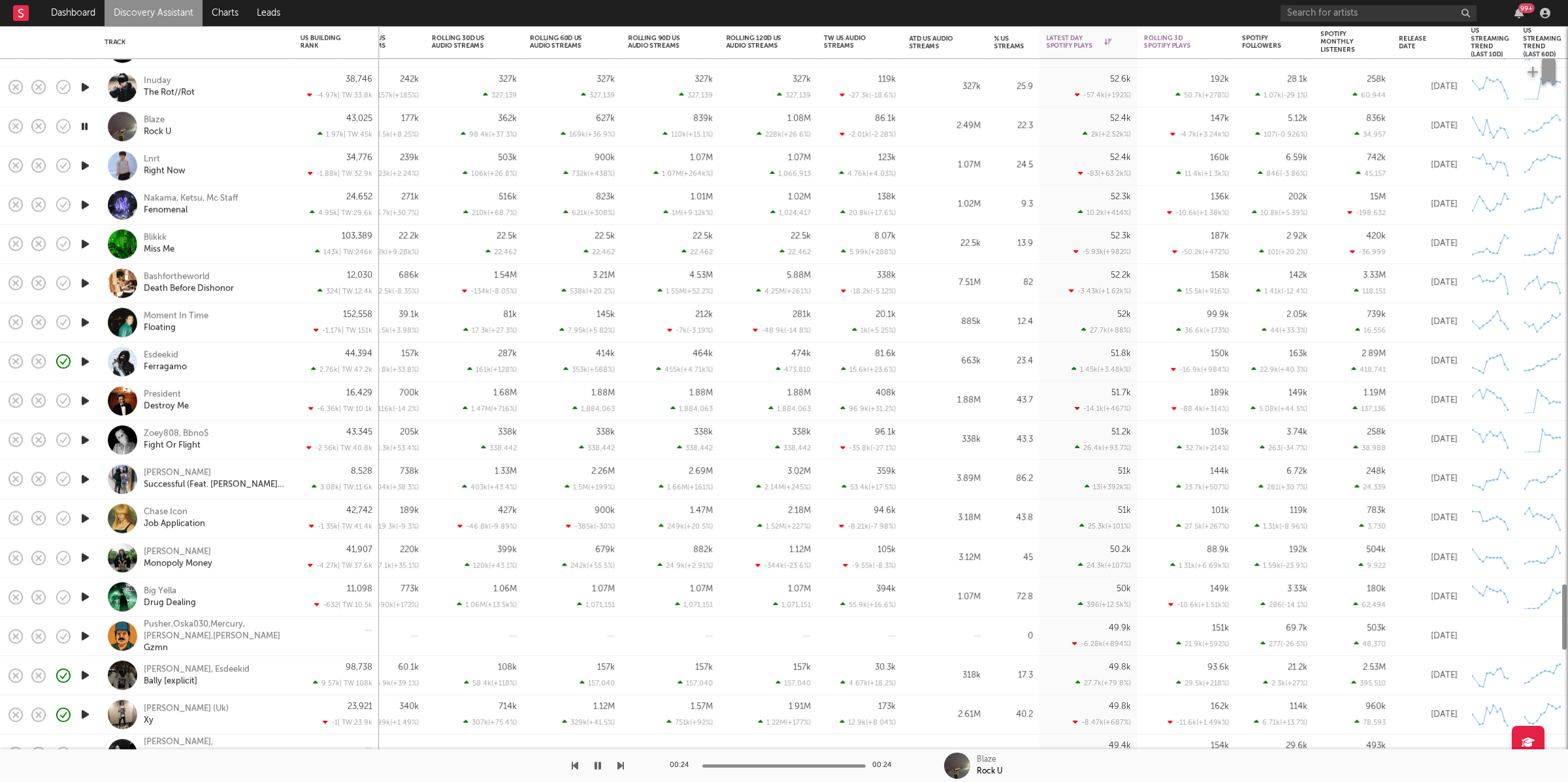
click at [85, 159] on icon "button" at bounding box center [85, 165] width 14 height 16
click at [249, 175] on div "Lnrt Right Now" at bounding box center [214, 165] width 141 height 23
select select "1w"
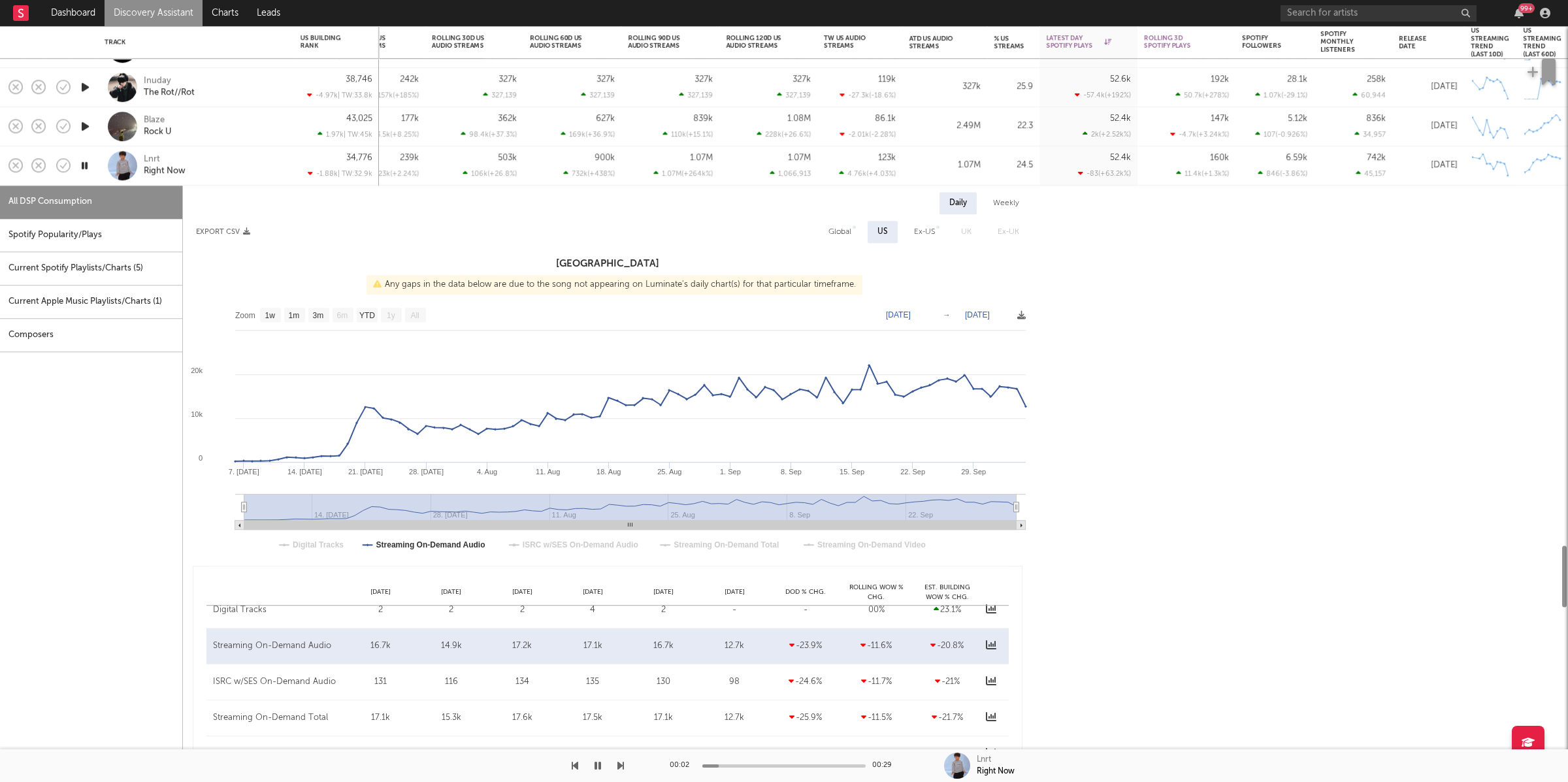
click at [115, 226] on div "Spotify Popularity/Plays" at bounding box center [91, 235] width 182 height 33
select select "1w"
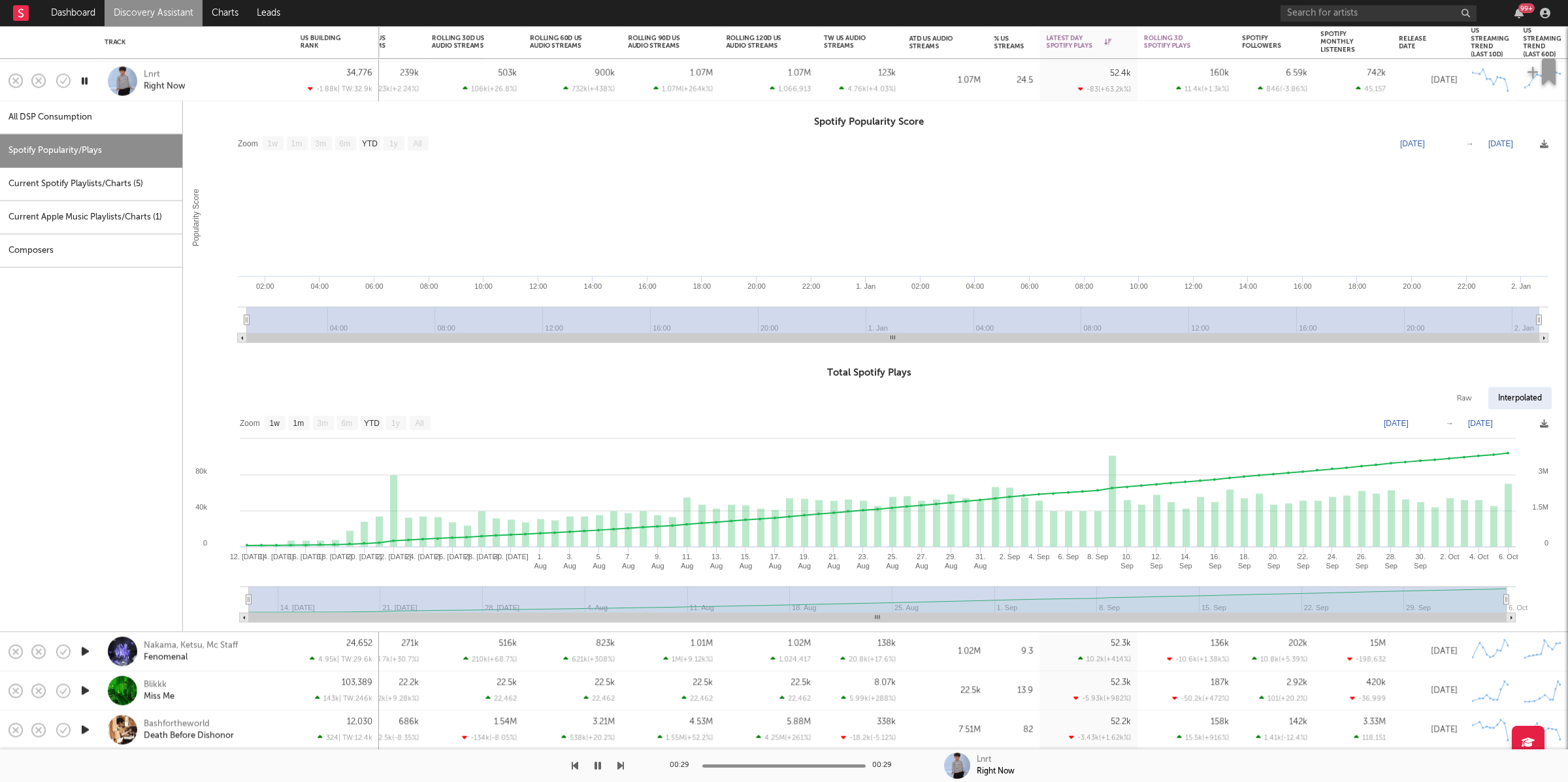
click at [243, 100] on div "Lnrt Right Now" at bounding box center [196, 81] width 183 height 39
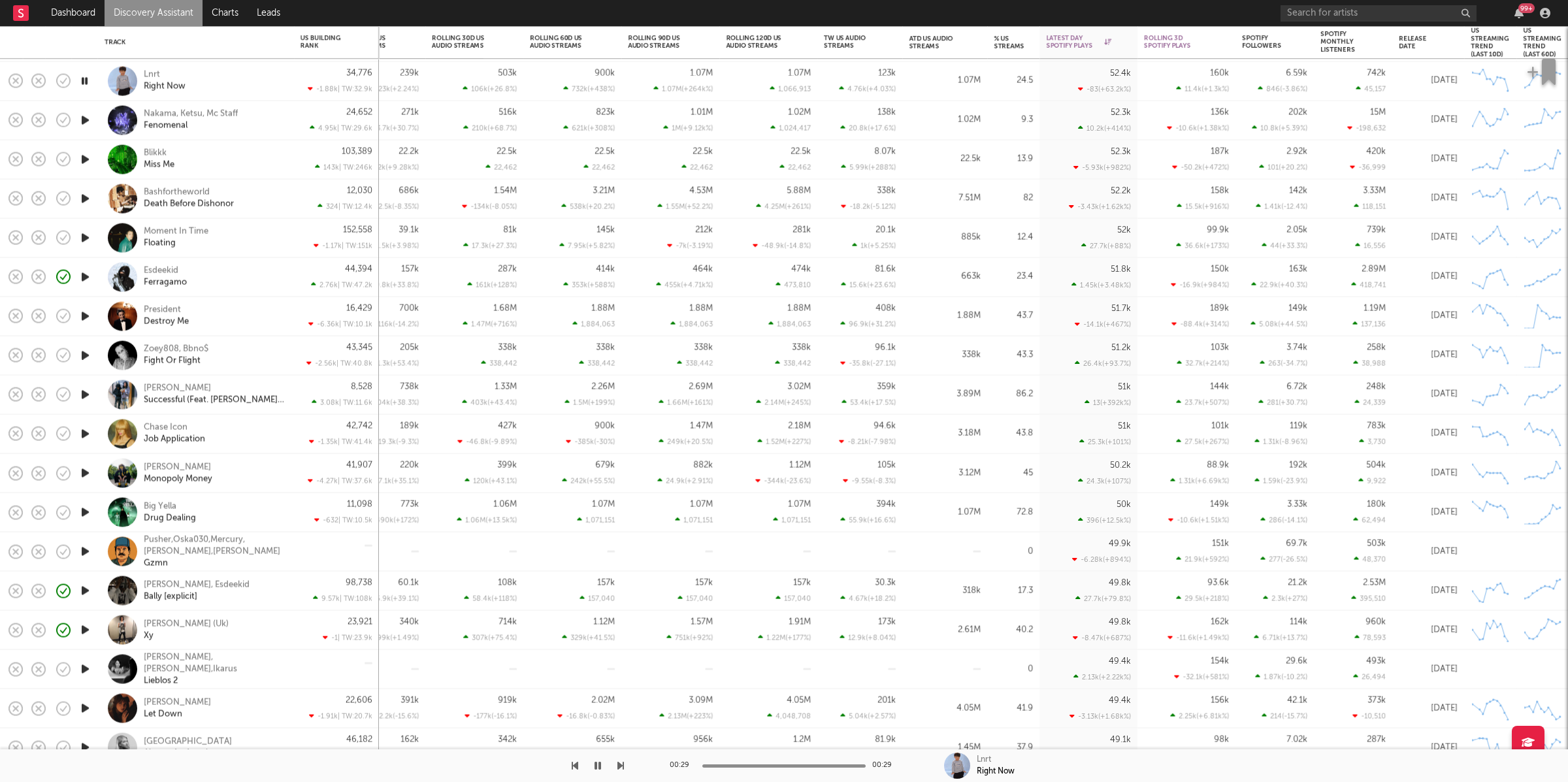
click at [85, 163] on icon "button" at bounding box center [85, 159] width 14 height 16
click at [85, 163] on icon "button" at bounding box center [85, 159] width 13 height 16
click at [85, 163] on icon "button" at bounding box center [85, 159] width 14 height 16
click at [203, 150] on div "Blikkk Miss Me" at bounding box center [214, 159] width 141 height 23
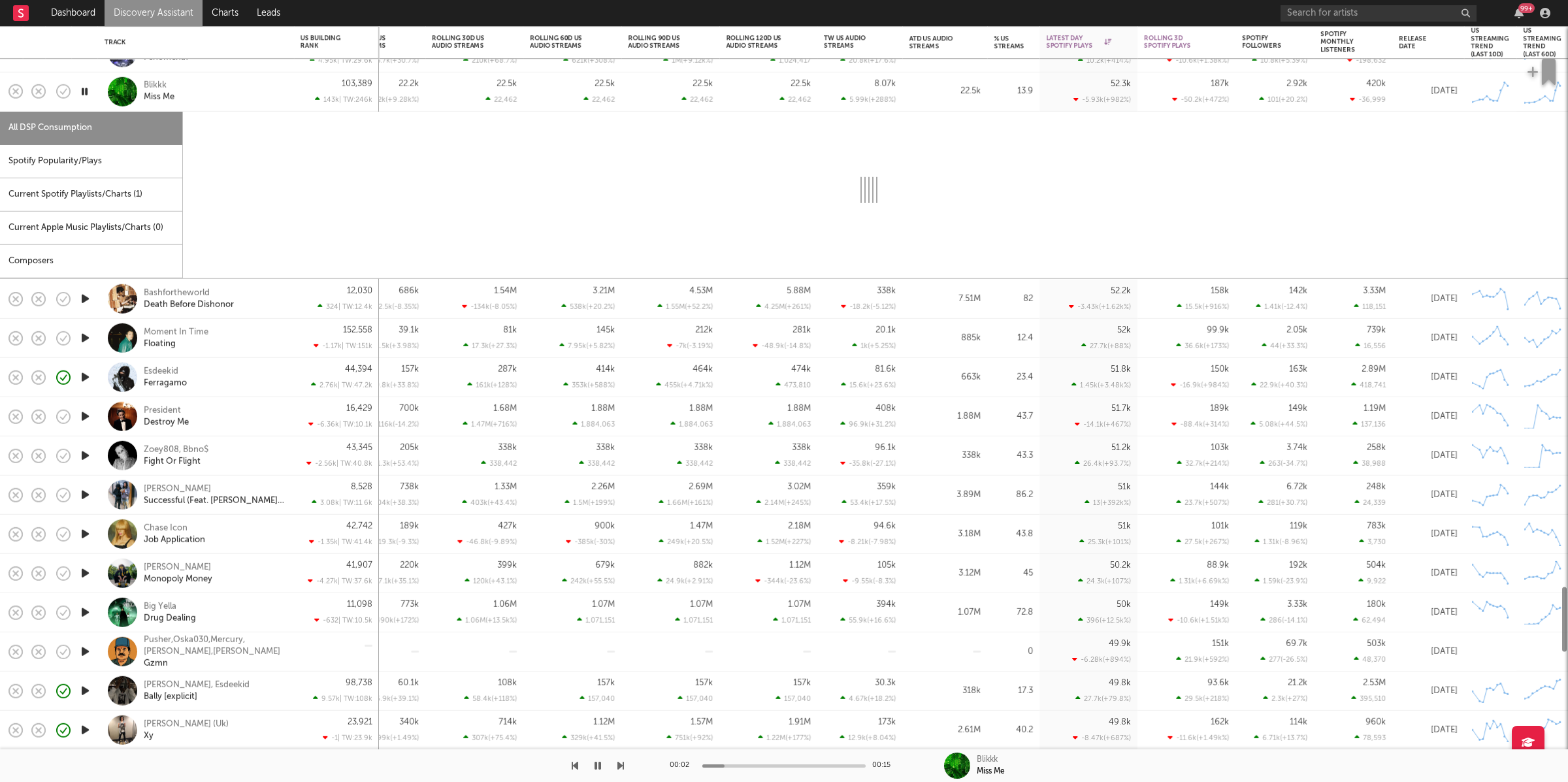
select select "1w"
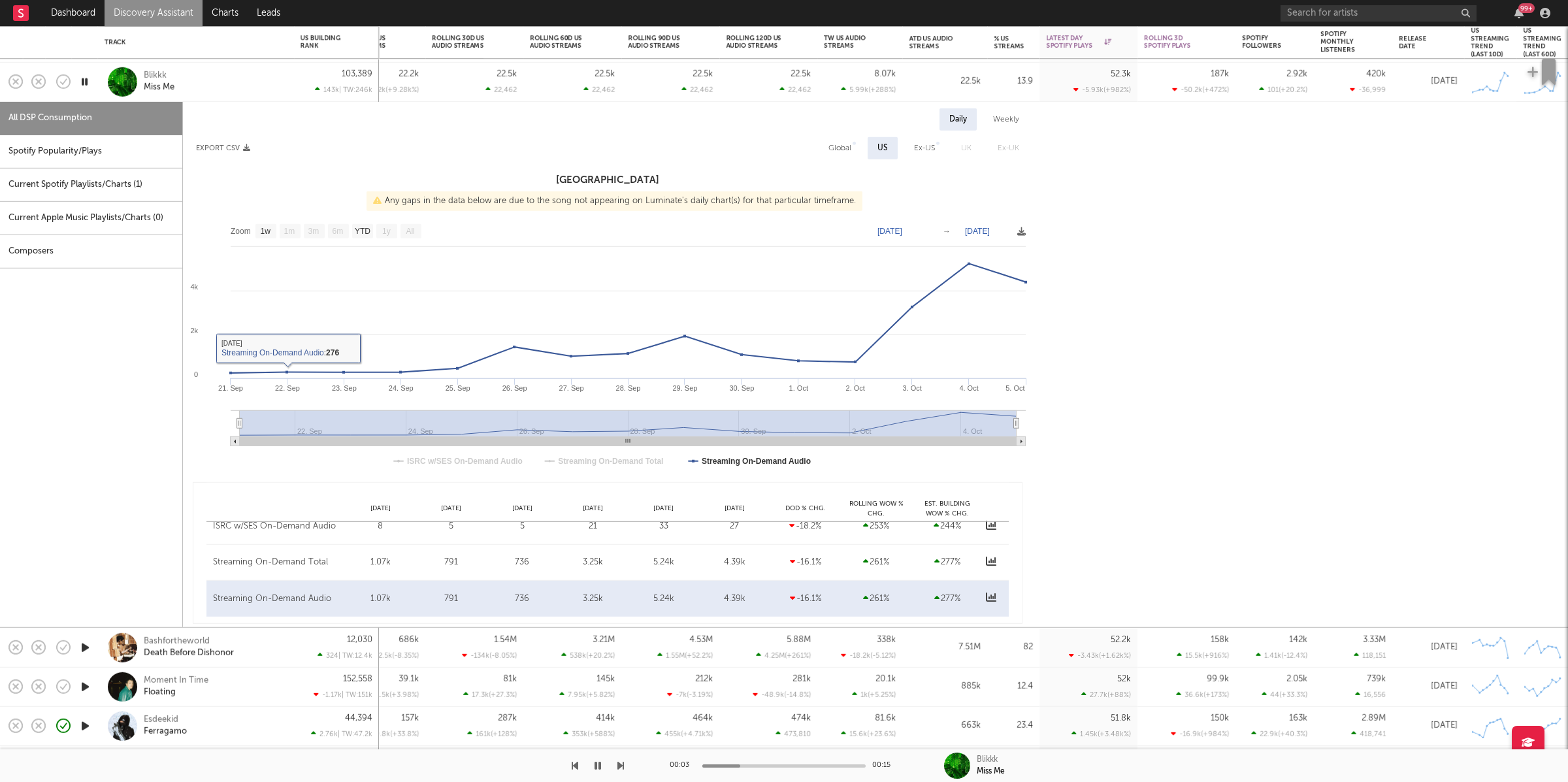
click at [69, 163] on div "Spotify Popularity/Plays" at bounding box center [91, 152] width 182 height 33
select select "1w"
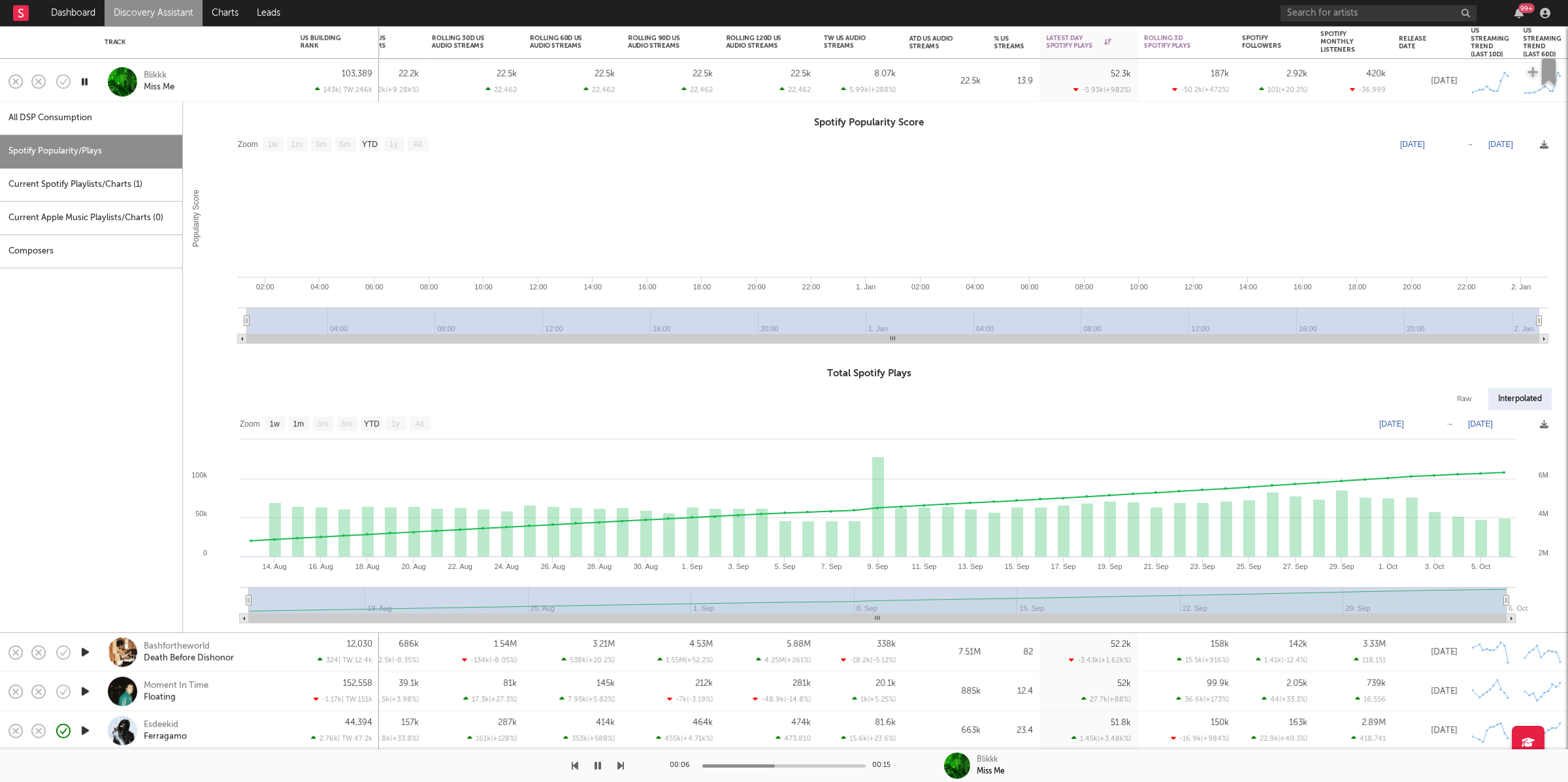
click at [198, 83] on div "Blikkk Miss Me" at bounding box center [214, 81] width 141 height 23
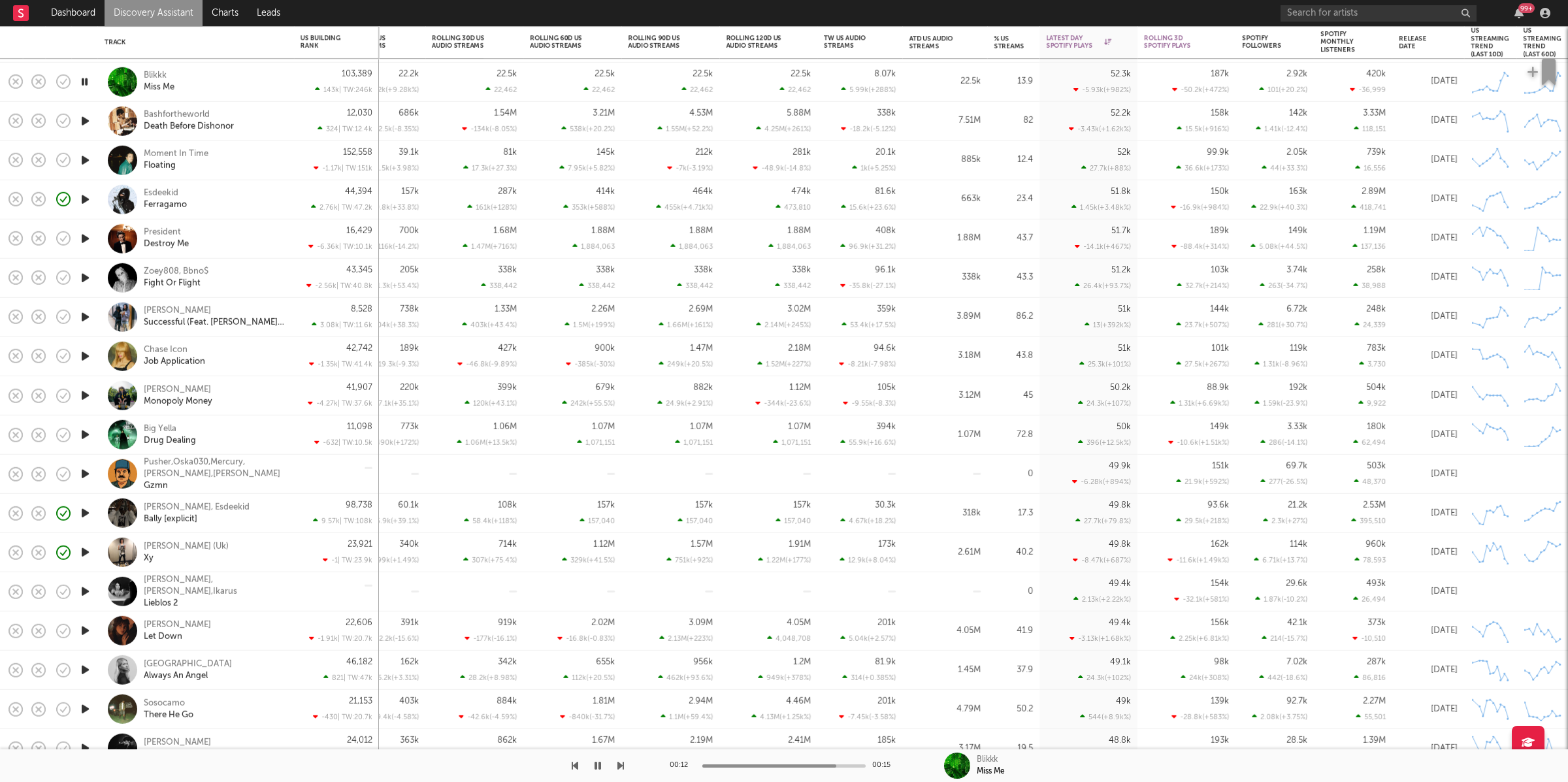
click at [213, 84] on div "Blikkk Miss Me" at bounding box center [214, 81] width 141 height 23
select select "1w"
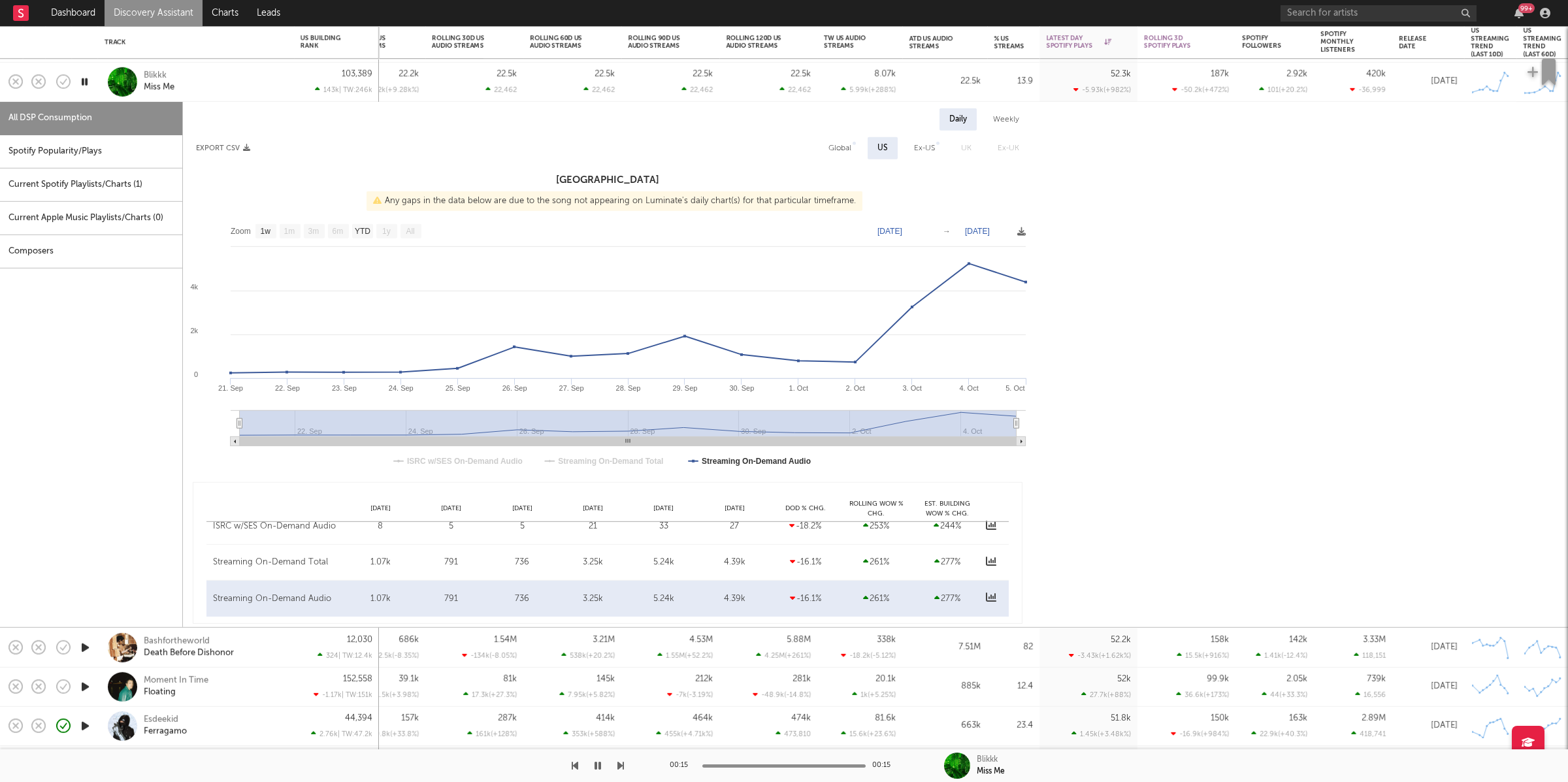
click at [63, 146] on div "Spotify Popularity/Plays" at bounding box center [91, 152] width 182 height 33
select select "1w"
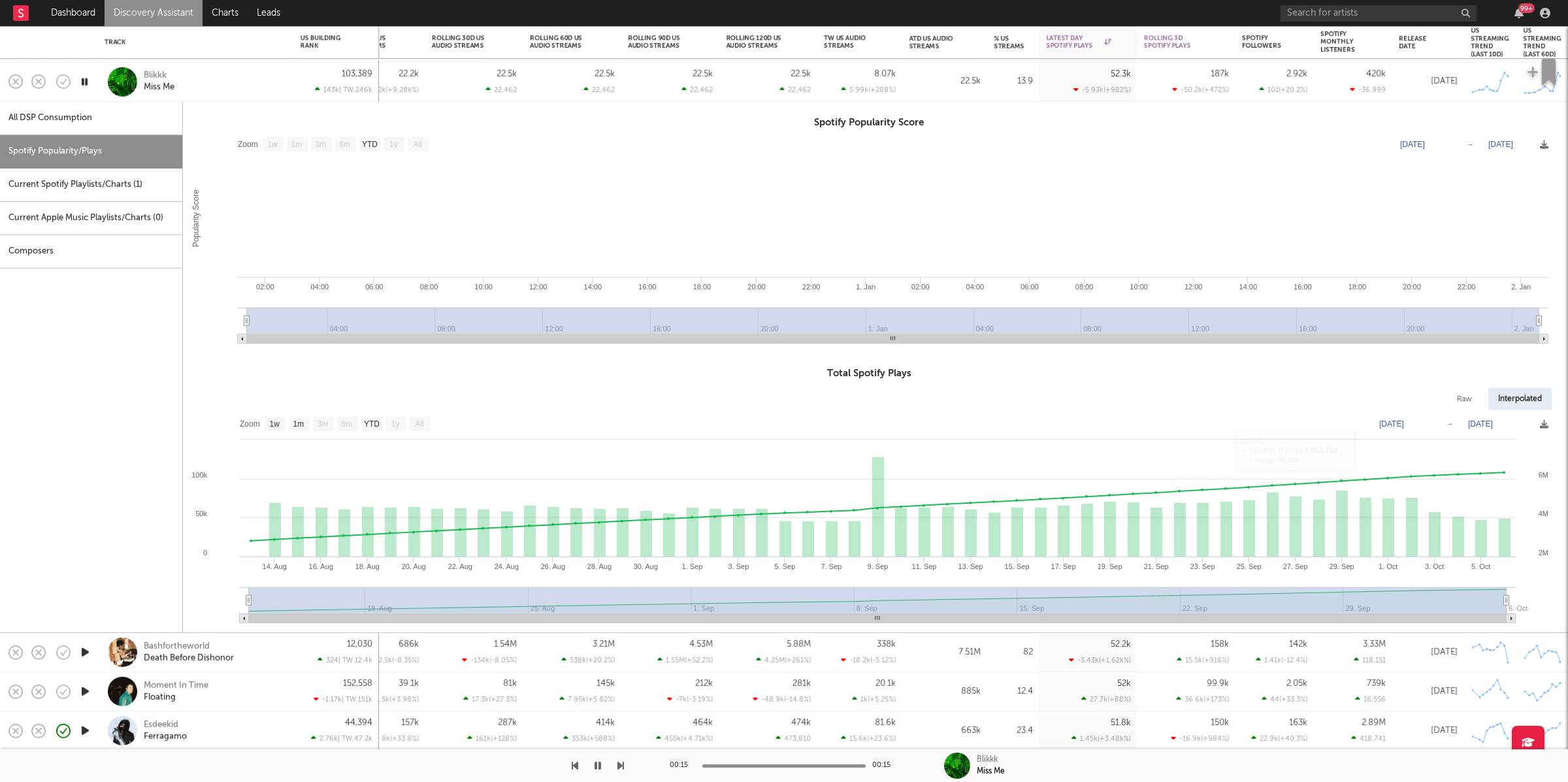
click at [244, 84] on div "Blikkk Miss Me" at bounding box center [214, 81] width 141 height 23
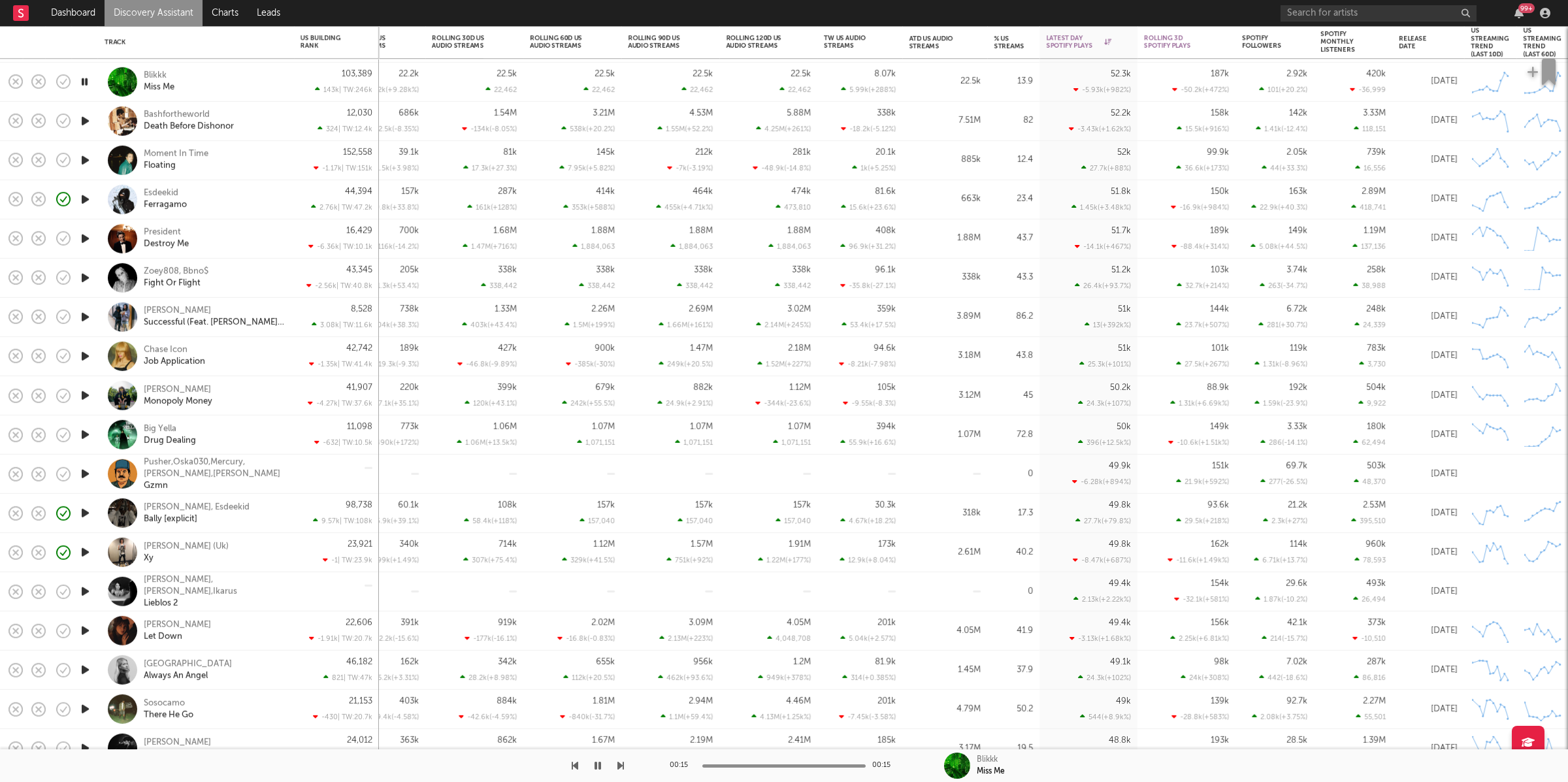
click at [614, 694] on div at bounding box center [311, 765] width 624 height 33
click at [618, 694] on icon "button" at bounding box center [621, 765] width 7 height 11
click at [619, 694] on icon "button" at bounding box center [621, 765] width 7 height 11
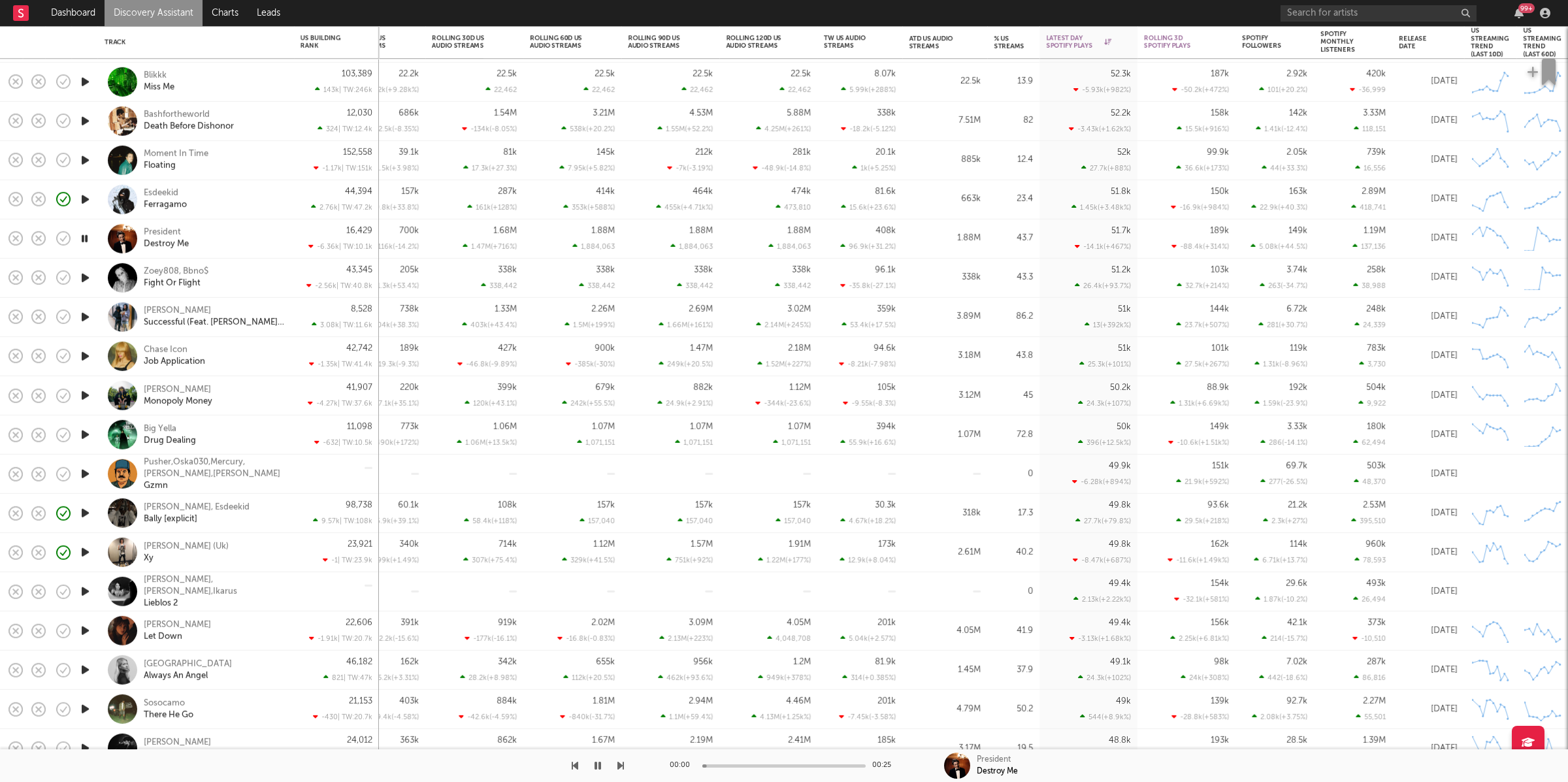
click at [619, 694] on icon "button" at bounding box center [621, 765] width 7 height 11
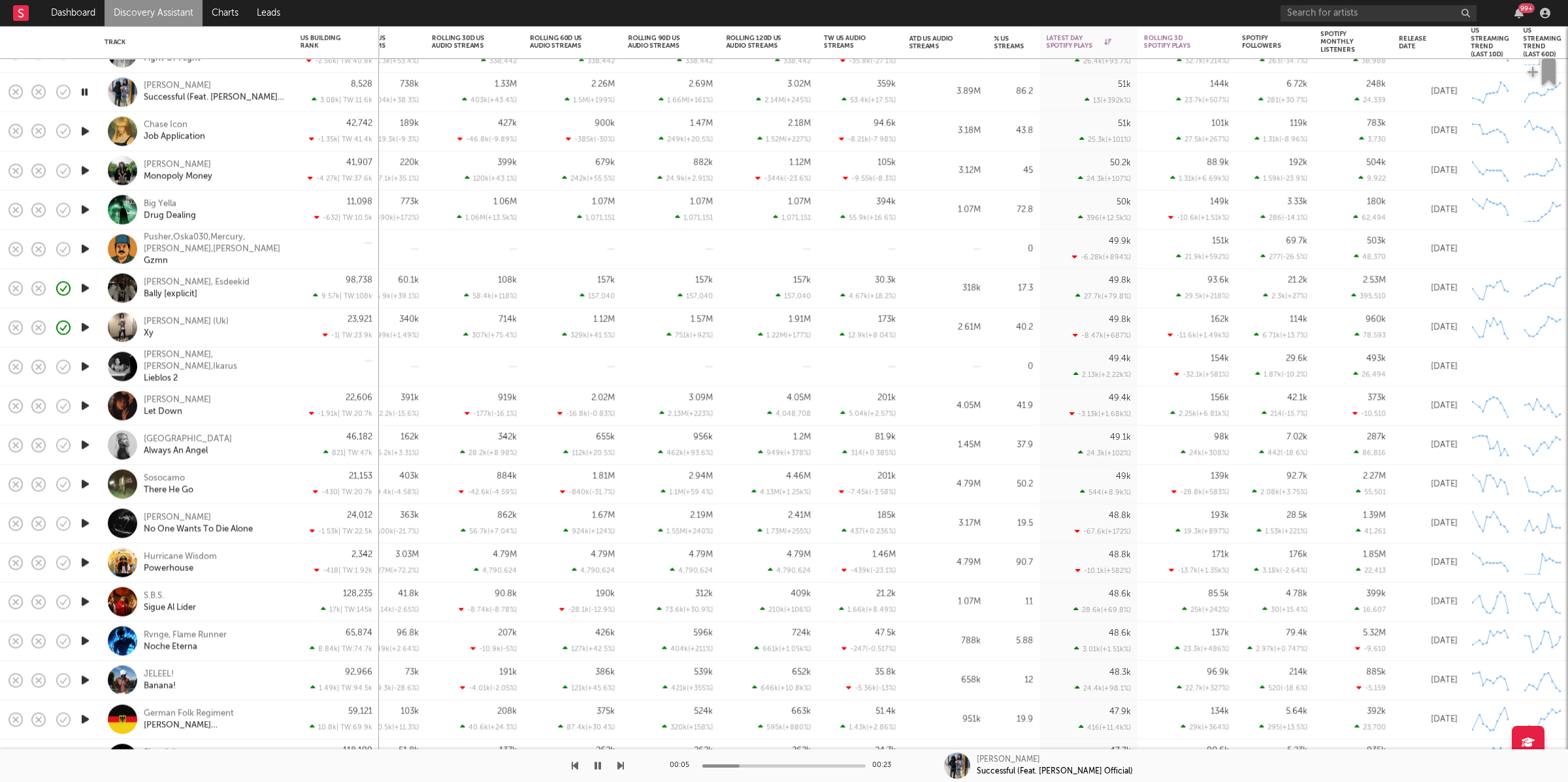
click at [620, 694] on icon "button" at bounding box center [621, 765] width 7 height 11
click at [233, 215] on div "Big Yella Drug Dealing" at bounding box center [214, 209] width 141 height 23
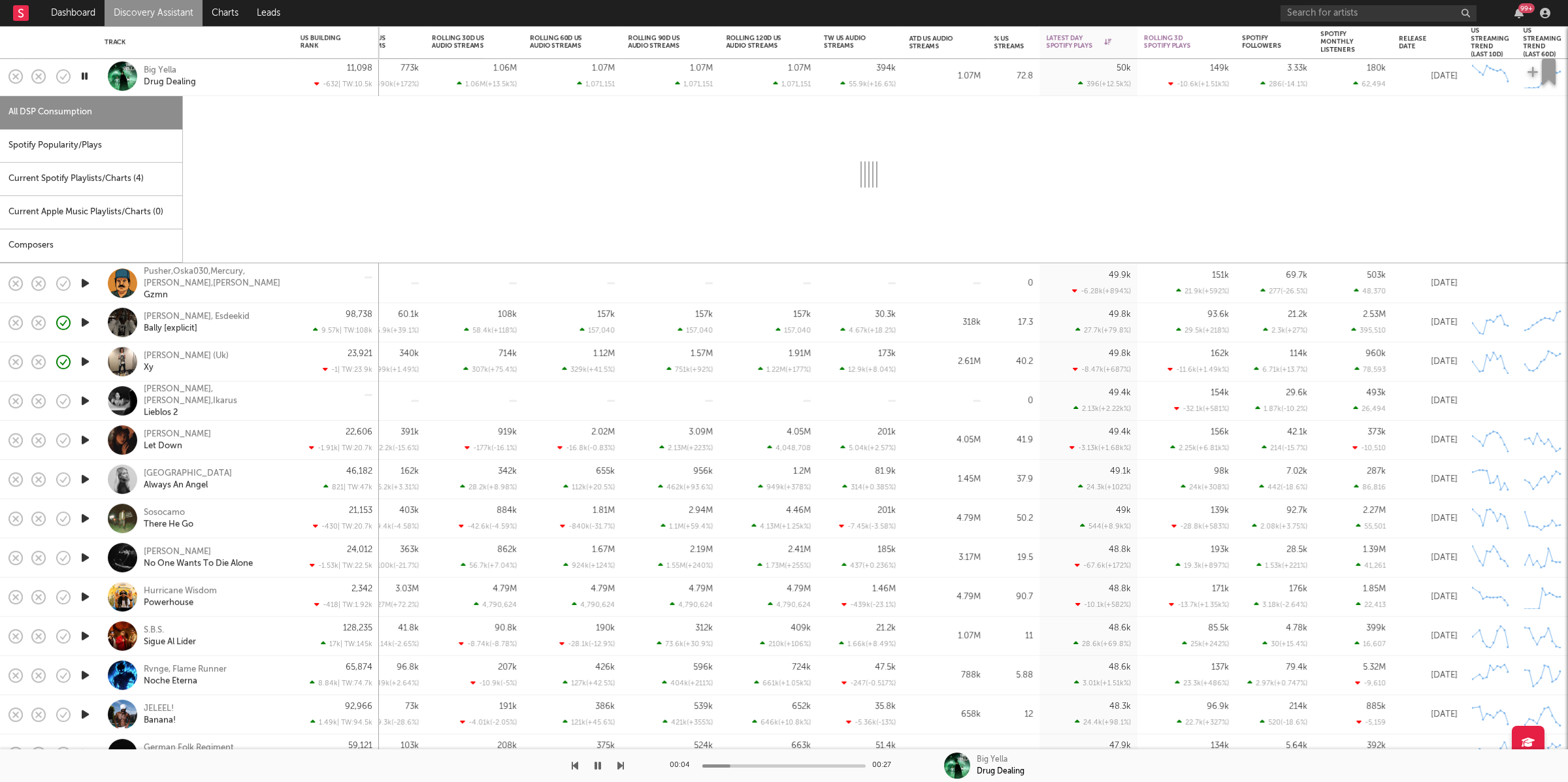
select select "1w"
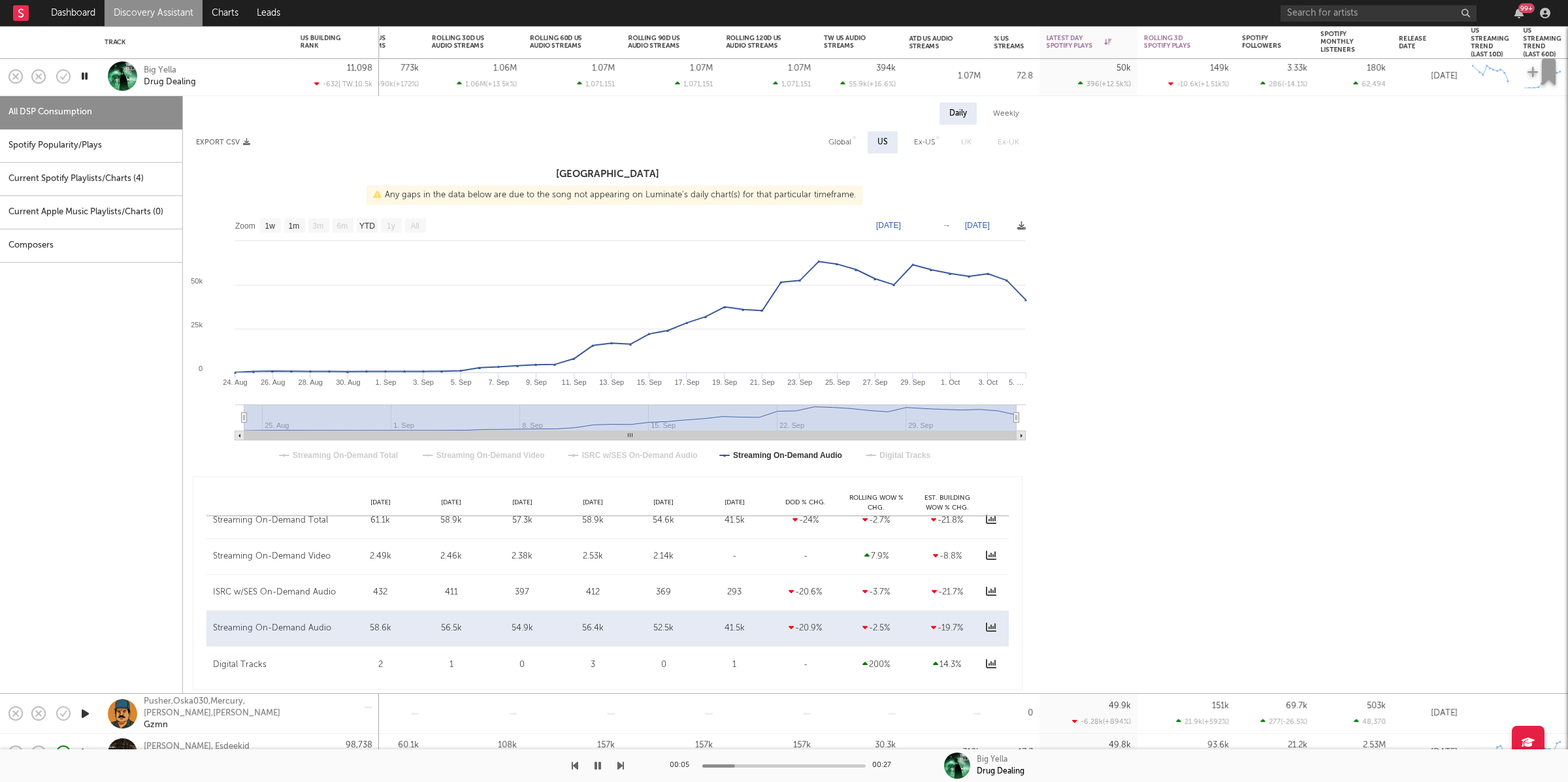
click at [48, 139] on div "Spotify Popularity/Plays" at bounding box center [91, 146] width 182 height 33
select select "1w"
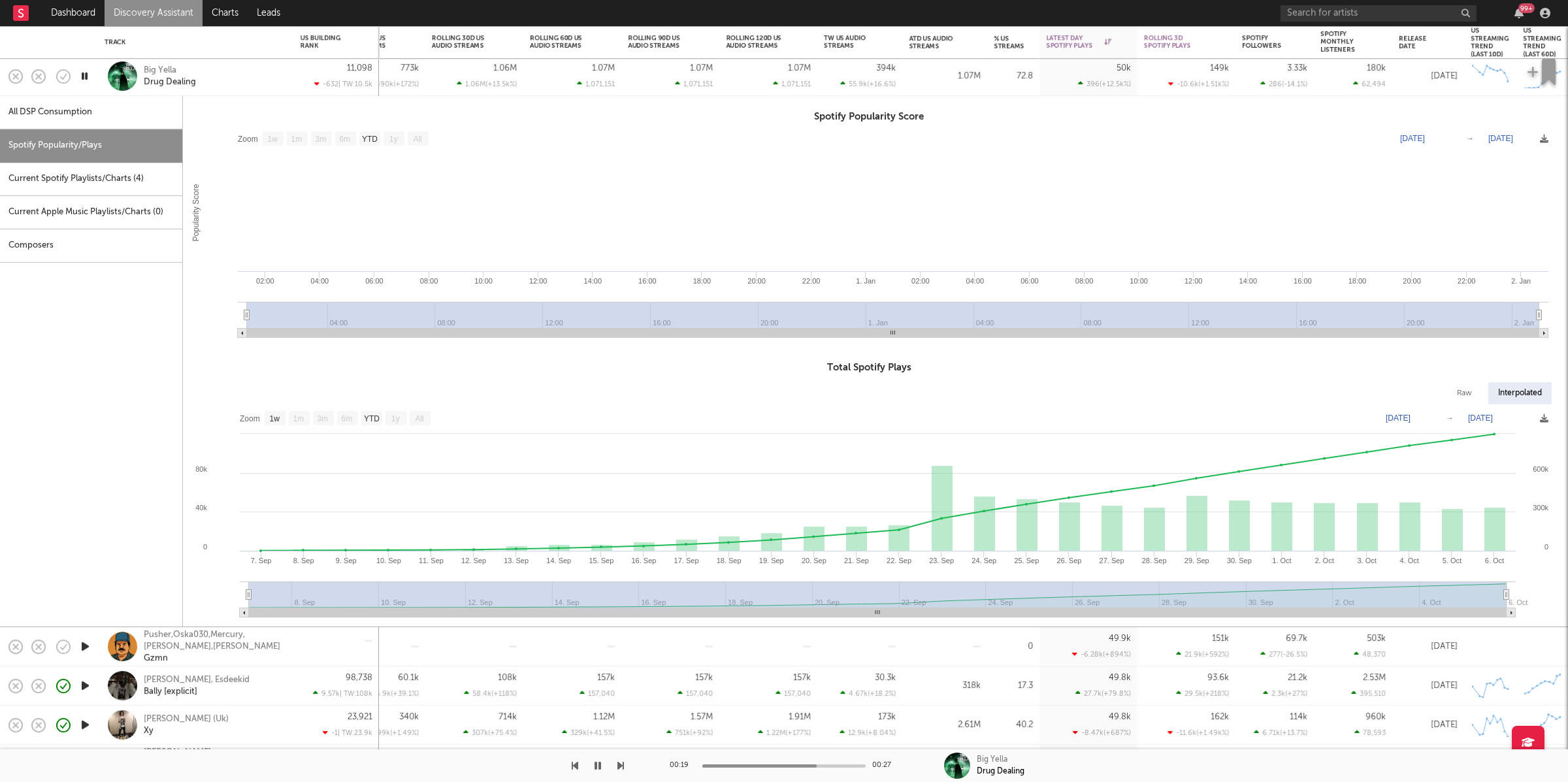
click at [85, 74] on icon "button" at bounding box center [85, 76] width 13 height 16
click at [255, 77] on div "Big Yella Drug Dealing" at bounding box center [214, 76] width 141 height 23
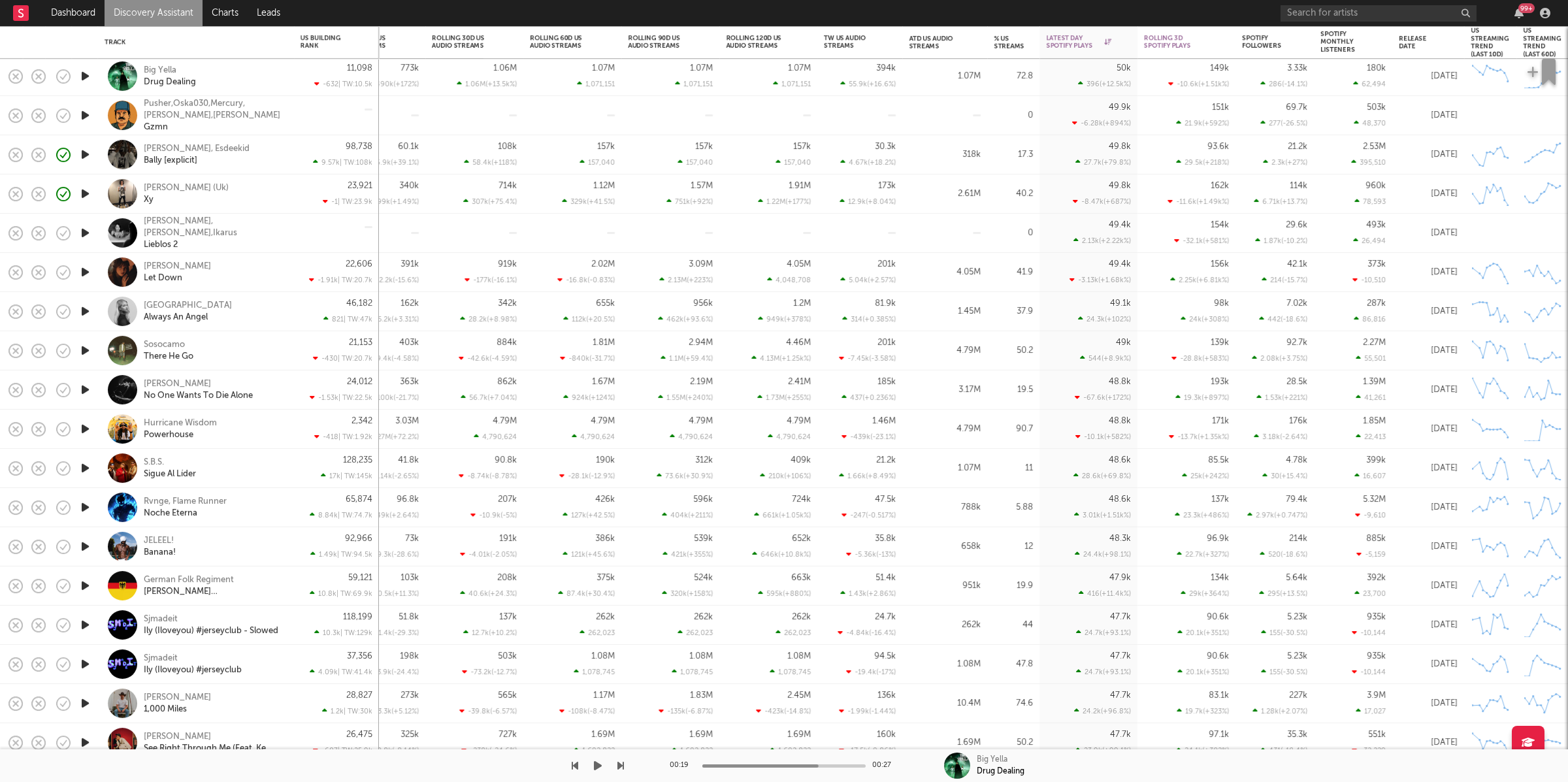
click at [598, 694] on icon "button" at bounding box center [598, 765] width 8 height 11
click at [282, 73] on div "Big Yella Drug Dealing" at bounding box center [214, 76] width 141 height 23
select select "1w"
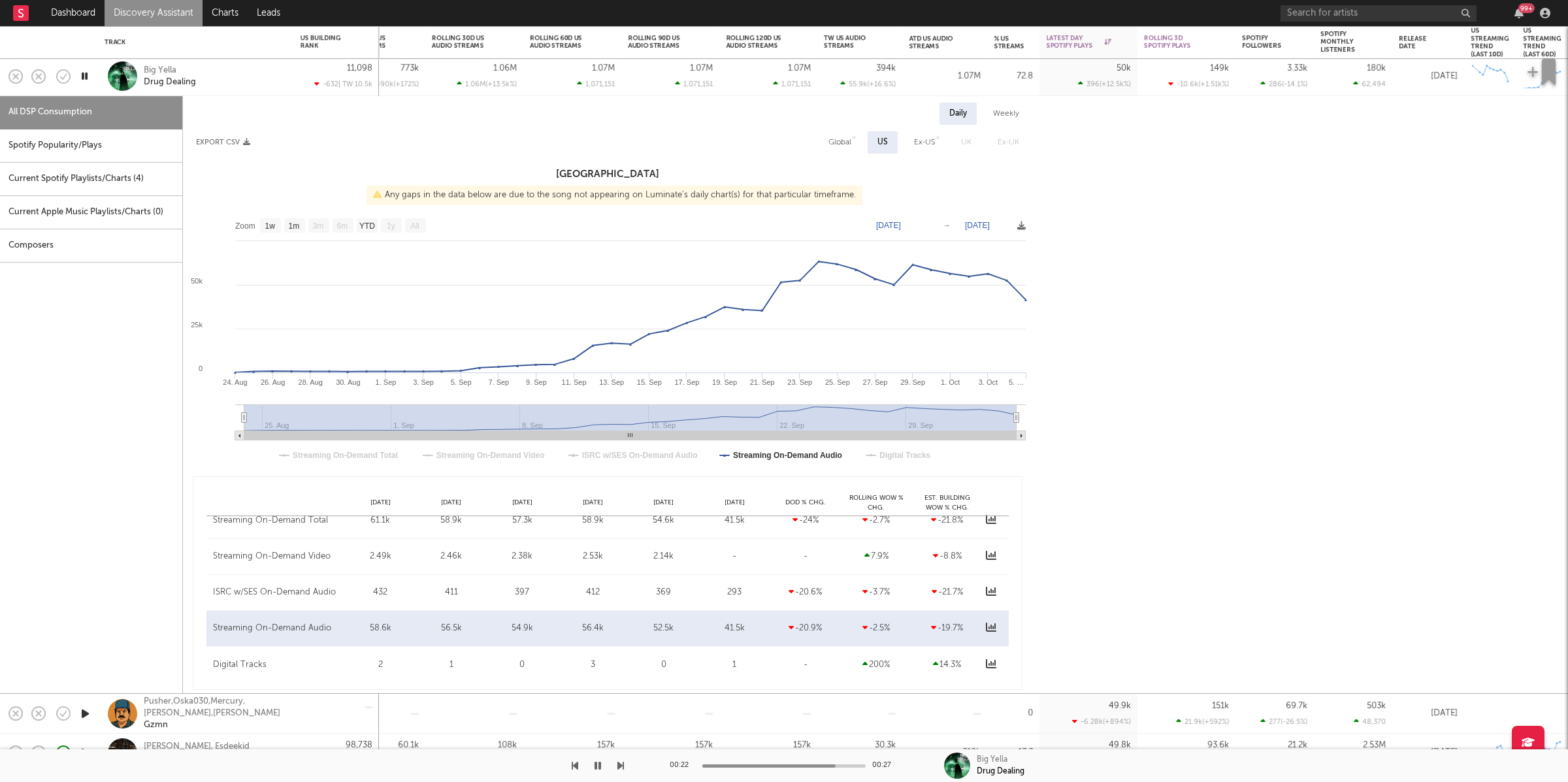
click at [121, 151] on div "Spotify Popularity/Plays" at bounding box center [91, 146] width 182 height 33
select select "1w"
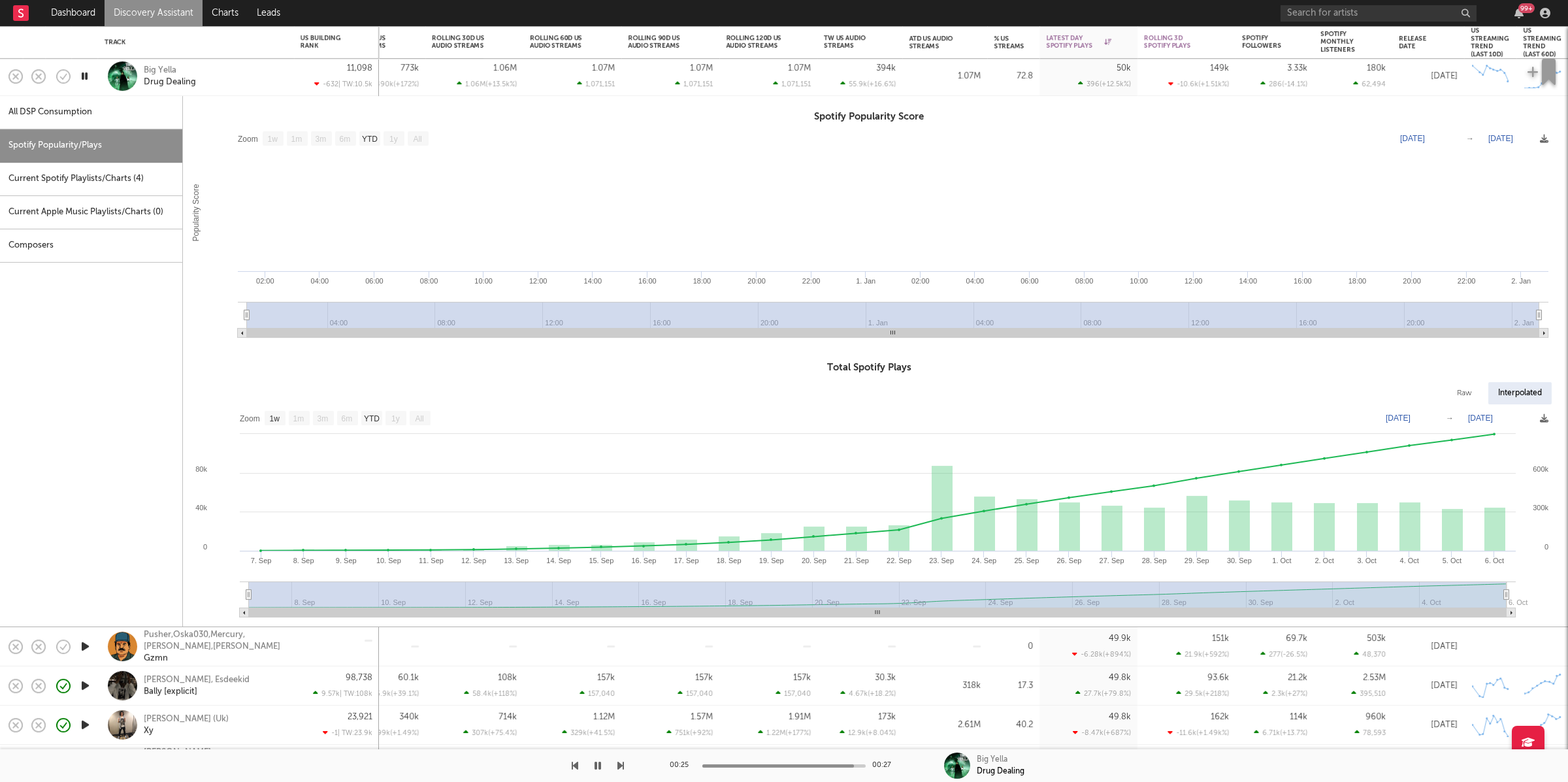
click at [221, 79] on div "Big Yella Drug Dealing" at bounding box center [214, 76] width 141 height 23
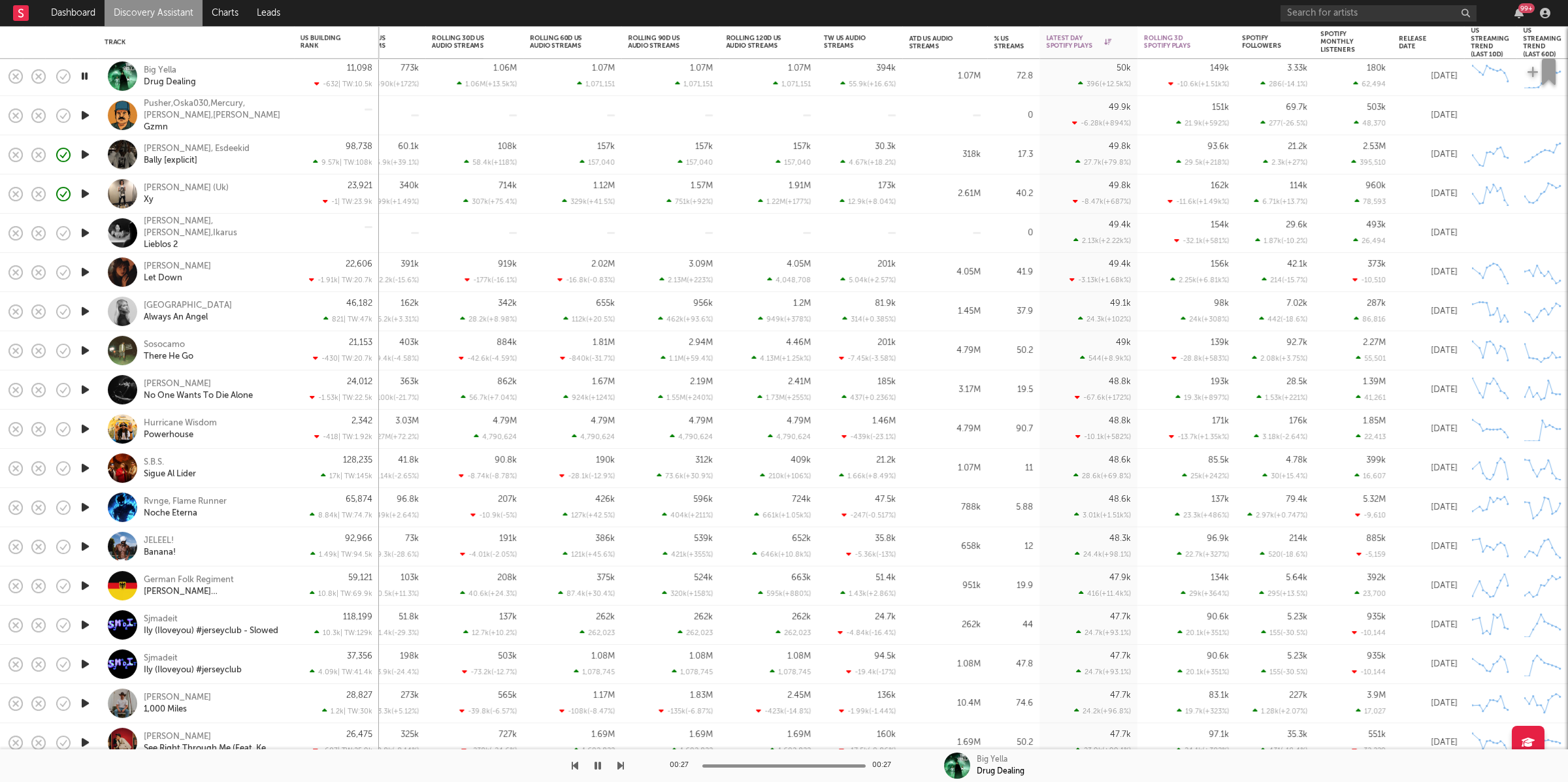
click at [620, 694] on icon "button" at bounding box center [621, 765] width 7 height 11
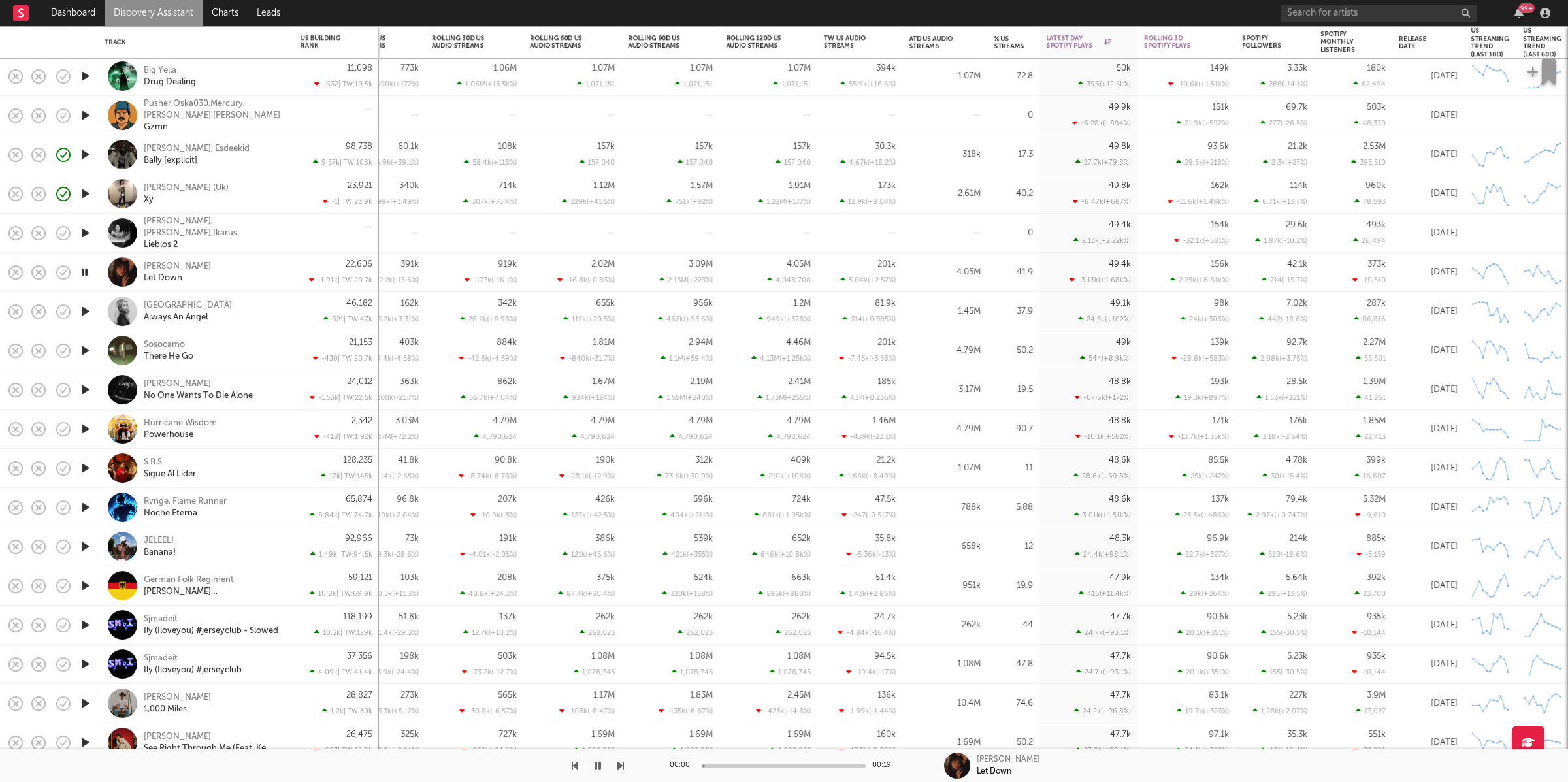
click at [620, 694] on icon "button" at bounding box center [621, 765] width 7 height 11
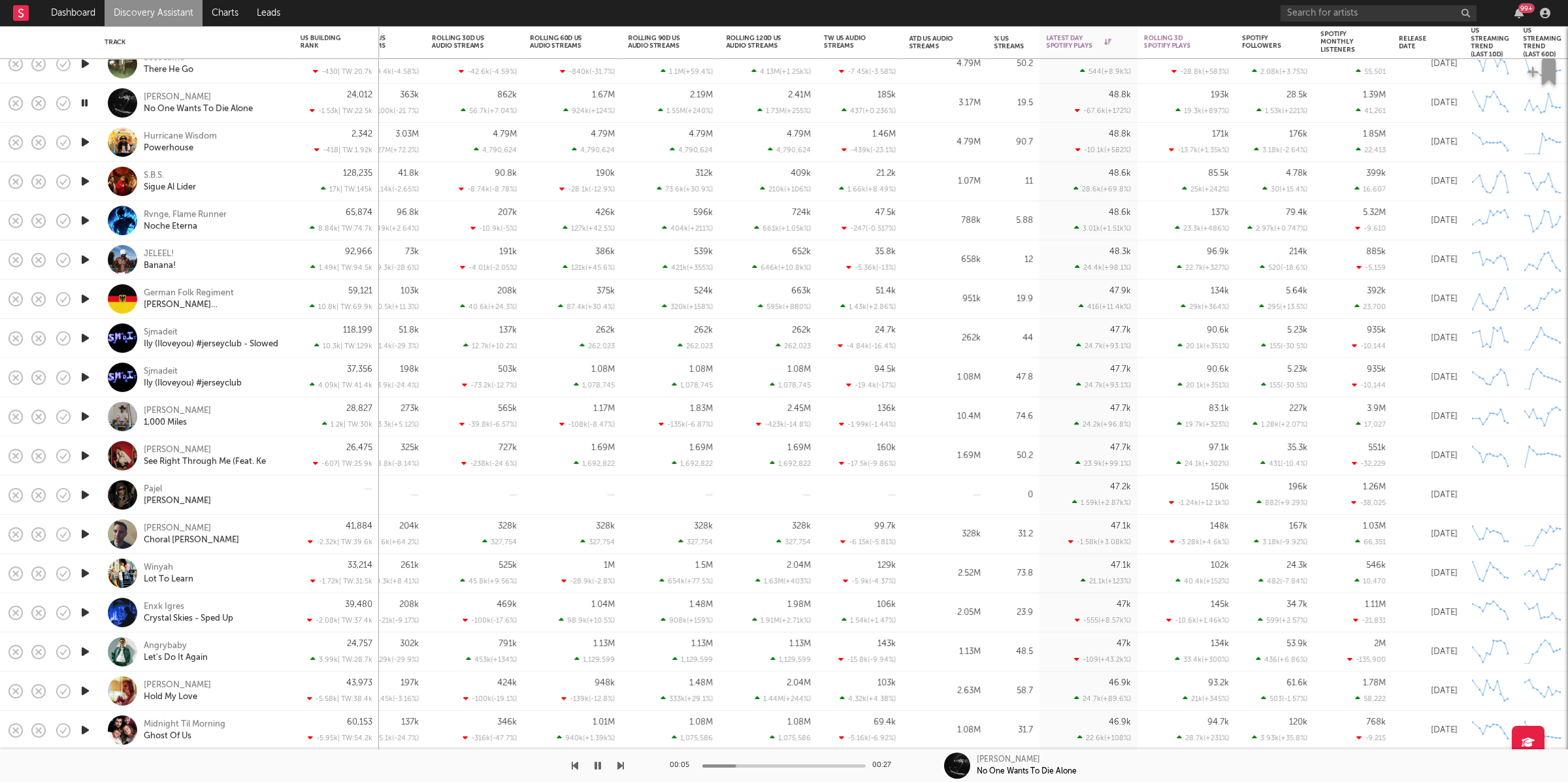
click at [618, 694] on icon "button" at bounding box center [621, 765] width 7 height 11
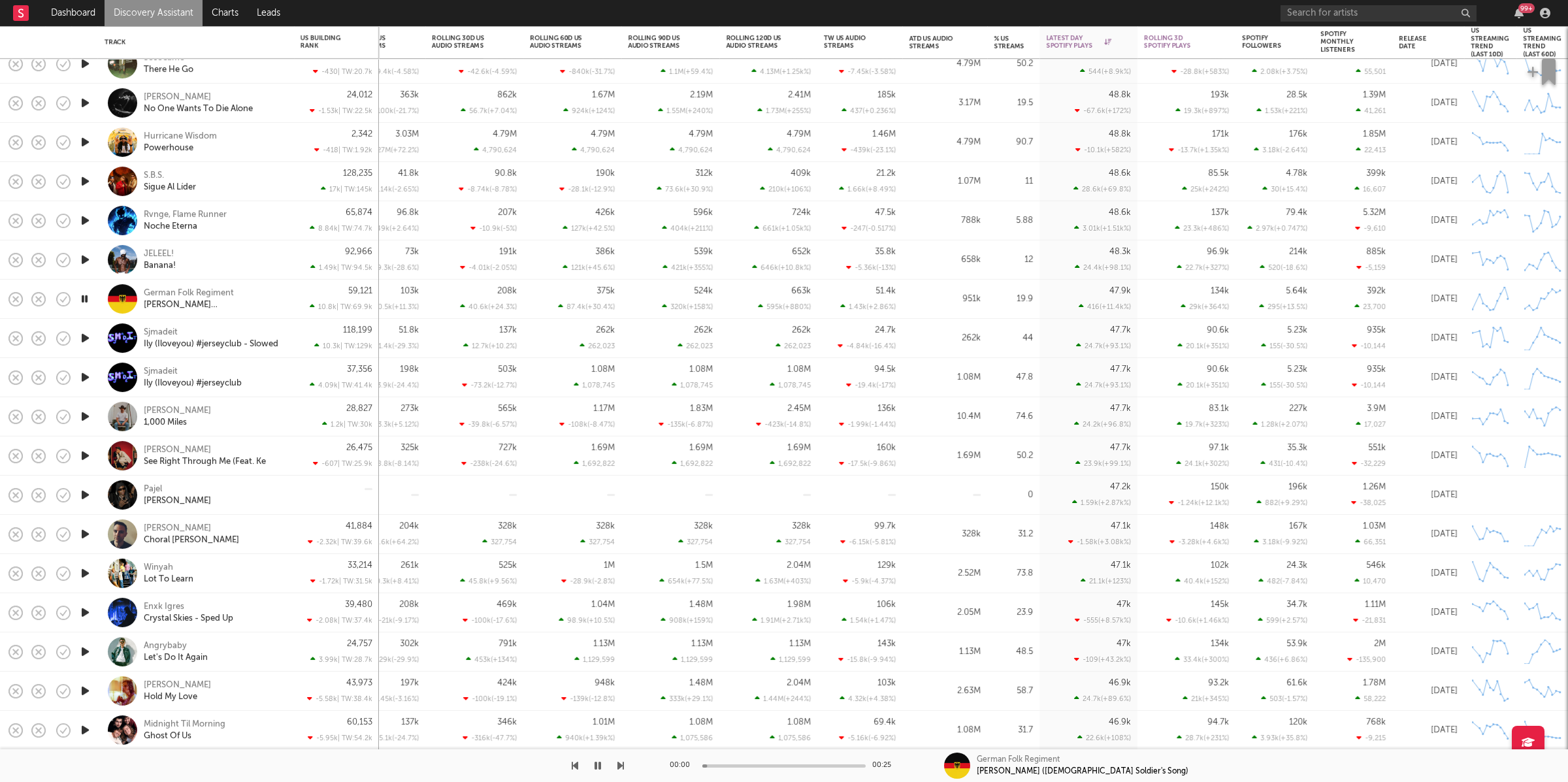
click at [618, 694] on icon "button" at bounding box center [621, 765] width 7 height 11
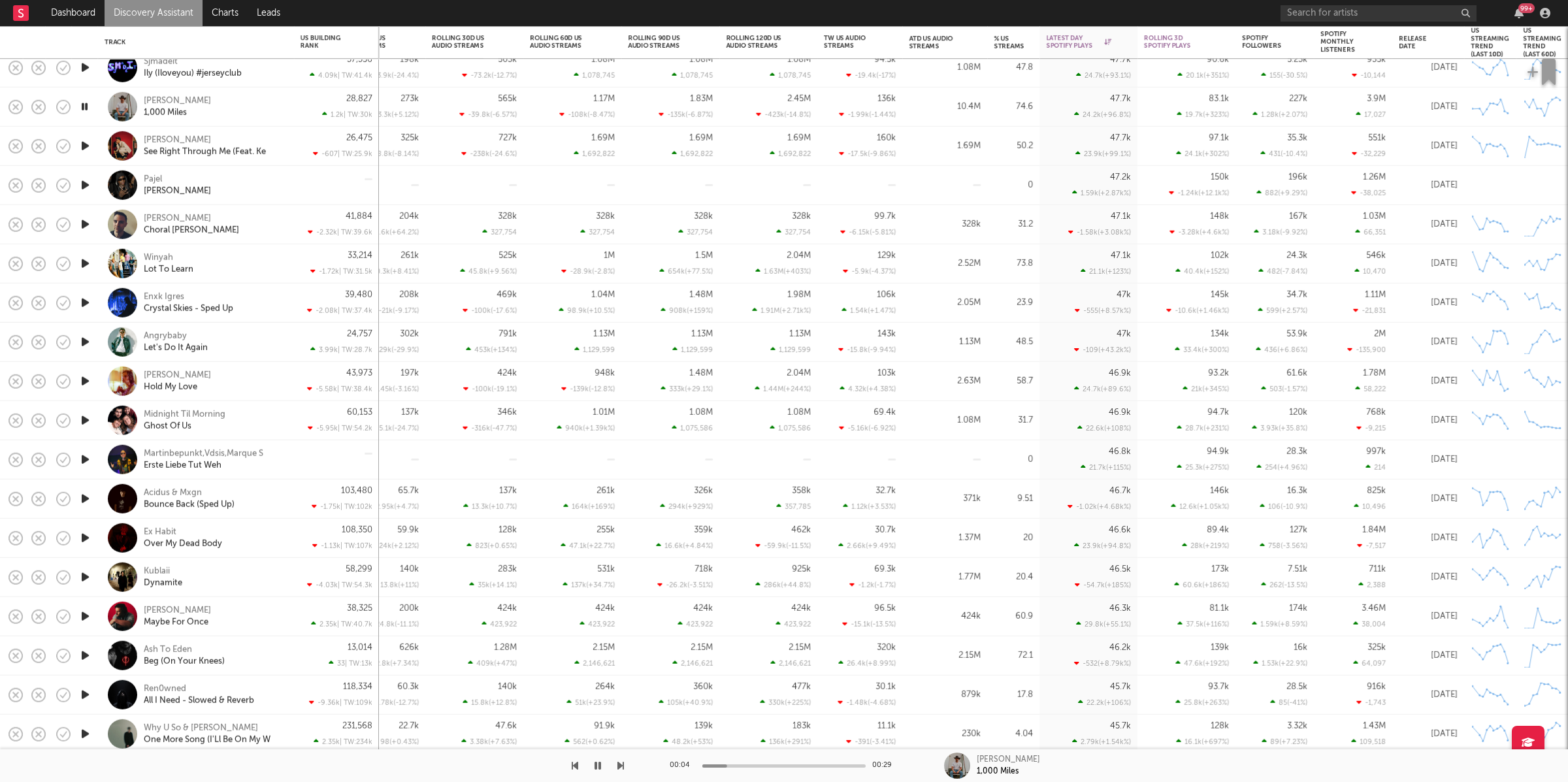
click at [618, 694] on icon "button" at bounding box center [621, 765] width 7 height 11
click at [620, 694] on icon "button" at bounding box center [621, 765] width 7 height 11
drag, startPoint x: 239, startPoint y: 185, endPoint x: 177, endPoint y: 197, distance: 63.2
click at [239, 185] on div "Pajel Zoe" at bounding box center [214, 185] width 141 height 23
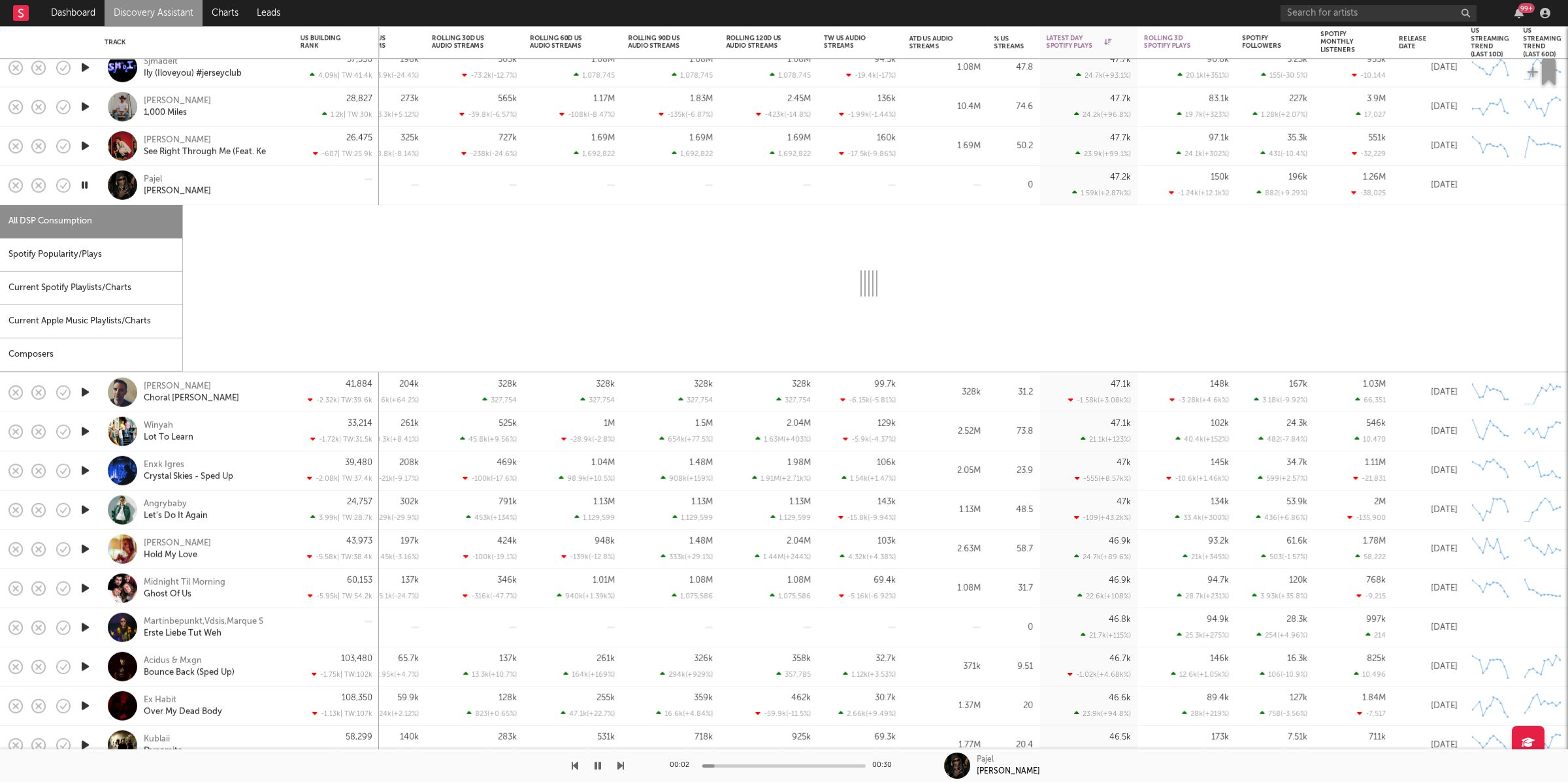
click at [131, 243] on div "Spotify Popularity/Plays" at bounding box center [91, 255] width 182 height 33
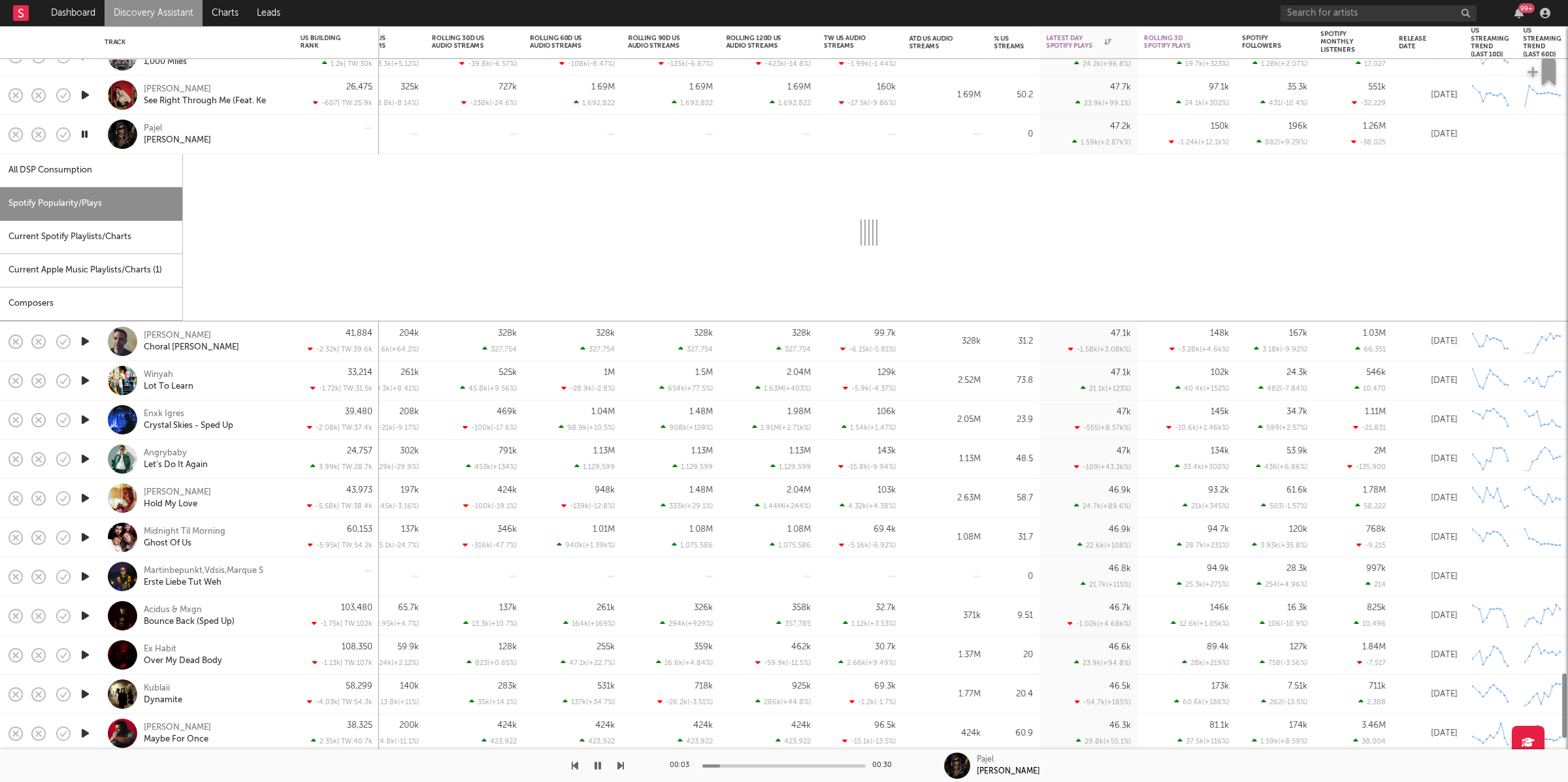
select select "1w"
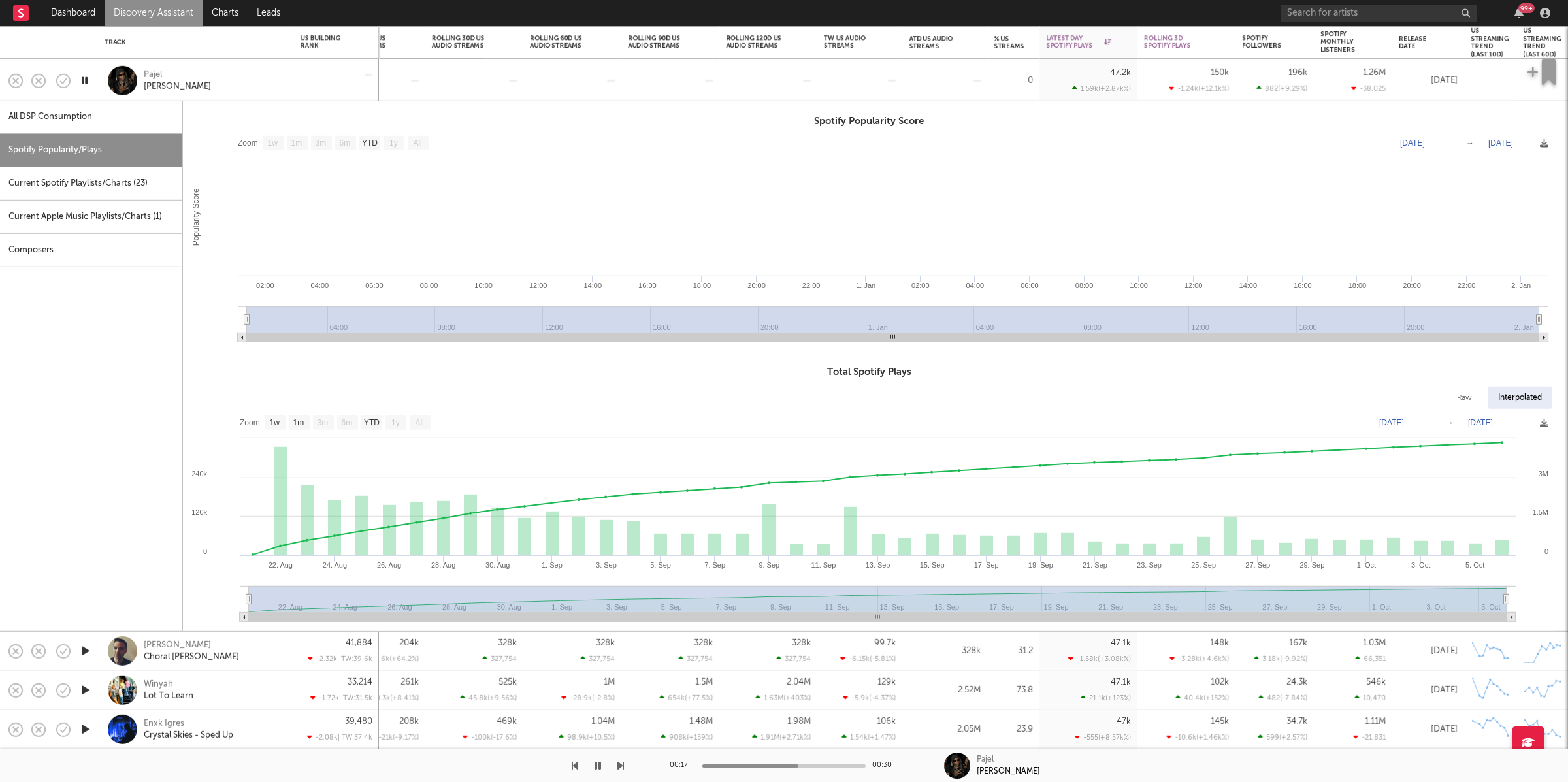
click at [247, 84] on div "Pajel Zoe" at bounding box center [214, 80] width 141 height 23
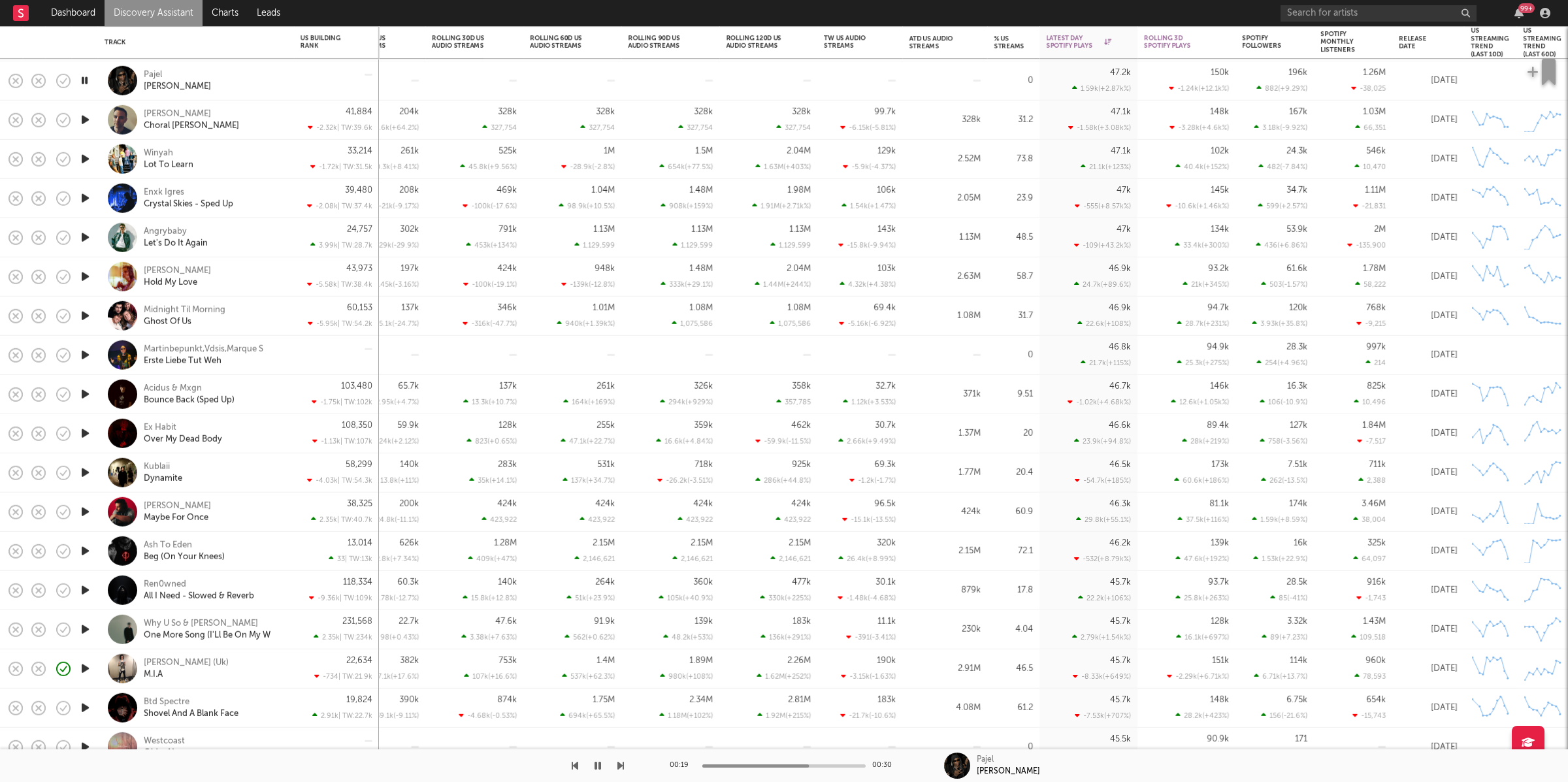
click at [614, 694] on div at bounding box center [311, 765] width 624 height 33
click at [618, 694] on icon "button" at bounding box center [621, 765] width 7 height 11
click at [618, 766] on icon "button" at bounding box center [621, 765] width 7 height 11
click at [623, 765] on icon "button" at bounding box center [621, 765] width 7 height 11
click at [623, 765] on icon "button" at bounding box center [621, 765] width 7 height 11
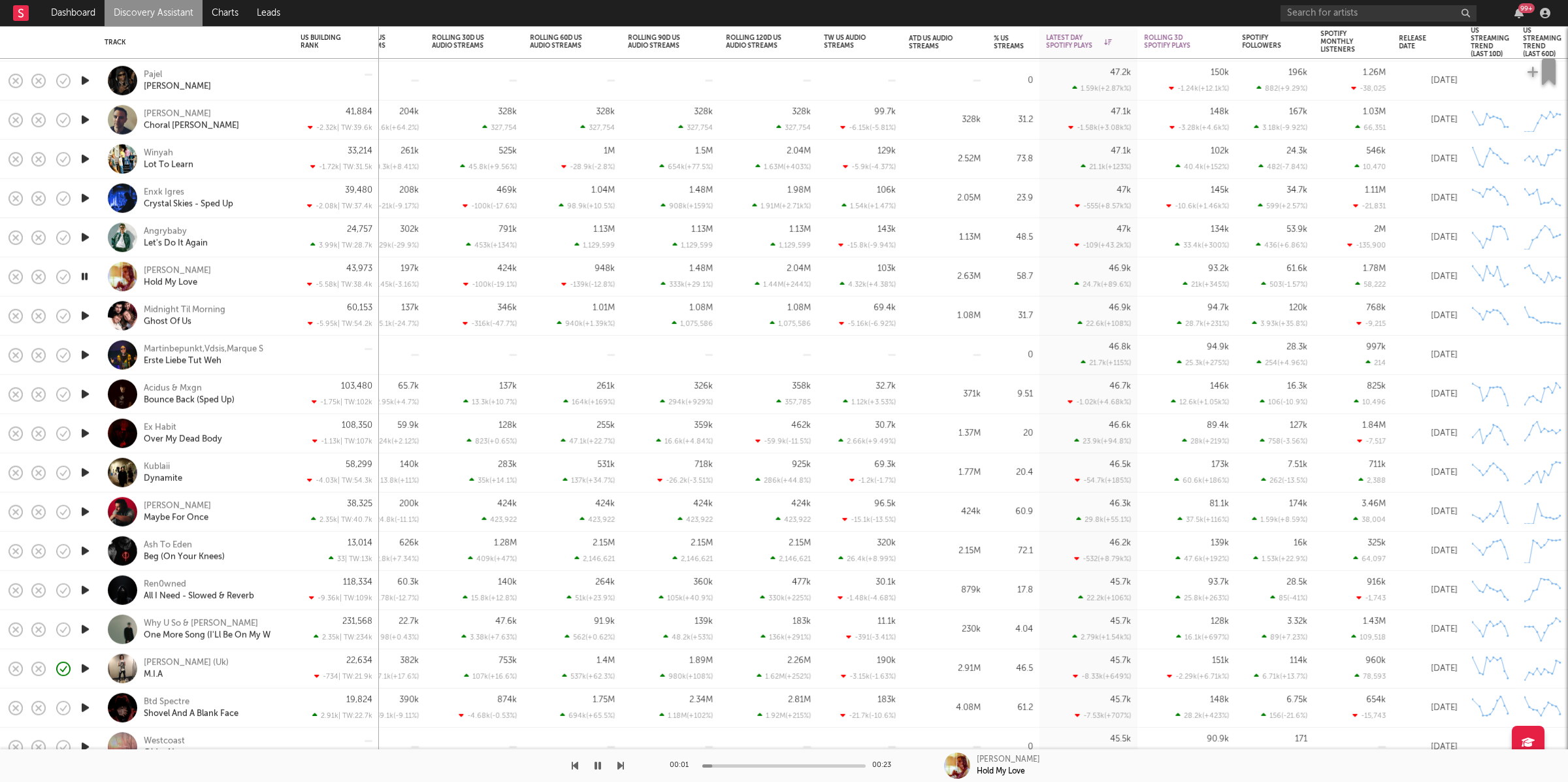
click at [623, 765] on icon "button" at bounding box center [621, 765] width 7 height 11
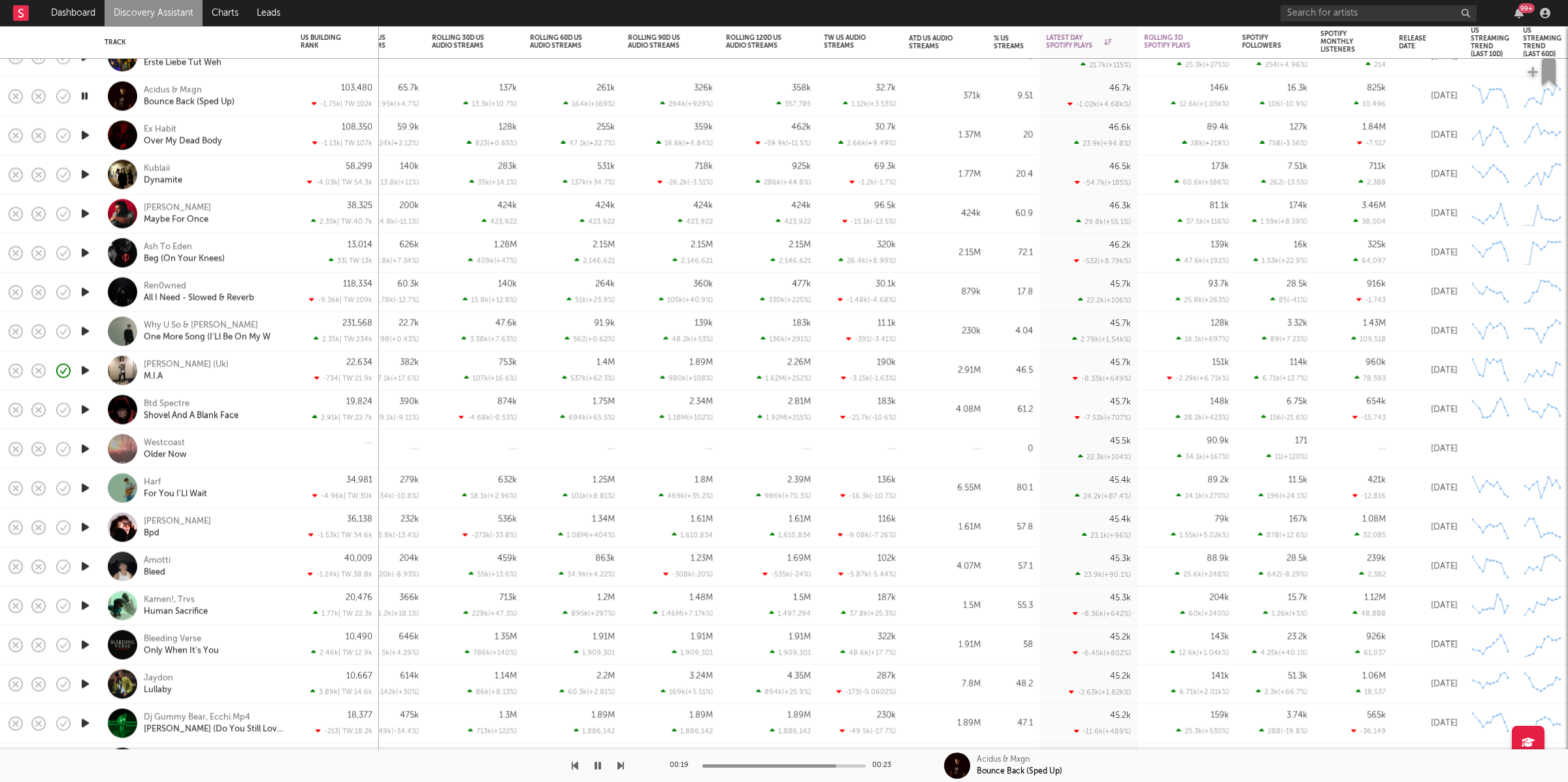
click at [625, 761] on div "00:19 00:23 Acidus & Mxgn Bounce Back (Sped Up)" at bounding box center [784, 765] width 1568 height 33
click at [622, 763] on icon "button" at bounding box center [621, 765] width 7 height 11
click at [251, 137] on div "Ex Habit Over My Dead Body" at bounding box center [214, 135] width 141 height 23
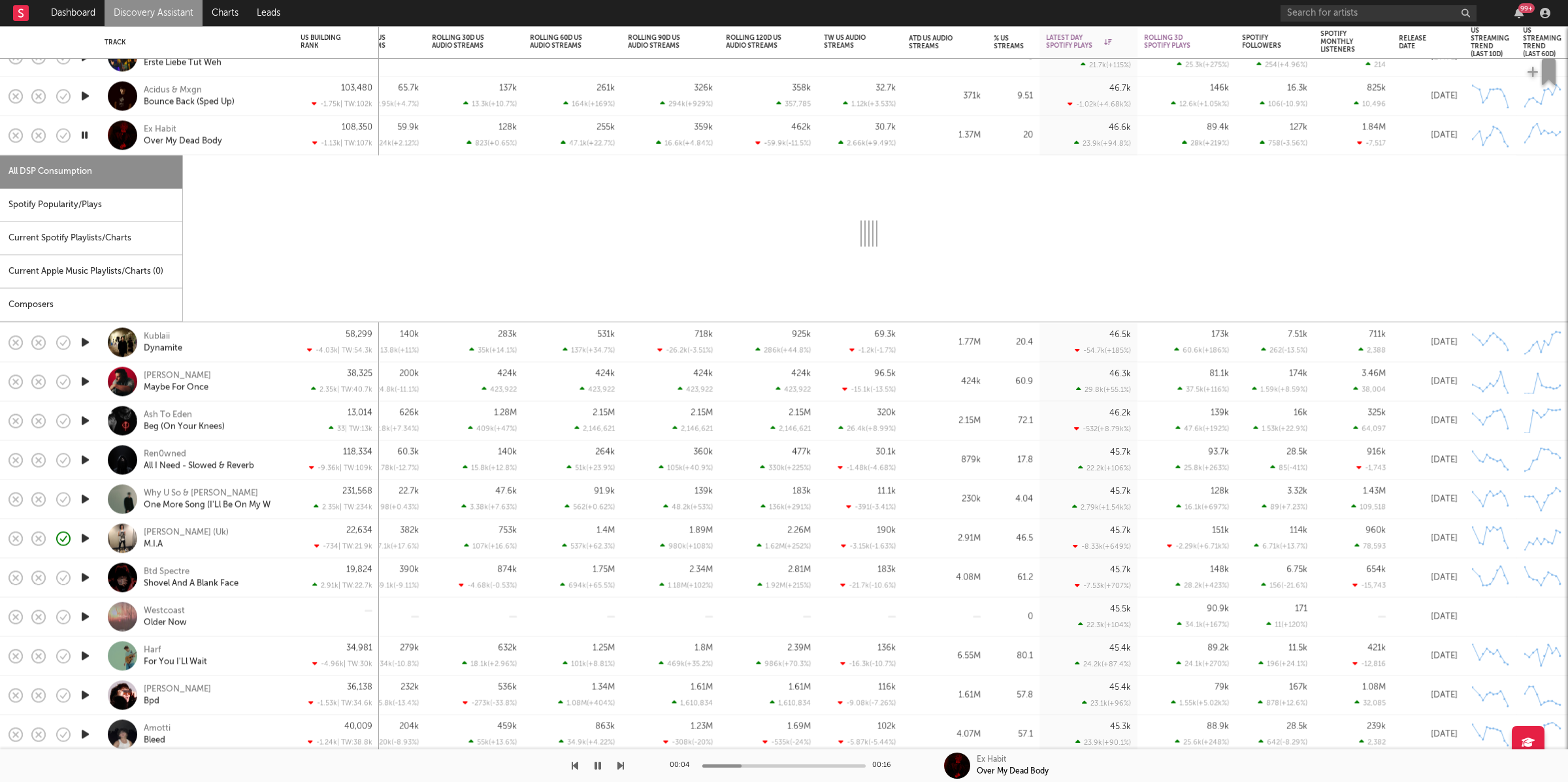
click at [120, 203] on div "Spotify Popularity/Plays" at bounding box center [91, 205] width 182 height 33
select select "1w"
select select "6m"
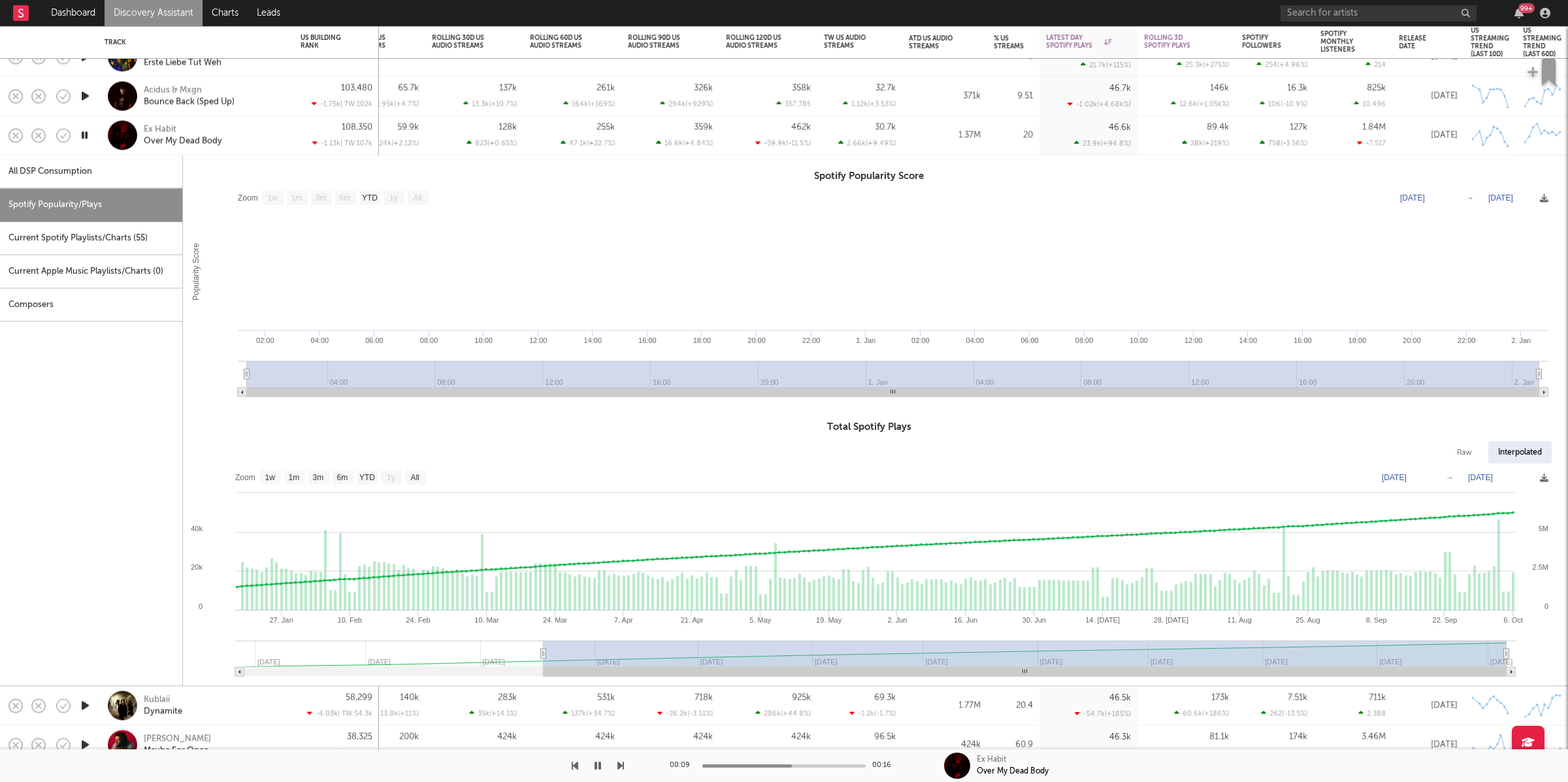
type input "2024-12-13"
select select "All"
type input "2024-10-29"
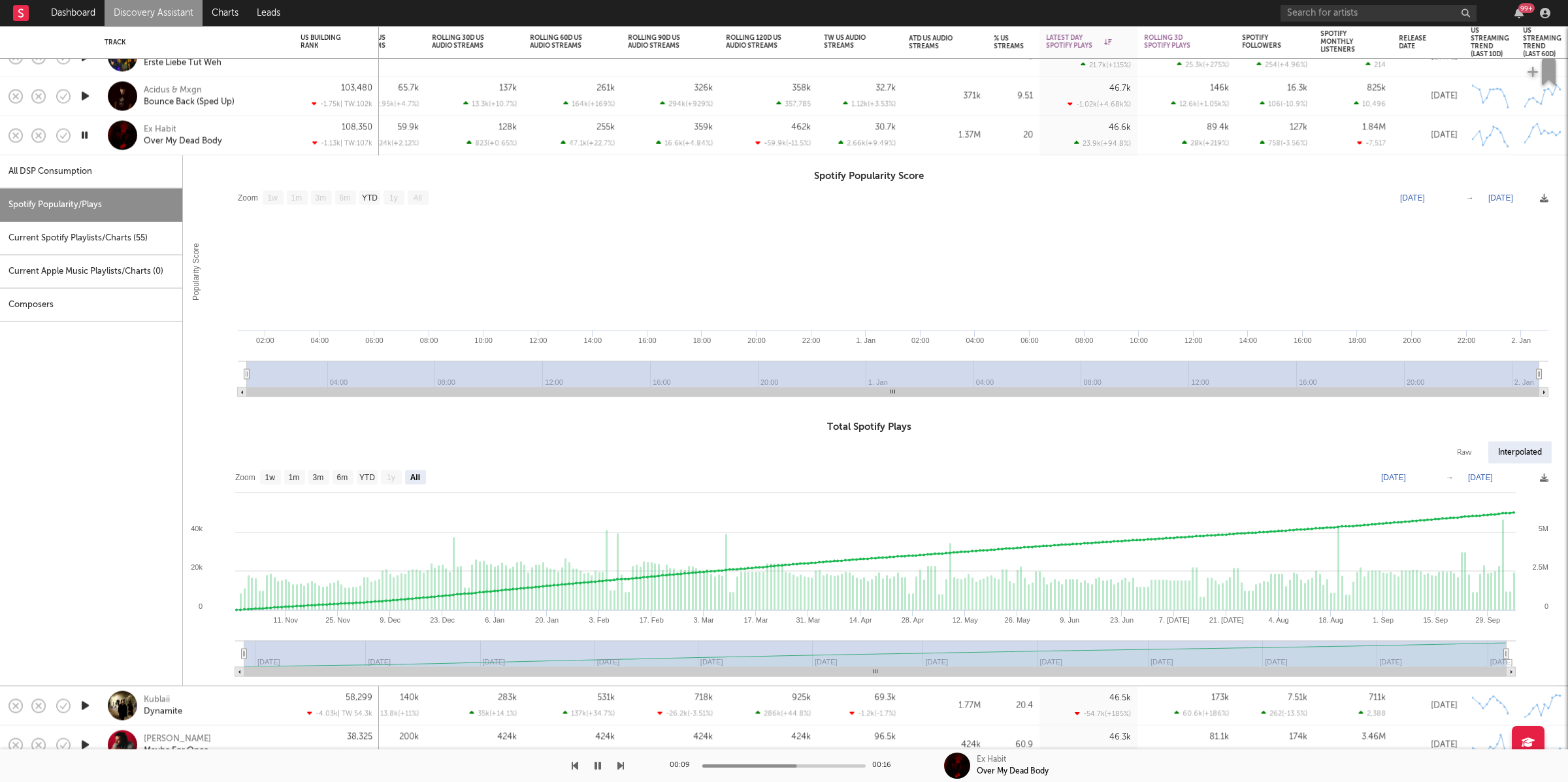
drag, startPoint x: 830, startPoint y: 655, endPoint x: 77, endPoint y: 685, distance: 753.6
click at [74, 688] on div "Azurite Records Electronic 50.2k -9.4k ( -18.7 % ) 11.9k -1.86k ( -15.5 % ) 38.…" at bounding box center [784, 403] width 1568 height 755
click at [273, 145] on div "Ex Habit Over My Dead Body" at bounding box center [214, 135] width 141 height 23
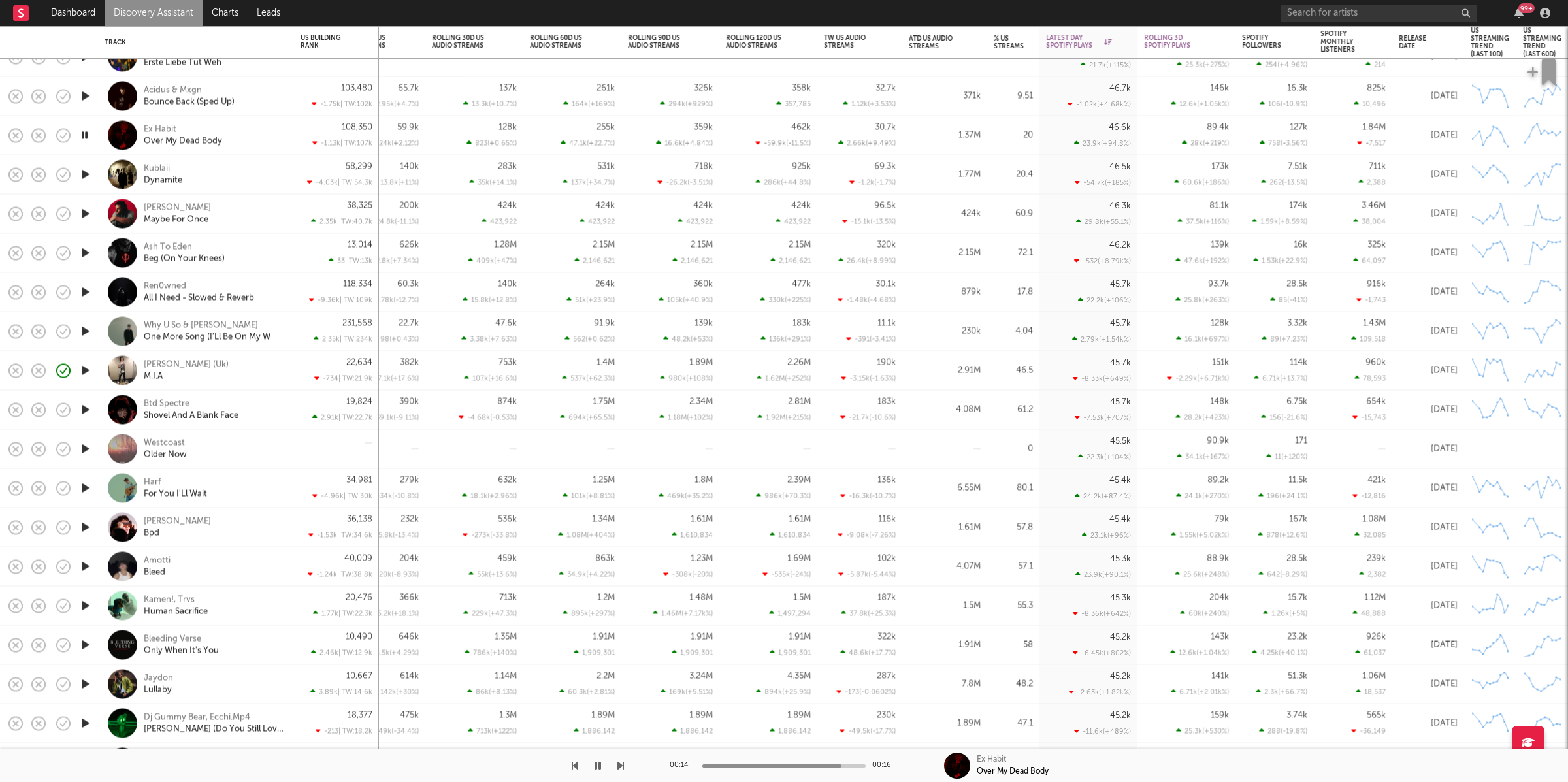
click at [620, 765] on icon "button" at bounding box center [621, 765] width 7 height 11
click at [619, 768] on icon "button" at bounding box center [621, 765] width 7 height 11
click at [597, 765] on icon "button" at bounding box center [598, 765] width 7 height 11
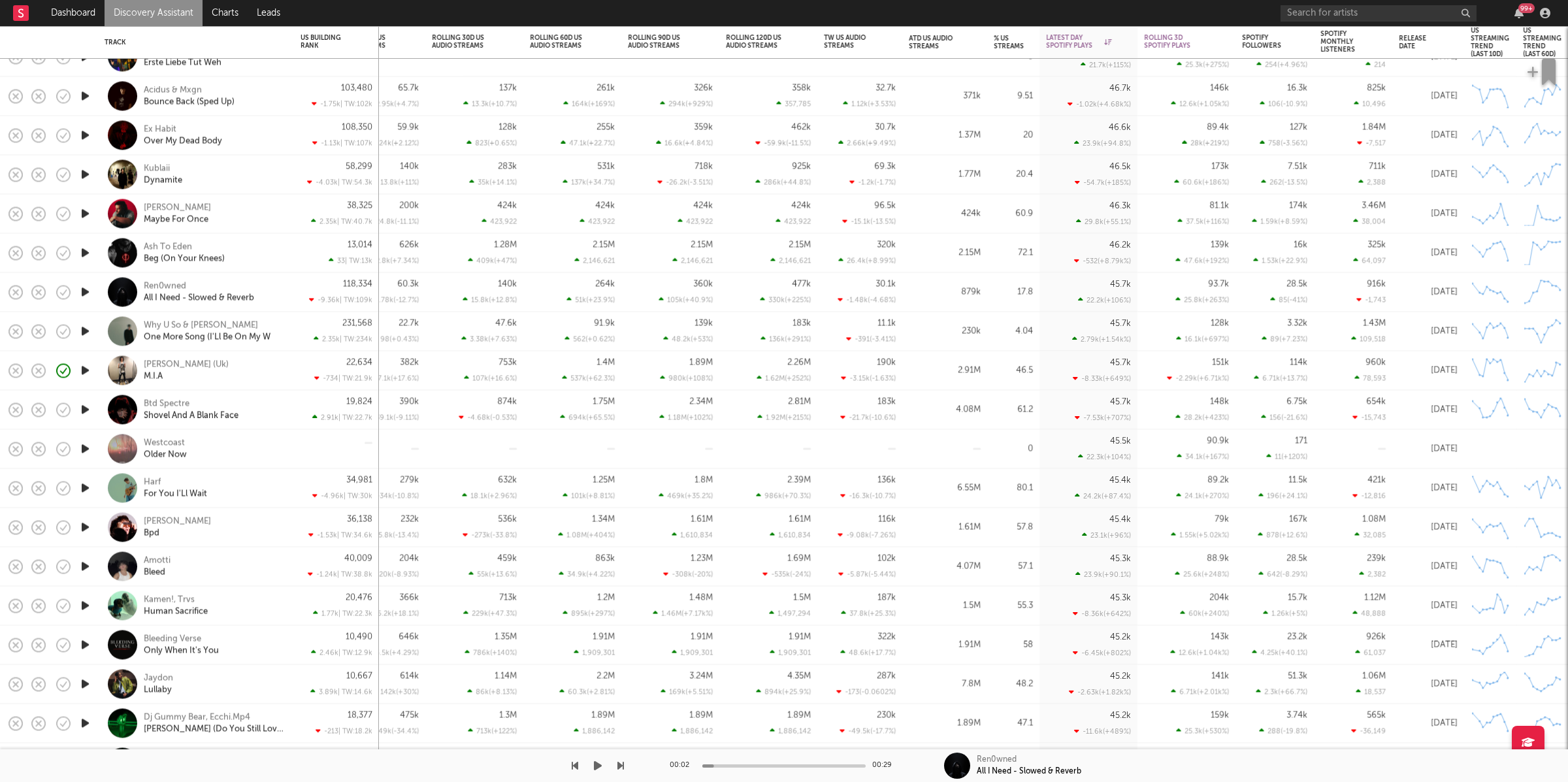
click at [589, 772] on div at bounding box center [311, 765] width 624 height 33
click at [596, 763] on icon "button" at bounding box center [598, 765] width 8 height 11
click at [277, 281] on div "Ren0wned All I Need - Slowed & Reverb" at bounding box center [214, 291] width 141 height 23
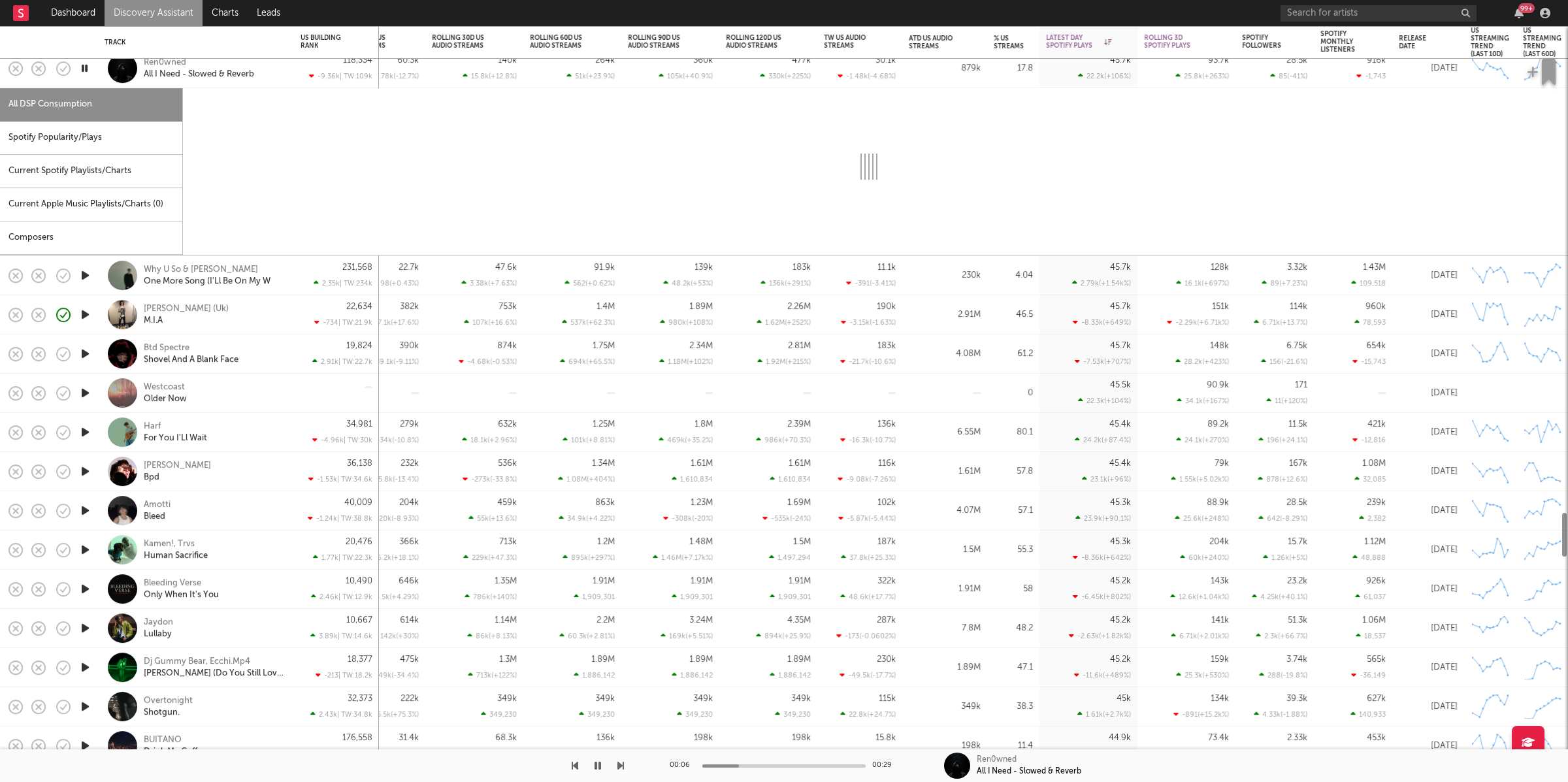
select select "6m"
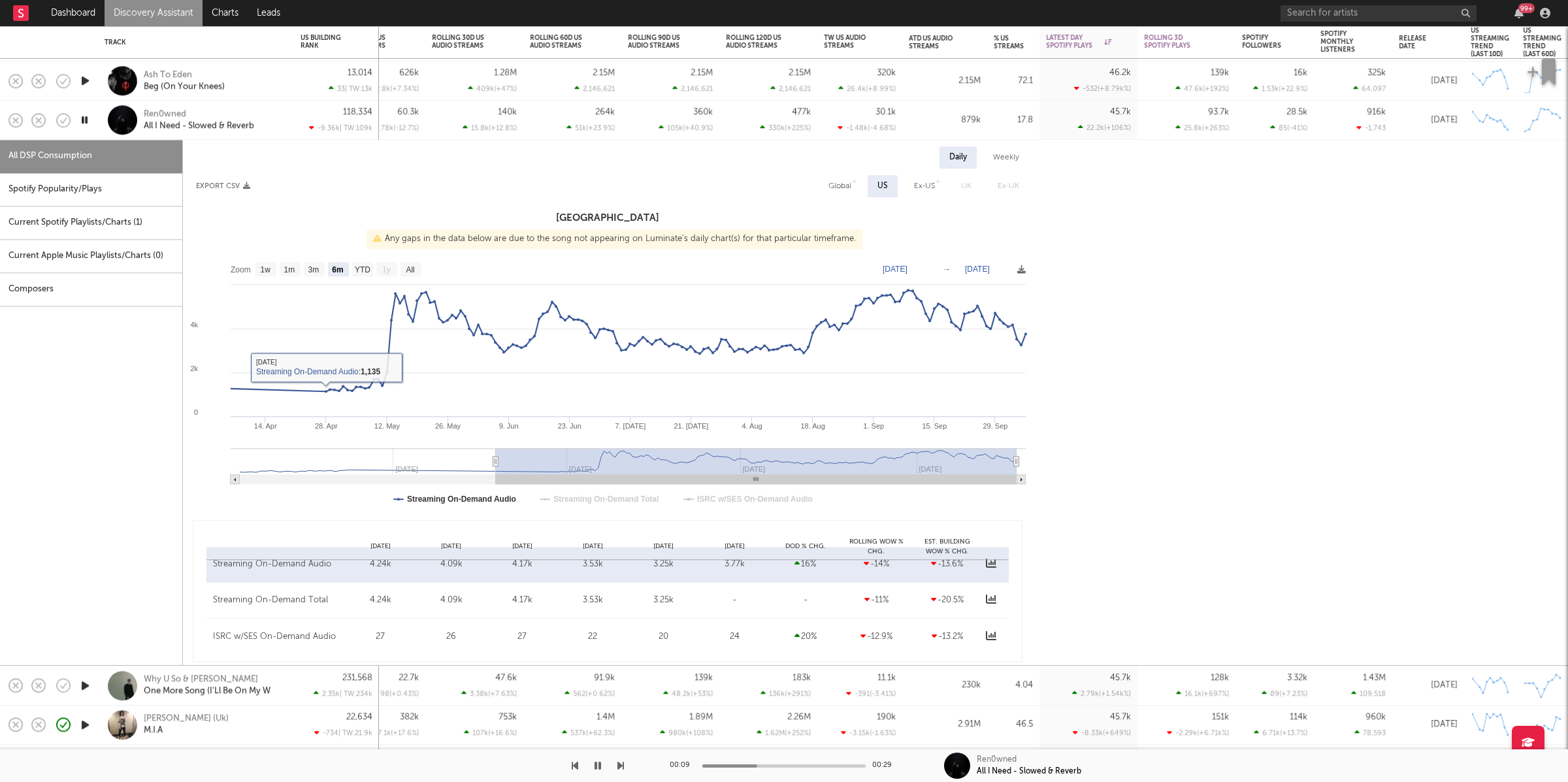
click at [115, 185] on div "Spotify Popularity/Plays" at bounding box center [91, 190] width 182 height 33
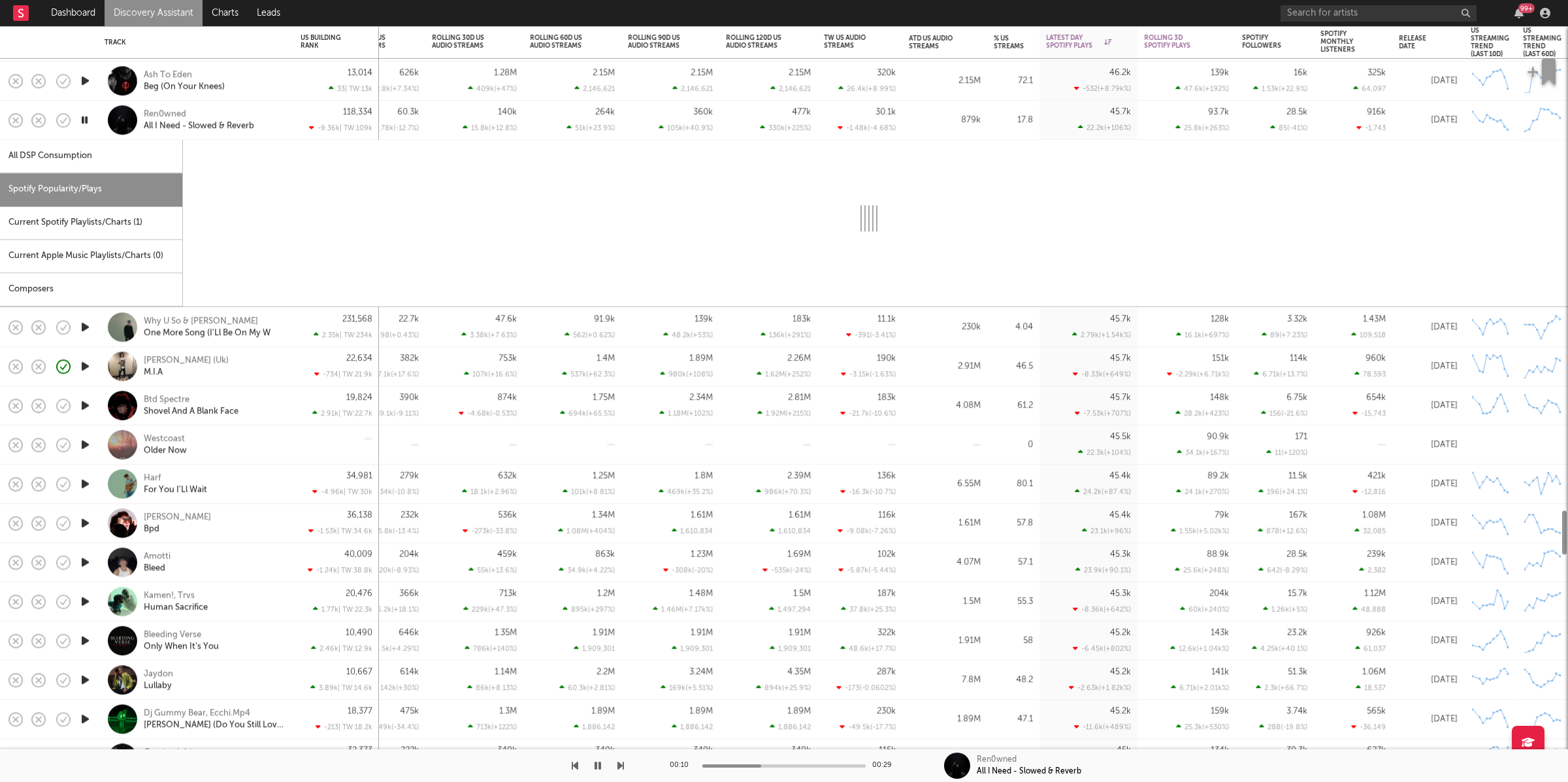
select select "1w"
select select "6m"
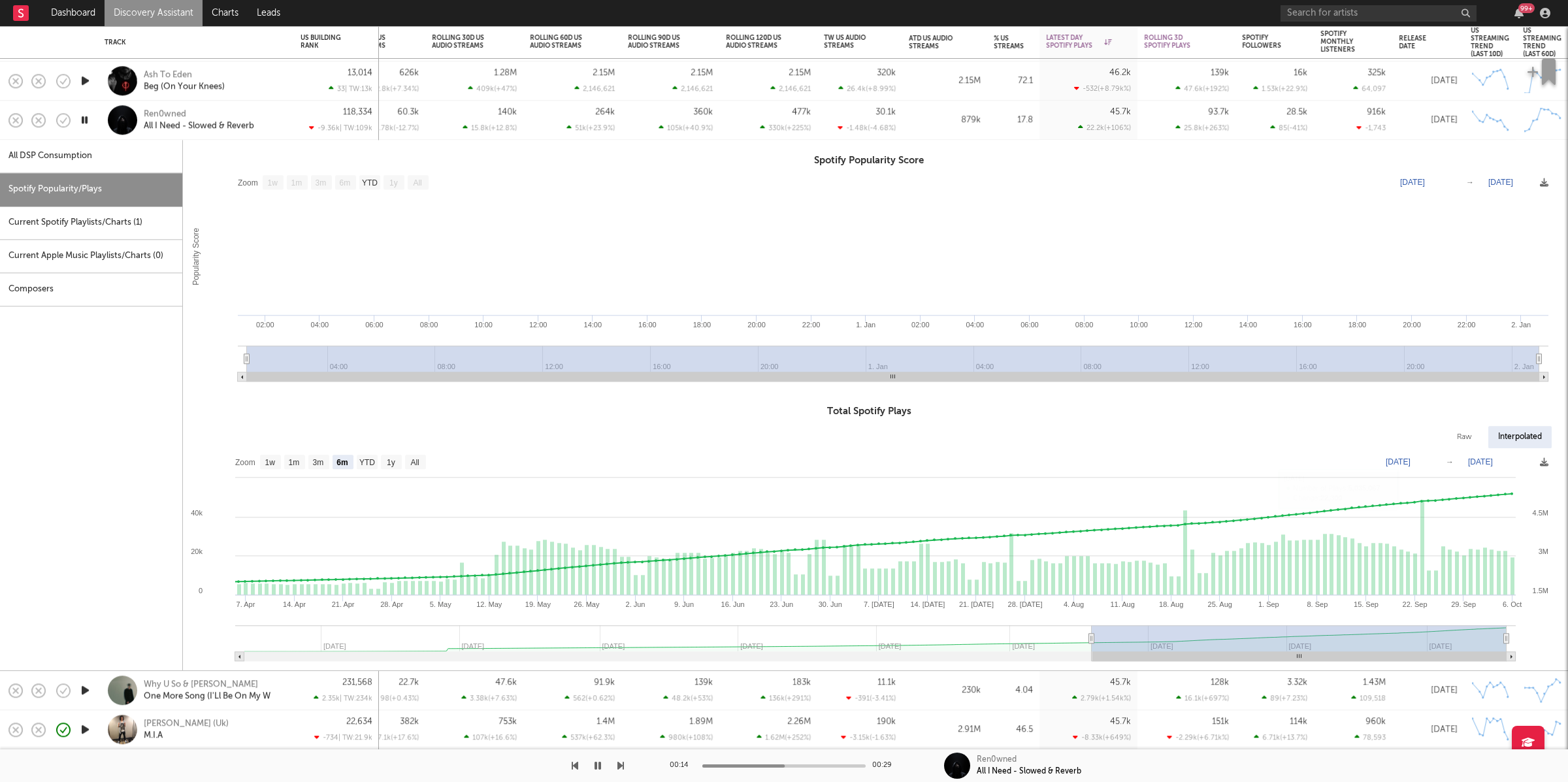
click at [281, 112] on div "Ren0wned All I Need - Slowed & Reverb" at bounding box center [214, 120] width 141 height 23
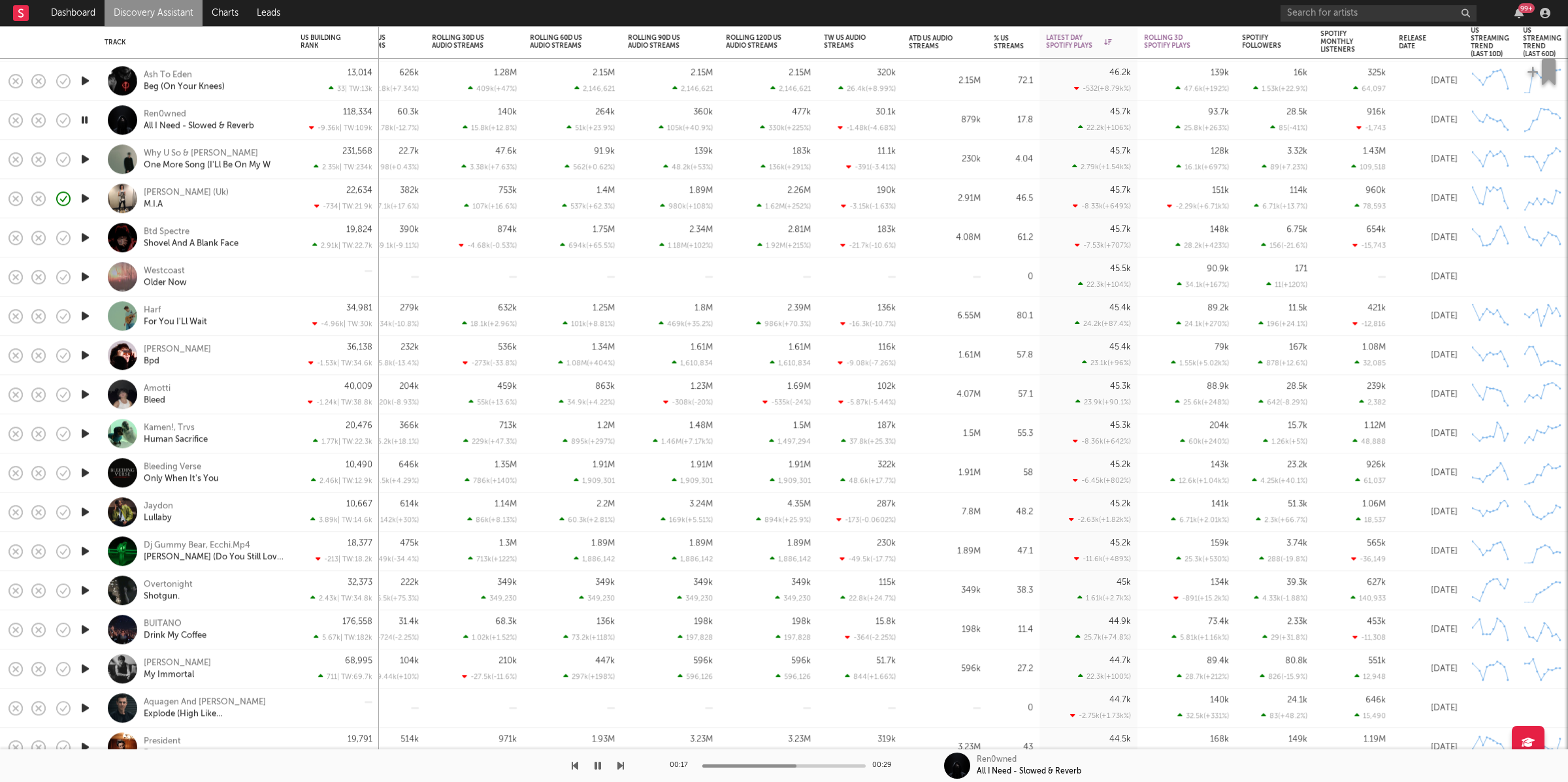
click at [621, 762] on icon "button" at bounding box center [621, 765] width 7 height 11
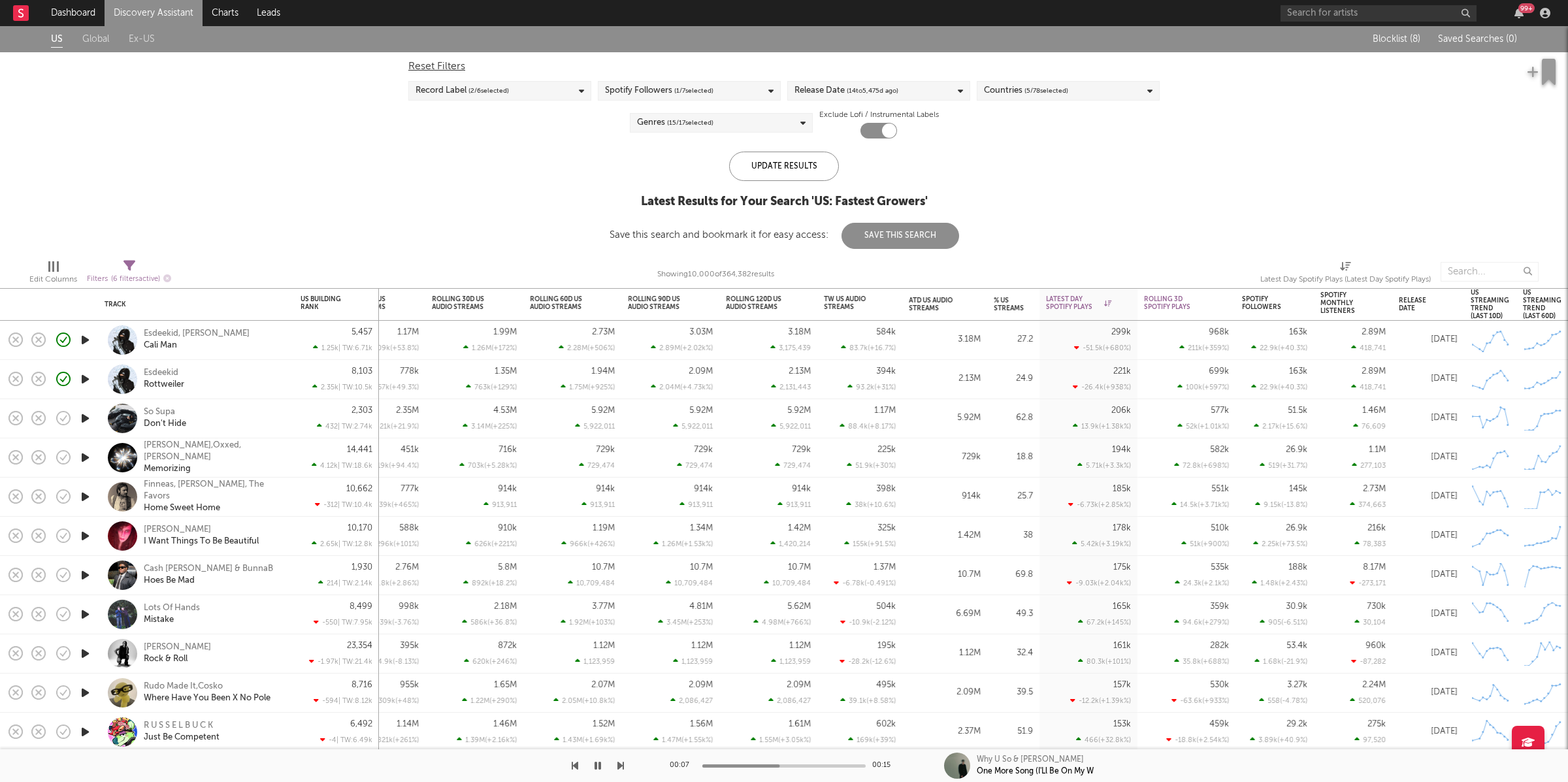
click at [125, 266] on icon at bounding box center [129, 266] width 12 height 12
select select "or"
select select "max"
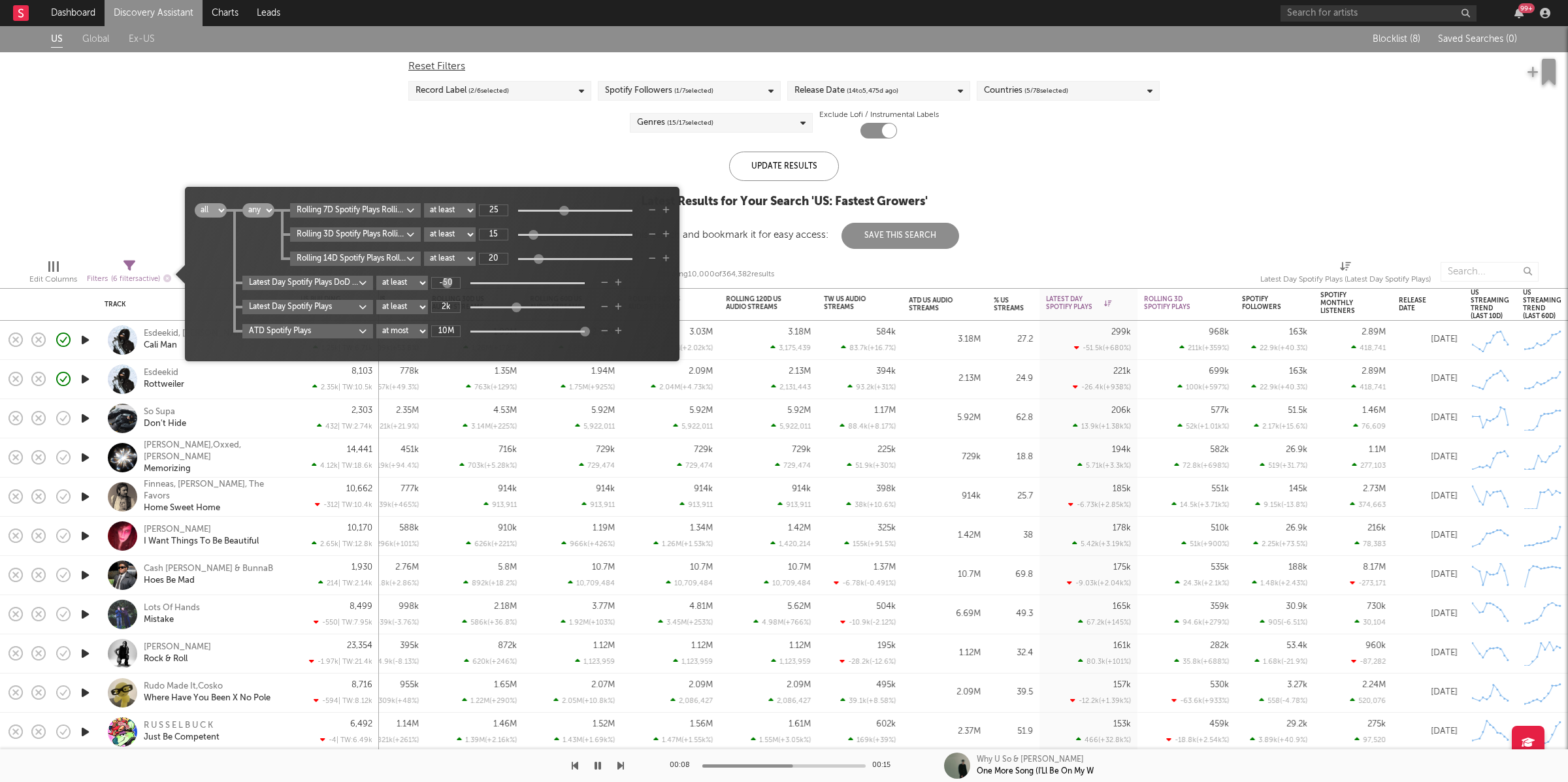
click at [448, 331] on input "10M" at bounding box center [446, 331] width 29 height 12
type input "5M"
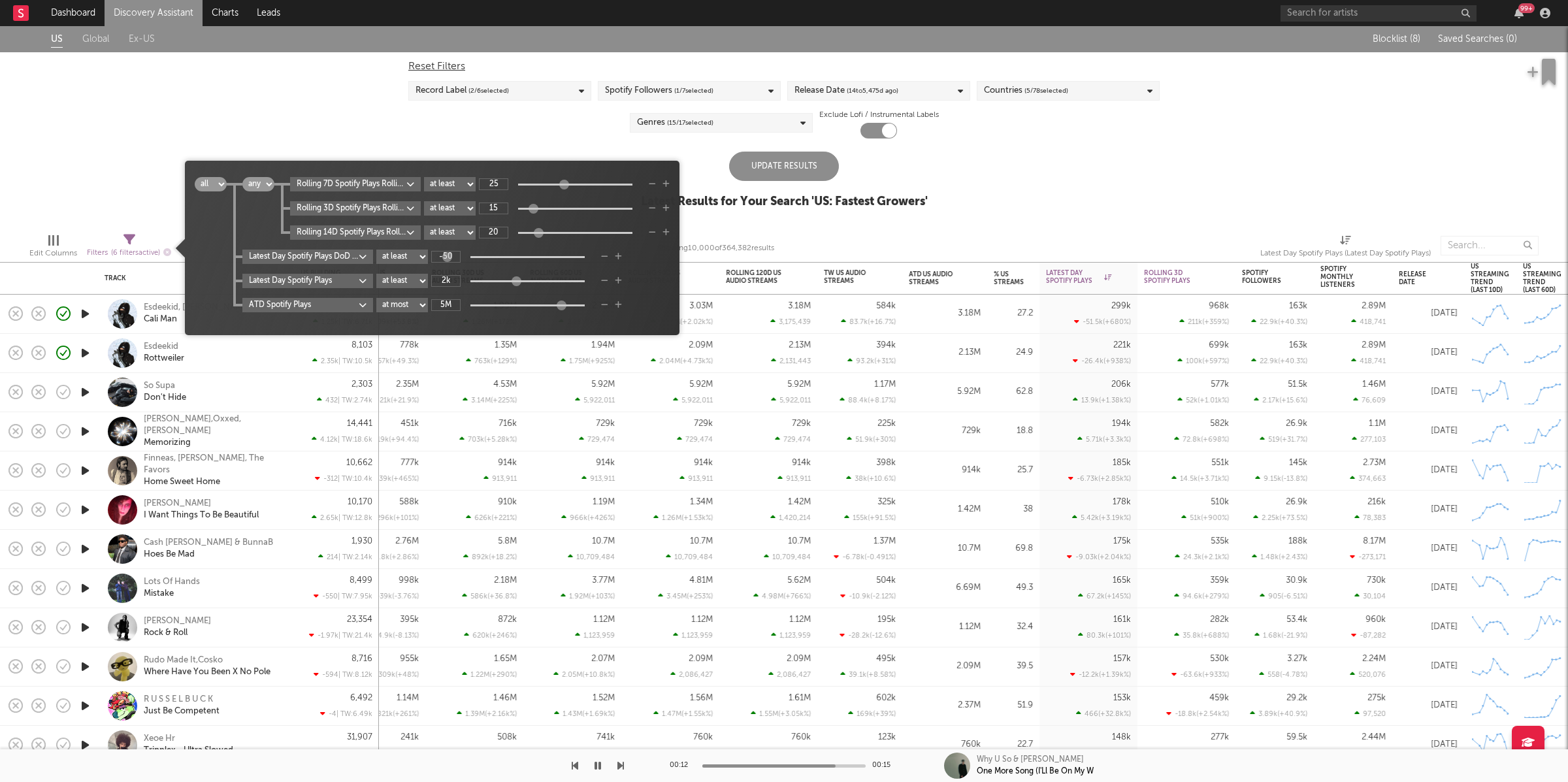
click at [768, 165] on div "Update Results" at bounding box center [784, 166] width 110 height 29
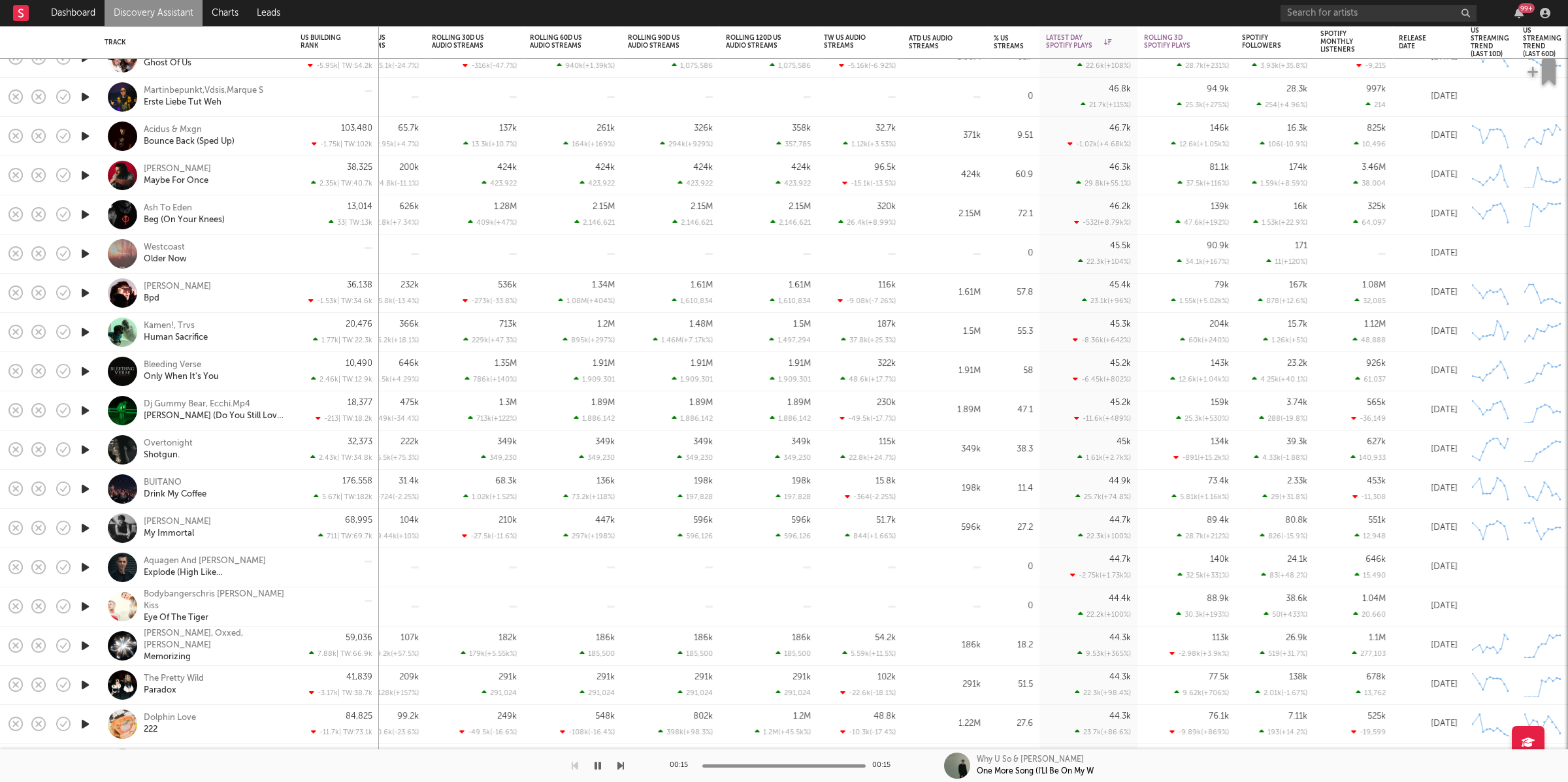
click at [81, 256] on icon "button" at bounding box center [85, 253] width 14 height 16
click at [622, 766] on icon "button" at bounding box center [621, 765] width 7 height 11
click at [623, 763] on icon "button" at bounding box center [621, 765] width 7 height 11
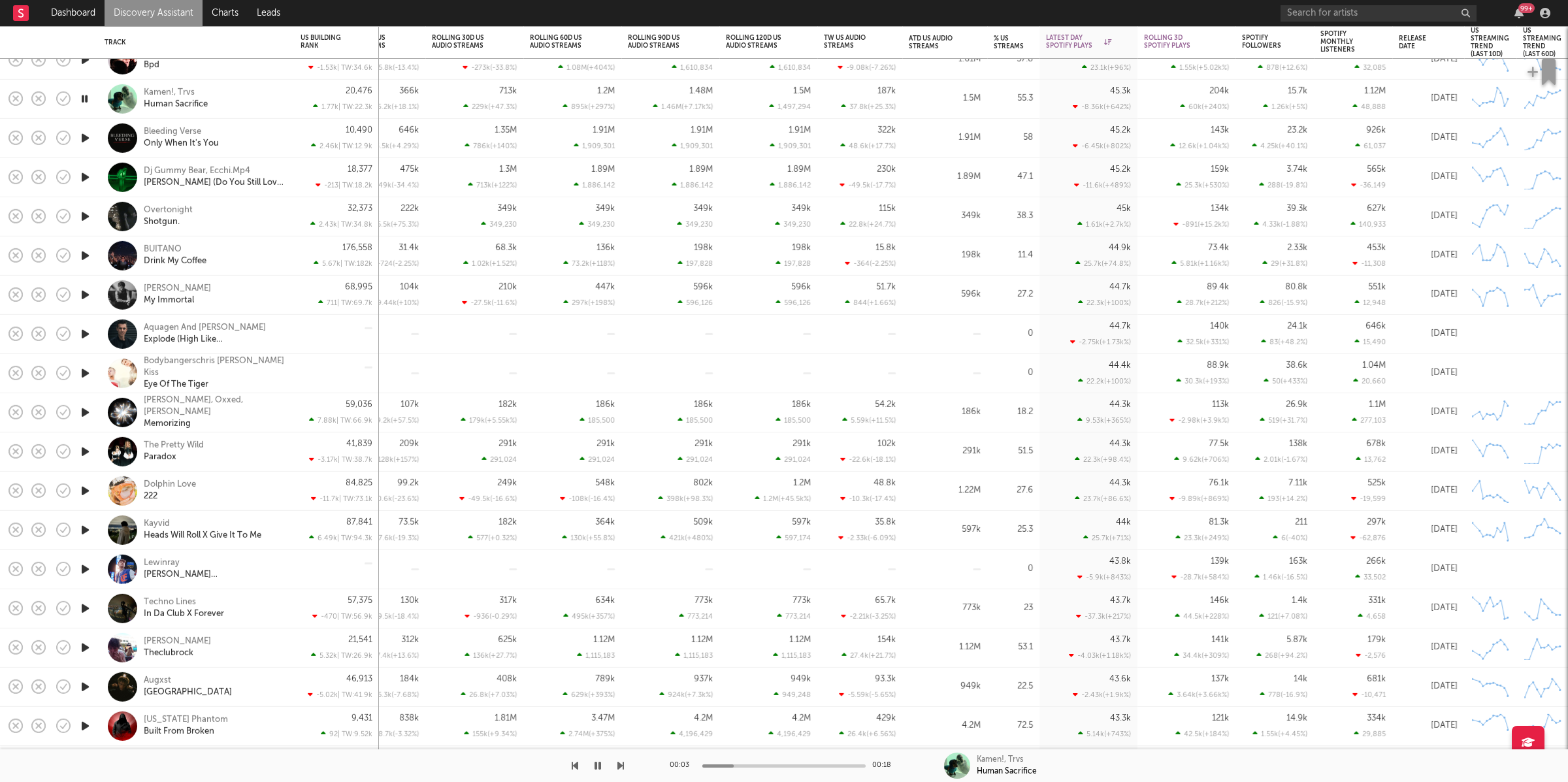
click at [620, 762] on icon "button" at bounding box center [621, 765] width 7 height 11
click at [620, 765] on icon "button" at bounding box center [621, 765] width 7 height 11
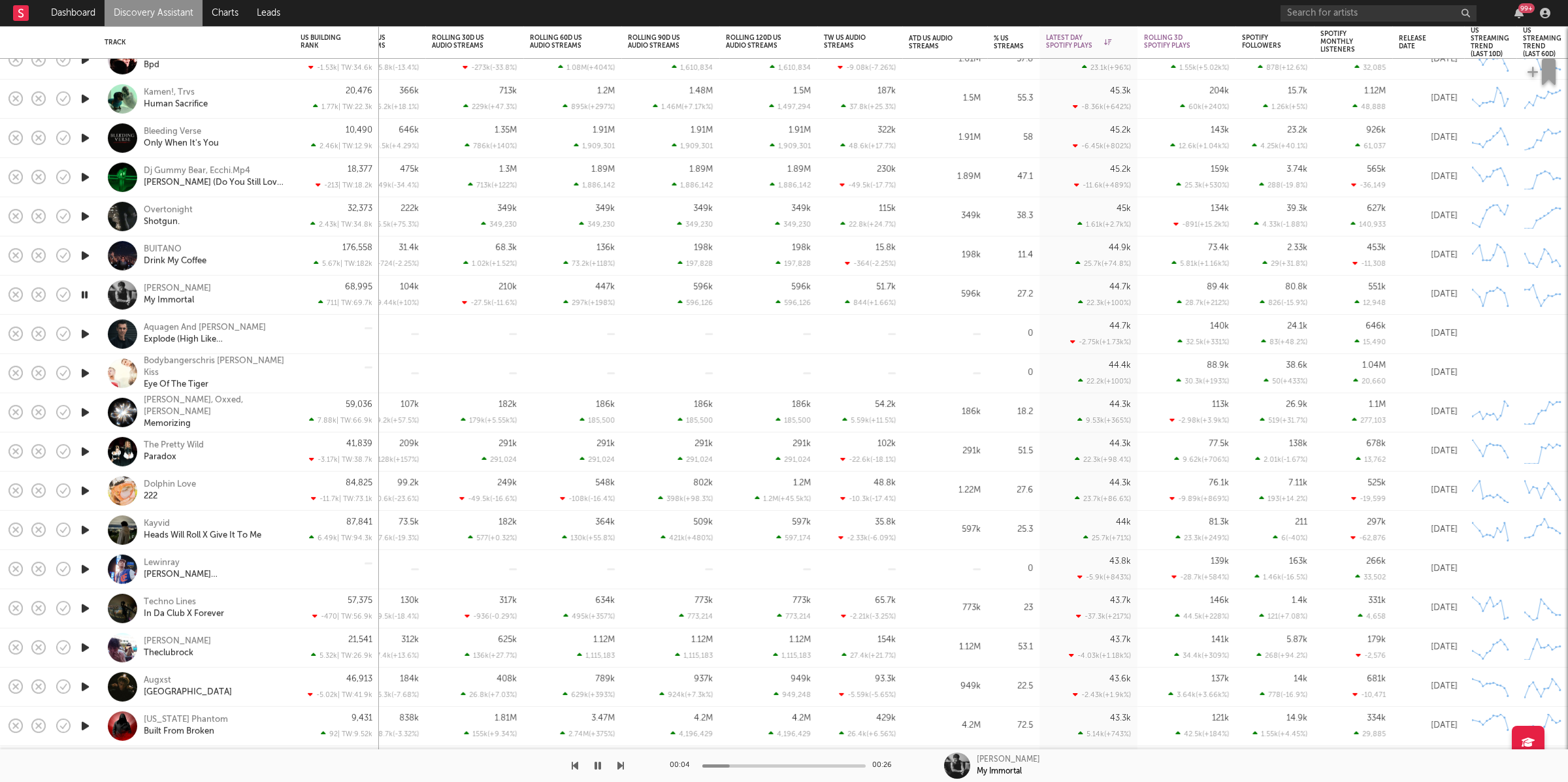
click at [620, 765] on icon "button" at bounding box center [621, 765] width 7 height 11
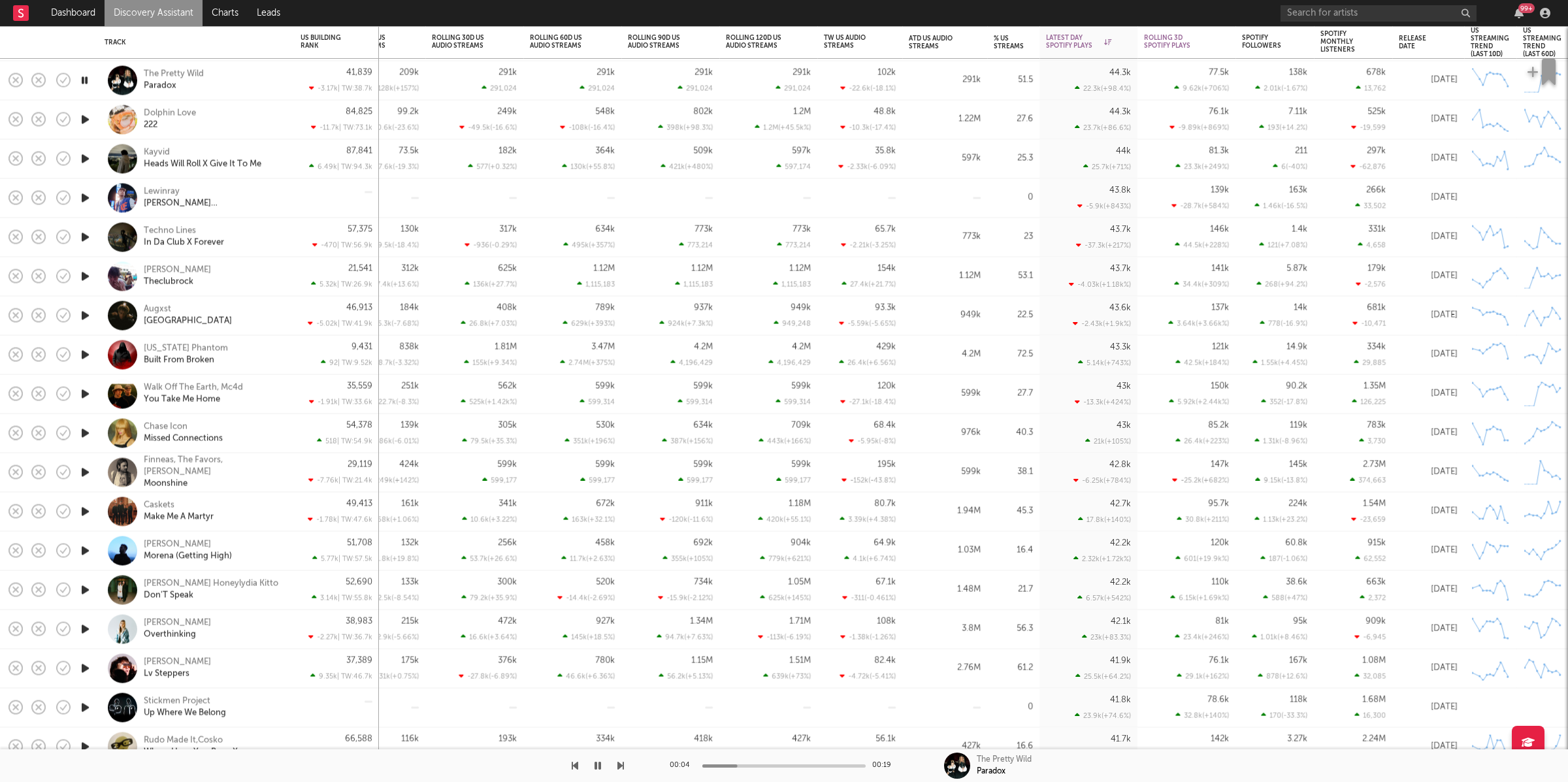
click at [623, 764] on icon "button" at bounding box center [621, 765] width 7 height 11
click at [249, 114] on div "Dolphin Love 222" at bounding box center [214, 119] width 141 height 23
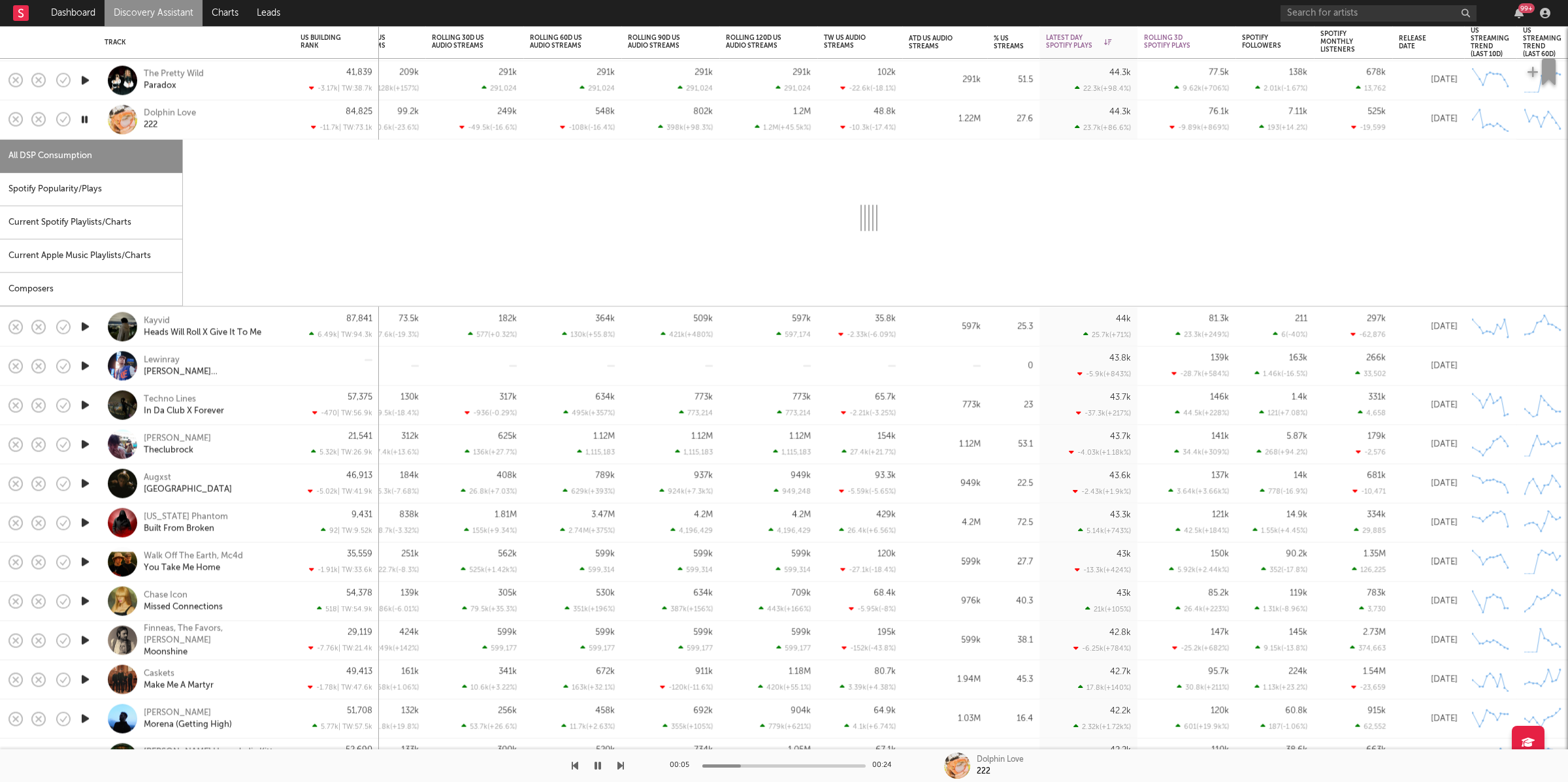
click at [125, 184] on div "Spotify Popularity/Plays" at bounding box center [91, 190] width 182 height 33
click at [244, 114] on div "Dolphin Love 222" at bounding box center [214, 119] width 141 height 23
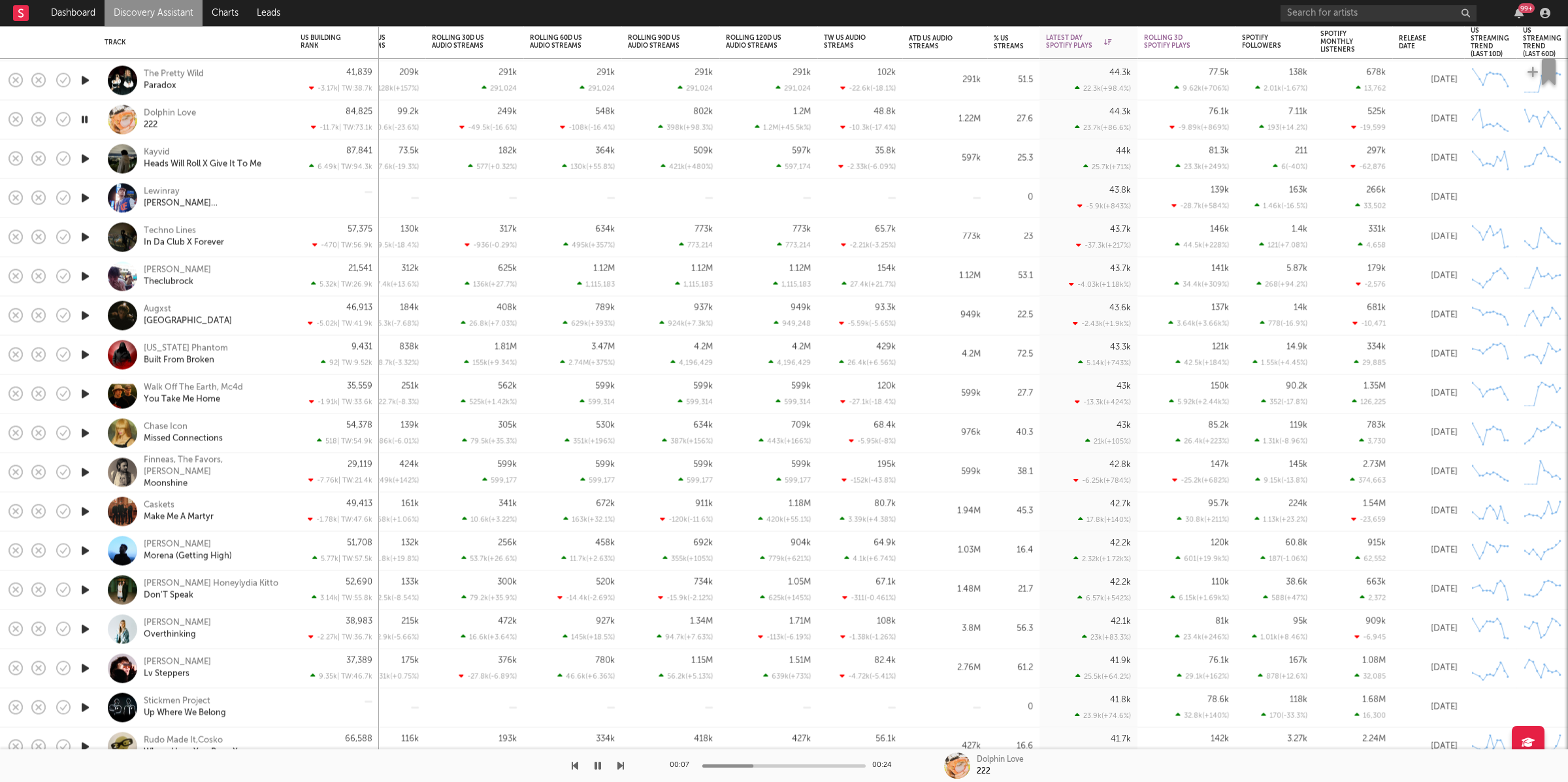
click at [616, 763] on div at bounding box center [311, 765] width 624 height 33
click at [620, 763] on icon "button" at bounding box center [621, 765] width 7 height 11
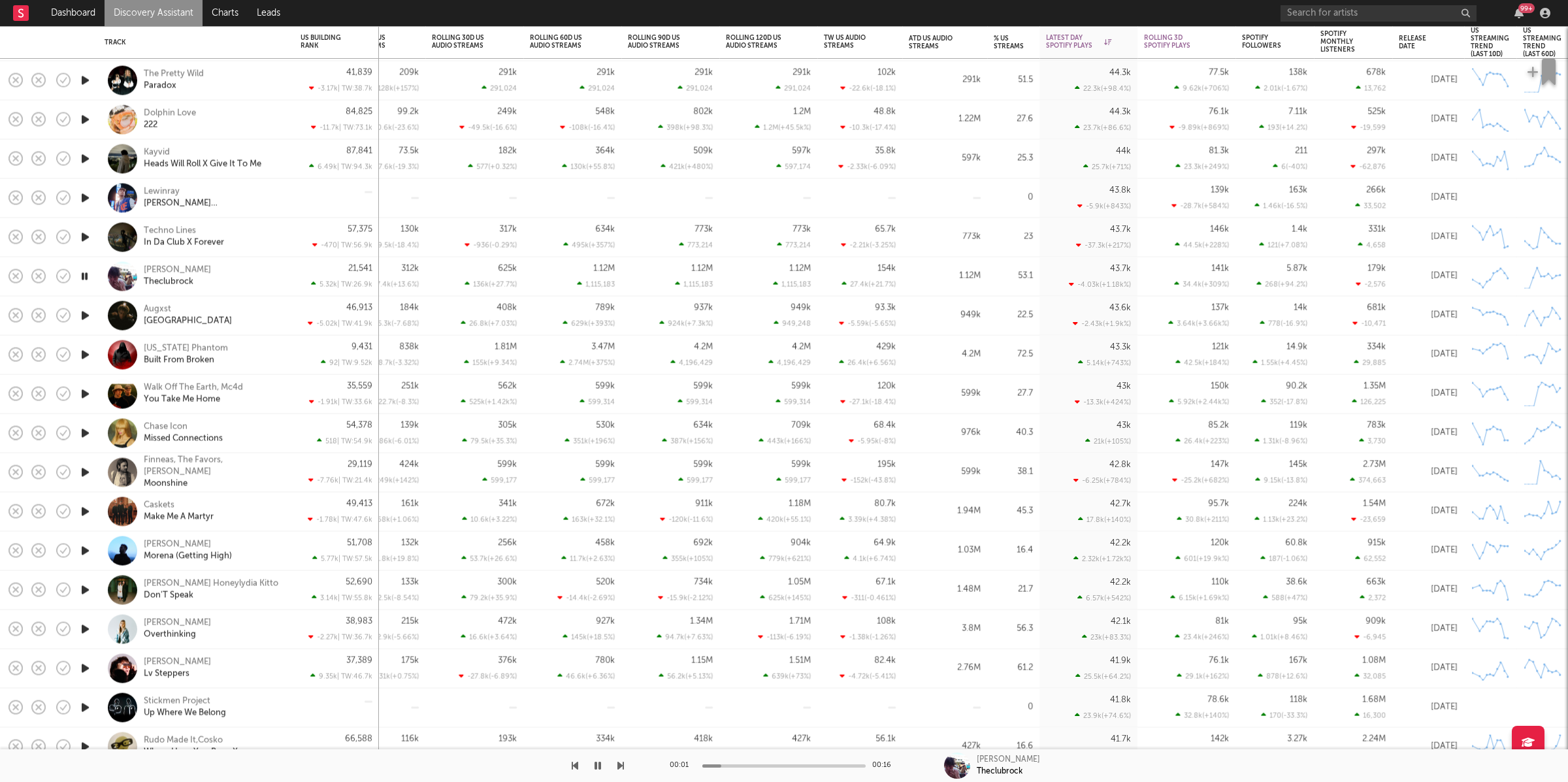
click at [620, 763] on icon "button" at bounding box center [621, 765] width 7 height 11
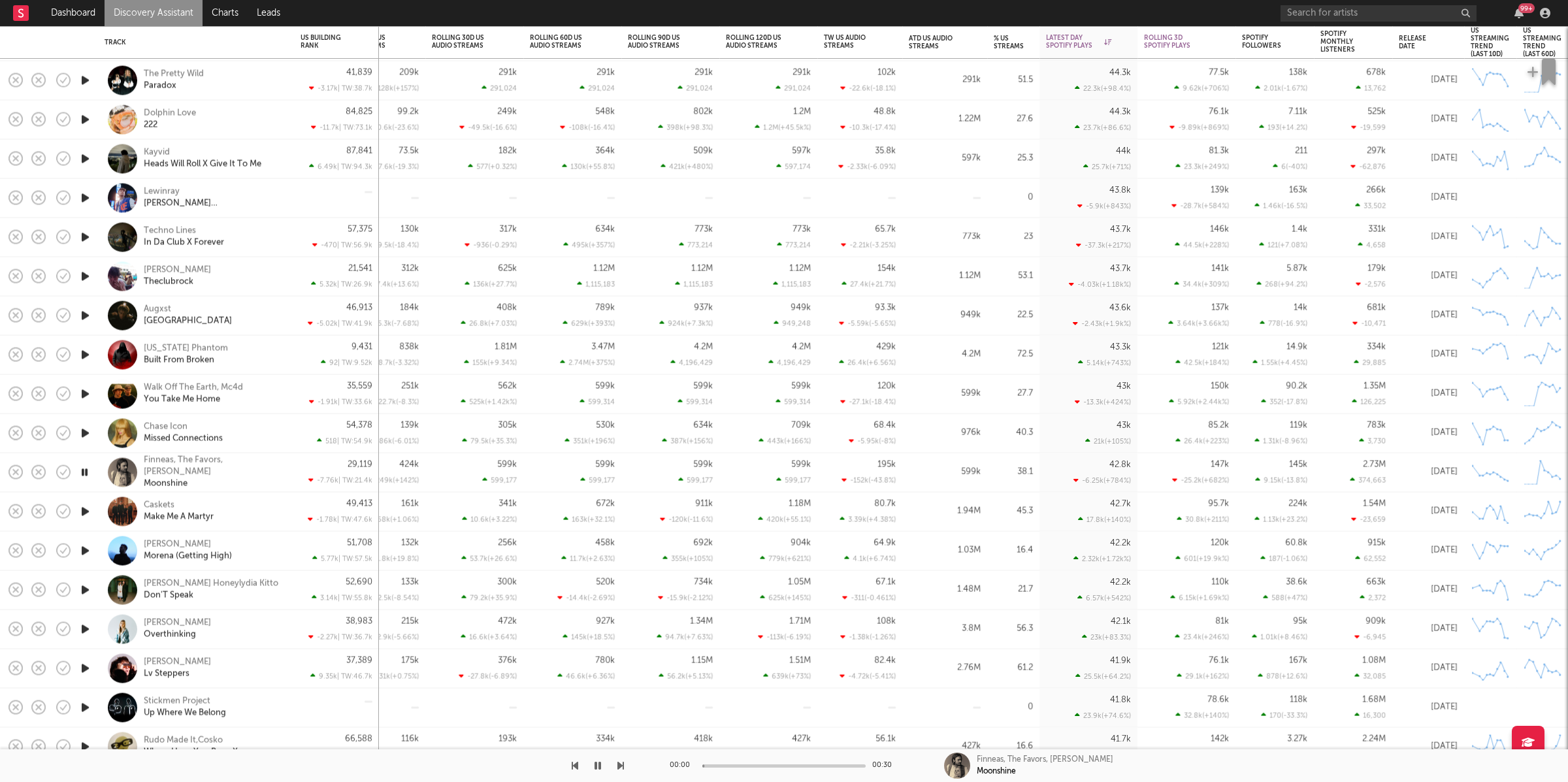
click at [620, 763] on icon "button" at bounding box center [621, 765] width 7 height 11
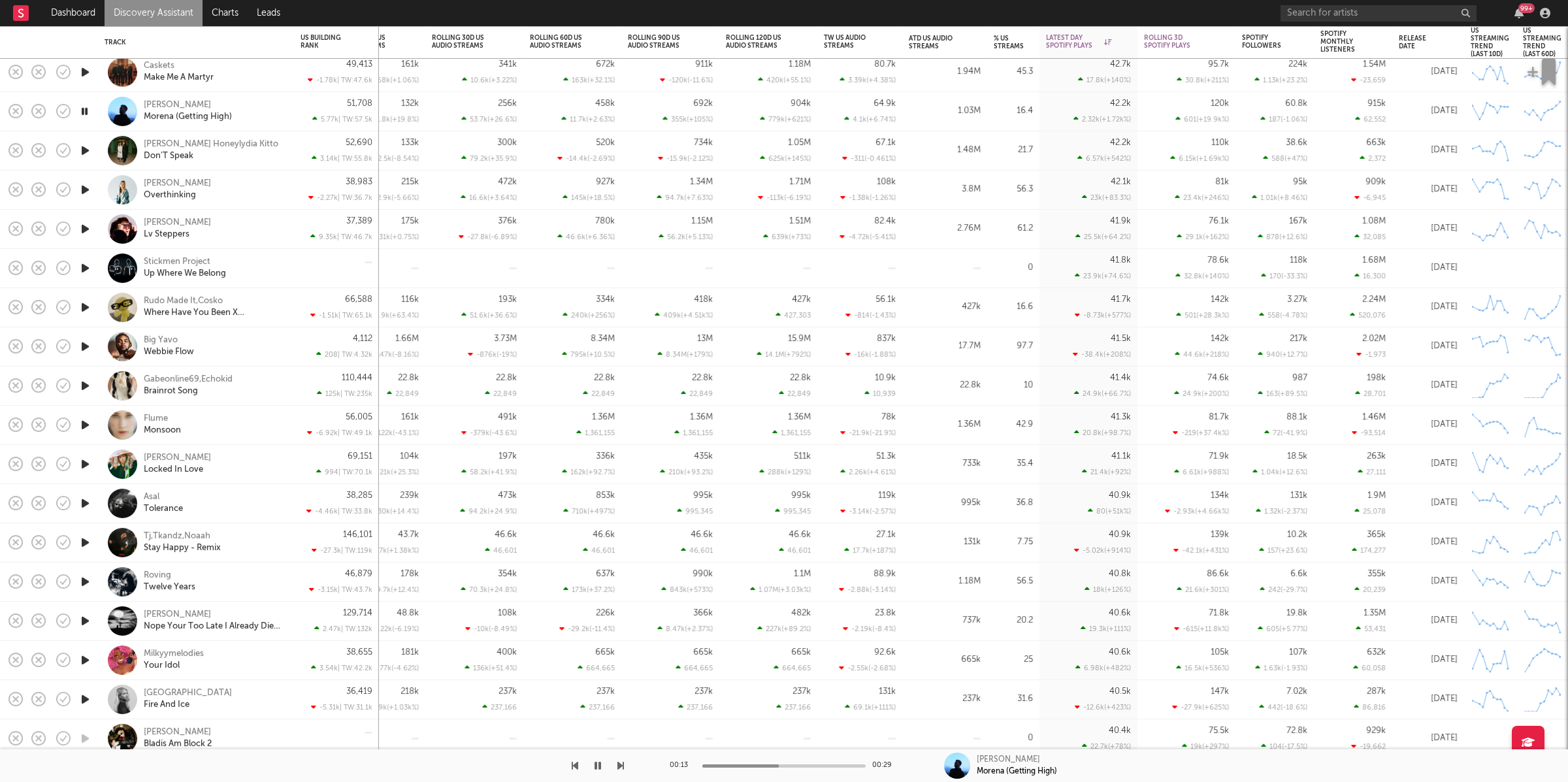
click at [620, 764] on icon "button" at bounding box center [621, 765] width 7 height 11
click at [618, 765] on icon "button" at bounding box center [621, 765] width 7 height 11
click at [620, 764] on icon "button" at bounding box center [621, 765] width 7 height 11
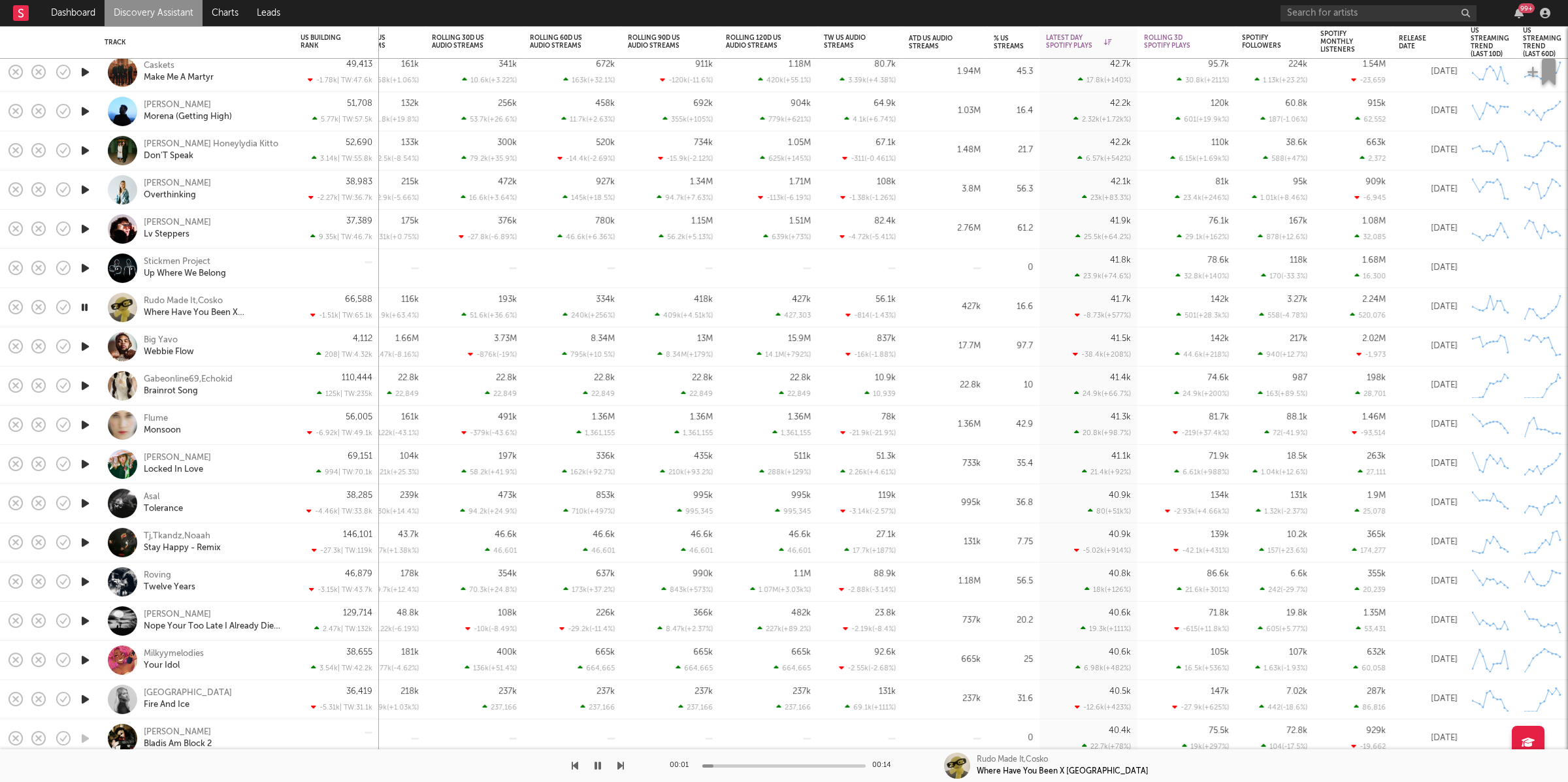
click at [620, 764] on icon "button" at bounding box center [621, 765] width 7 height 11
drag, startPoint x: 613, startPoint y: 771, endPoint x: 620, endPoint y: 769, distance: 7.3
click at [614, 771] on div at bounding box center [311, 765] width 624 height 33
click at [622, 769] on icon "button" at bounding box center [621, 765] width 7 height 11
click at [577, 766] on icon "button" at bounding box center [575, 765] width 7 height 11
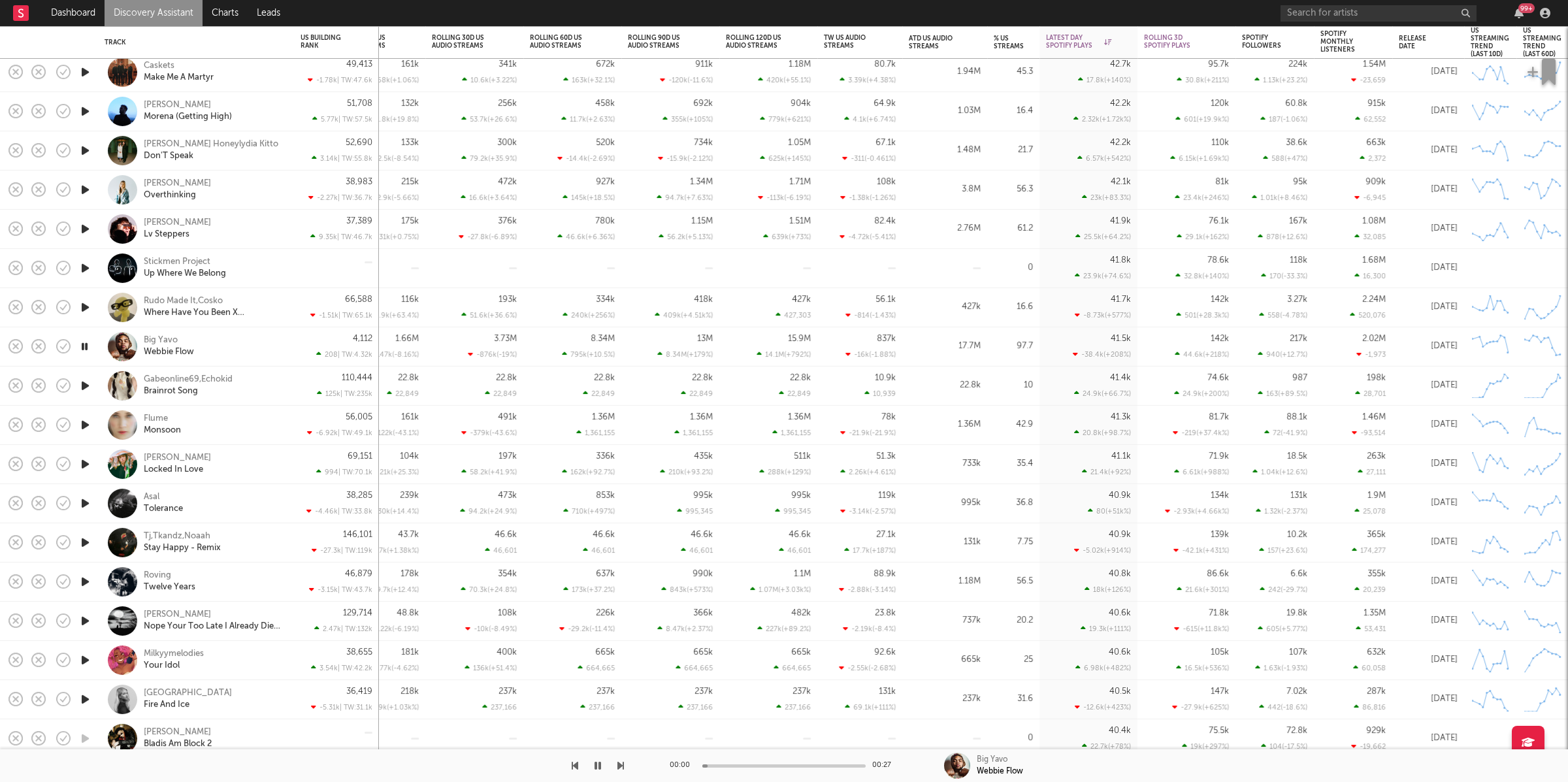
click at [572, 765] on icon "button" at bounding box center [575, 765] width 7 height 11
click at [620, 766] on icon "button" at bounding box center [621, 765] width 7 height 11
click at [918, 348] on div "17.7M" at bounding box center [945, 347] width 72 height 16
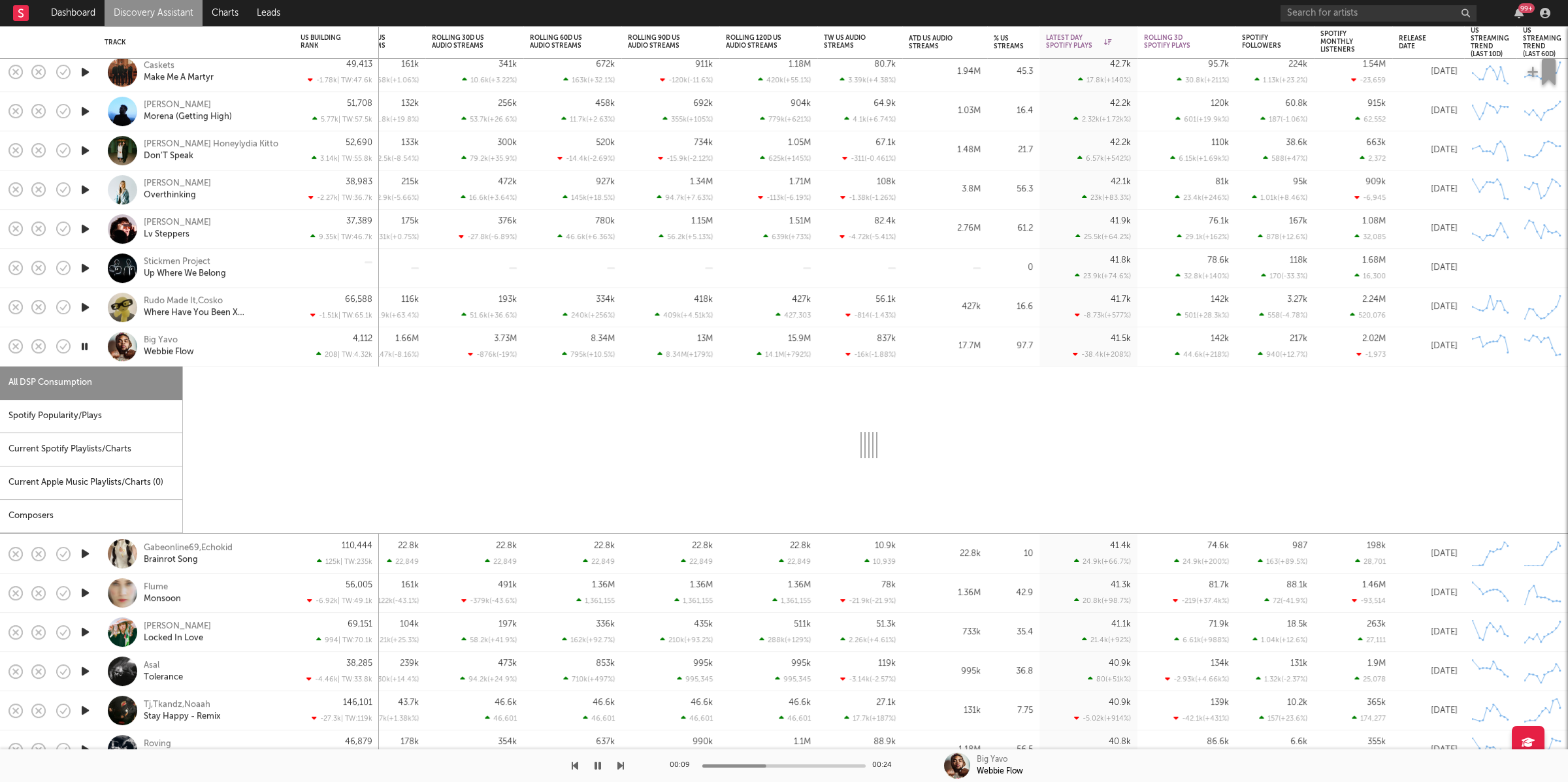
select select "1w"
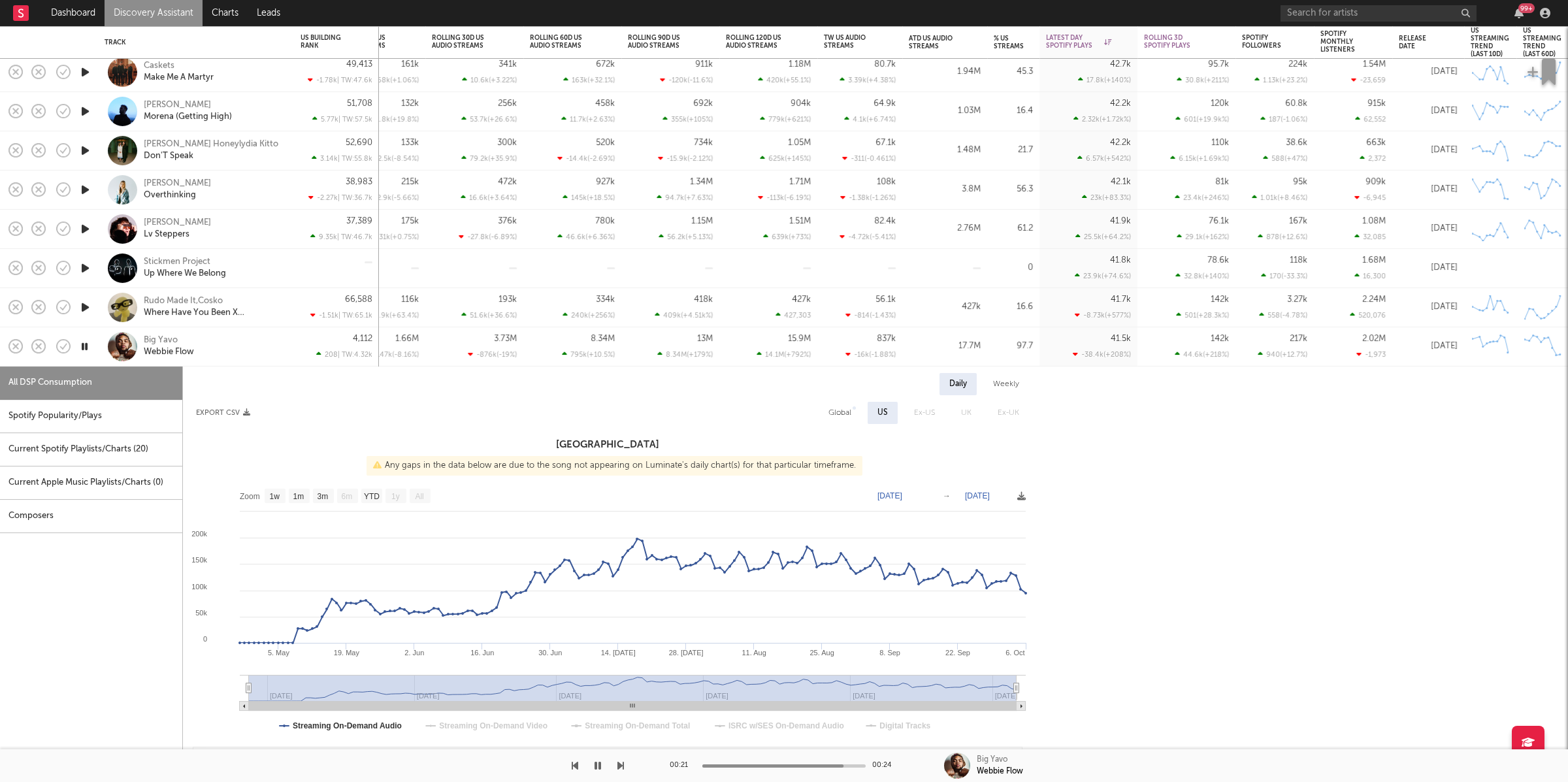
click at [596, 766] on icon "button" at bounding box center [598, 765] width 7 height 11
click at [597, 766] on icon "button" at bounding box center [598, 765] width 7 height 11
click at [271, 357] on div "Big Yavo Webbie Flow" at bounding box center [214, 347] width 141 height 23
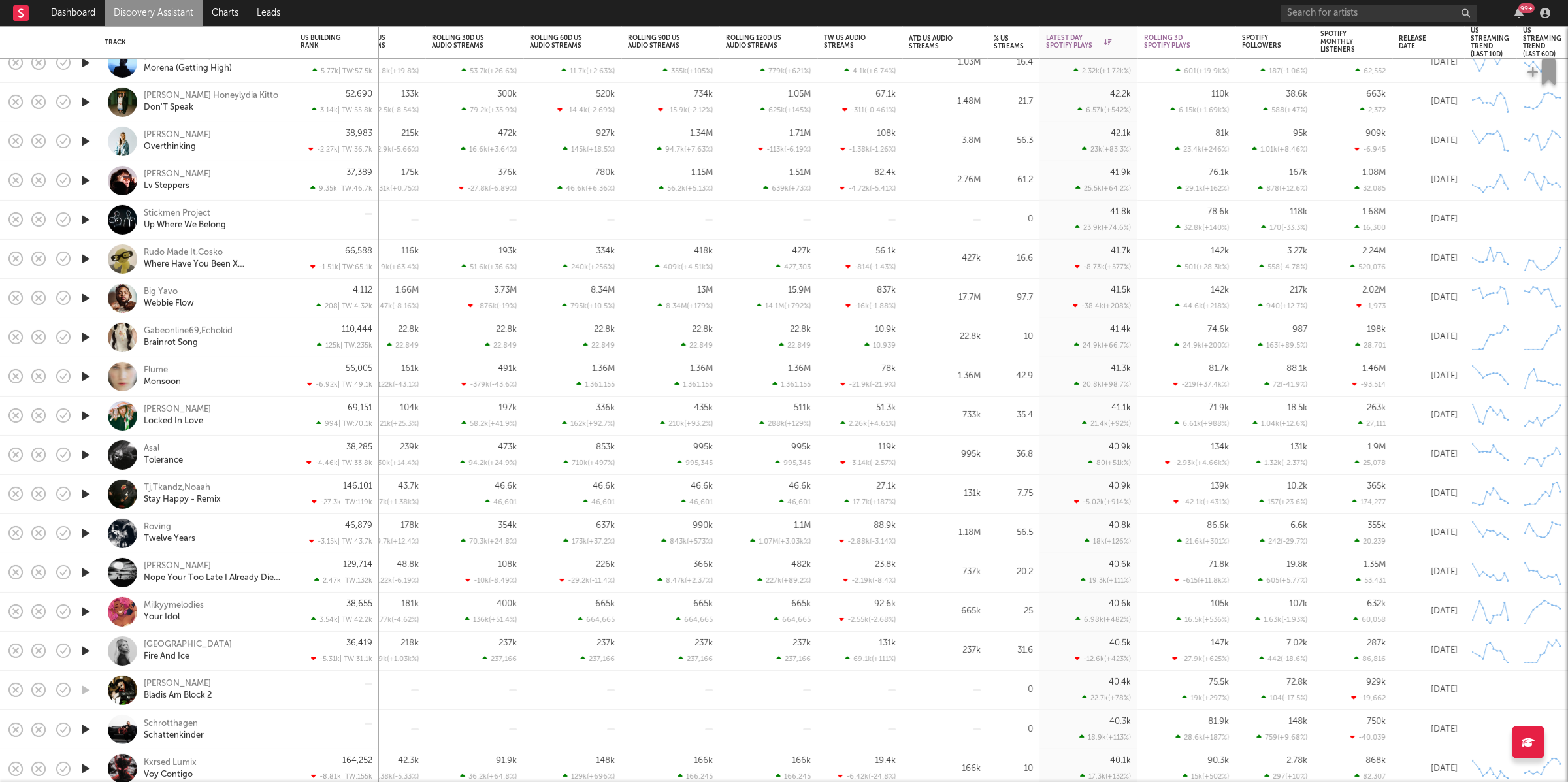
click at [85, 336] on icon "button" at bounding box center [85, 337] width 14 height 16
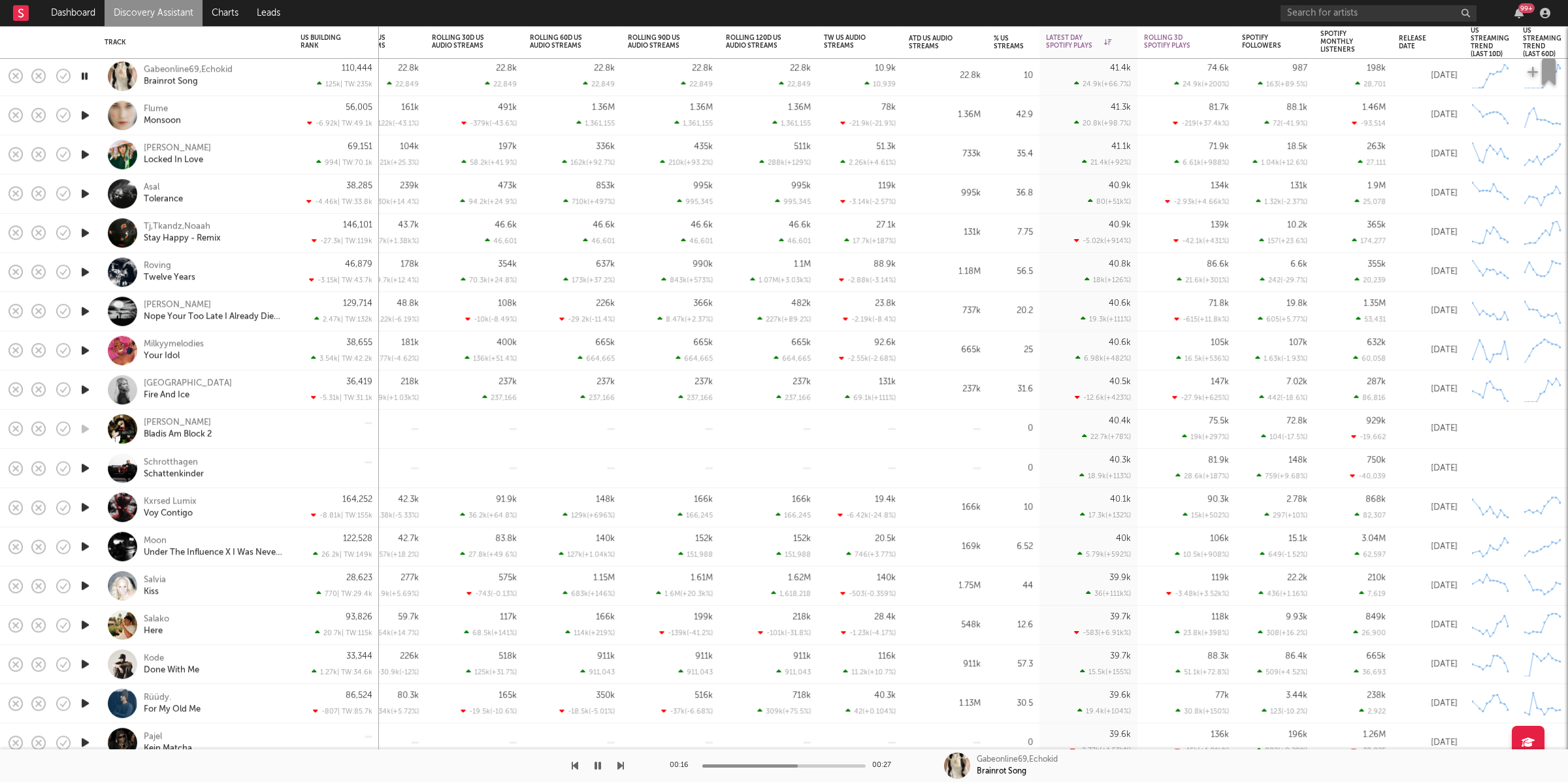
click at [620, 763] on icon "button" at bounding box center [621, 765] width 7 height 11
click at [620, 763] on icon "button" at bounding box center [621, 765] width 7 height 11
click at [265, 251] on div "Tj,Tkandz,Noaah Stay Happy - Remix" at bounding box center [196, 233] width 183 height 39
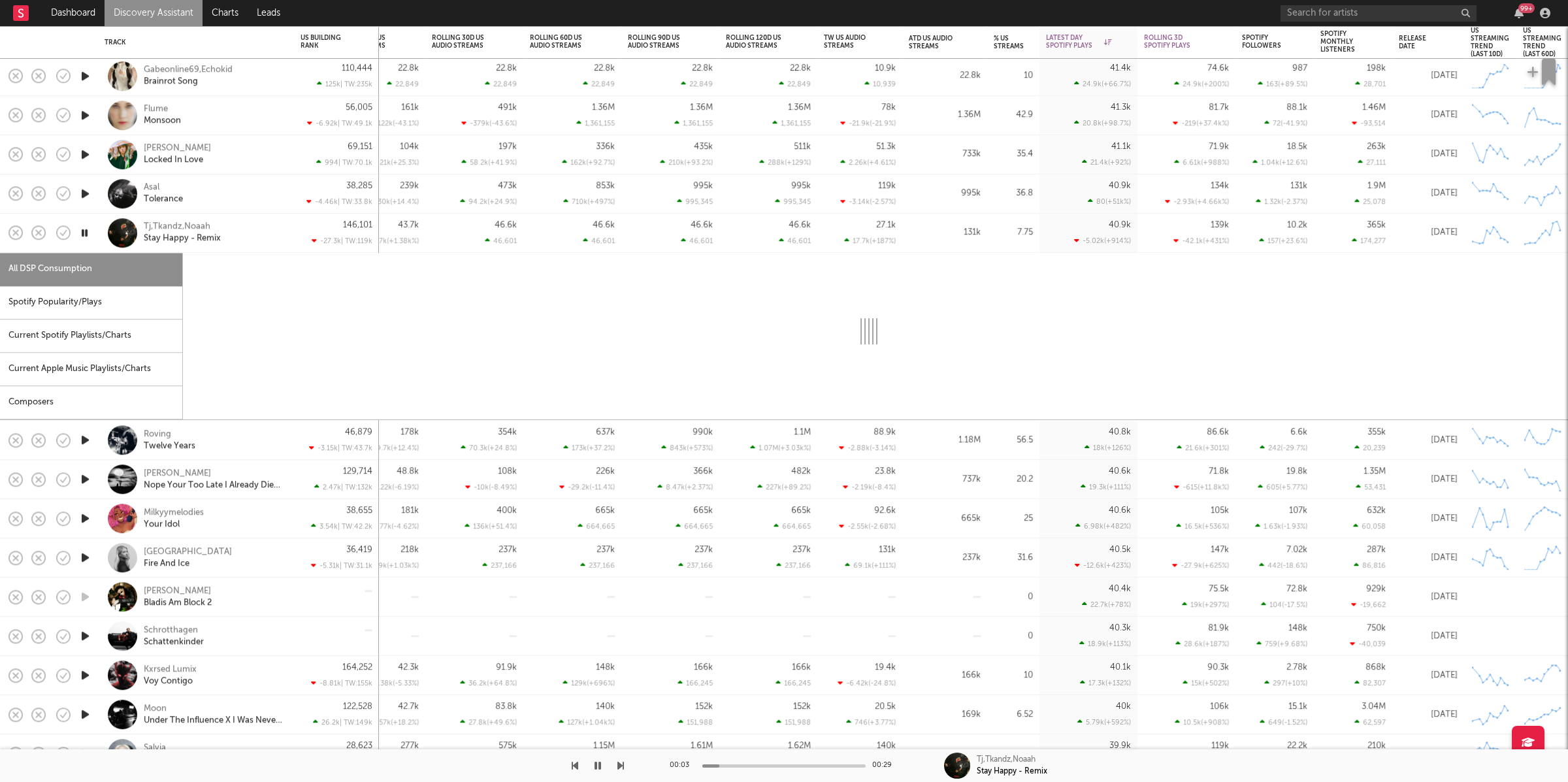
click at [87, 292] on div "Spotify Popularity/Plays" at bounding box center [91, 303] width 182 height 33
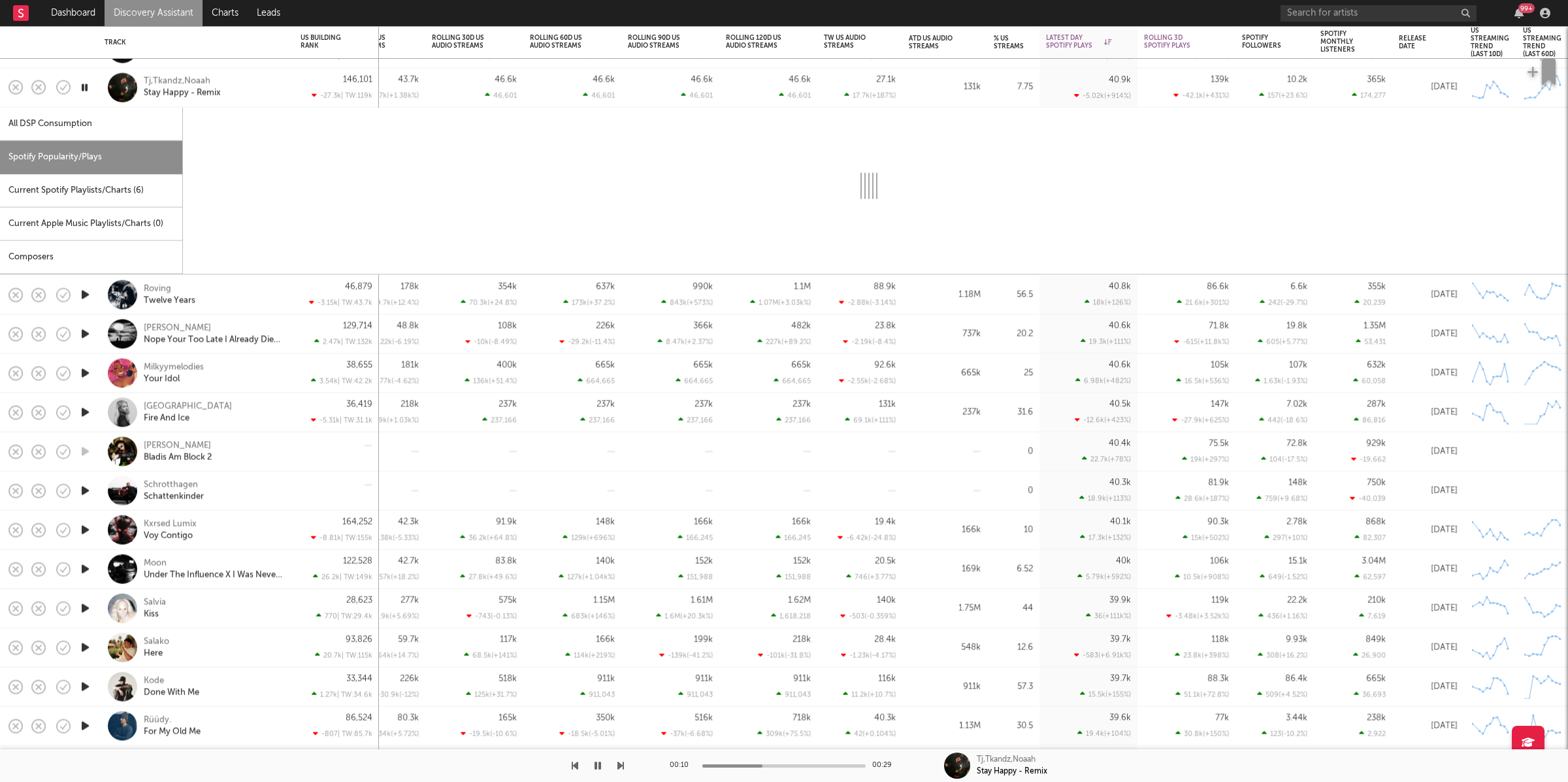
select select "1w"
select select "6m"
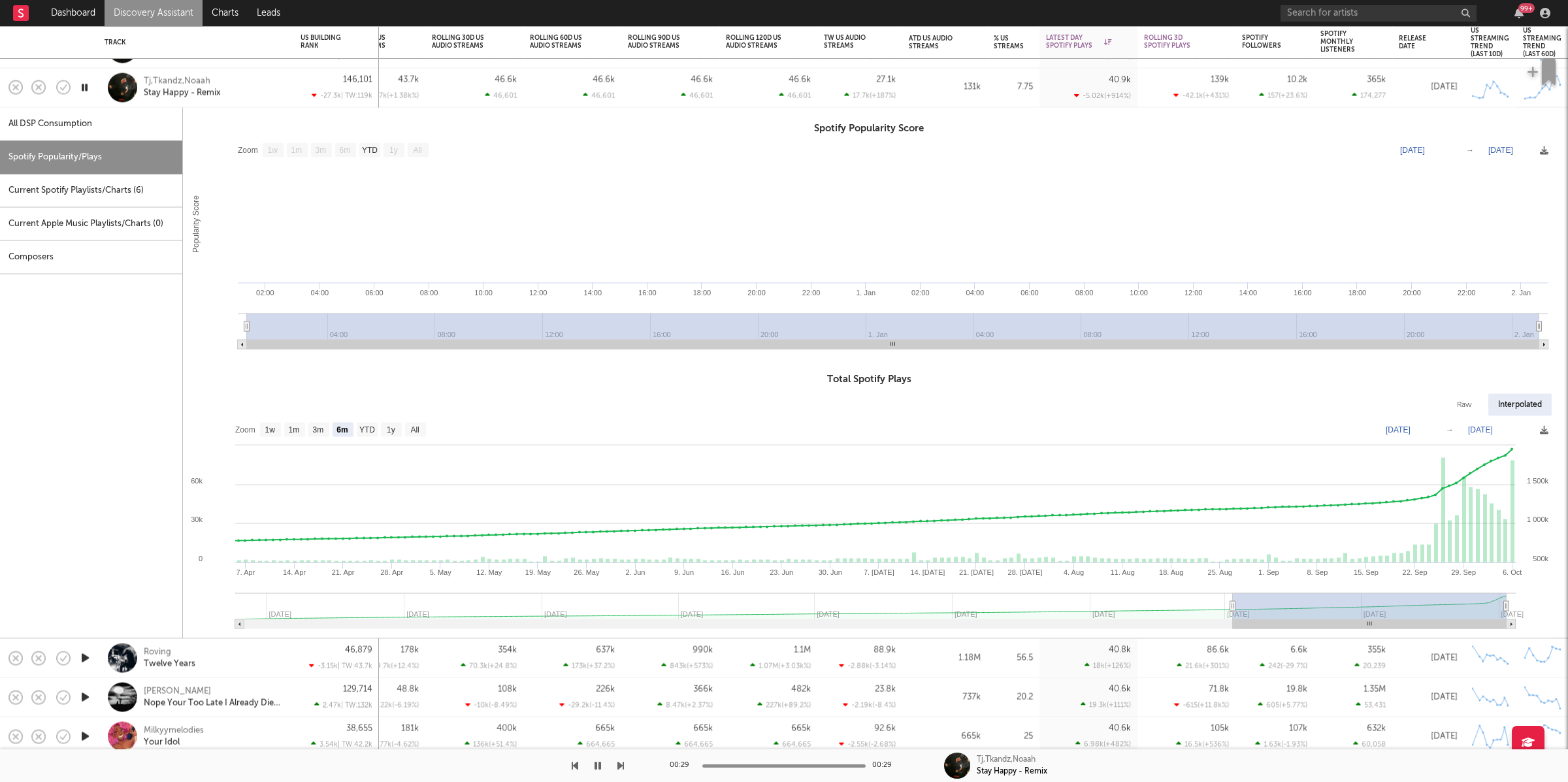
click at [239, 92] on div "Tj,Tkandz,Noaah Stay Happy - Remix" at bounding box center [214, 87] width 141 height 23
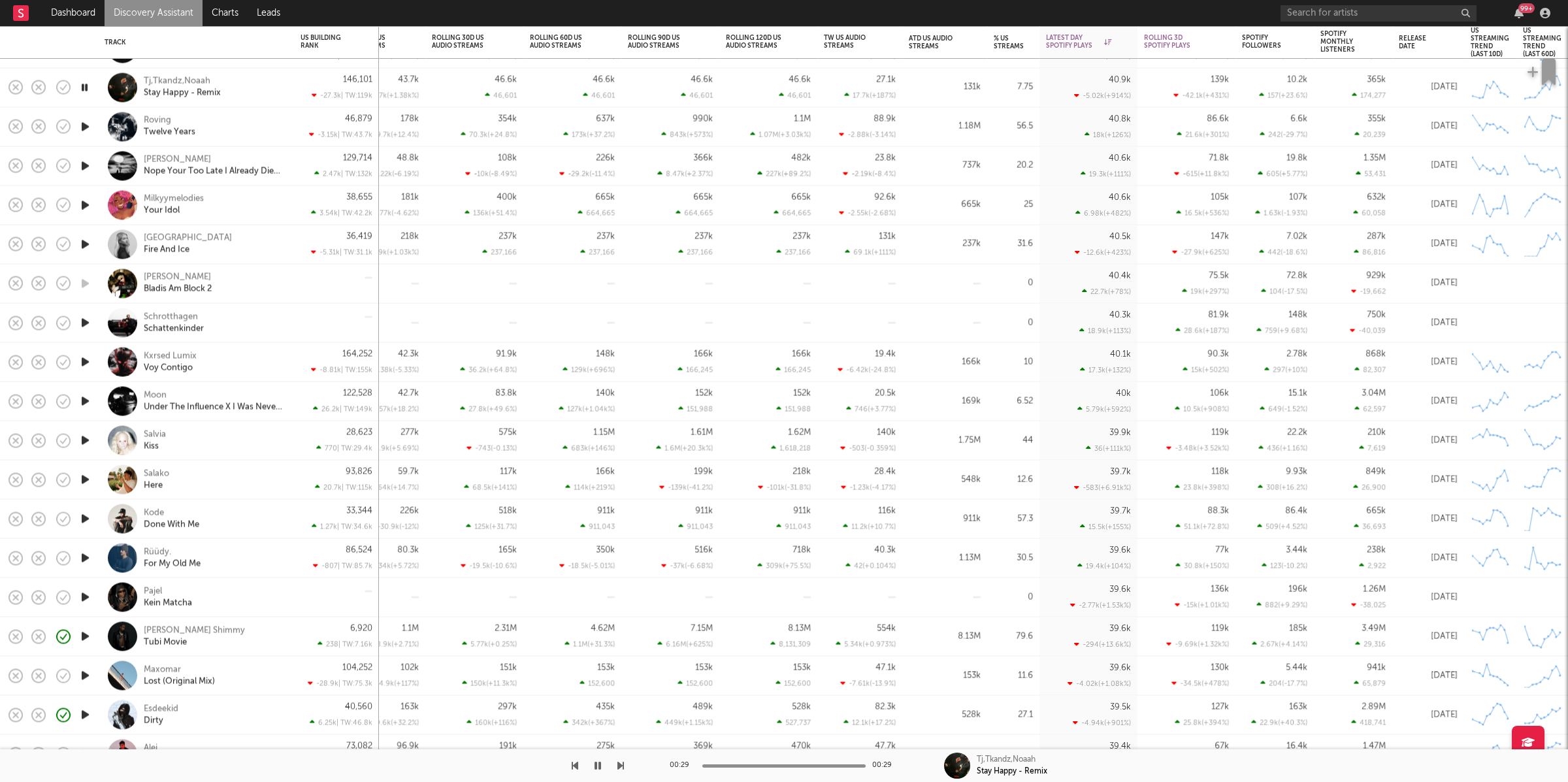
click at [1353, 3] on div "99 +" at bounding box center [1417, 13] width 274 height 26
click at [1354, 9] on input "text" at bounding box center [1379, 13] width 196 height 16
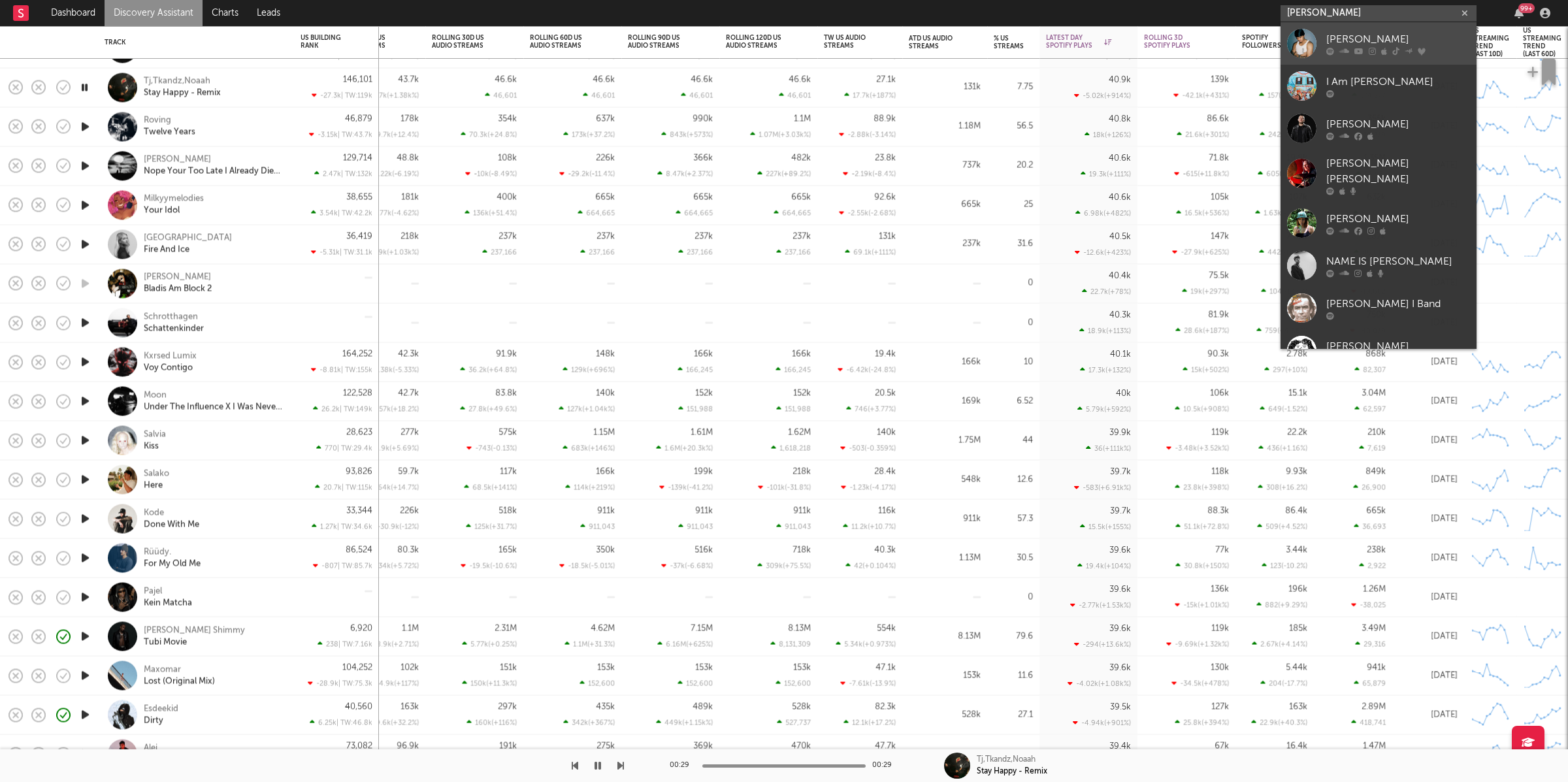
type input "Eric I"
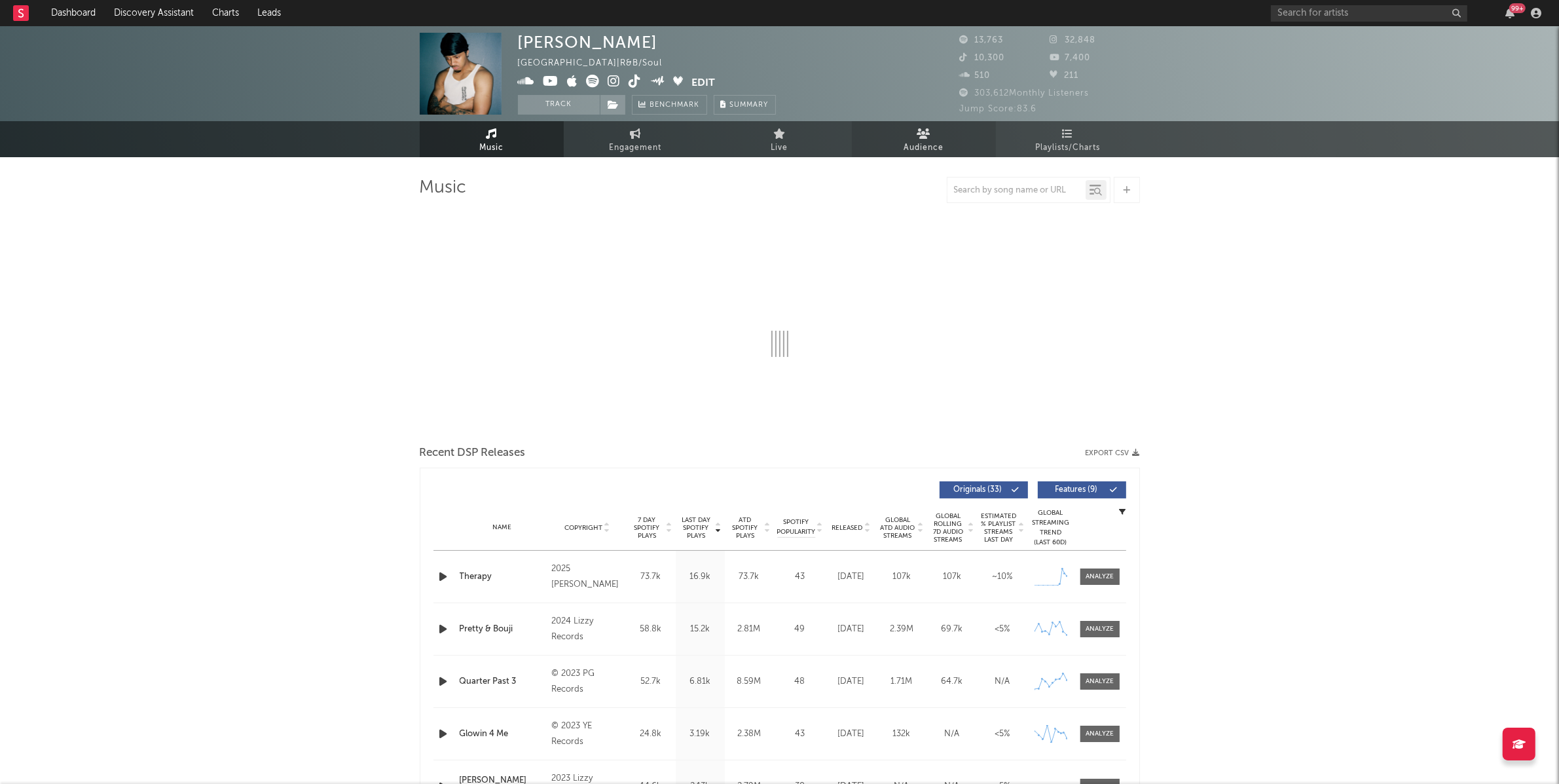
select select "6m"
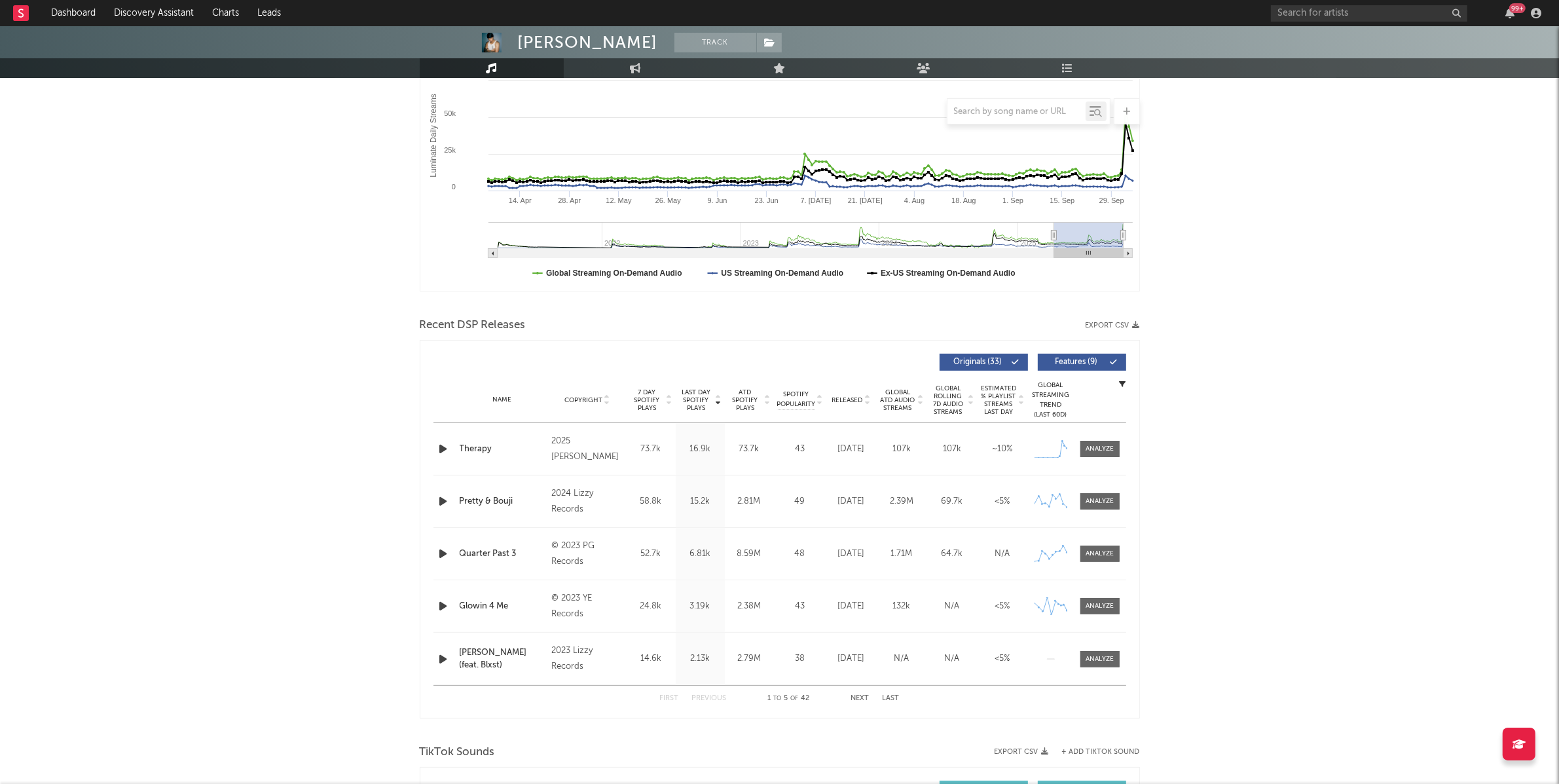
scroll to position [291, 0]
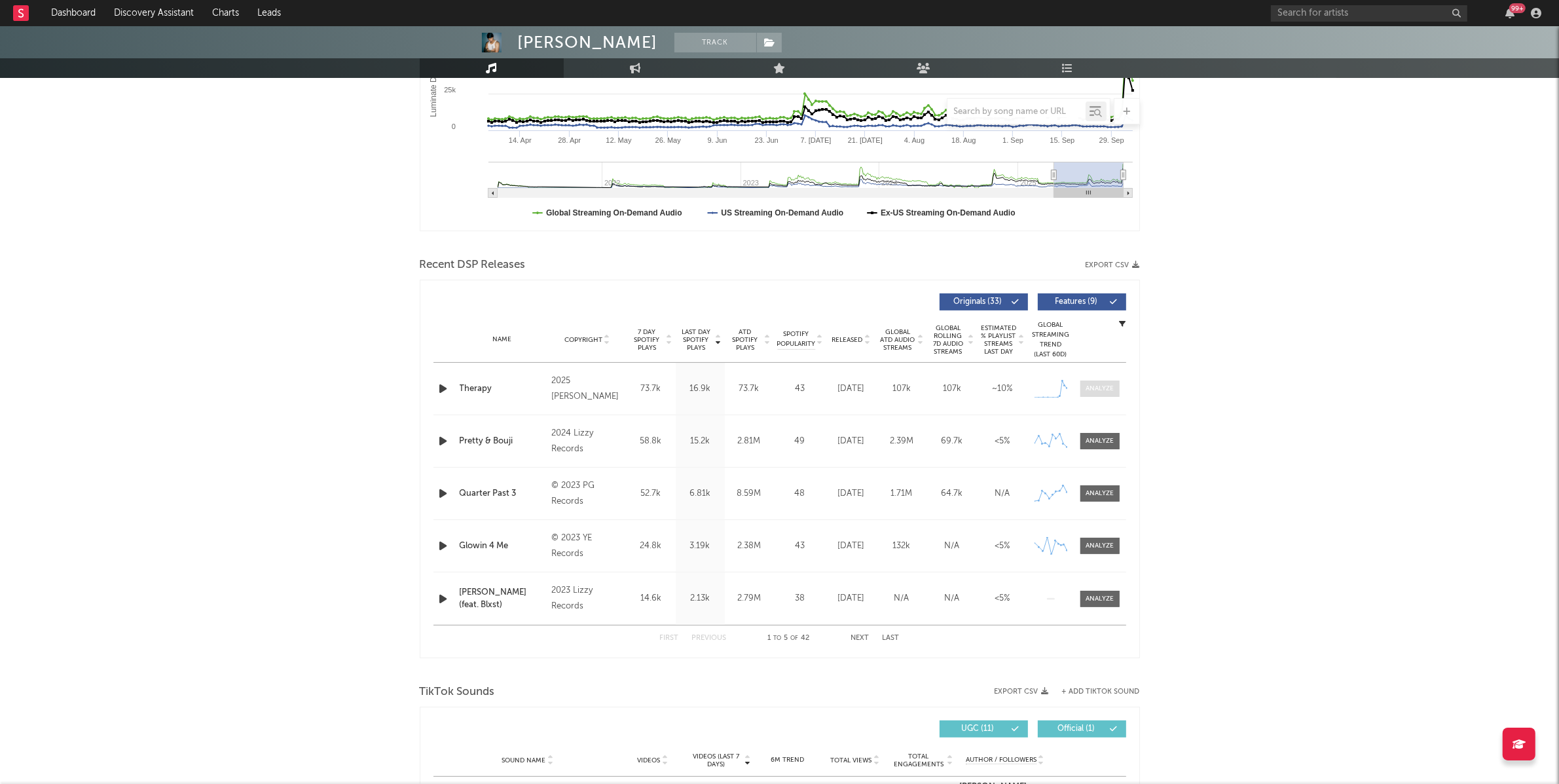
click at [1112, 385] on div at bounding box center [1100, 388] width 28 height 10
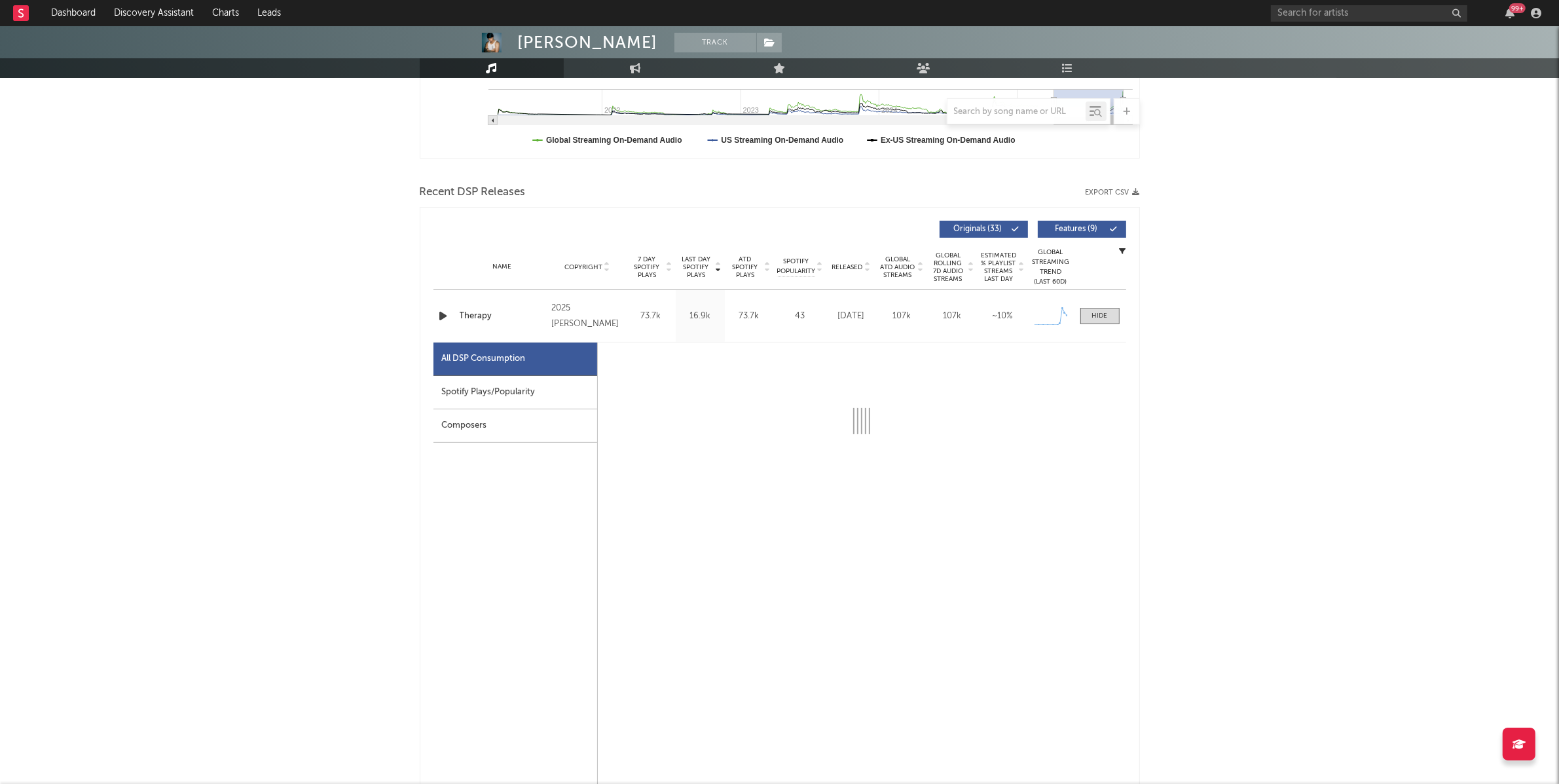
scroll to position [537, 0]
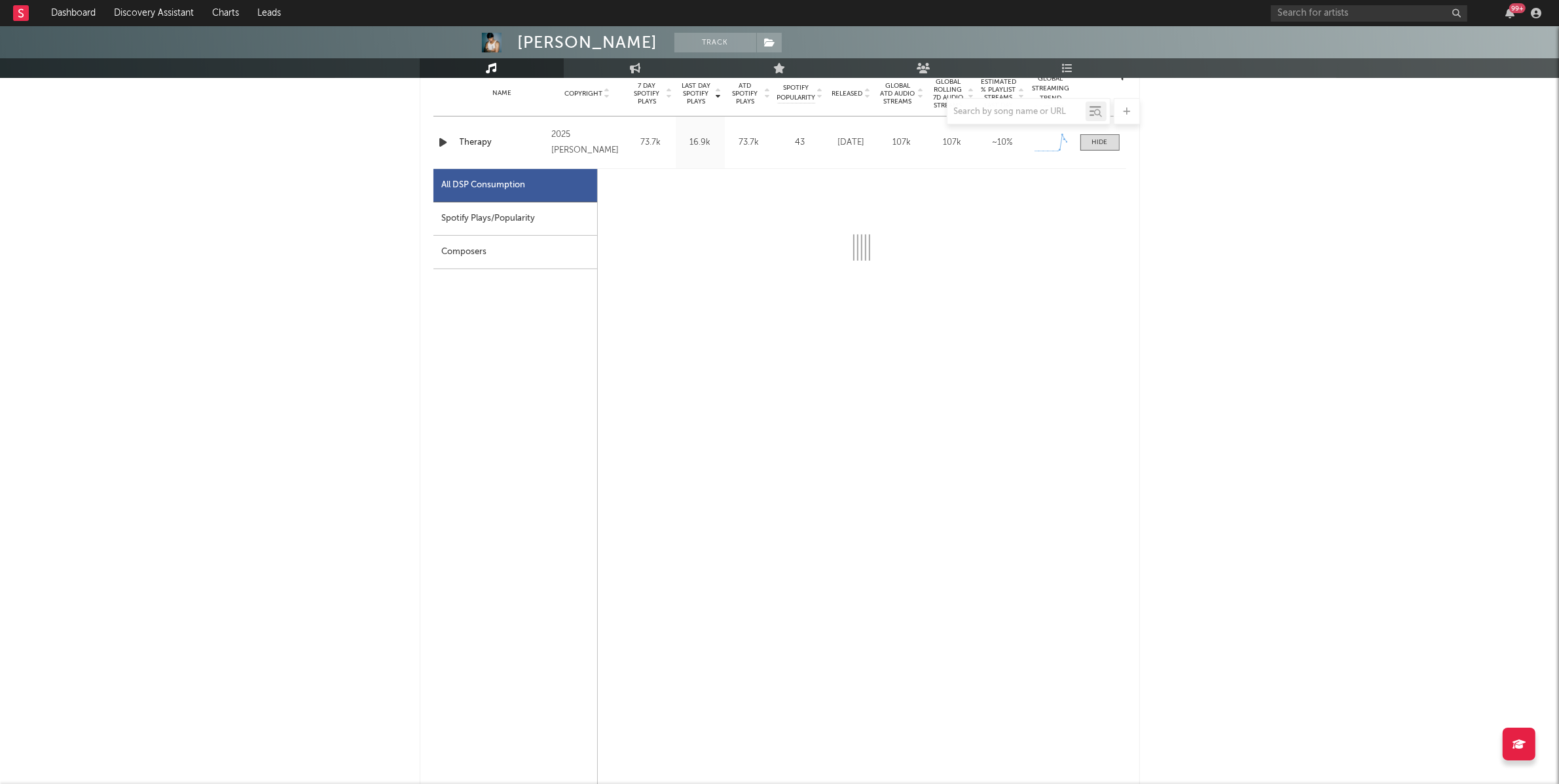
select select "1w"
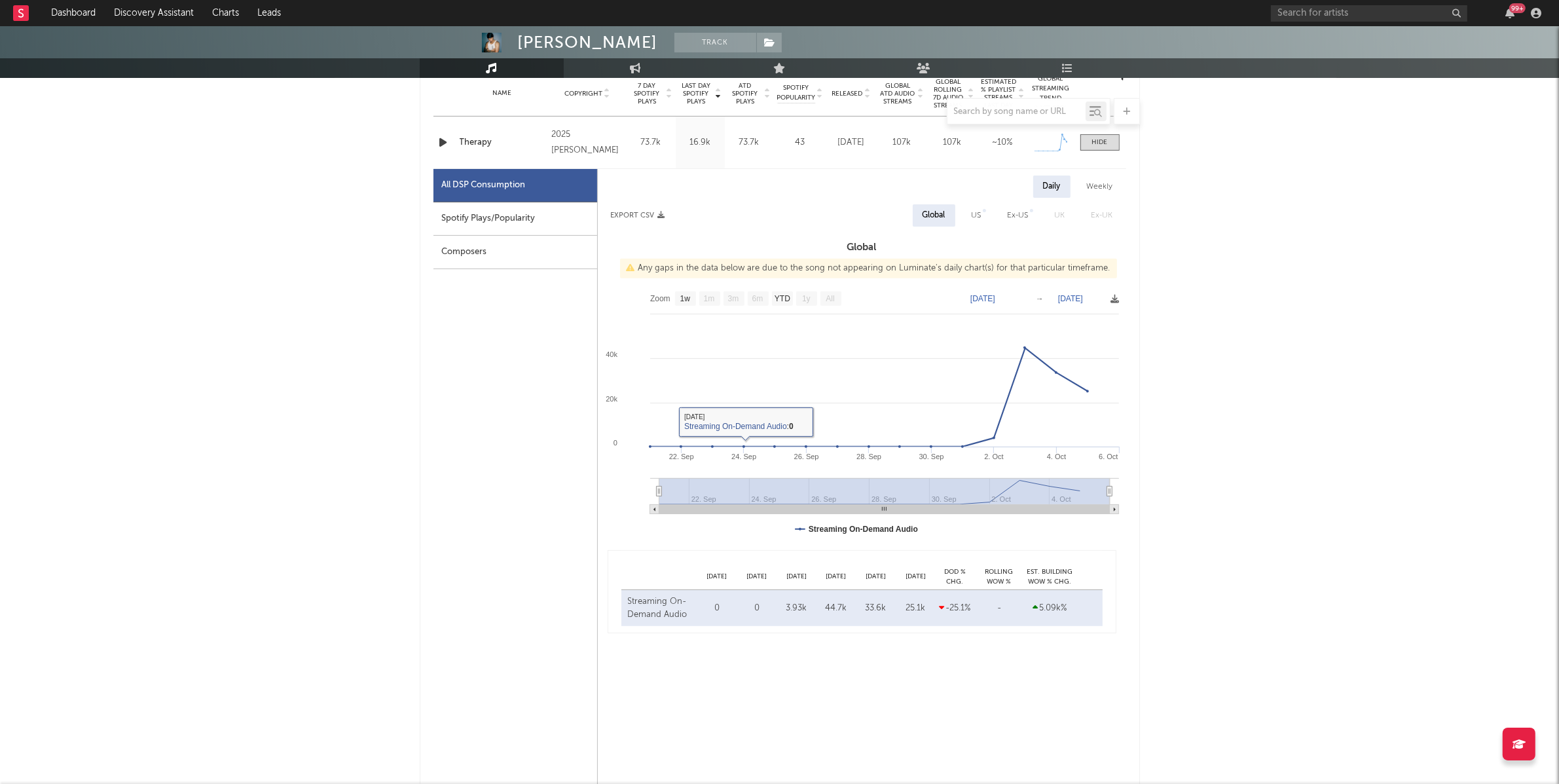
click at [495, 232] on div "Spotify Plays/Popularity" at bounding box center [515, 219] width 164 height 33
select select "1w"
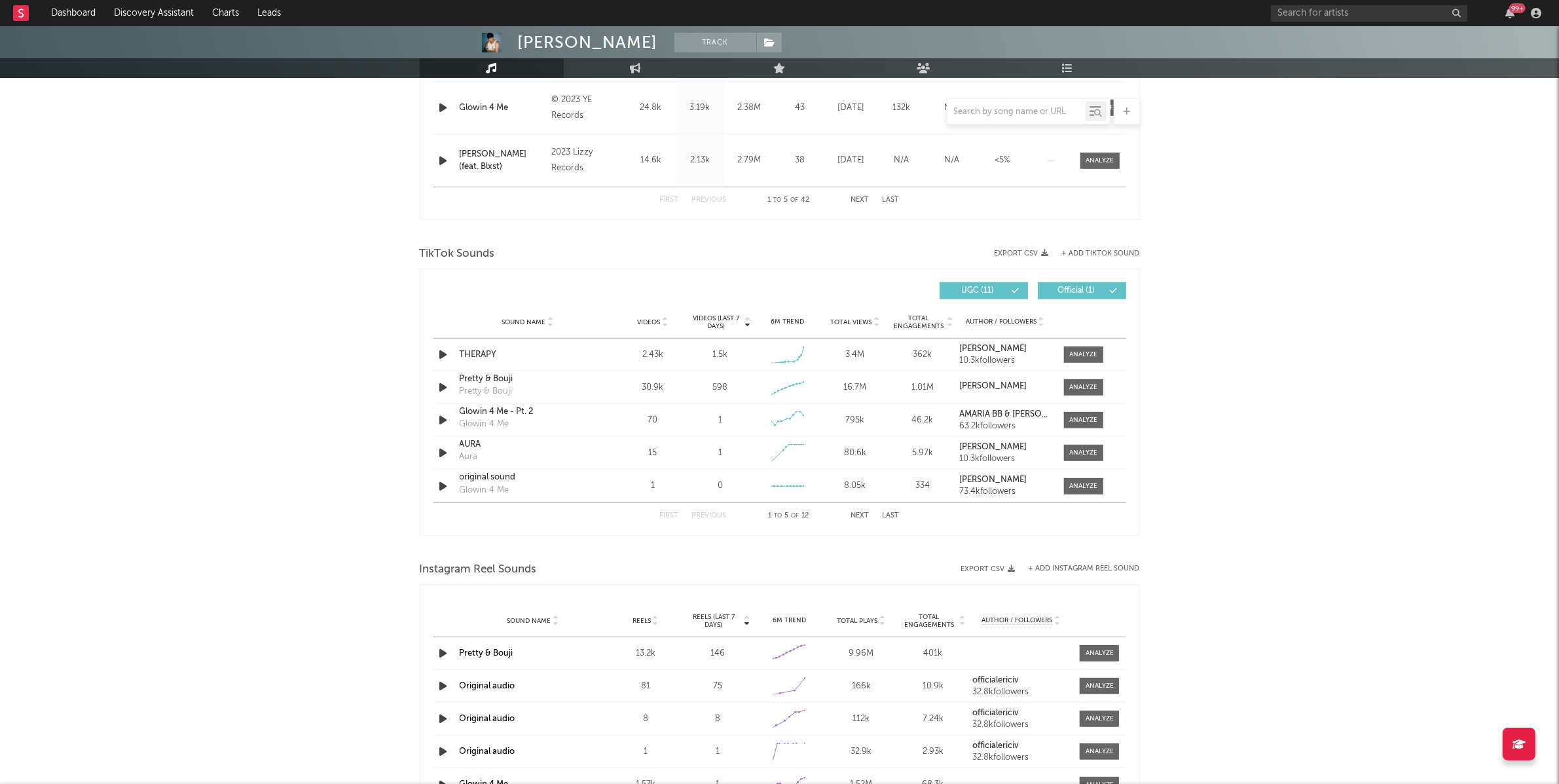
scroll to position [1349, 0]
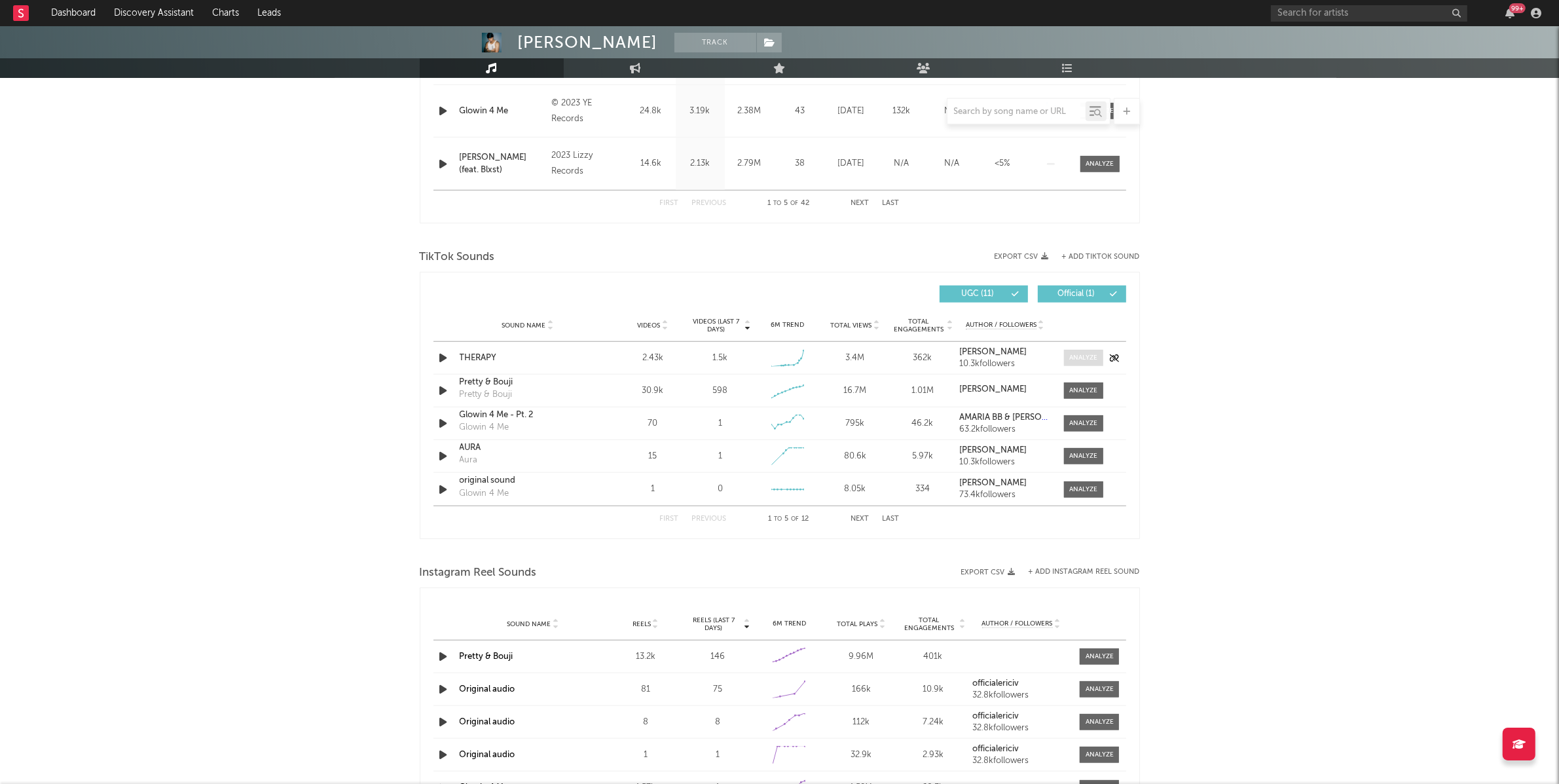
click at [1078, 355] on div at bounding box center [1084, 358] width 28 height 10
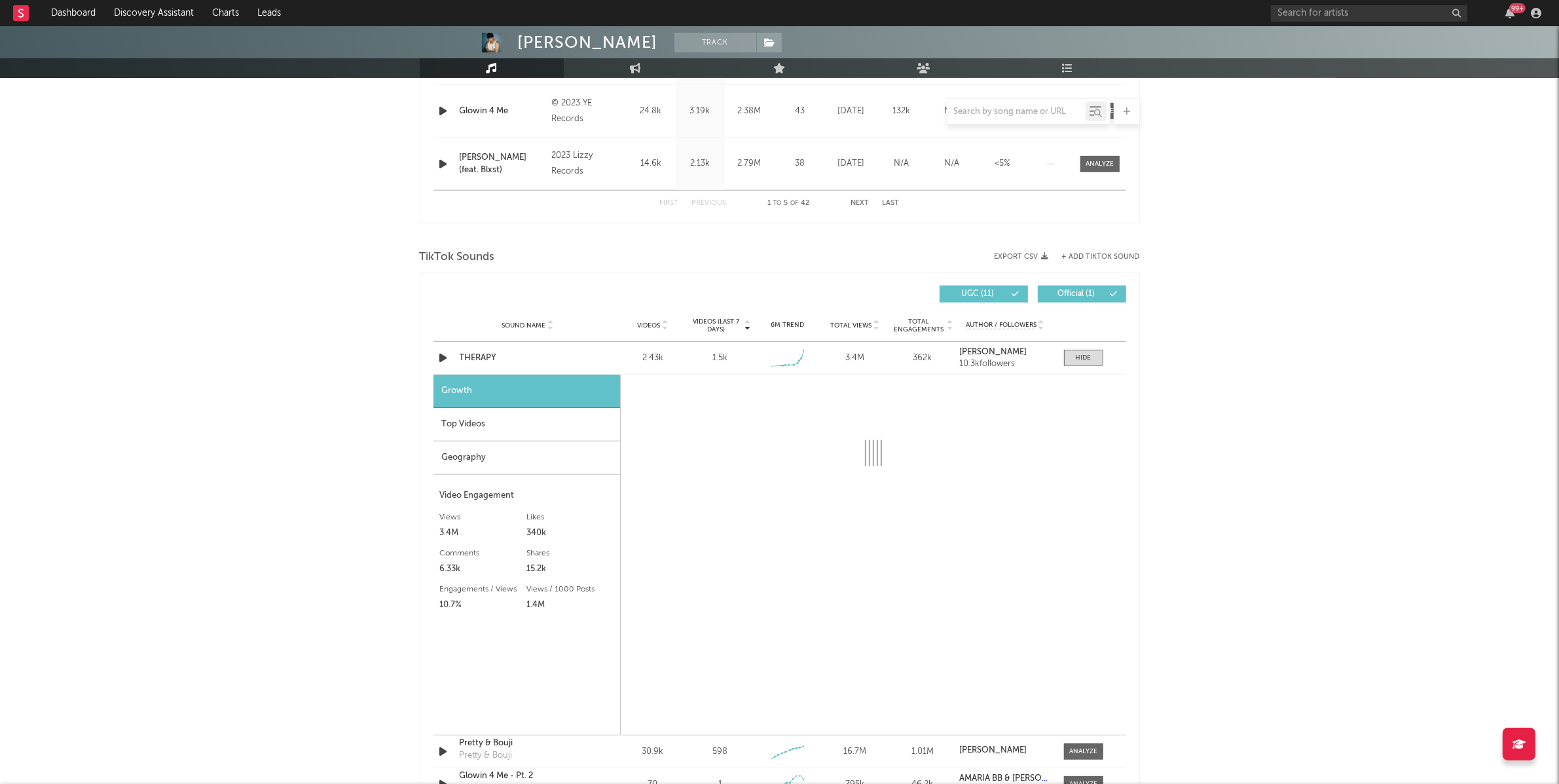
select select "1w"
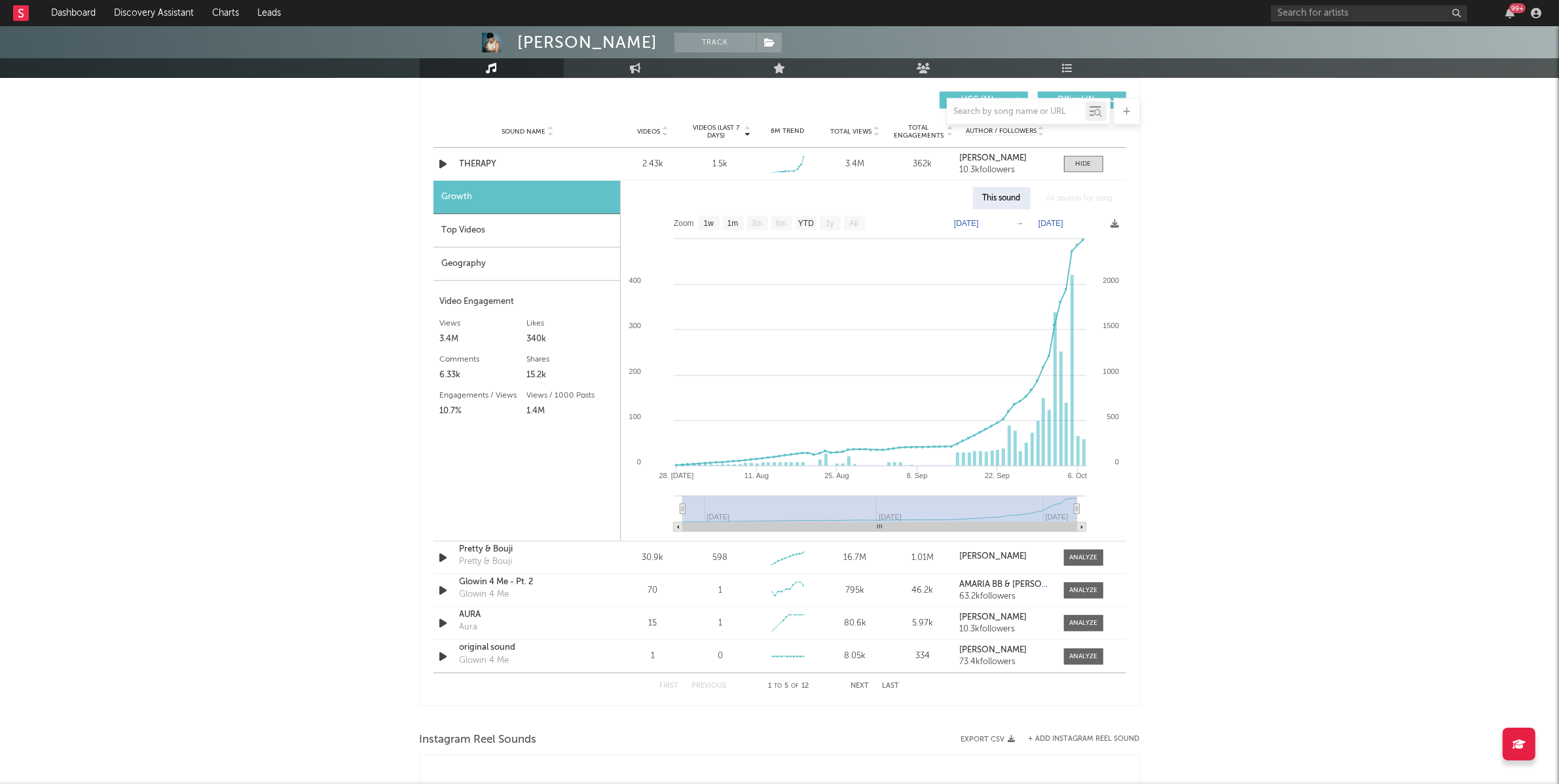
scroll to position [1553, 0]
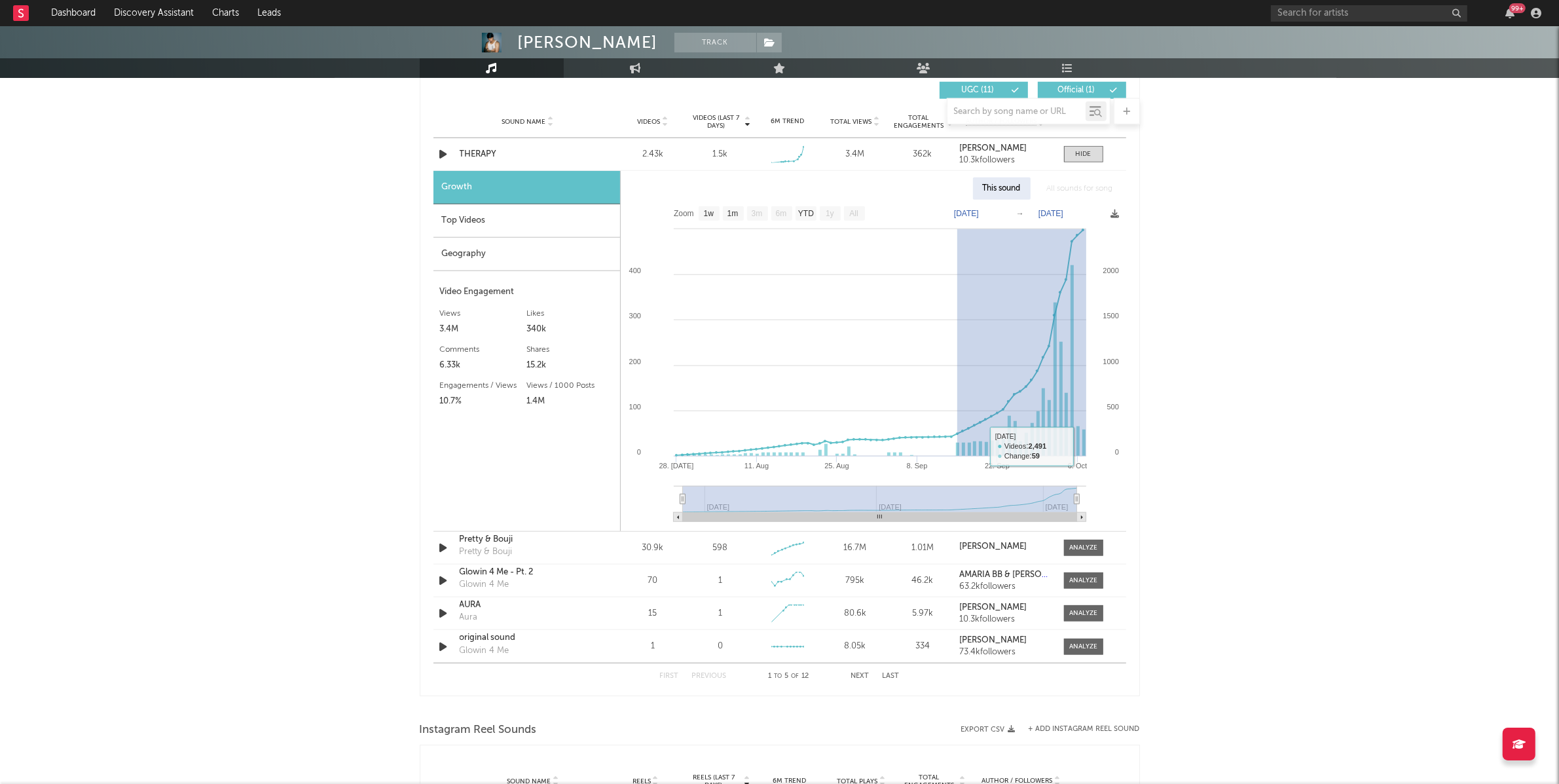
drag, startPoint x: 957, startPoint y: 448, endPoint x: 1094, endPoint y: 444, distance: 137.1
click at [1094, 444] on icon "Created with Highcharts 10.3.3 [DATE]. Aug 25. Aug [DATE]. [DATE]. Oct [DATE] S…" at bounding box center [873, 366] width 505 height 332
type input "[DATE]"
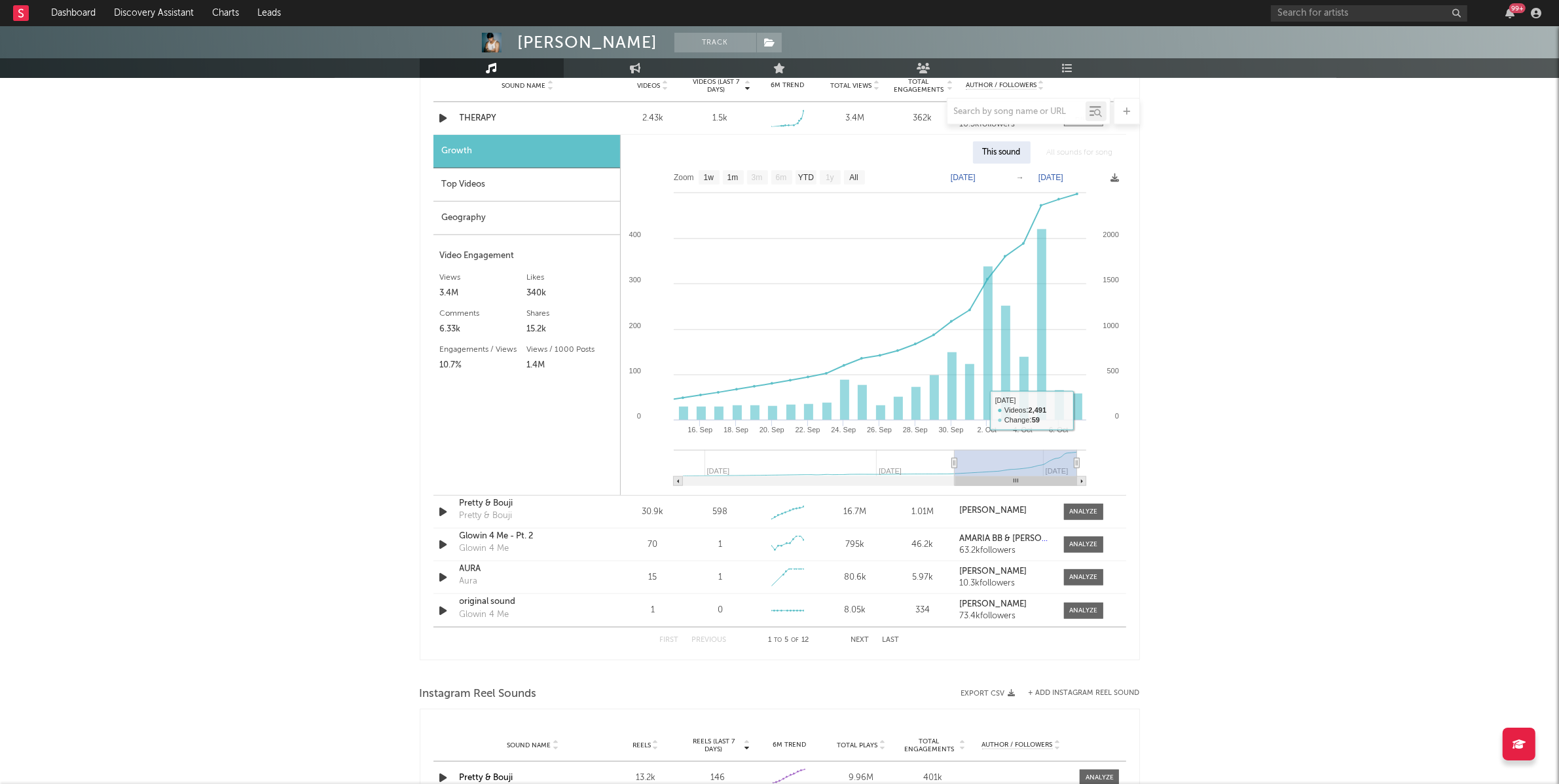
scroll to position [1591, 0]
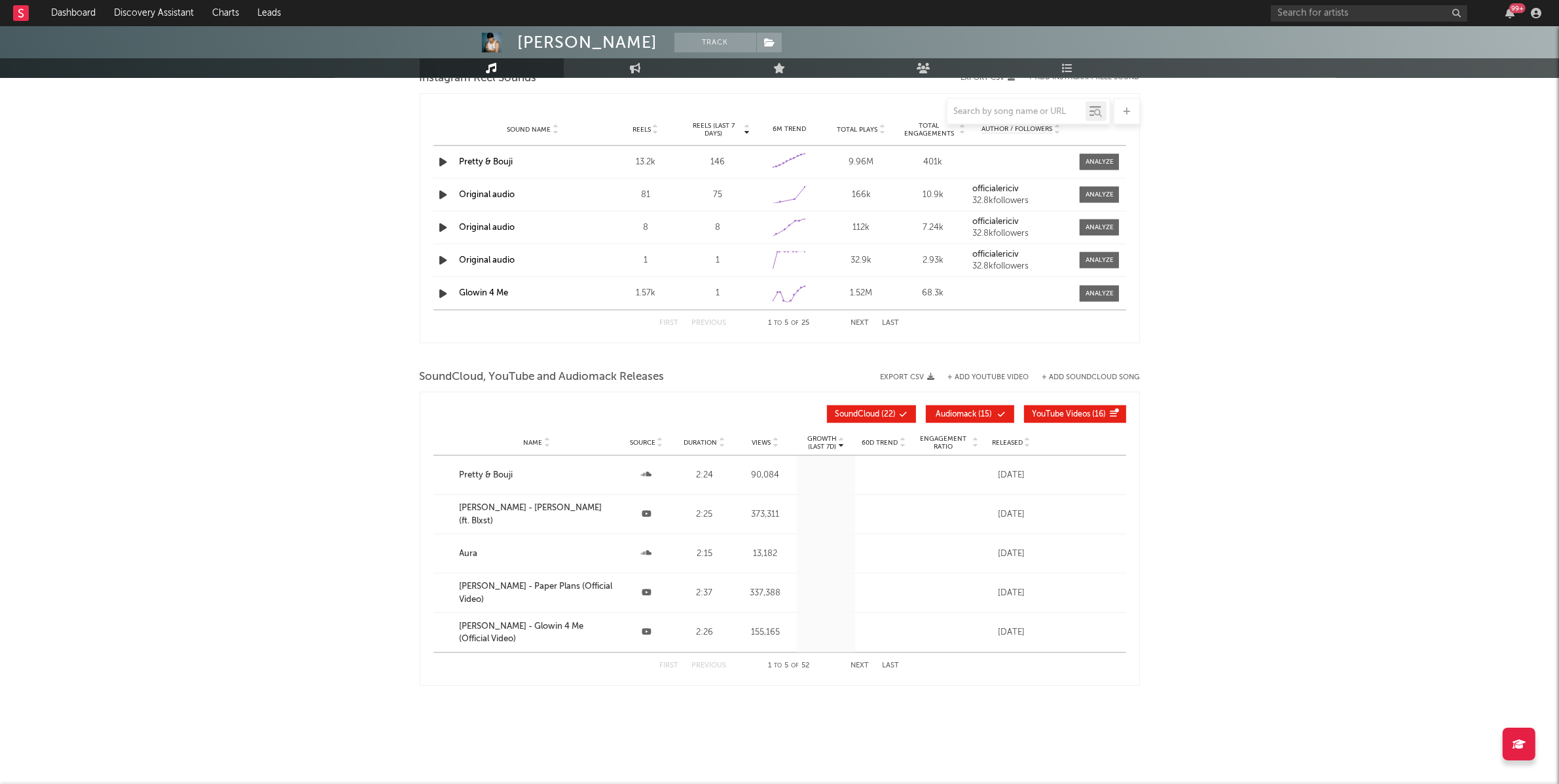
scroll to position [1513, 0]
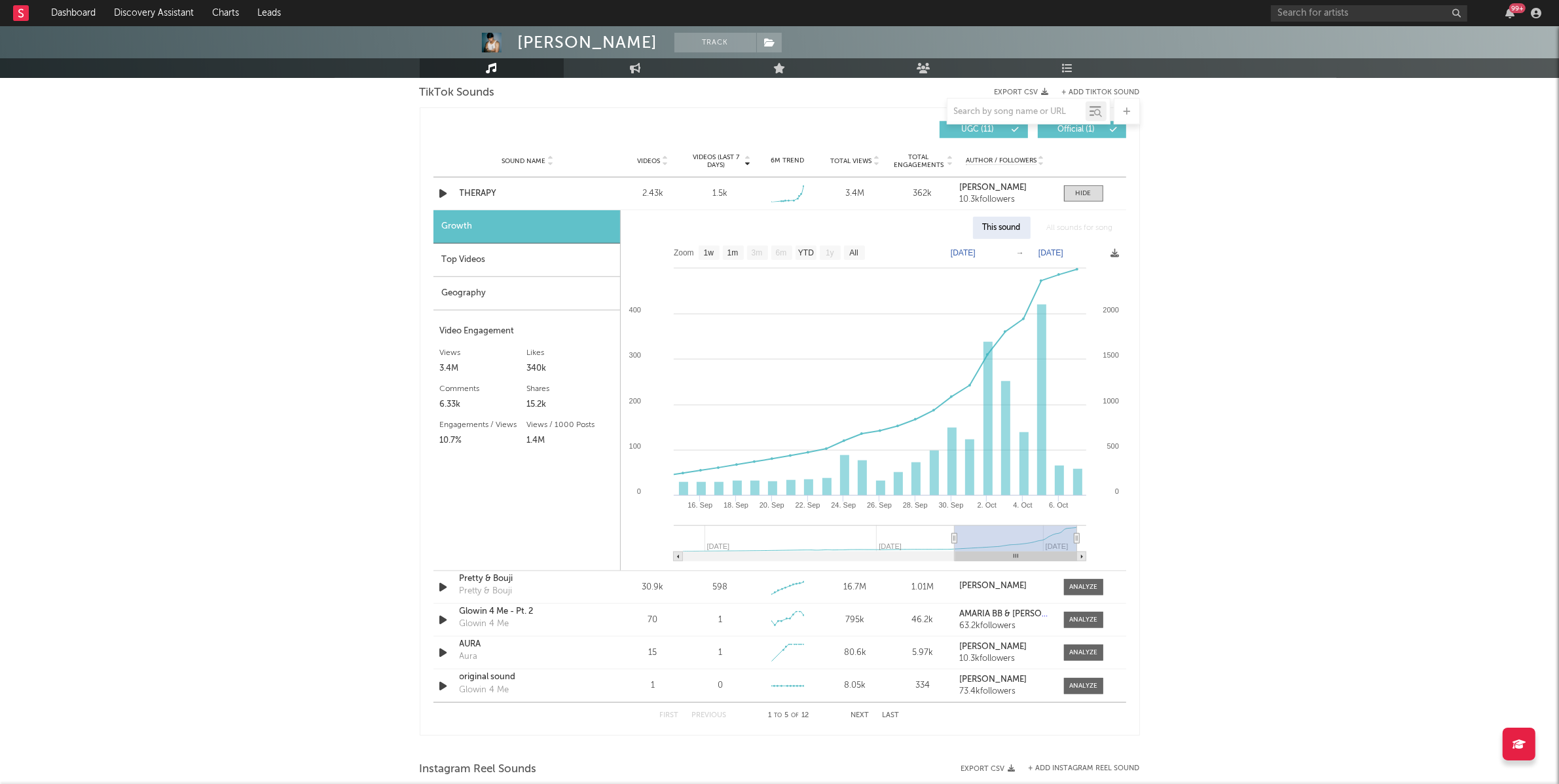
click at [518, 275] on div "Top Videos" at bounding box center [526, 260] width 187 height 33
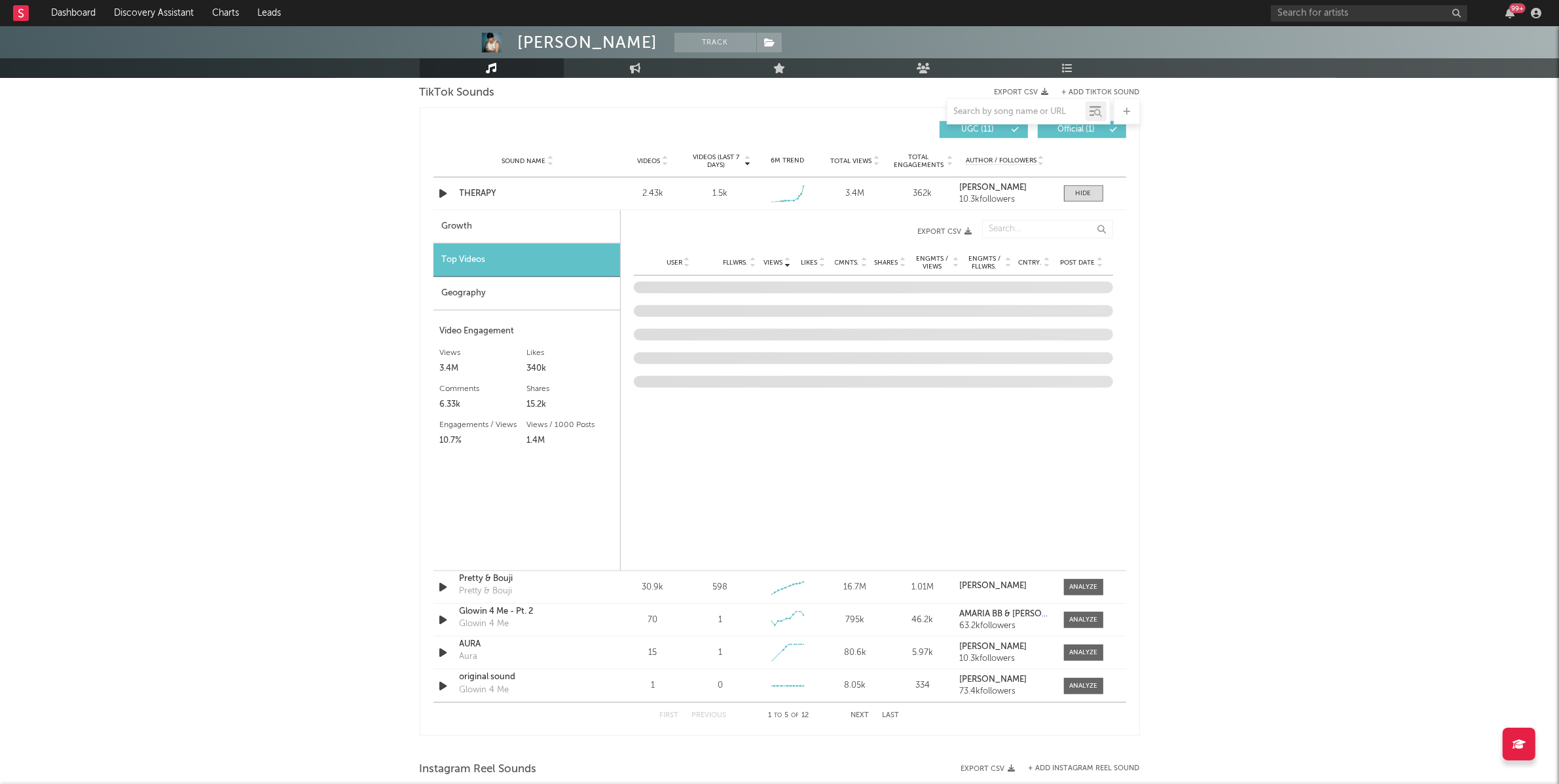
click at [515, 305] on div "Geography" at bounding box center [526, 293] width 187 height 33
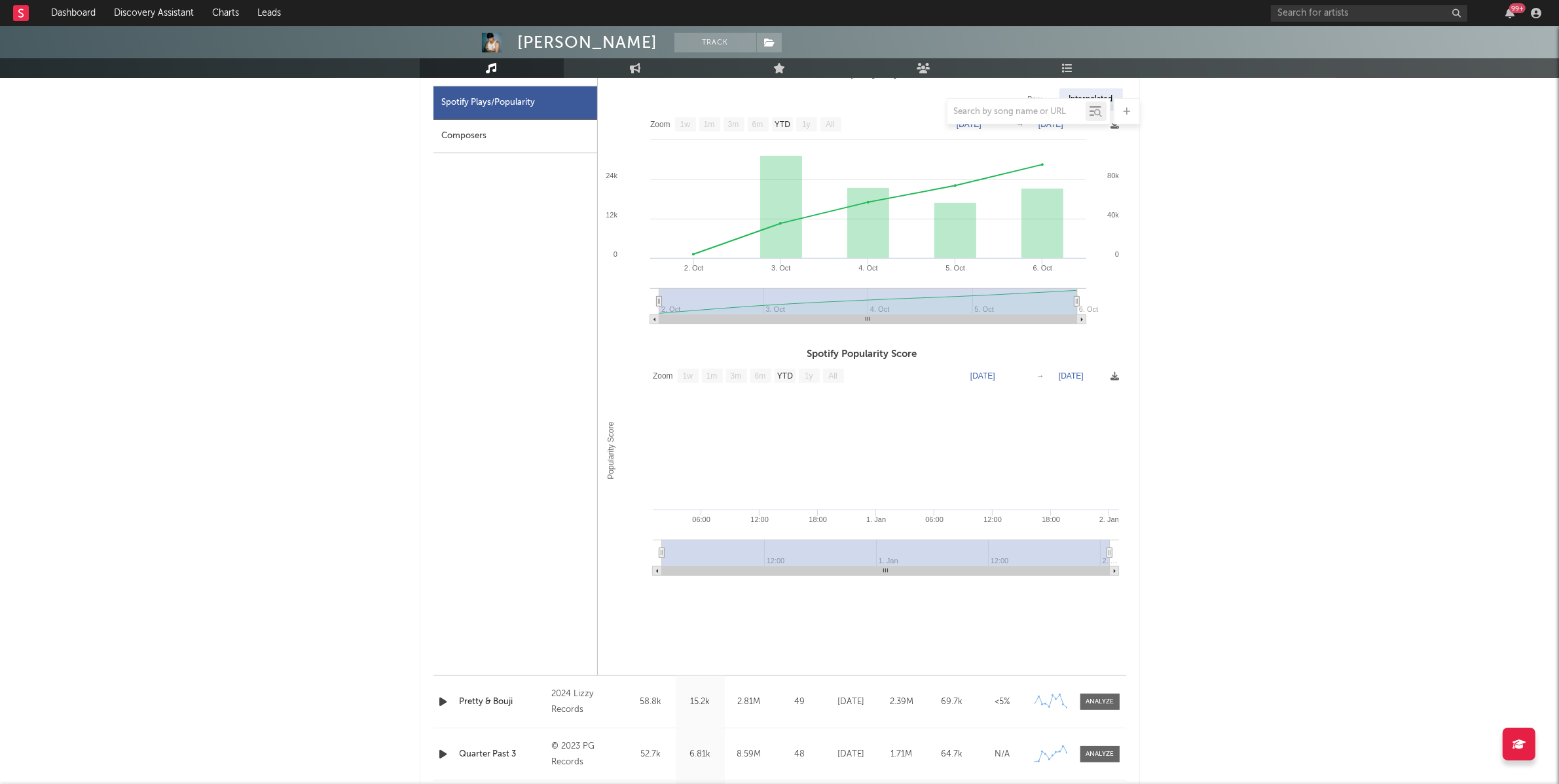
scroll to position [565, 0]
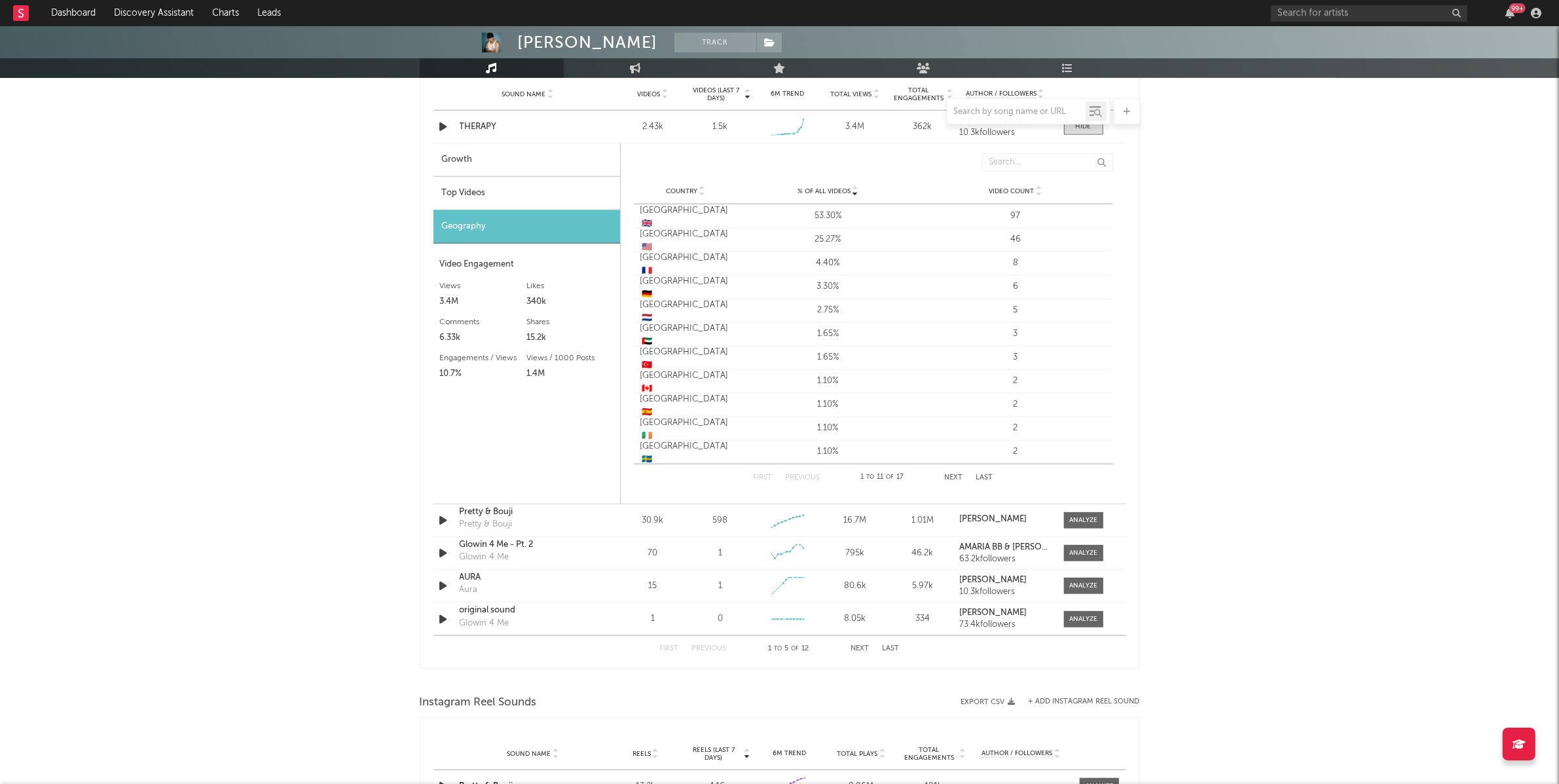
scroll to position [1477, 0]
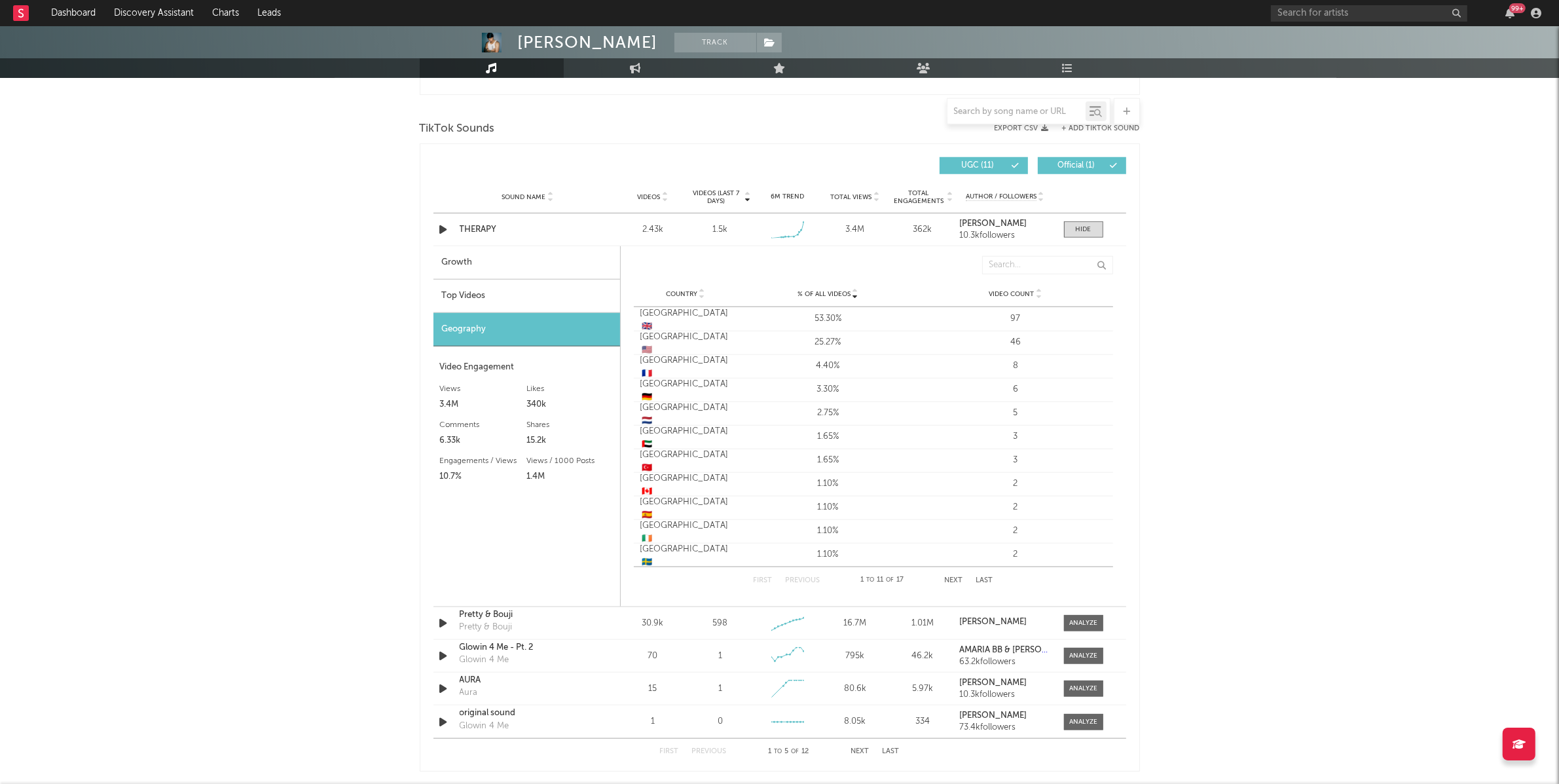
click at [527, 279] on div "Growth" at bounding box center [526, 263] width 187 height 33
select select "1w"
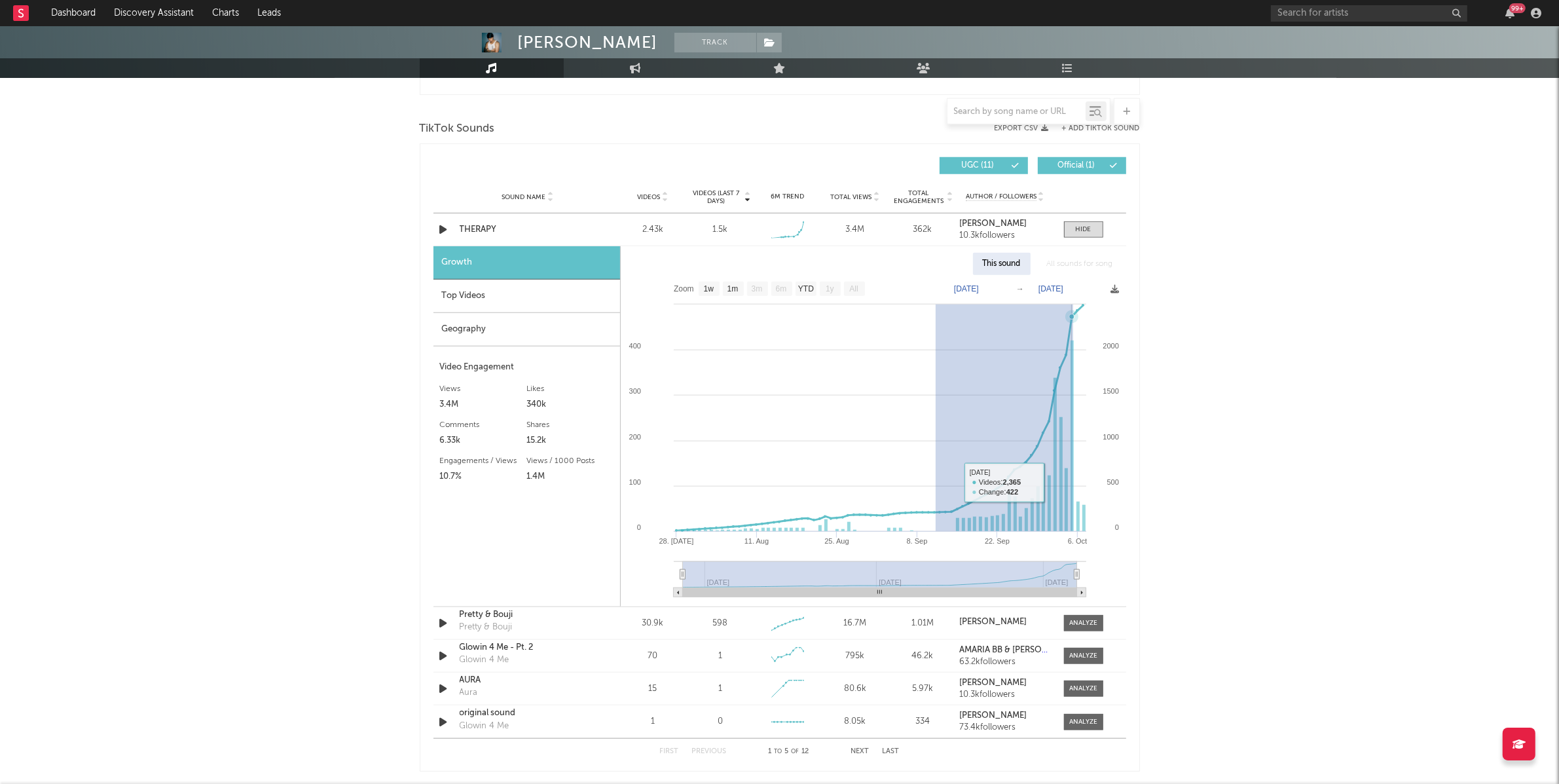
drag, startPoint x: 936, startPoint y: 482, endPoint x: 1075, endPoint y: 482, distance: 139.0
click at [1074, 482] on rect at bounding box center [873, 440] width 505 height 332
type input "[DATE]"
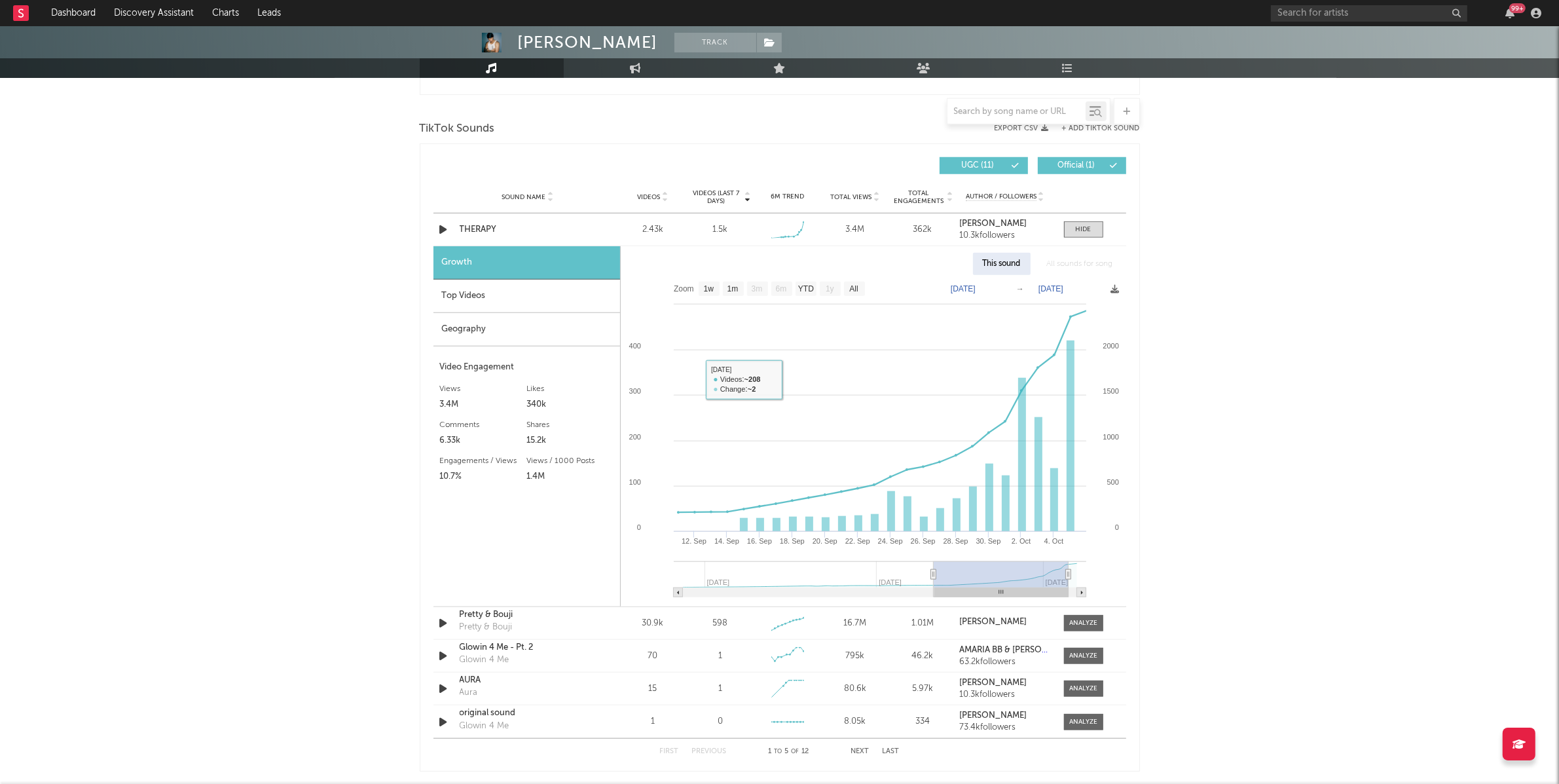
click at [529, 298] on div "Top Videos" at bounding box center [526, 296] width 187 height 33
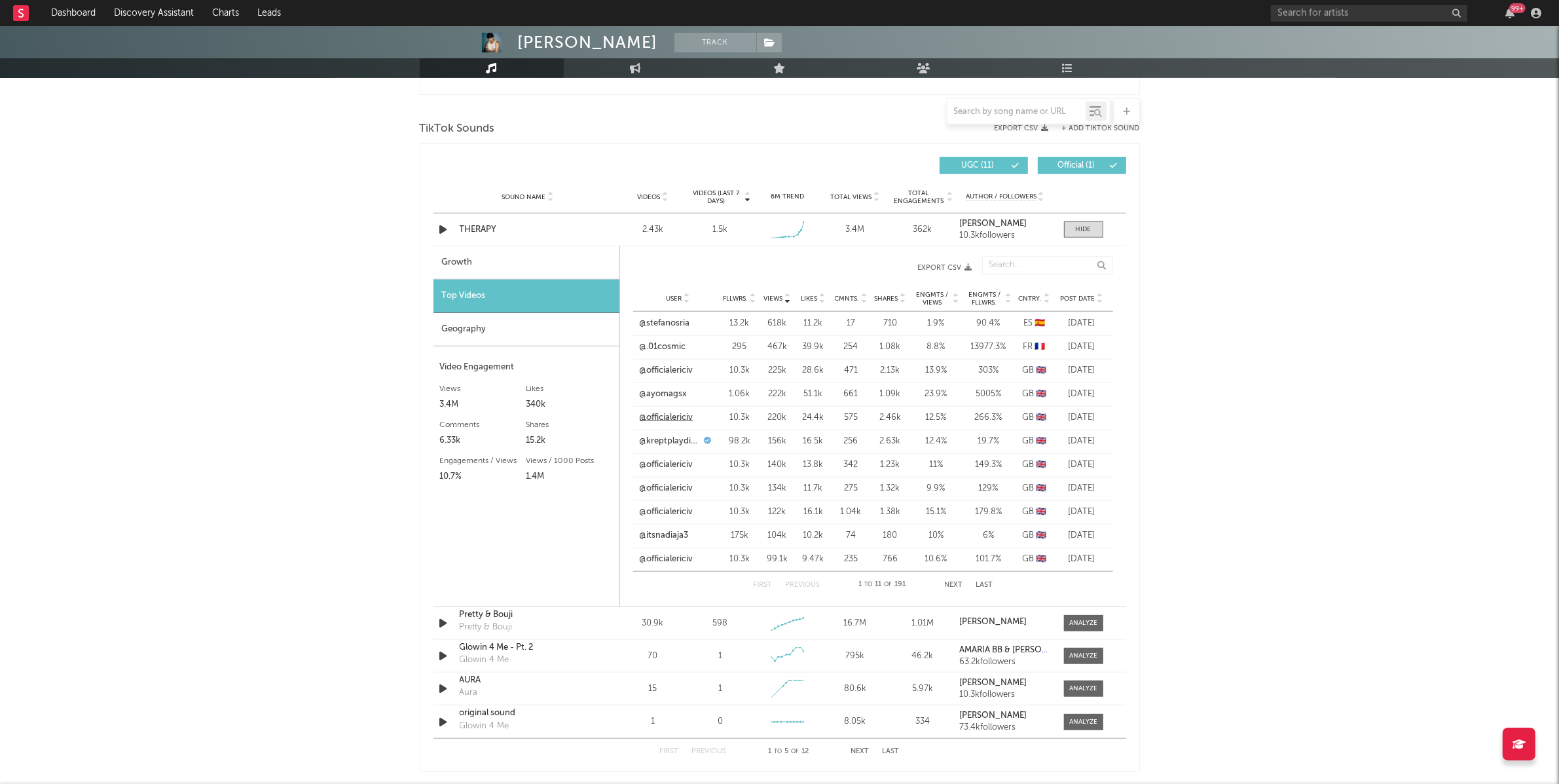
click at [655, 419] on link "@officialericiv" at bounding box center [667, 418] width 53 height 13
